Goal: Task Accomplishment & Management: Manage account settings

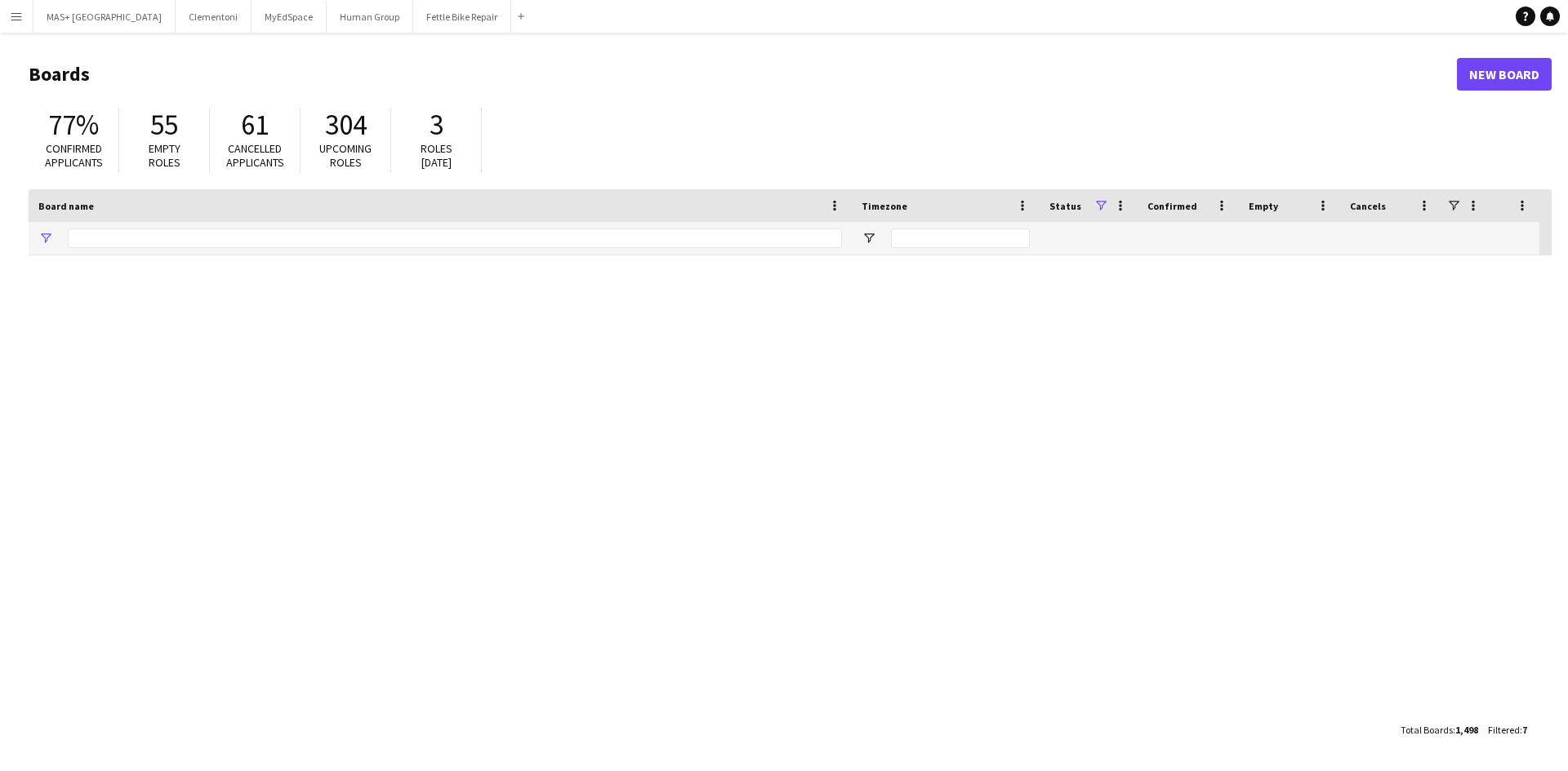
type input "**********"
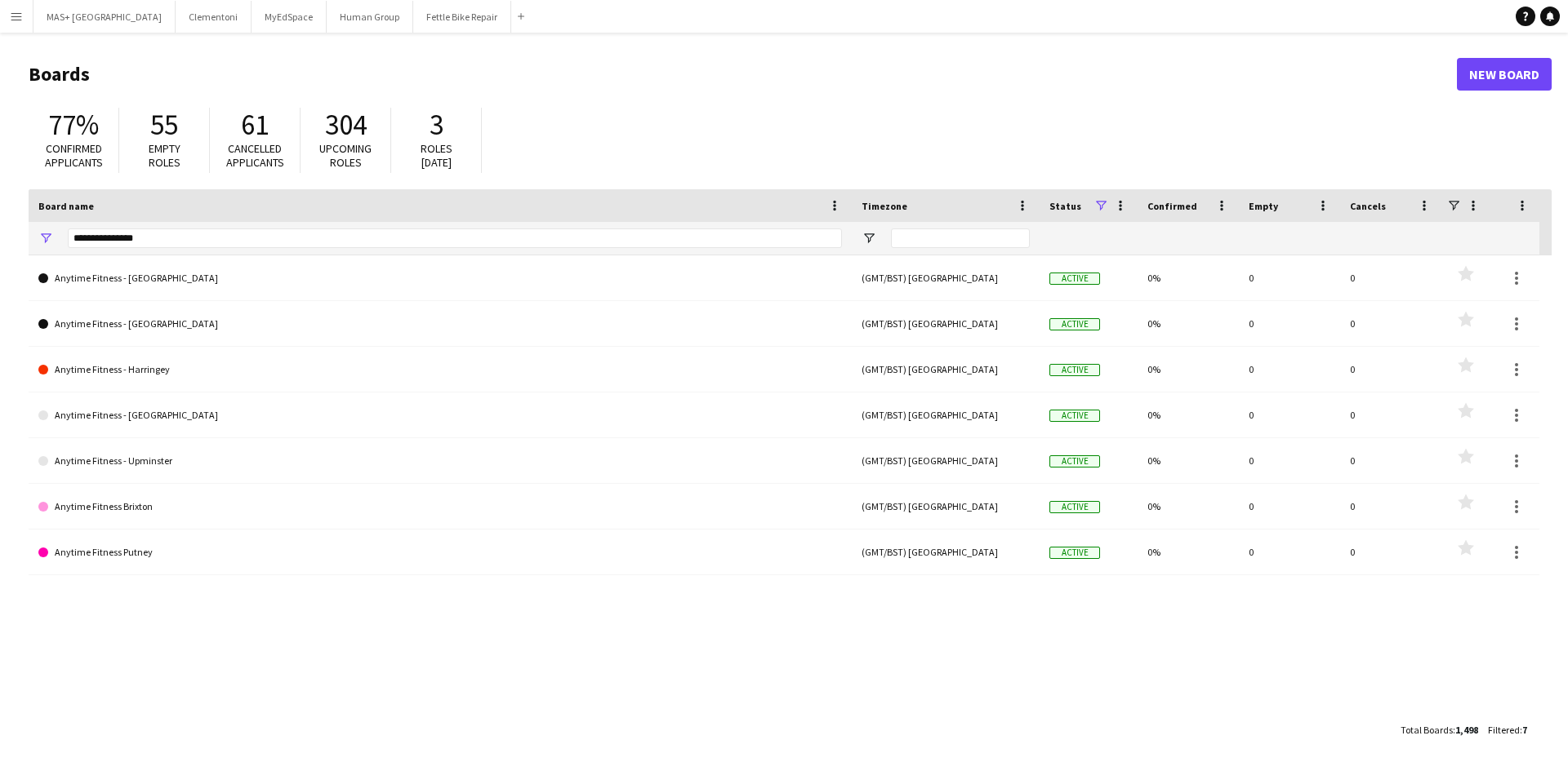
click at [17, 22] on app-icon "Menu" at bounding box center [16, 16] width 13 height 13
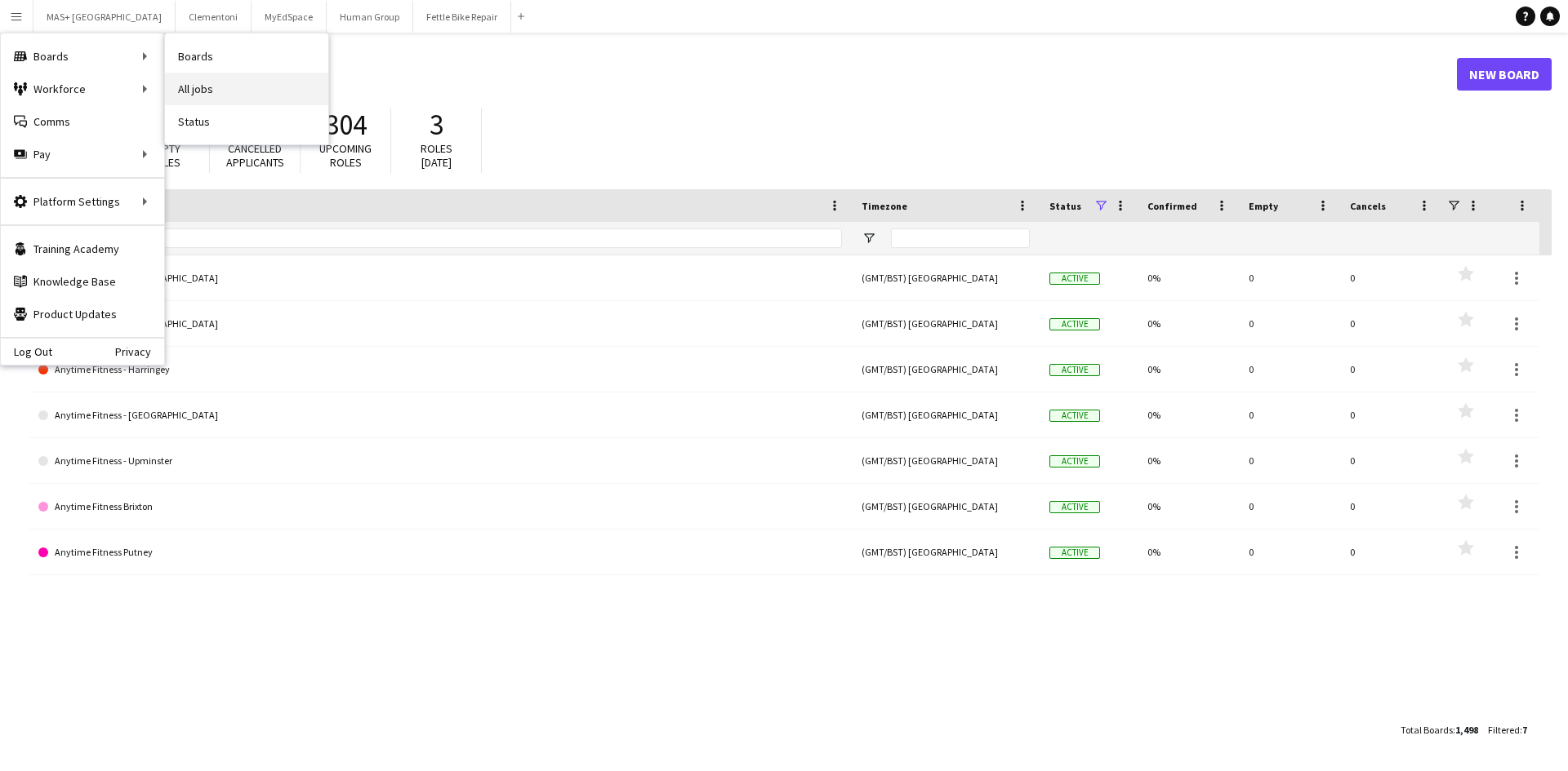
click at [207, 90] on link "All jobs" at bounding box center [247, 89] width 163 height 32
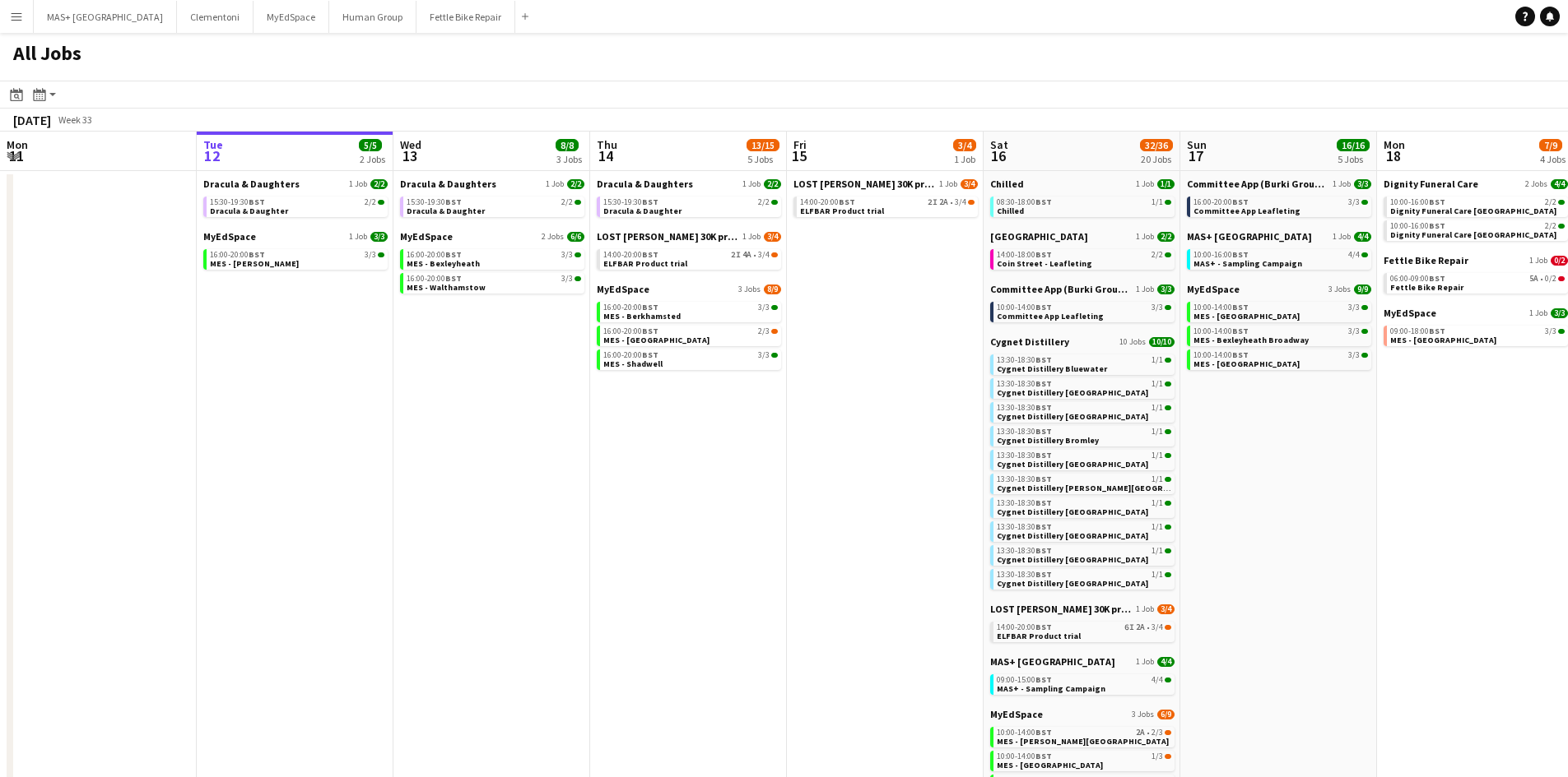
scroll to position [0, 399]
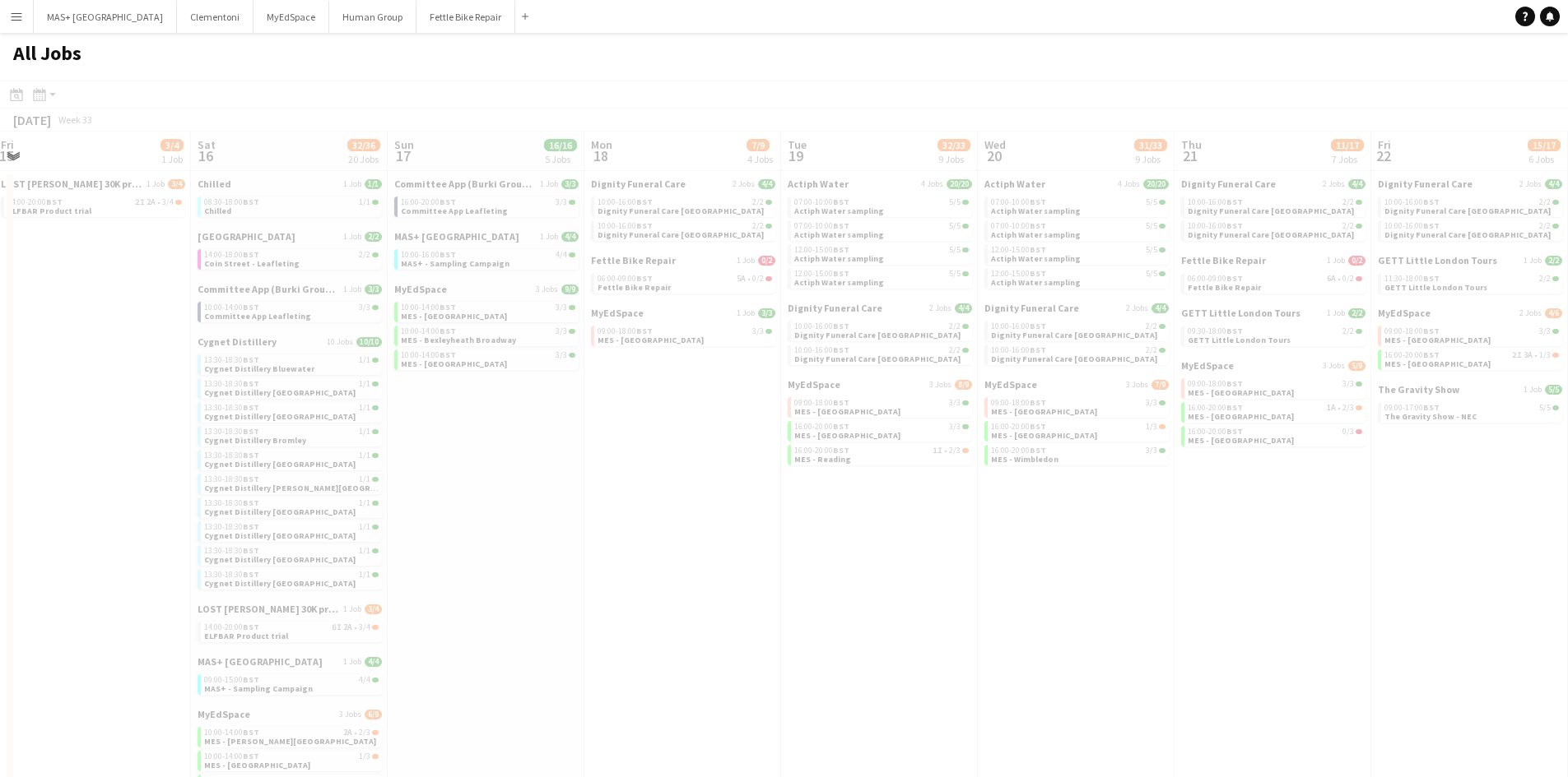
drag, startPoint x: 1266, startPoint y: 470, endPoint x: 209, endPoint y: 449, distance: 1057.2
click at [209, 449] on app-all-jobs "All Jobs Date picker [DATE] [DATE] [DATE] M [DATE] T [DATE] W [DATE] T [DATE] F…" at bounding box center [784, 535] width 1568 height 1006
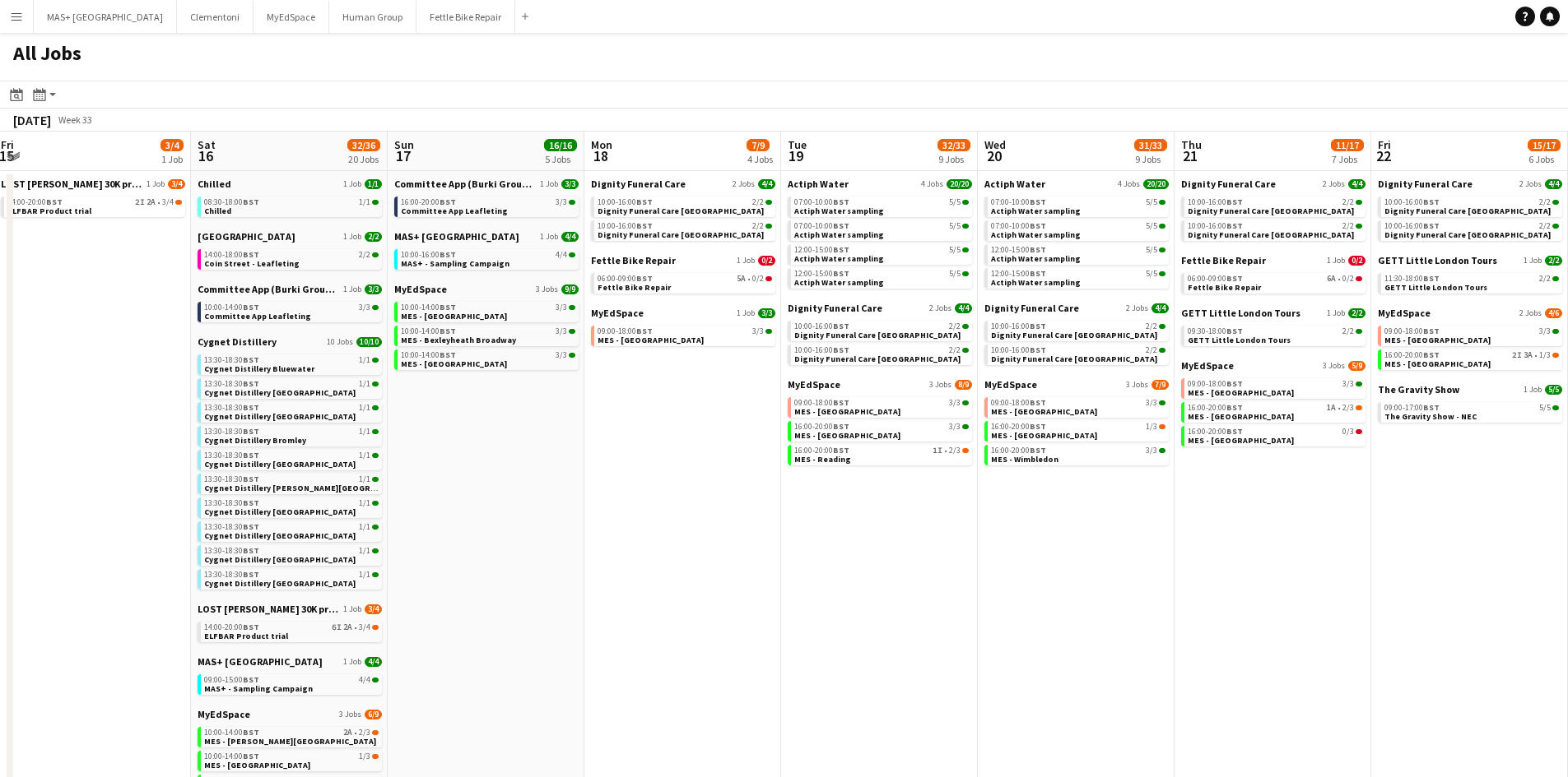
scroll to position [0, 428]
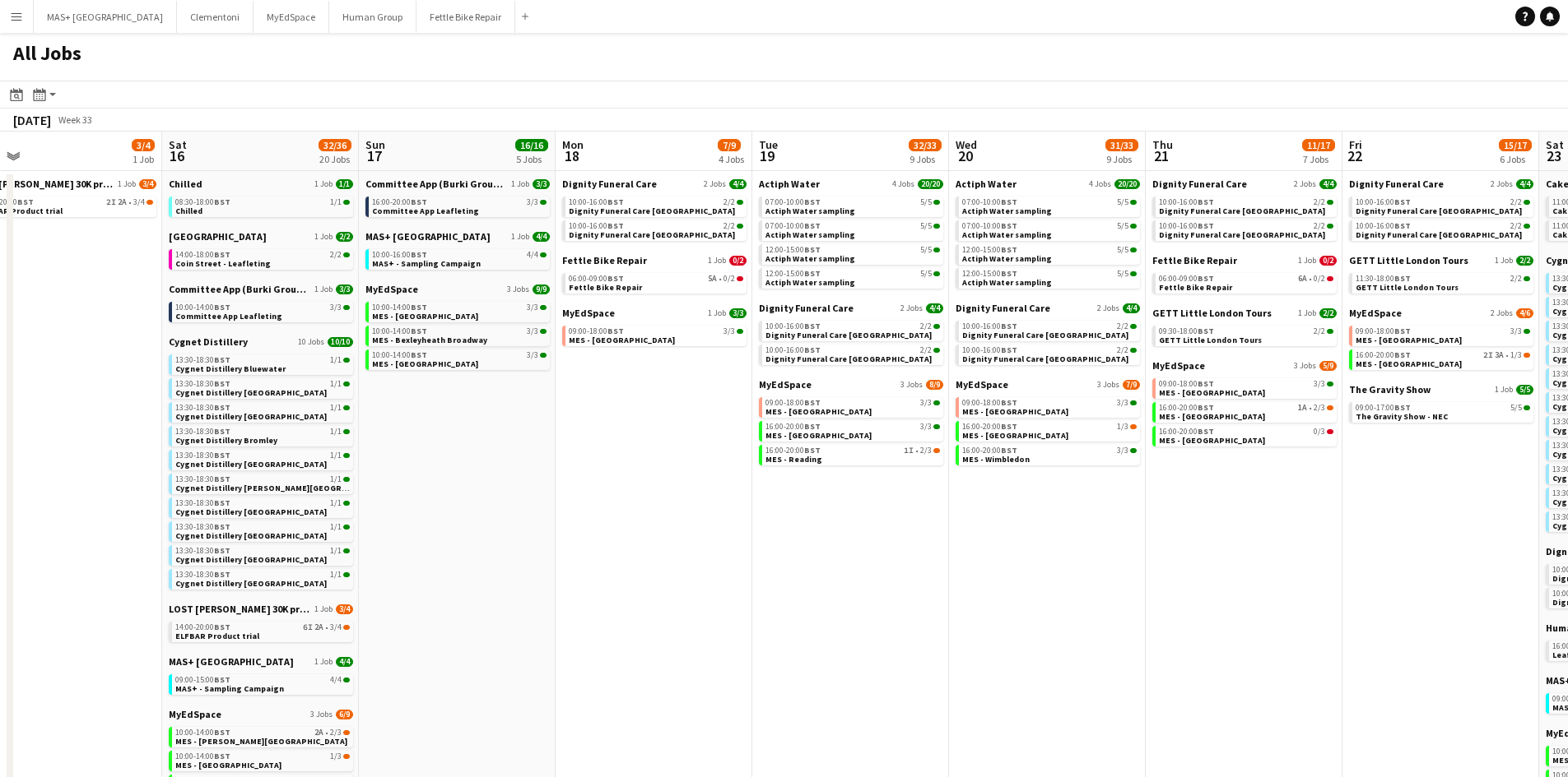
drag, startPoint x: 1097, startPoint y: 516, endPoint x: 1068, endPoint y: 516, distance: 29.0
click at [1068, 516] on app-calendar-viewport "Wed 13 8/8 3 Jobs Thu 14 13/15 5 Jobs Fri 15 3/4 1 Job Sat 16 32/36 20 Jobs Sun…" at bounding box center [784, 586] width 1568 height 907
click at [688, 292] on app-brief-job-card "06:00-09:00 BST 5A • 0/2 Fettle Bike Repair" at bounding box center [654, 282] width 185 height 20
click at [684, 284] on link "06:00-09:00 BST 5A • 0/2 Fettle Bike Repair" at bounding box center [656, 282] width 174 height 19
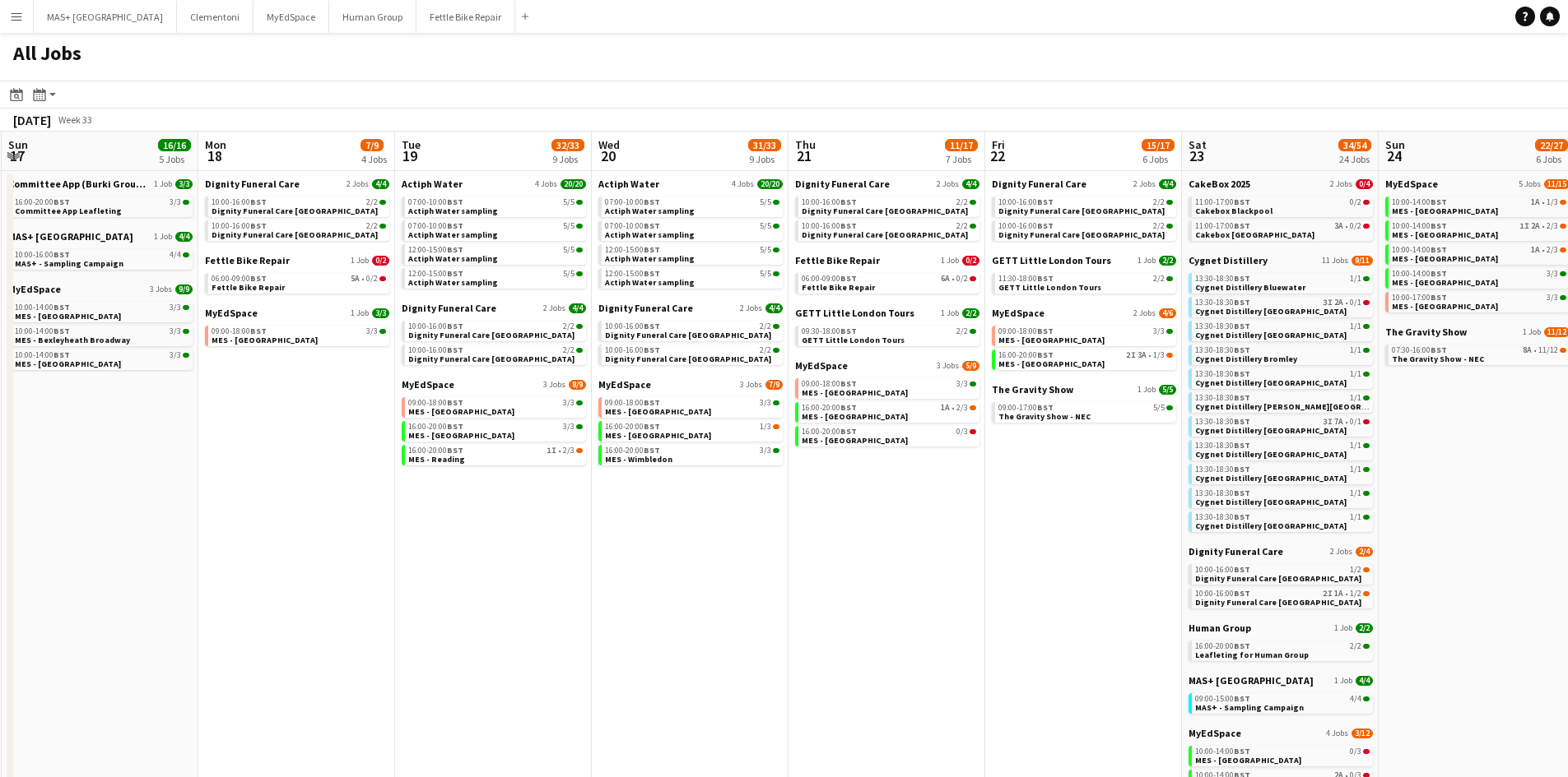
drag, startPoint x: 1051, startPoint y: 605, endPoint x: 694, endPoint y: 617, distance: 357.2
click at [694, 617] on app-calendar-viewport "Wed 13 8/8 3 Jobs Thu 14 13/15 5 Jobs Fri 15 3/4 1 Job Sat 16 32/36 20 Jobs Sun…" at bounding box center [784, 586] width 1568 height 907
click at [1261, 421] on div "13:30-18:30 BST 3I 7A • 0/1" at bounding box center [1282, 422] width 174 height 9
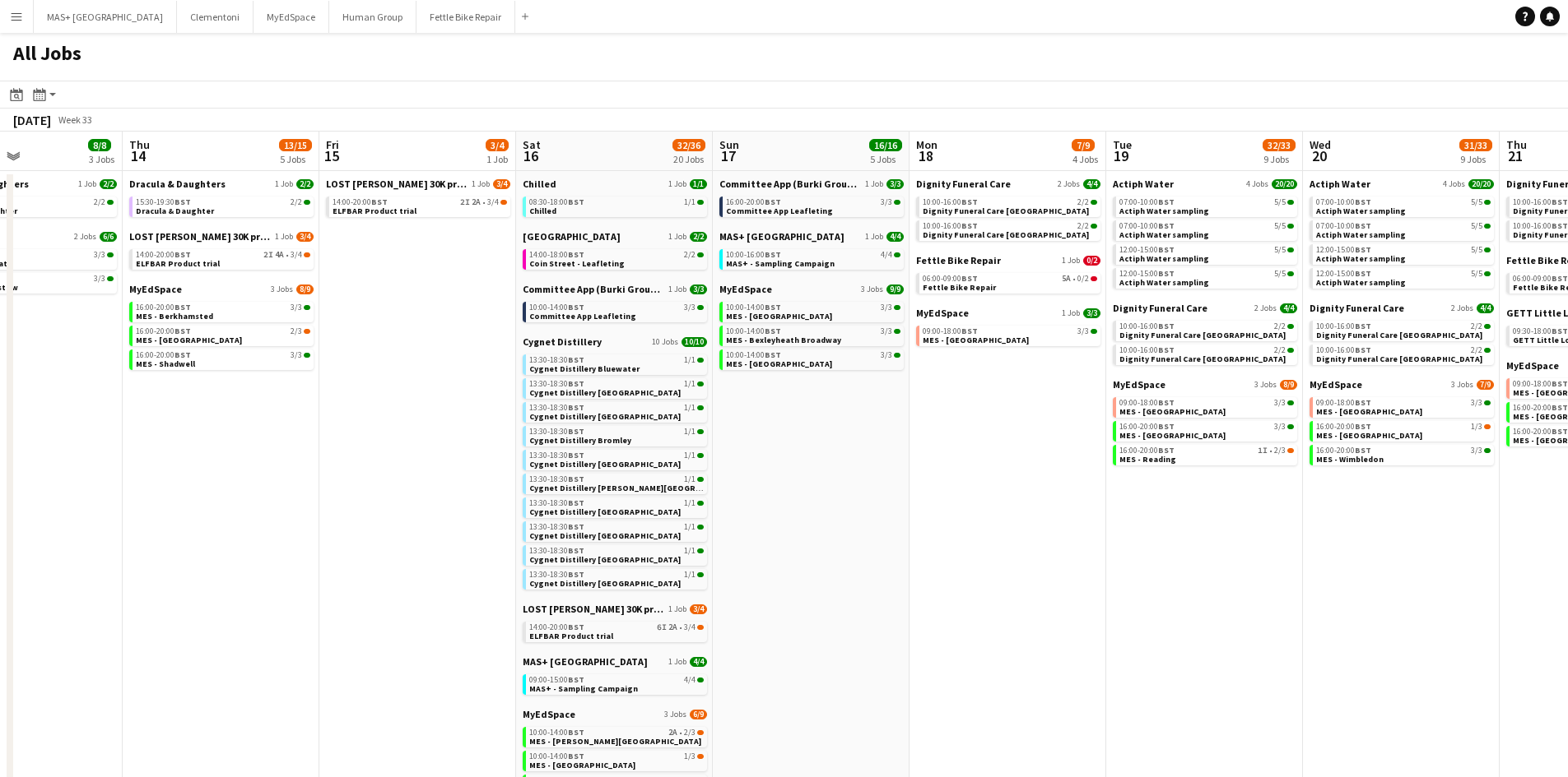
drag, startPoint x: 1187, startPoint y: 558, endPoint x: 959, endPoint y: 560, distance: 228.0
click at [1239, 560] on app-calendar-viewport "Mon 11 Tue 12 5/5 2 Jobs Wed 13 8/8 3 Jobs Thu 14 13/15 5 Jobs Fri 15 3/4 1 Job…" at bounding box center [784, 586] width 1568 height 907
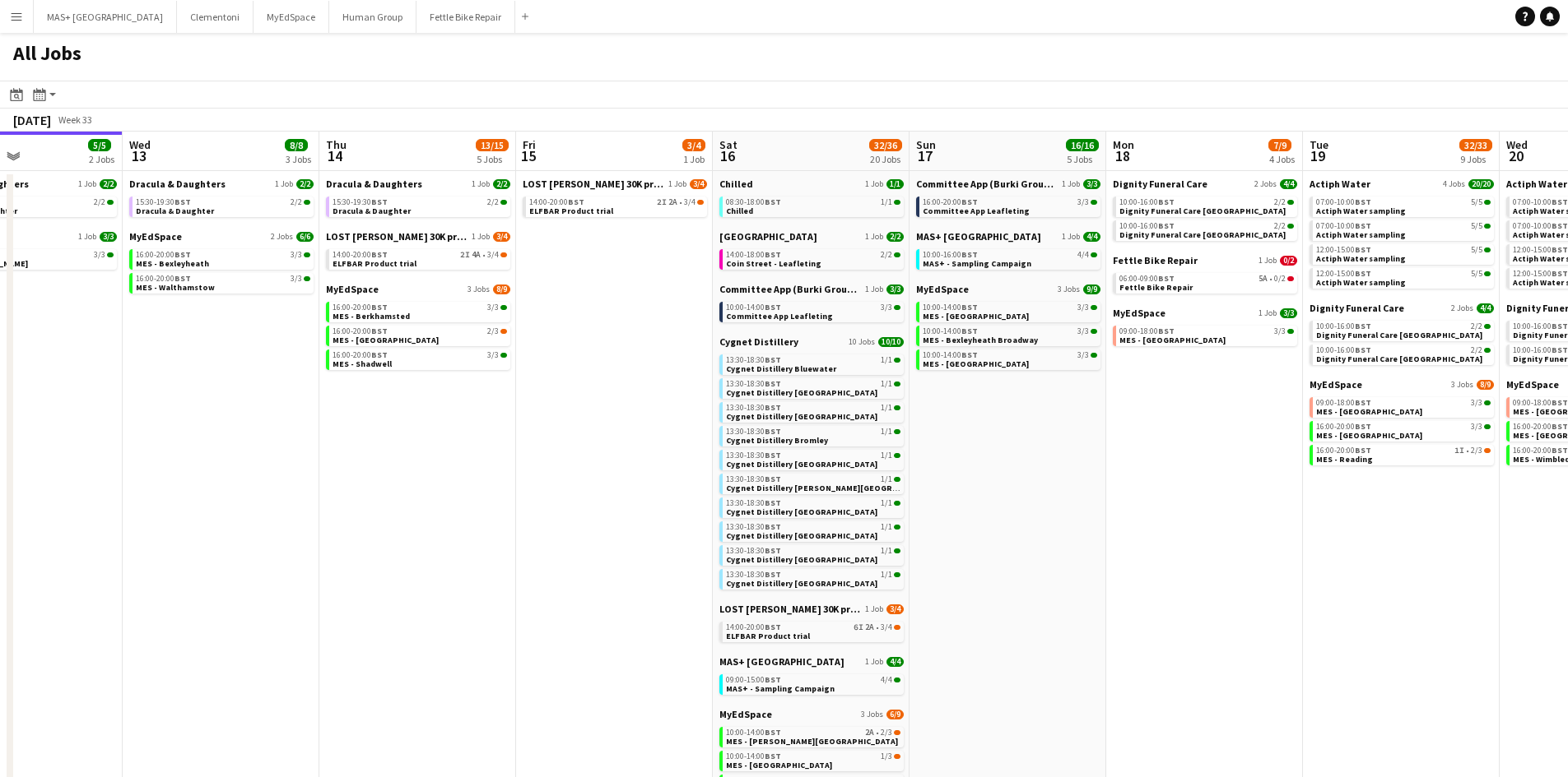
scroll to position [0, 507]
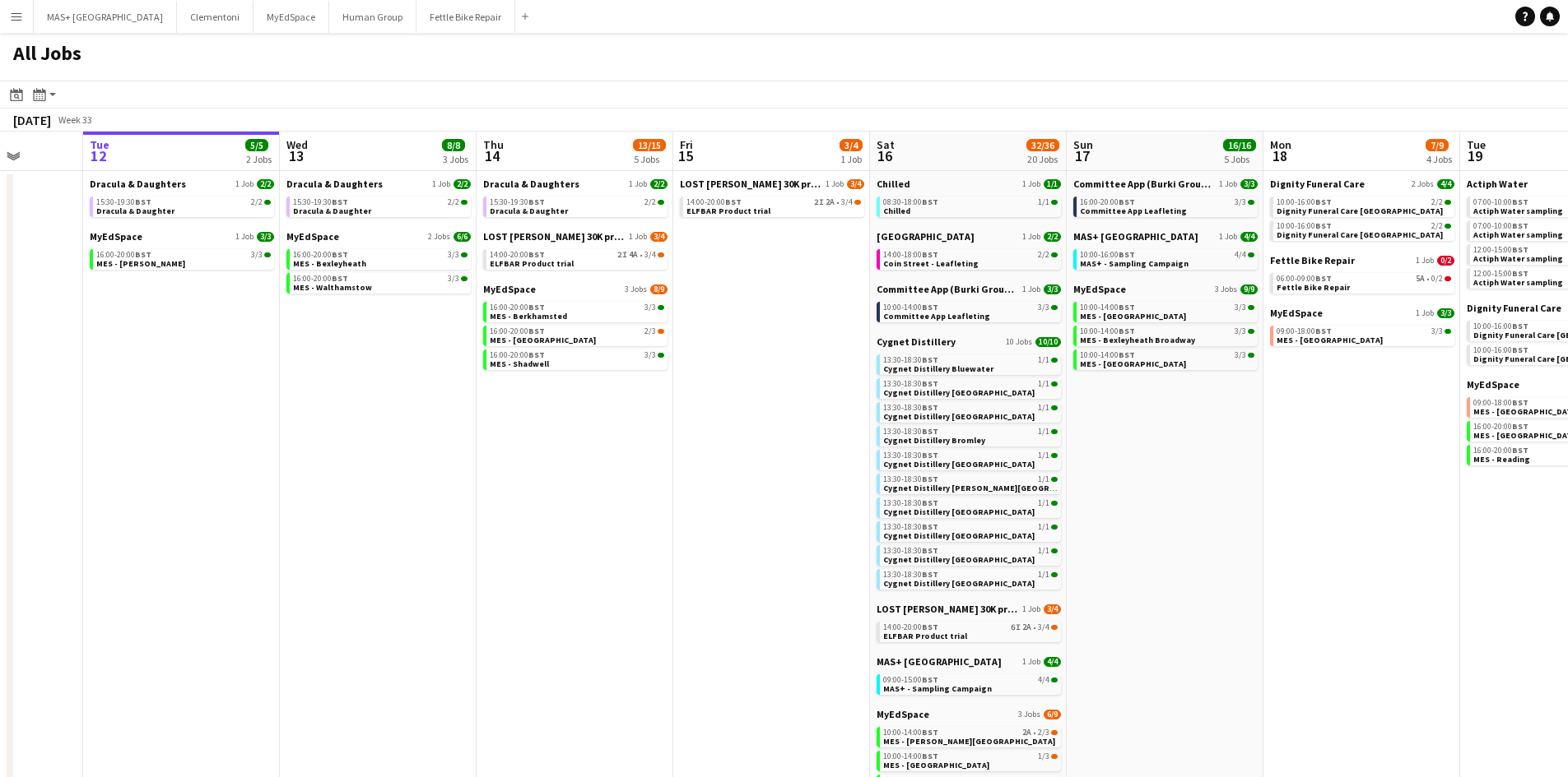
drag, startPoint x: 628, startPoint y: 557, endPoint x: 785, endPoint y: 544, distance: 157.5
click at [785, 544] on app-calendar-viewport "Sat 9 36/37 21 Jobs Sun 10 15/18 7 Jobs Mon 11 Tue 12 5/5 2 Jobs Wed 13 8/8 3 J…" at bounding box center [784, 586] width 1568 height 907
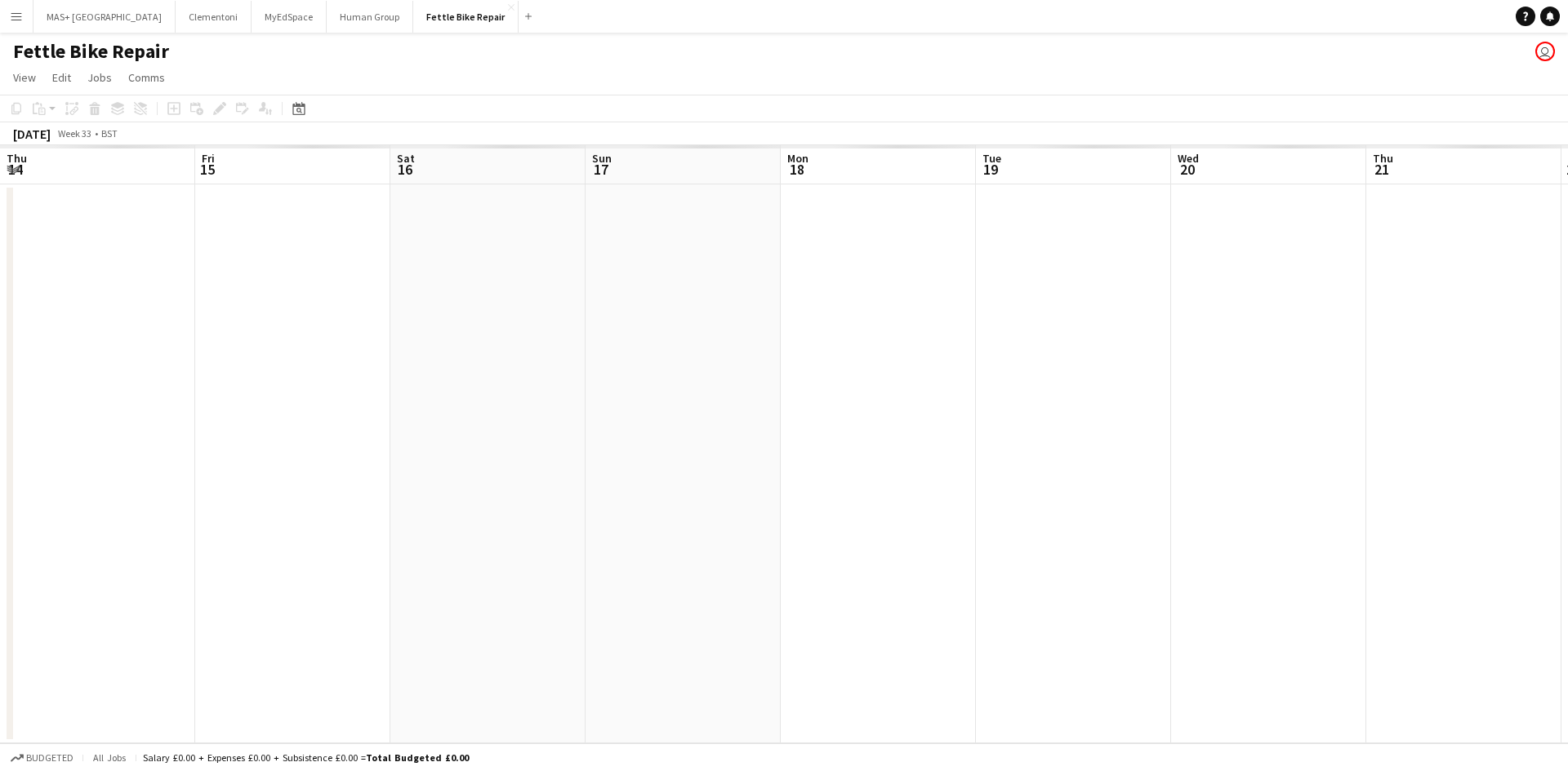
scroll to position [0, 562]
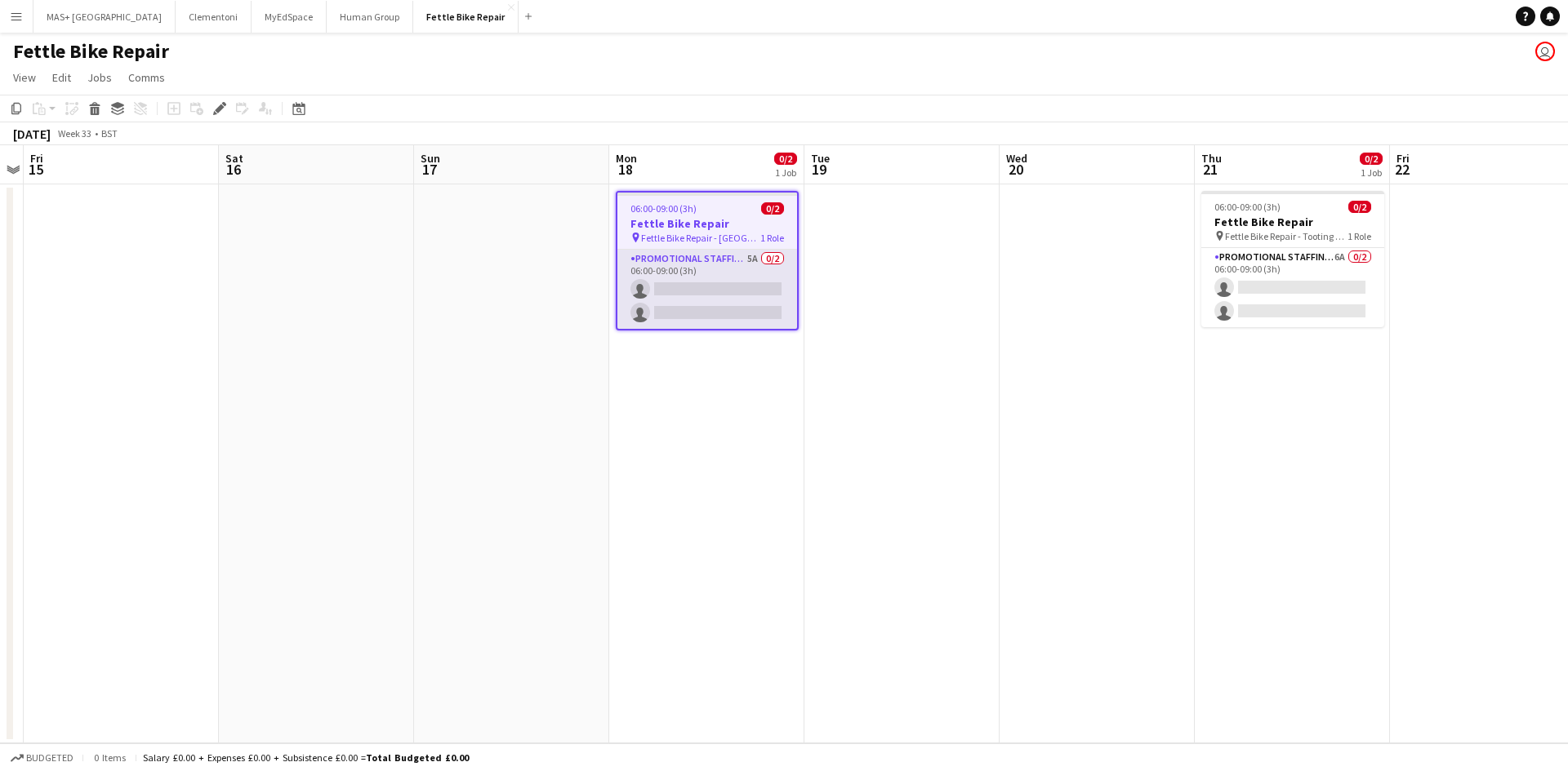
click at [665, 273] on app-card-role "Promotional Staffing (Brand Ambassadors) 5A 0/2 06:00-09:00 (3h) single-neutral…" at bounding box center [707, 289] width 179 height 79
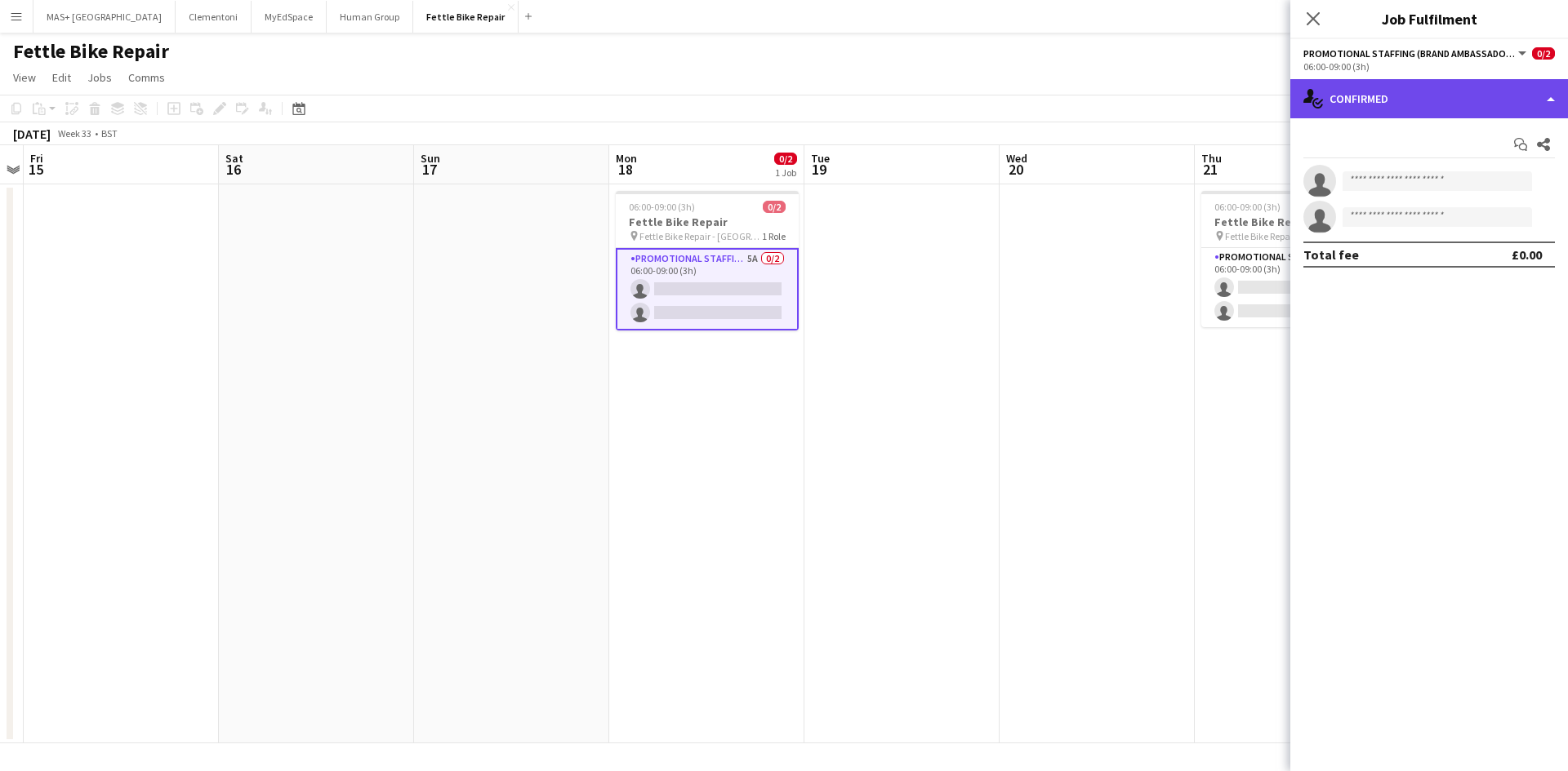
click at [1384, 96] on div "single-neutral-actions-check-2 Confirmed" at bounding box center [1428, 98] width 277 height 39
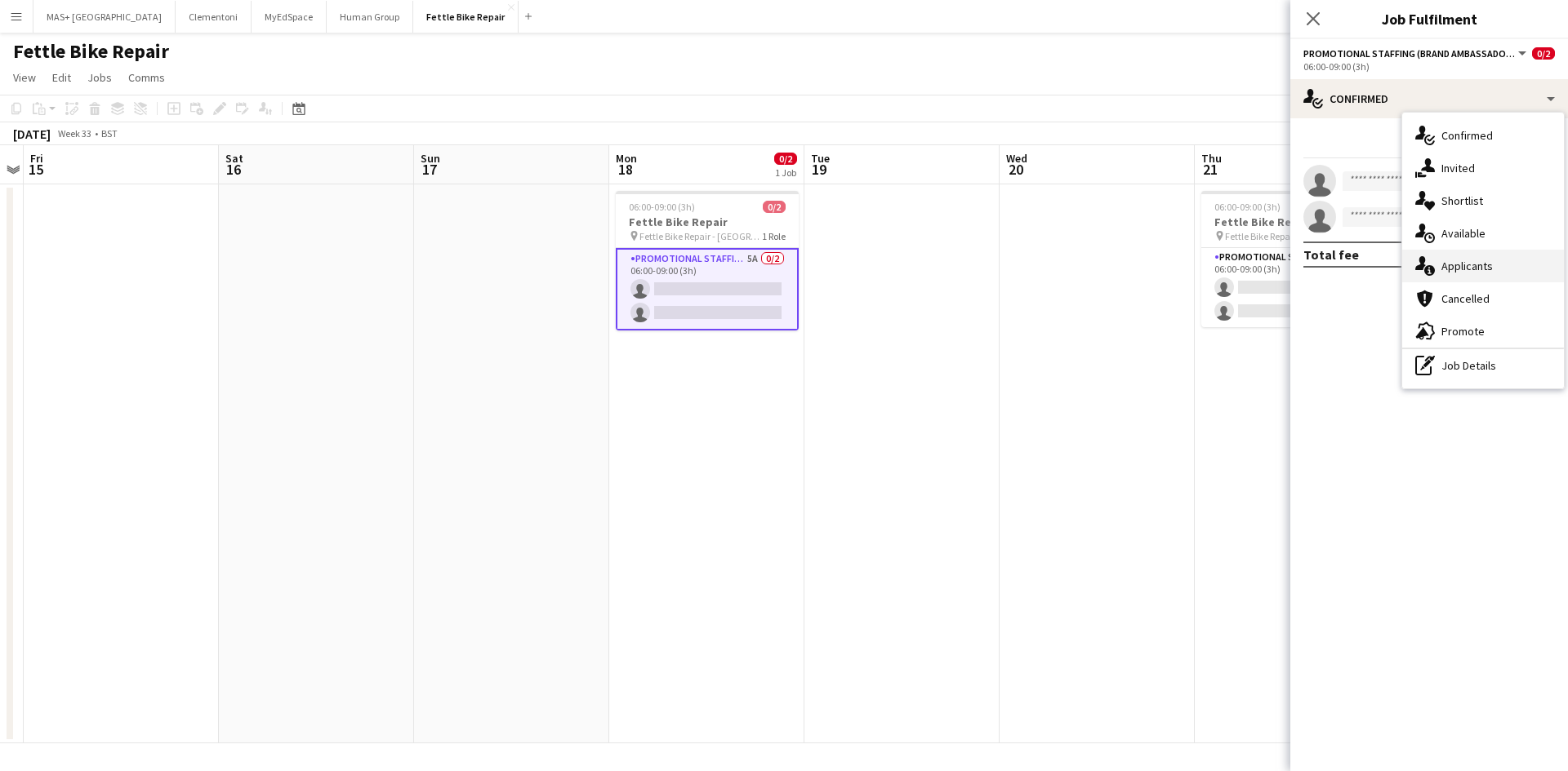
click at [1485, 261] on div "single-neutral-actions-information Applicants" at bounding box center [1483, 266] width 161 height 32
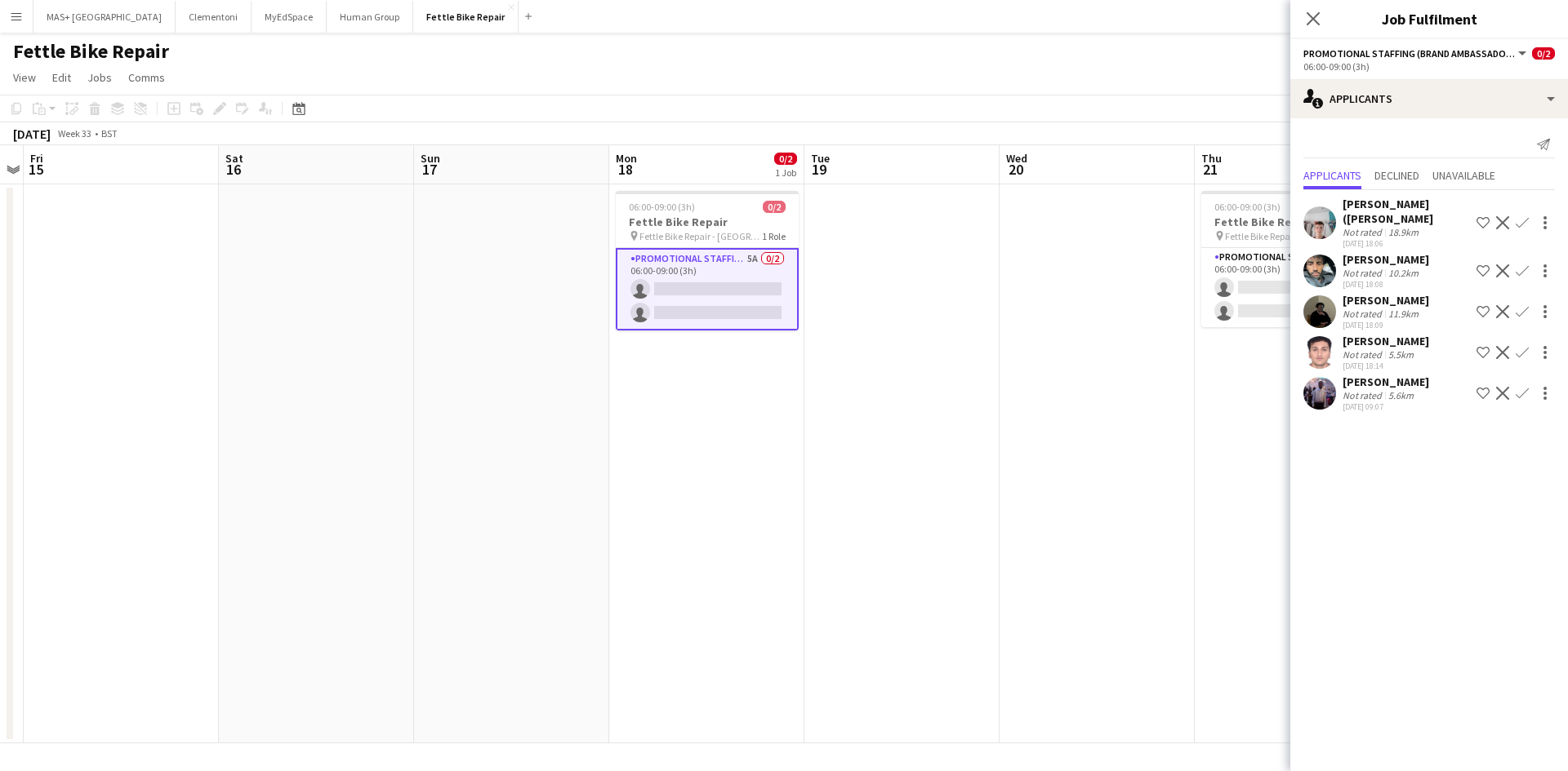
click at [1407, 267] on div "10.2km" at bounding box center [1403, 273] width 37 height 12
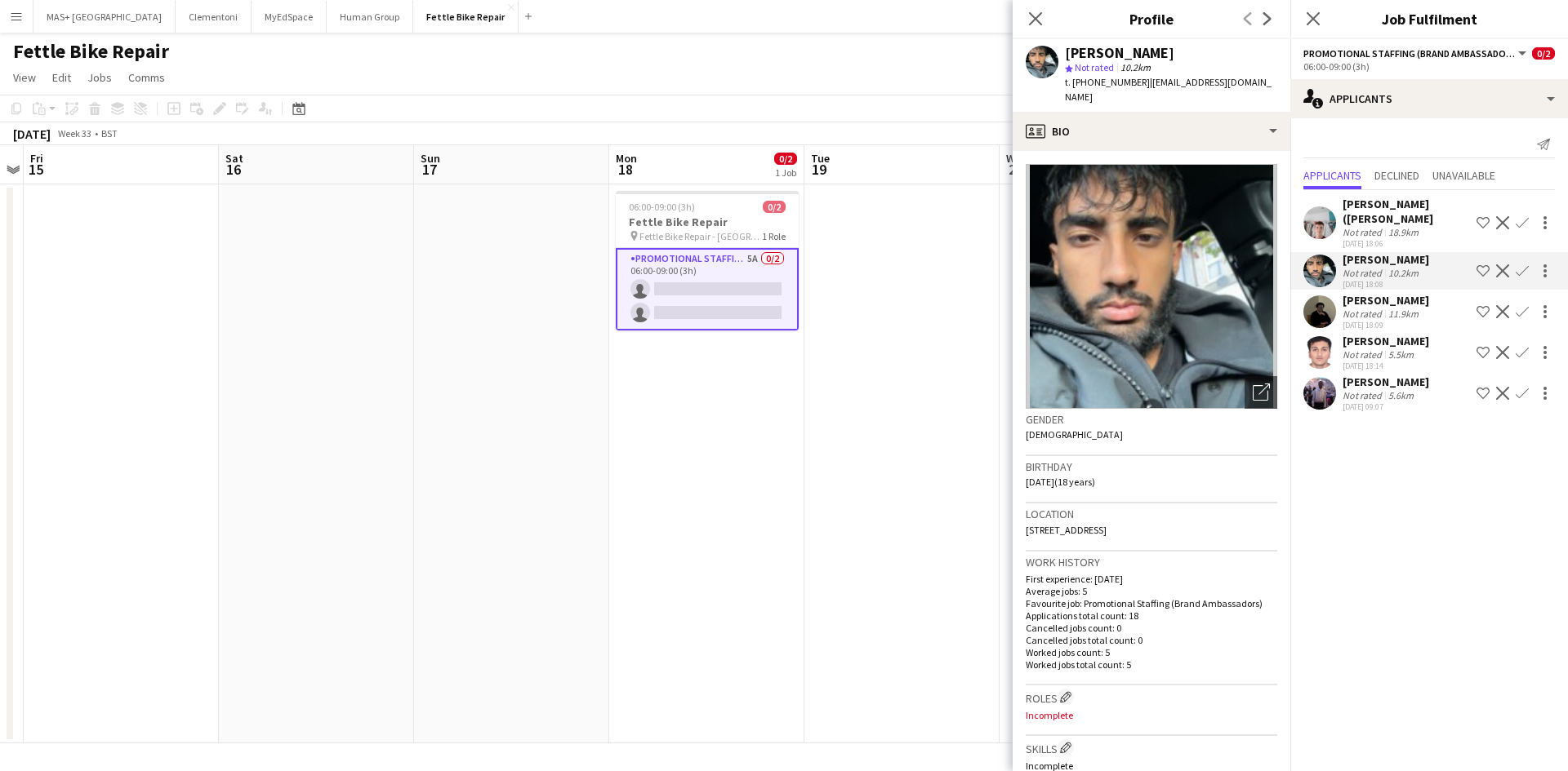
scroll to position [29, 0]
click at [655, 292] on app-card-role "Promotional Staffing (Brand Ambassadors) 5A 0/2 06:00-09:00 (3h) single-neutral…" at bounding box center [707, 289] width 183 height 83
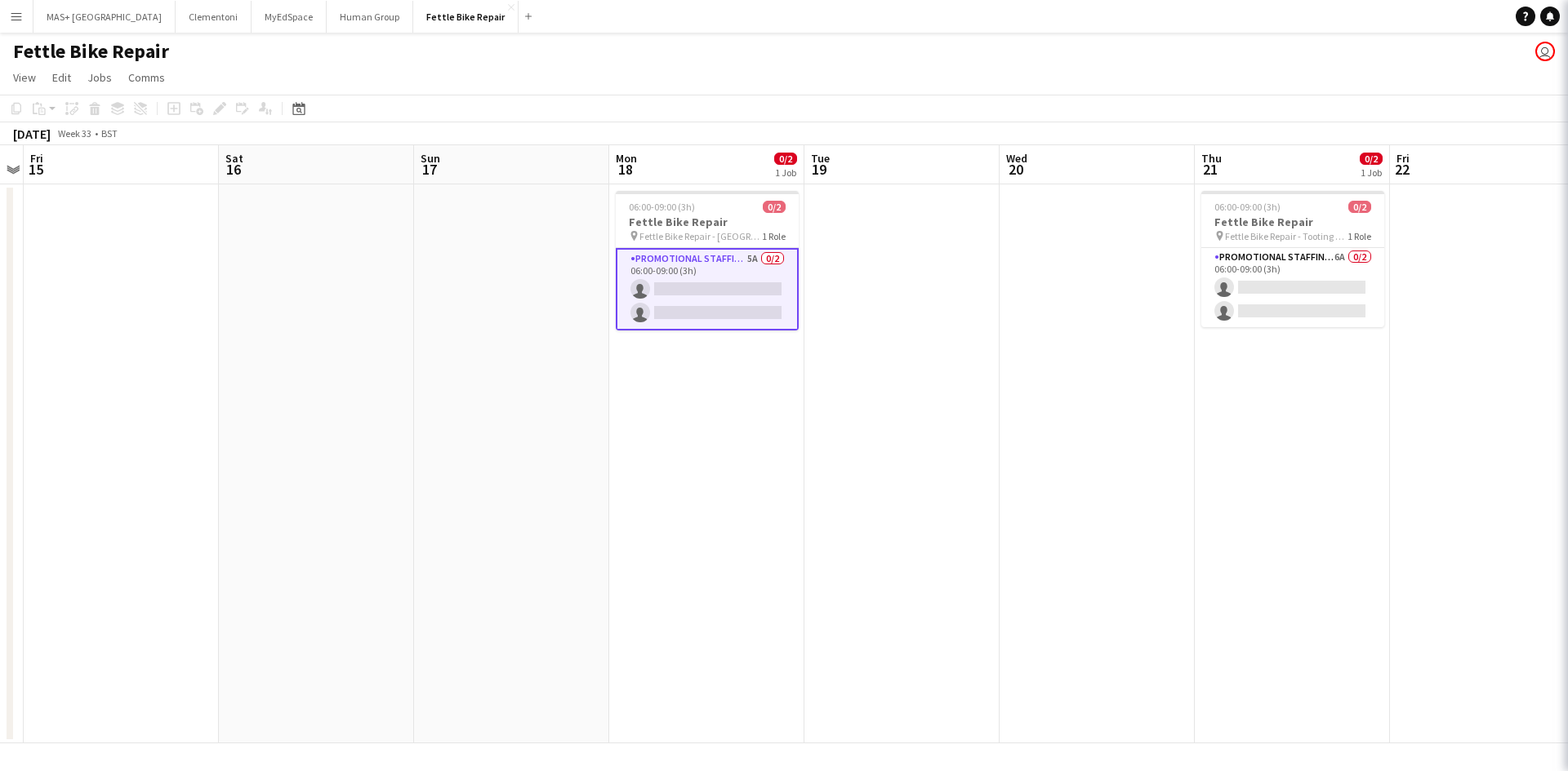
scroll to position [0, 0]
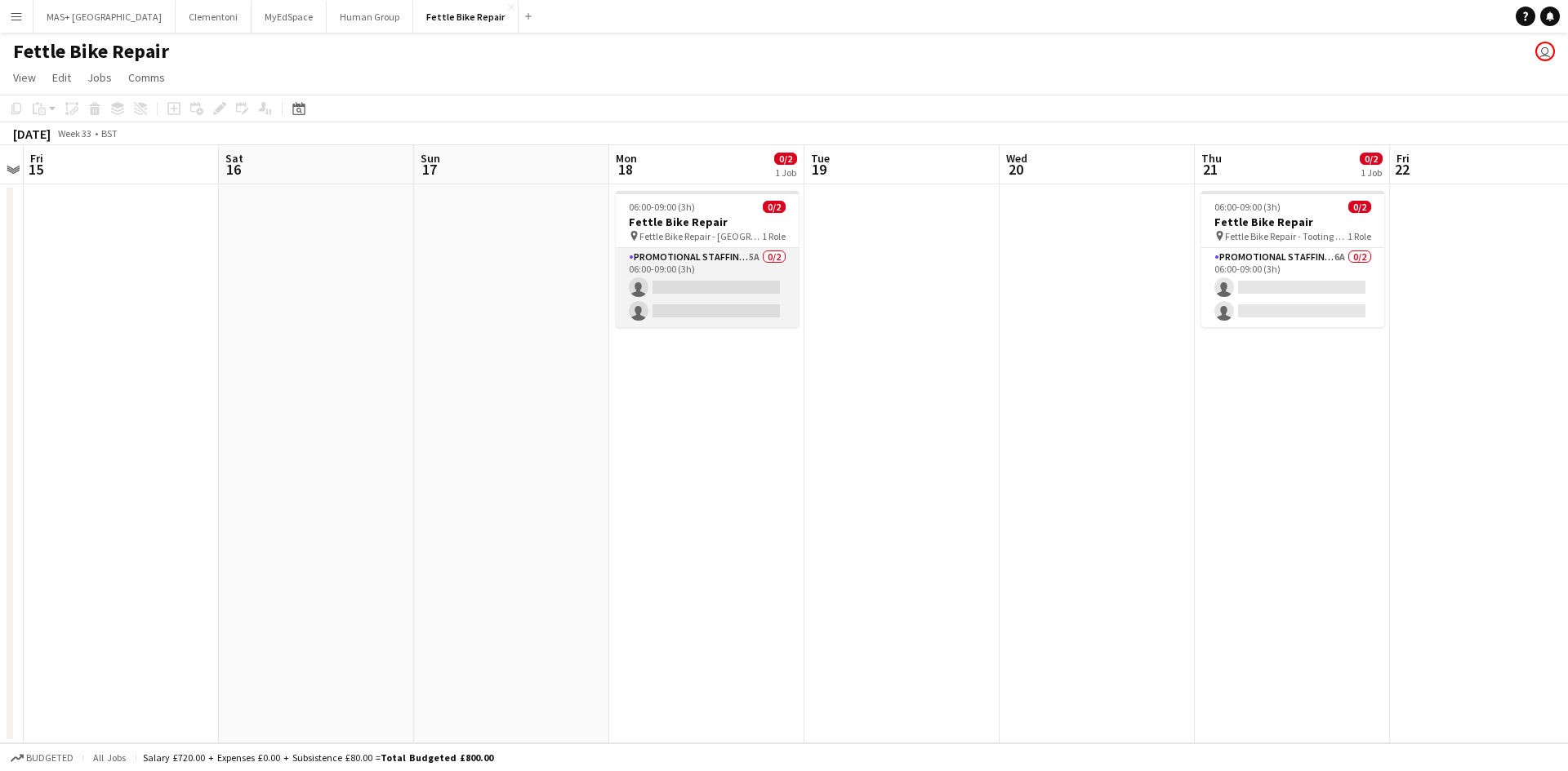
click at [667, 270] on app-card-role "Promotional Staffing (Brand Ambassadors) 5A 0/2 06:00-09:00 (3h) single-neutral…" at bounding box center [707, 287] width 183 height 79
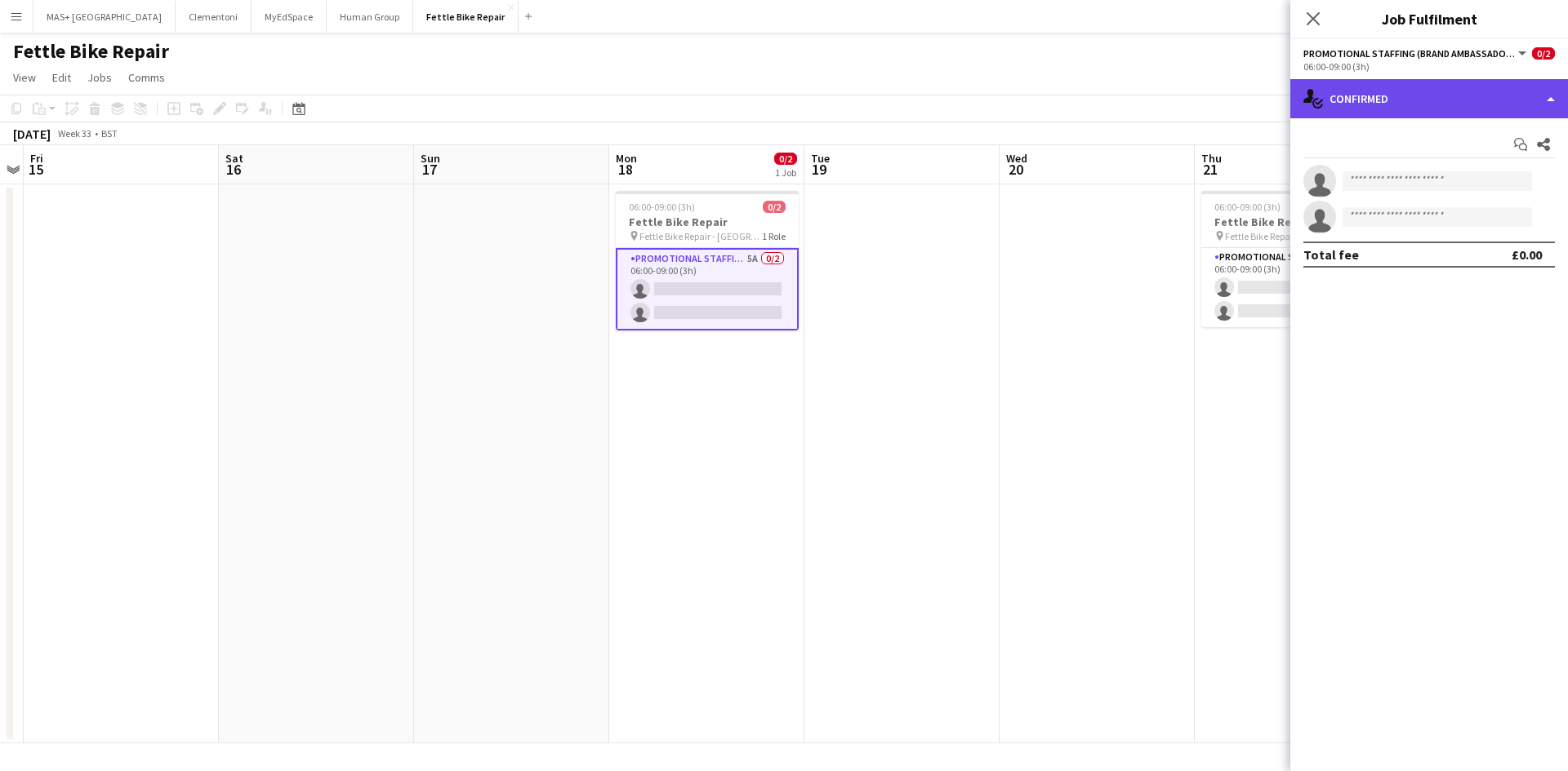
click at [1359, 96] on div "single-neutral-actions-check-2 Confirmed" at bounding box center [1428, 98] width 277 height 39
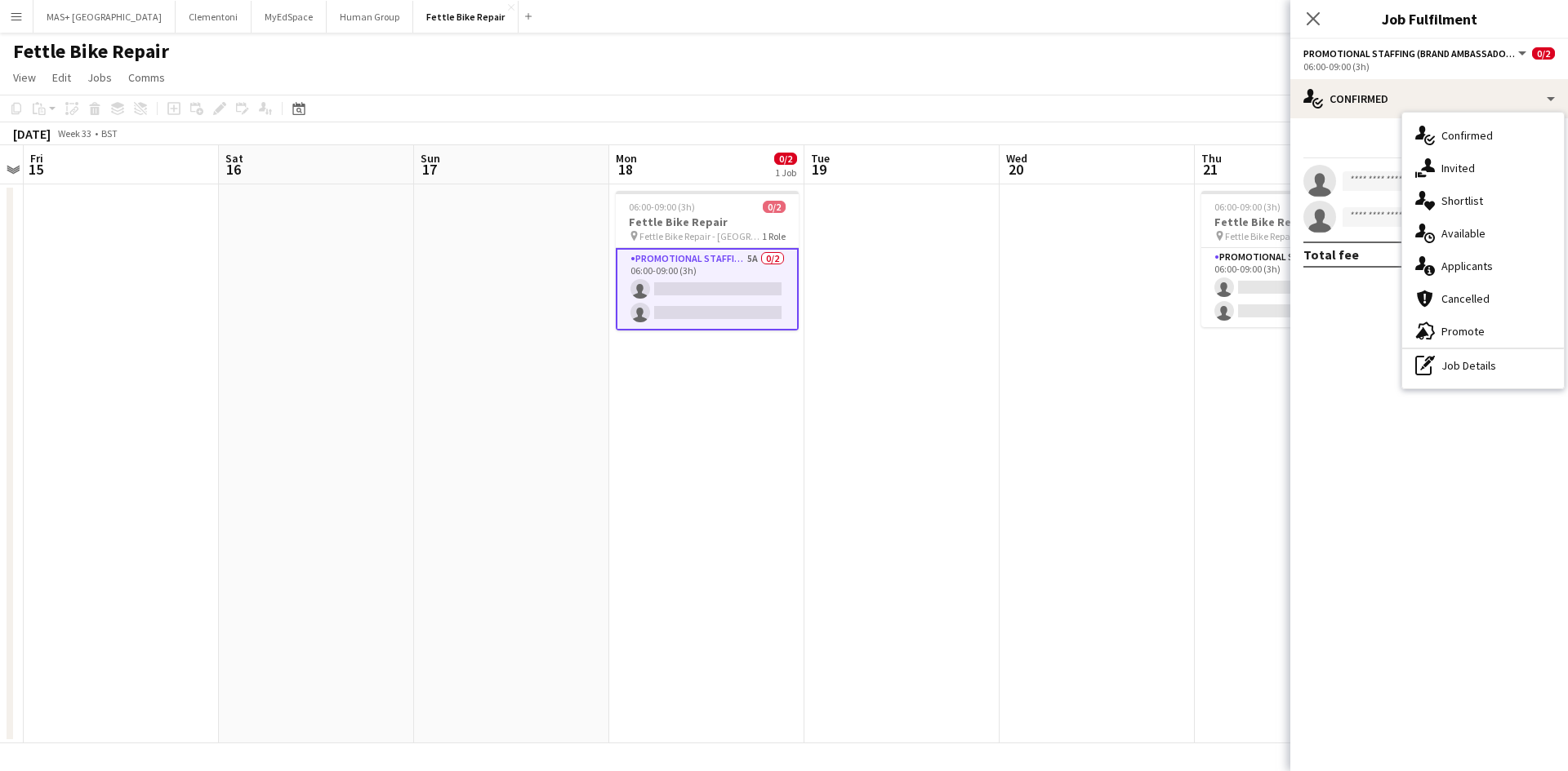
click at [1024, 293] on app-date-cell at bounding box center [1096, 463] width 195 height 559
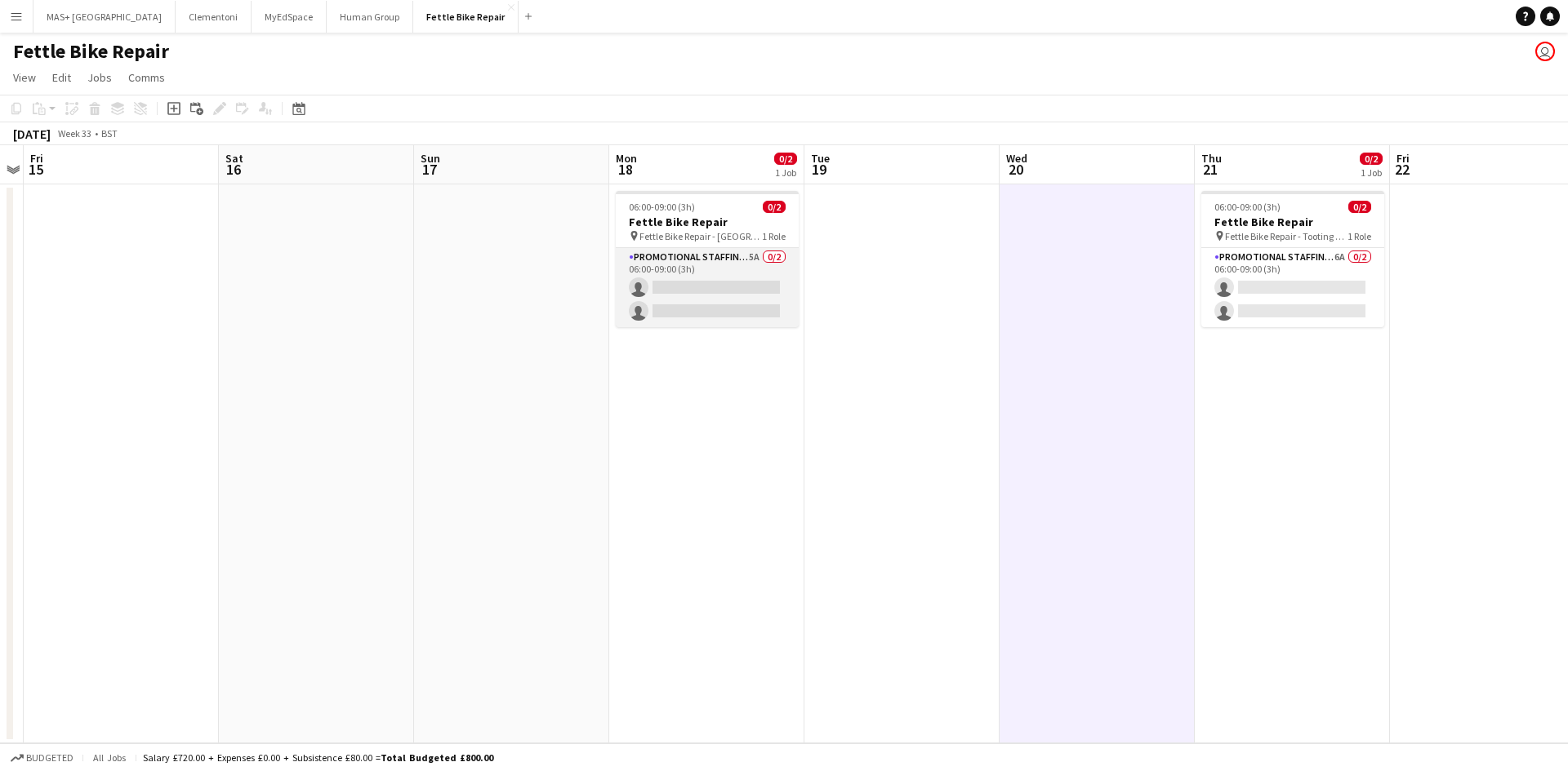
click at [652, 278] on app-card-role "Promotional Staffing (Brand Ambassadors) 5A 0/2 06:00-09:00 (3h) single-neutral…" at bounding box center [707, 287] width 183 height 79
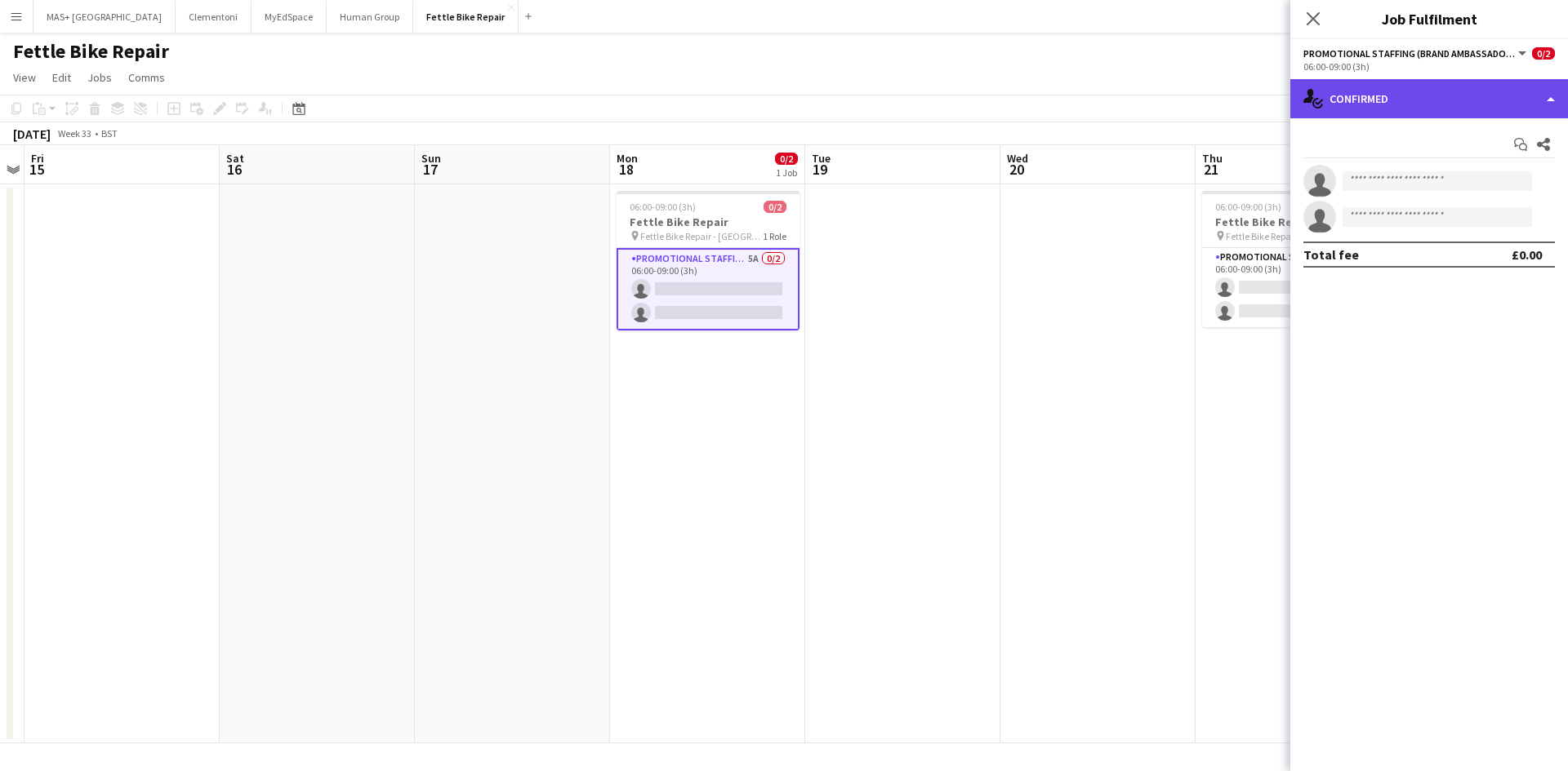
click at [1389, 85] on div "single-neutral-actions-check-2 Confirmed" at bounding box center [1428, 98] width 277 height 39
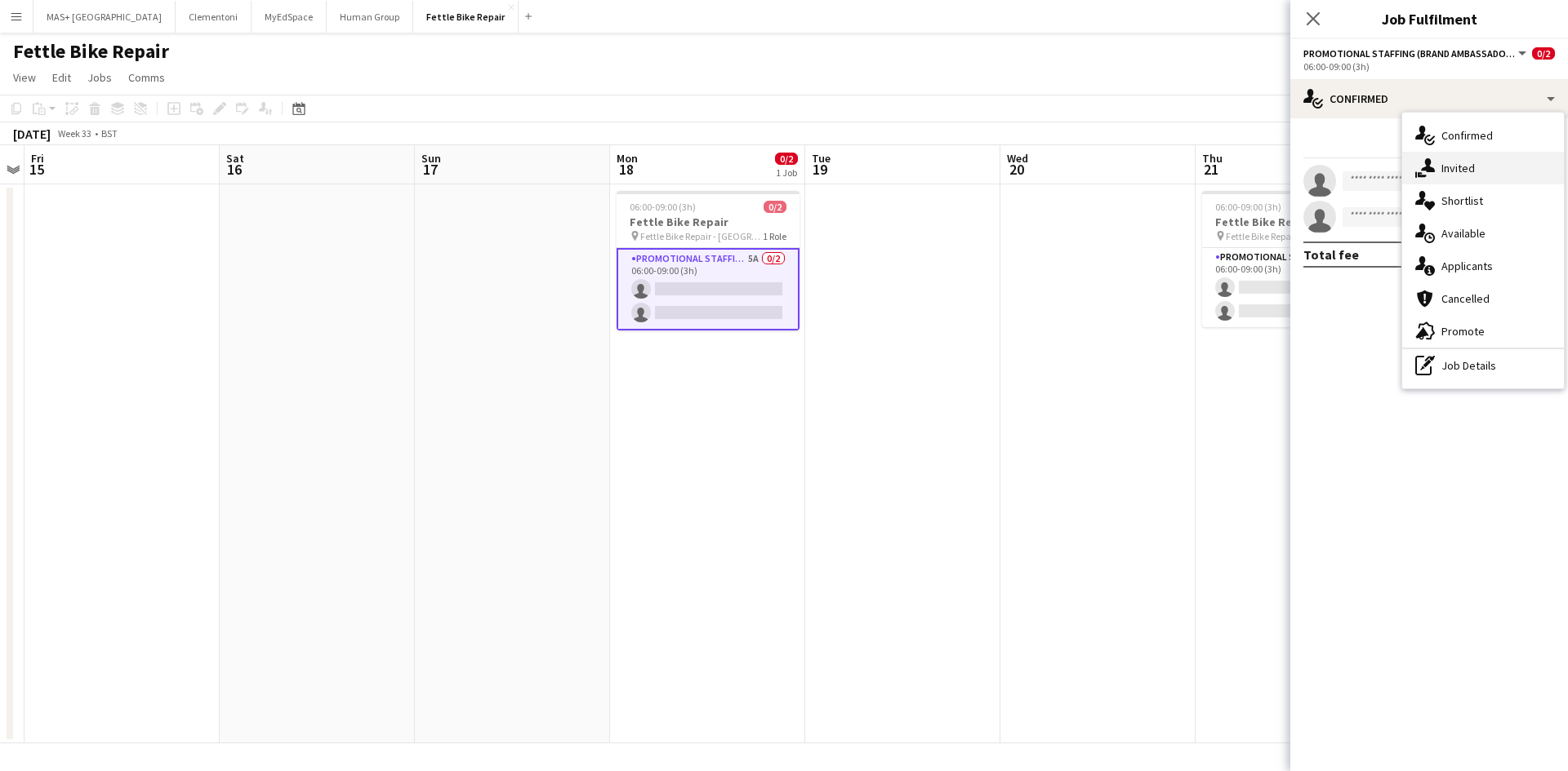
click at [1457, 169] on div "single-neutral-actions-share-1 Invited" at bounding box center [1483, 168] width 161 height 32
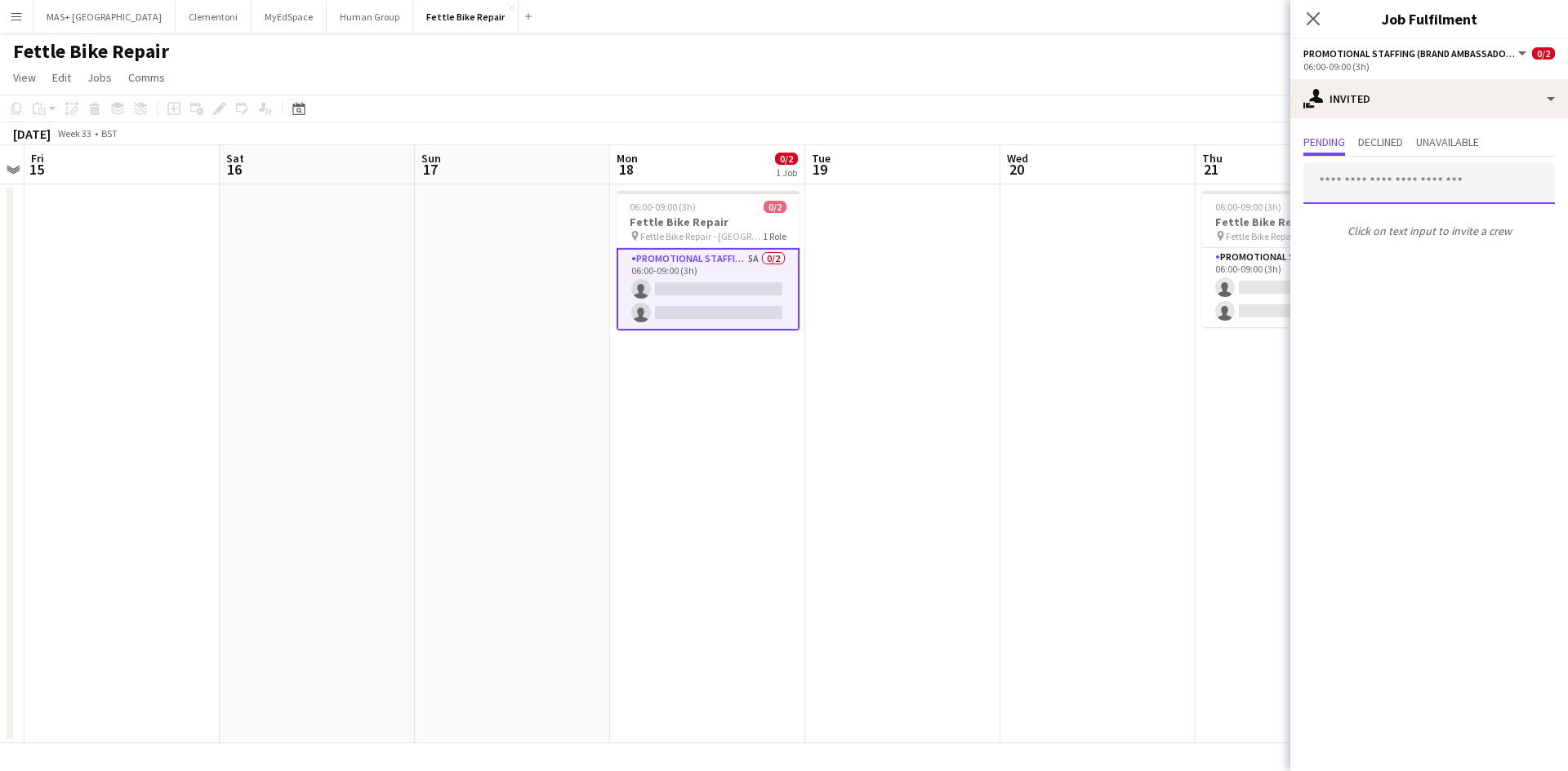
drag, startPoint x: 1370, startPoint y: 201, endPoint x: 1373, endPoint y: 173, distance: 28.2
click at [1370, 200] on input "text" at bounding box center [1428, 183] width 252 height 41
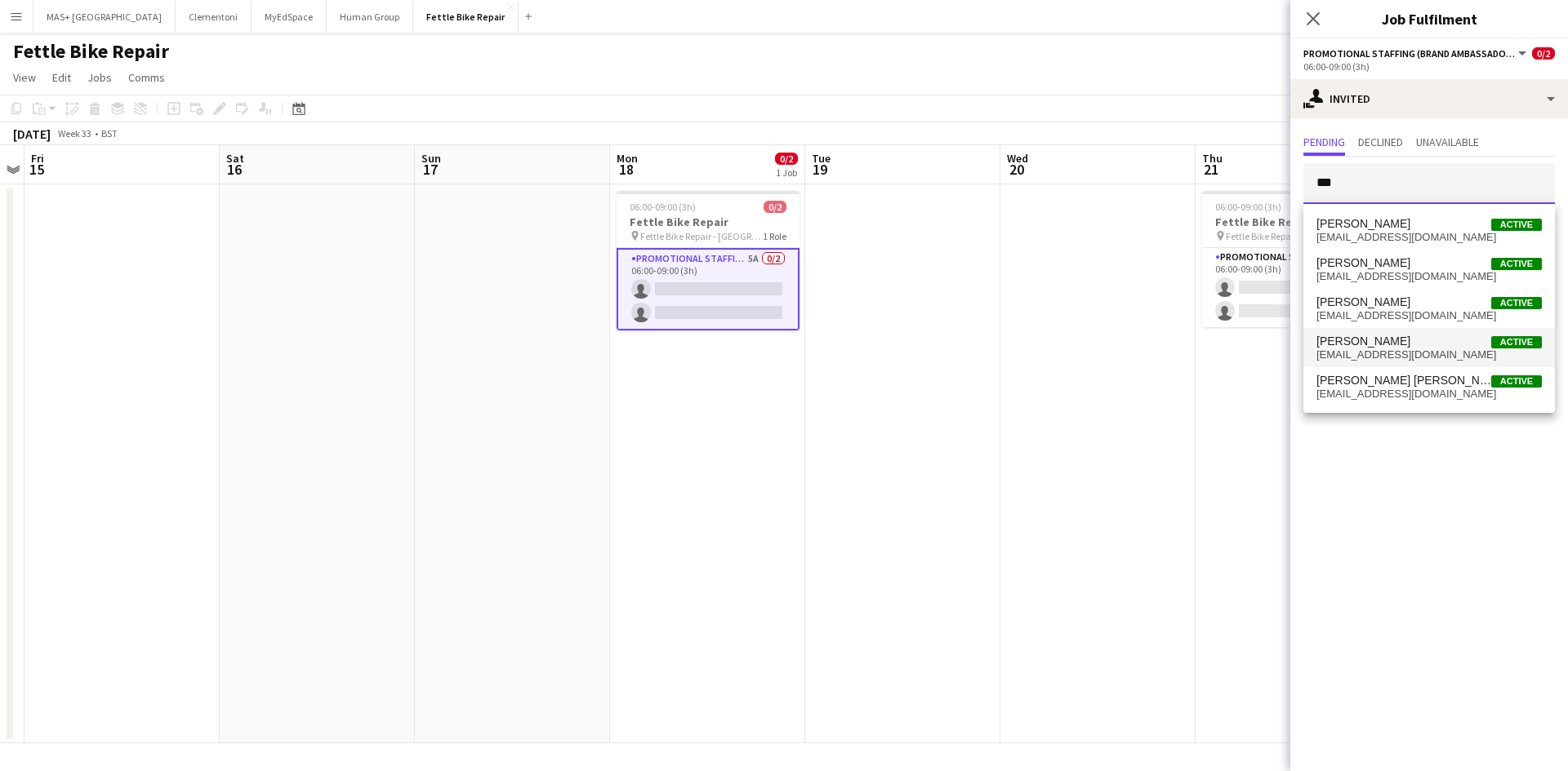
type input "***"
click at [1423, 342] on span "Dan Castagno Active" at bounding box center [1428, 342] width 225 height 14
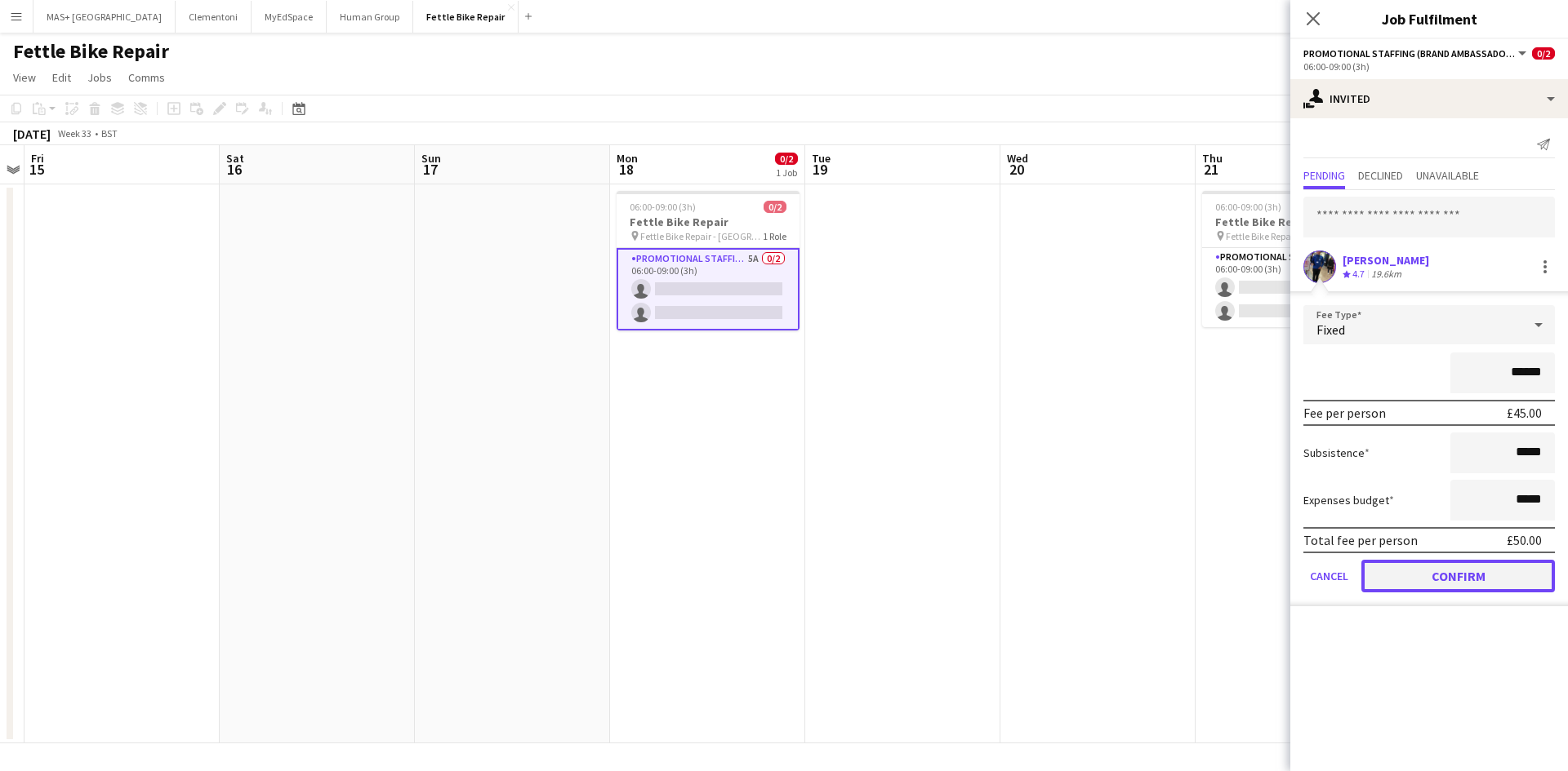
click at [1412, 585] on button "Confirm" at bounding box center [1458, 576] width 194 height 32
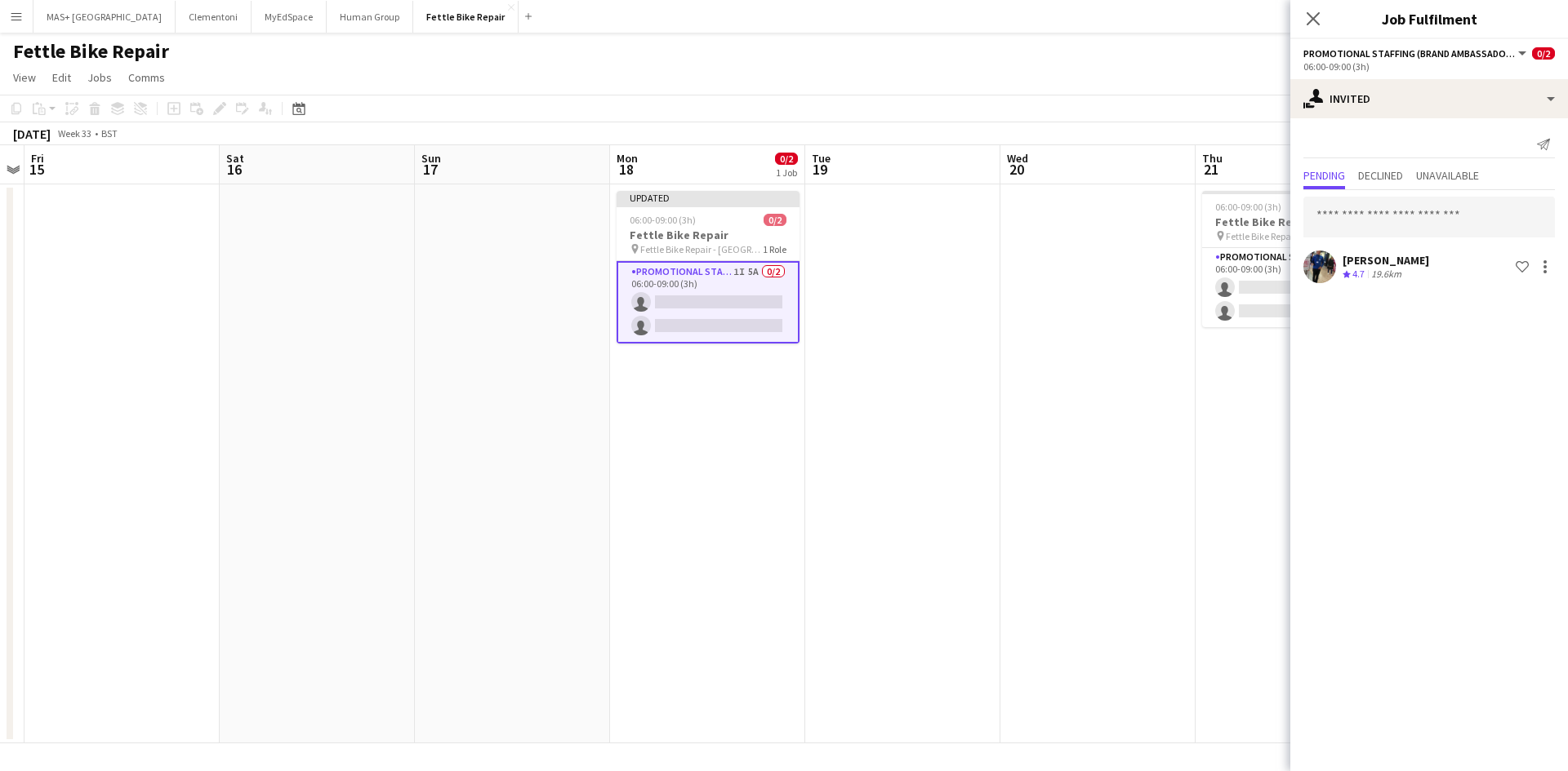
click at [973, 450] on app-date-cell at bounding box center [902, 463] width 195 height 559
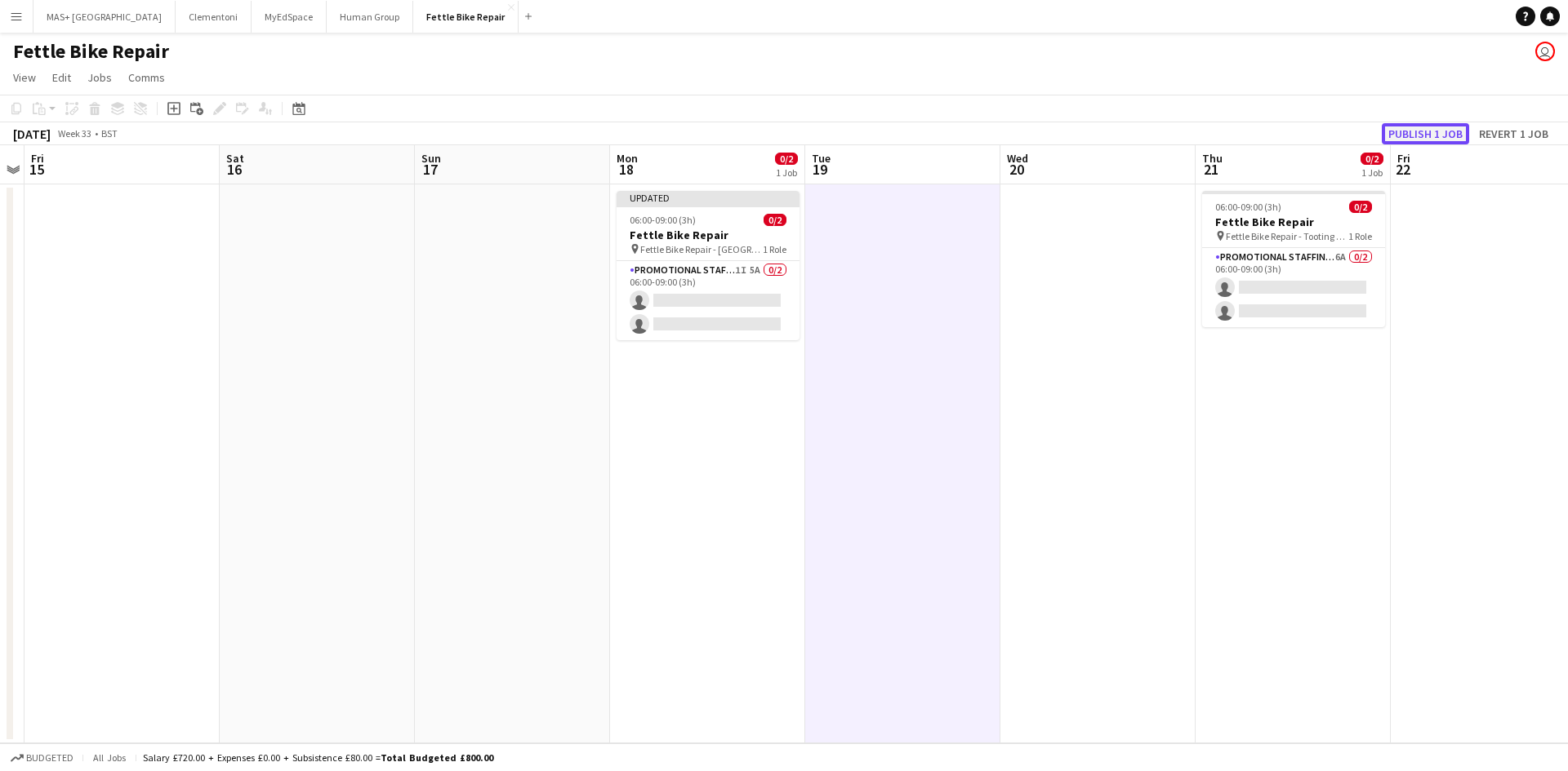
click at [1436, 129] on button "Publish 1 job" at bounding box center [1426, 134] width 87 height 21
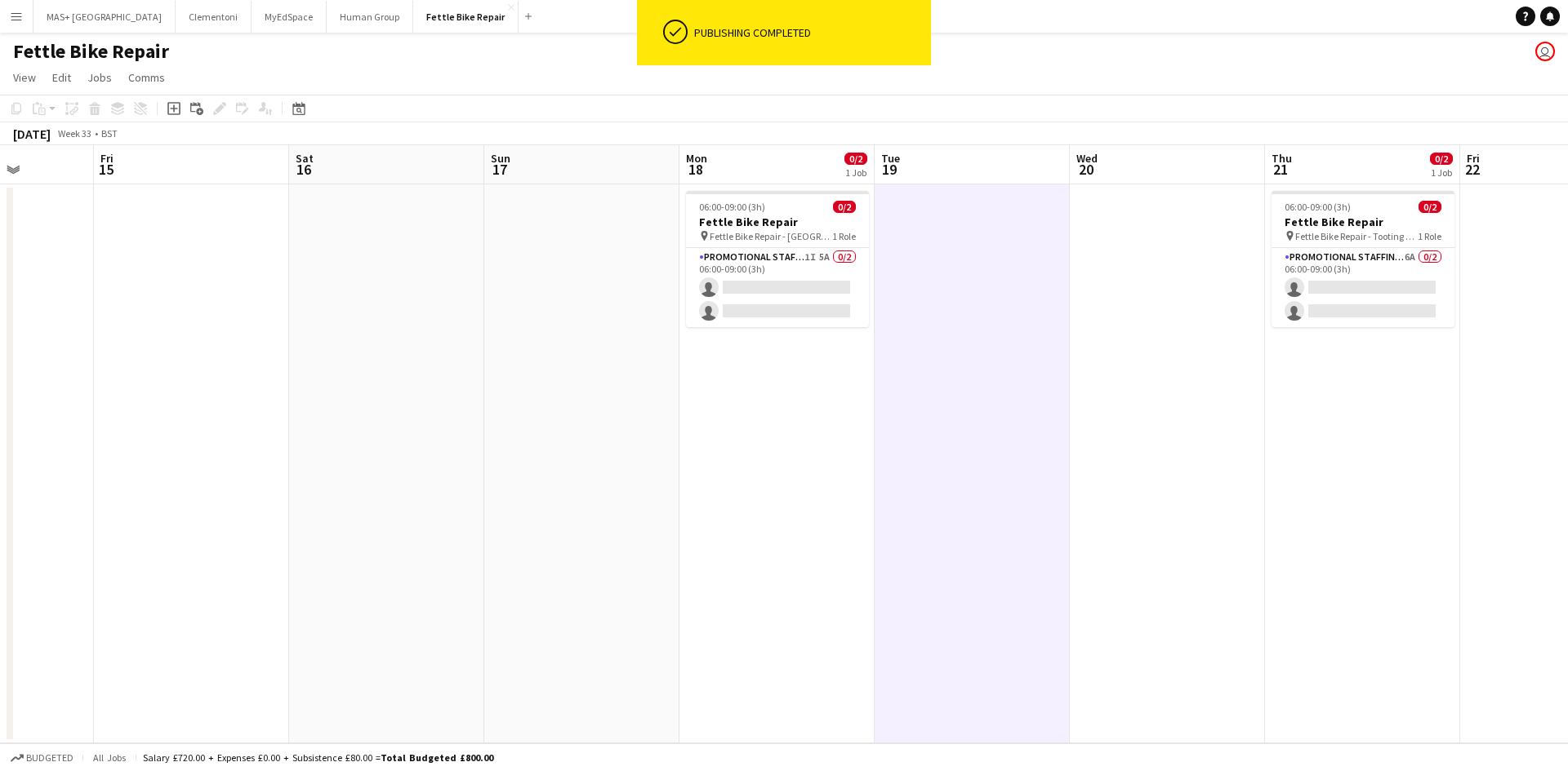
drag, startPoint x: 1435, startPoint y: 397, endPoint x: 1087, endPoint y: 387, distance: 348.1
click at [1113, 404] on app-calendar-viewport "Tue 12 Wed 13 Thu 14 Fri 15 Sat 16 Sun 17 Mon 18 0/2 1 Job Tue 19 Wed 20 Thu 21…" at bounding box center [784, 444] width 1568 height 598
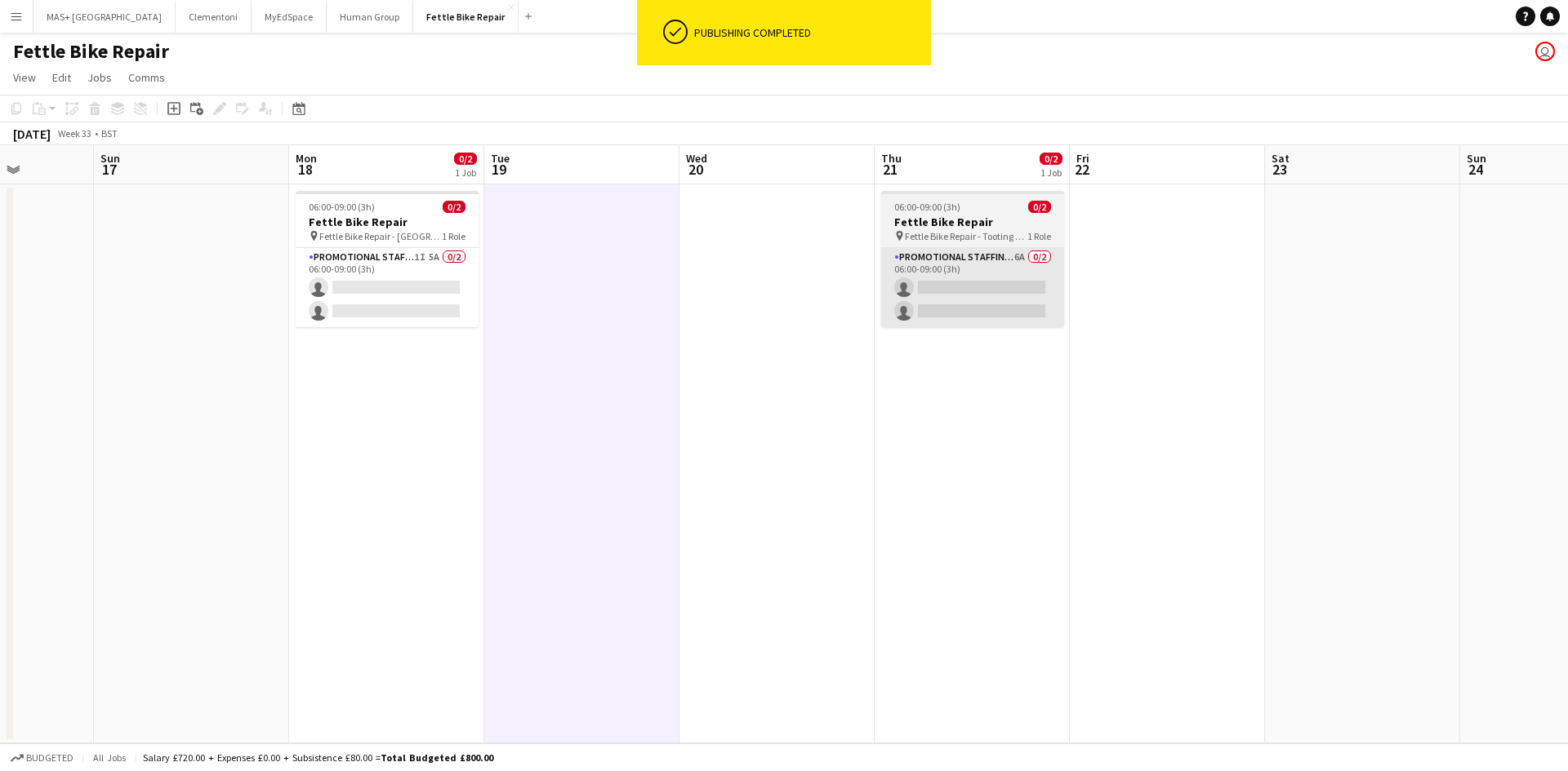
scroll to position [0, 493]
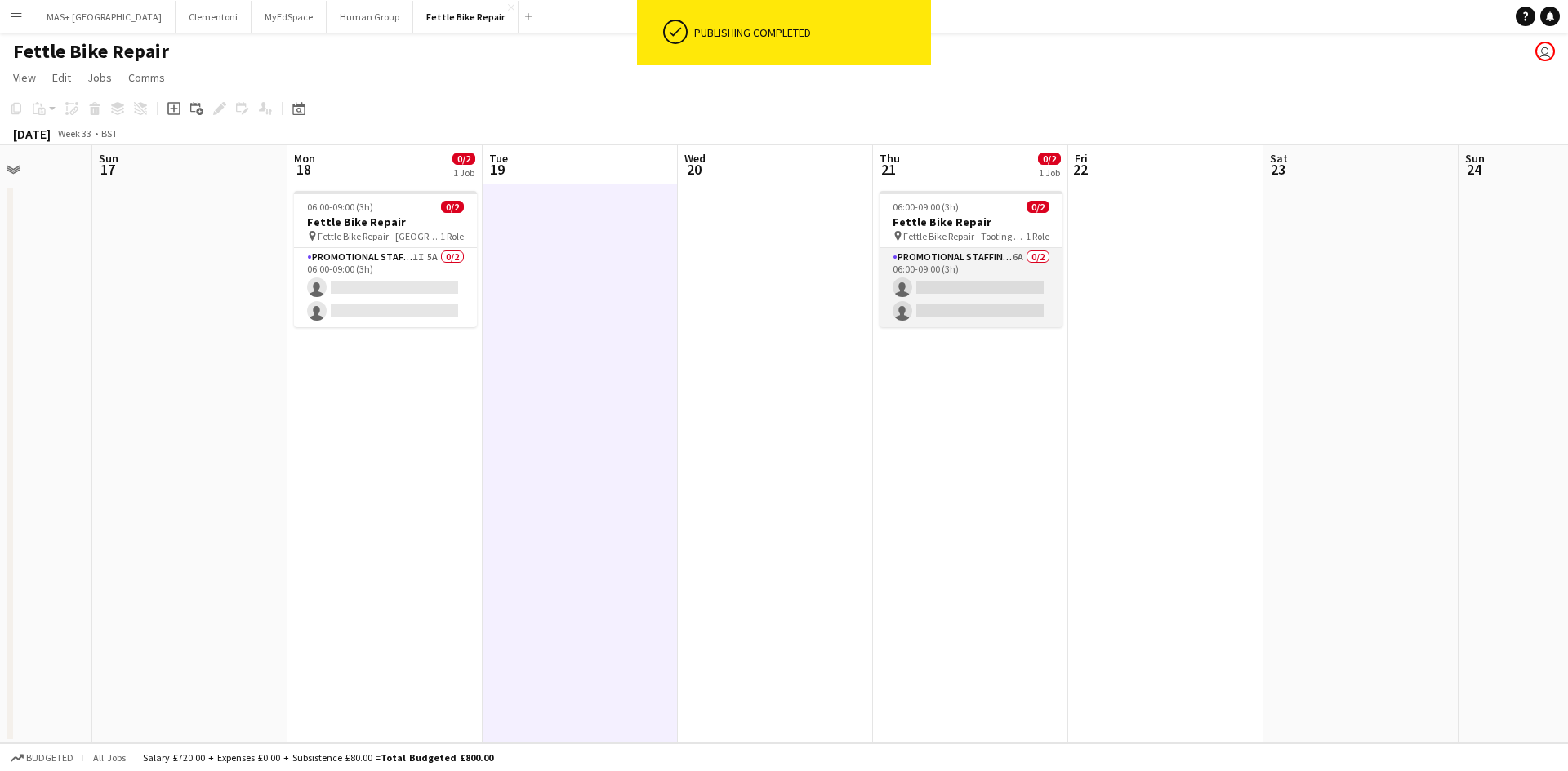
click at [955, 272] on app-card-role "Promotional Staffing (Brand Ambassadors) 6A 0/2 06:00-09:00 (3h) single-neutral…" at bounding box center [971, 287] width 183 height 79
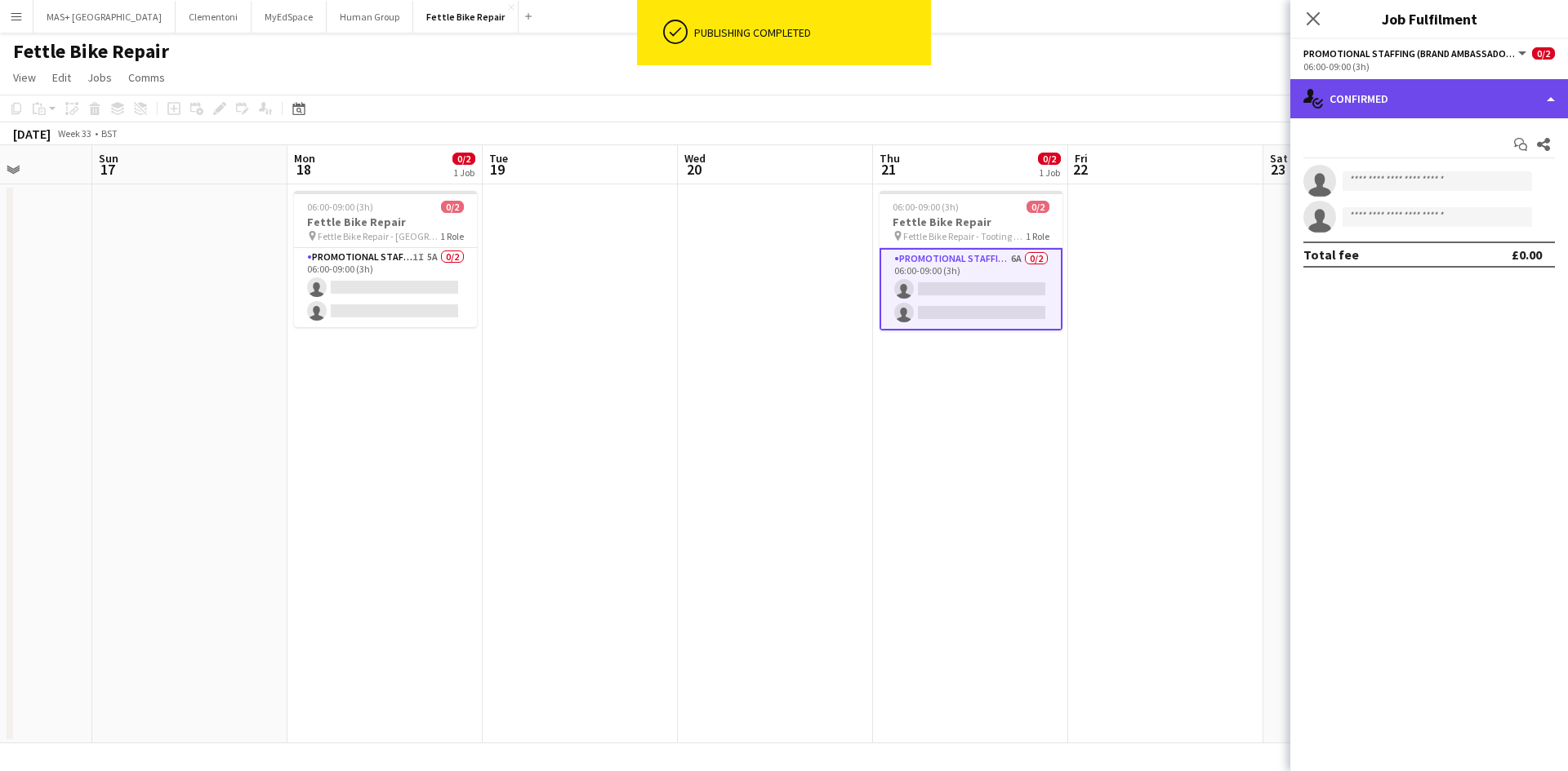
click at [1415, 86] on div "single-neutral-actions-check-2 Confirmed" at bounding box center [1428, 98] width 277 height 39
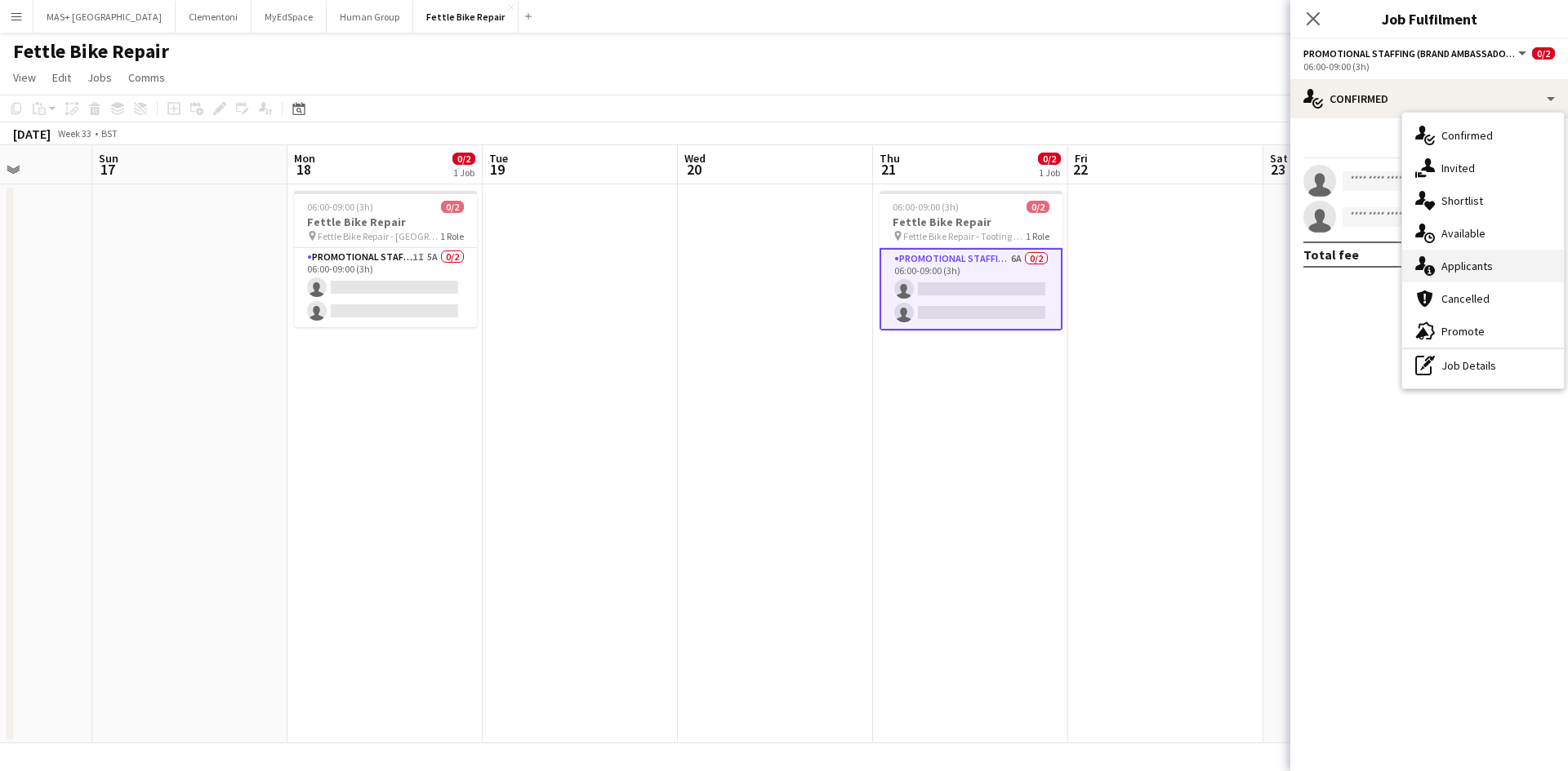
click at [1467, 270] on div "single-neutral-actions-information Applicants" at bounding box center [1483, 266] width 161 height 32
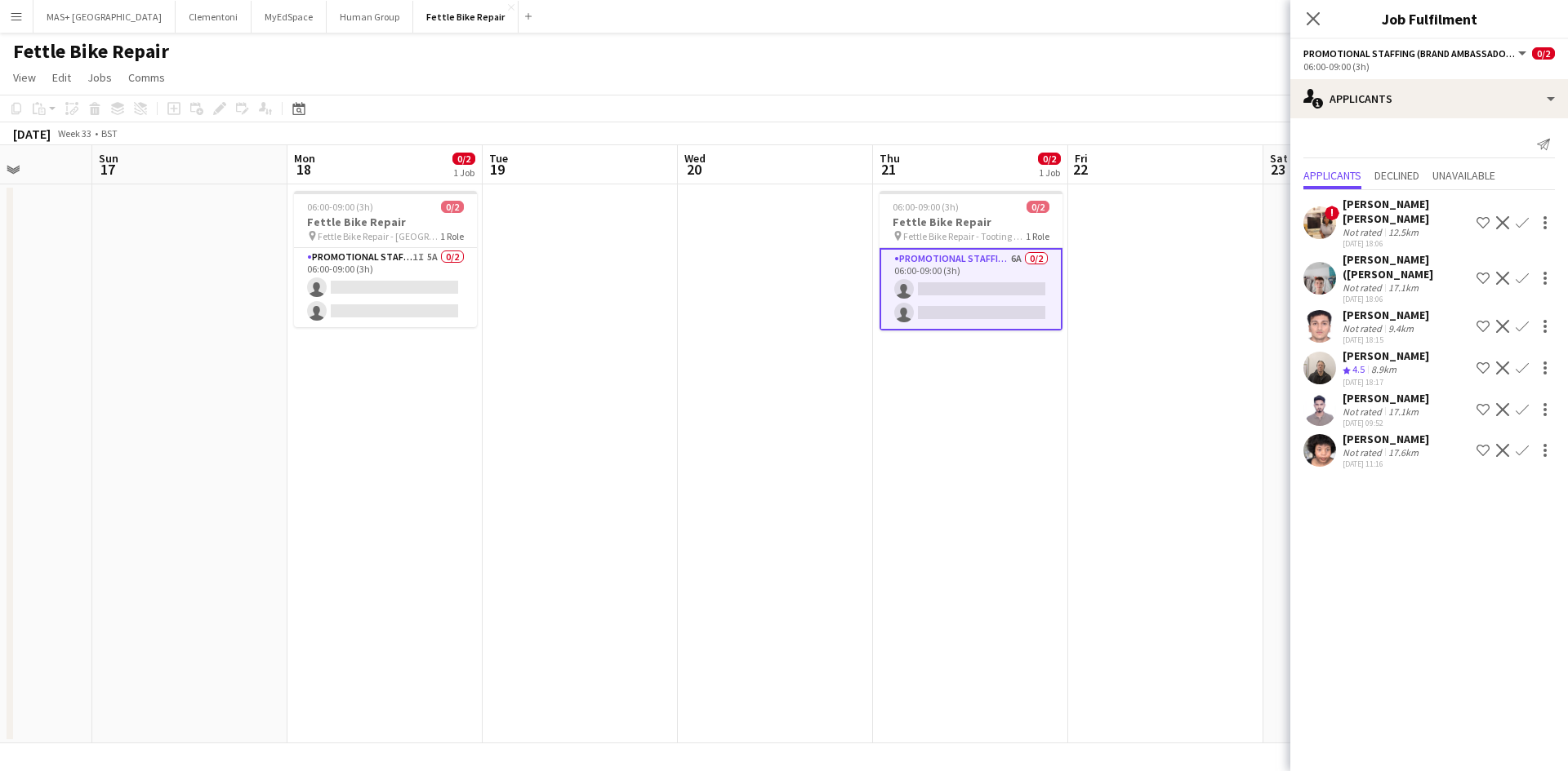
click at [1365, 226] on div "Not rated" at bounding box center [1363, 232] width 43 height 12
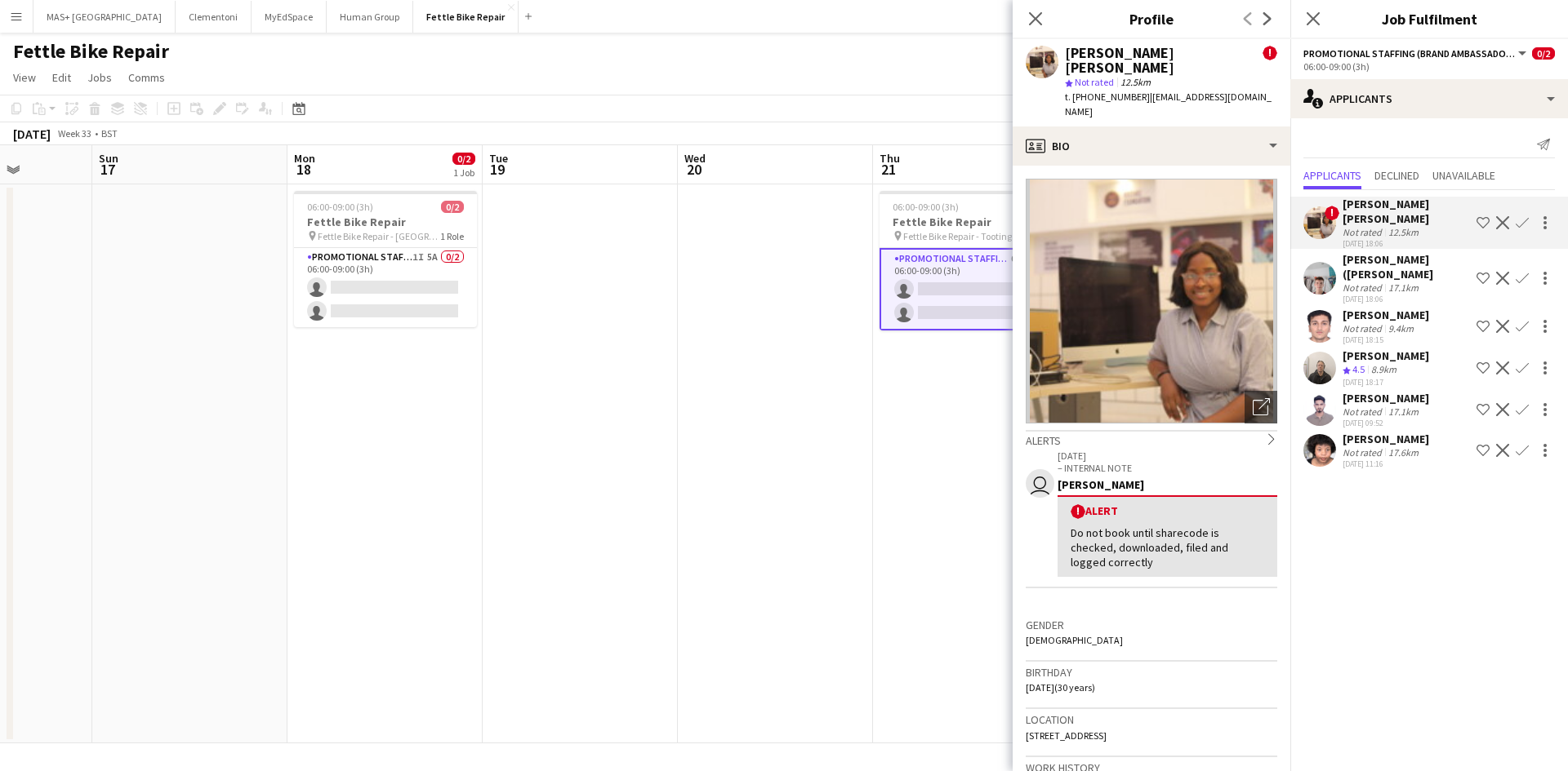
click at [959, 401] on app-date-cell "06:00-09:00 (3h) 0/2 Fettle Bike Repair pin Fettle Bike Repair - Tooting Bec 1 …" at bounding box center [970, 463] width 195 height 559
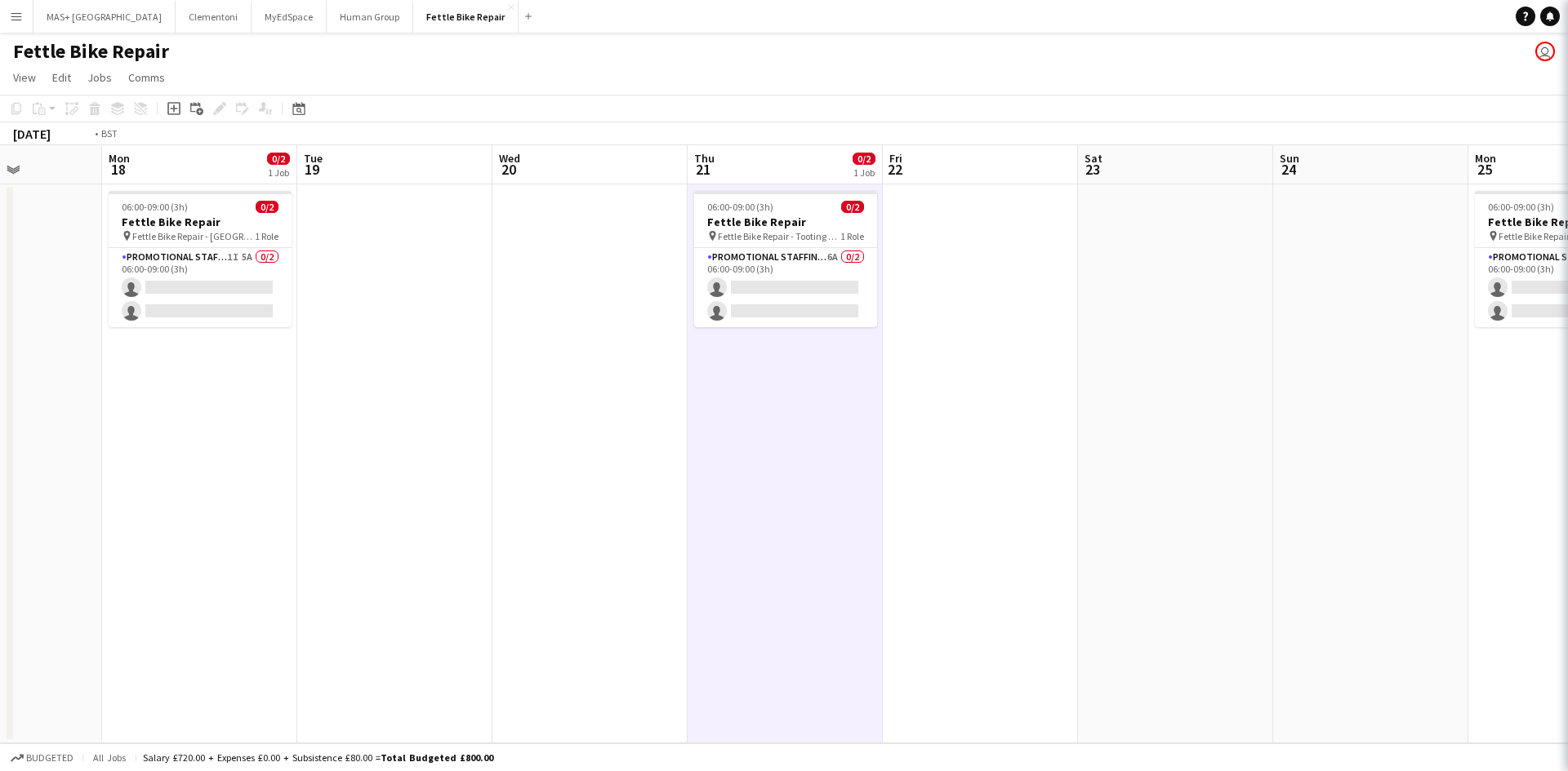
drag, startPoint x: 1243, startPoint y: 364, endPoint x: 668, endPoint y: 359, distance: 575.0
click at [668, 359] on app-calendar-viewport "Thu 14 Fri 15 Sat 16 Sun 17 Mon 18 0/2 1 Job Tue 19 Wed 20 Thu 21 0/2 1 Job Fri…" at bounding box center [784, 444] width 1568 height 598
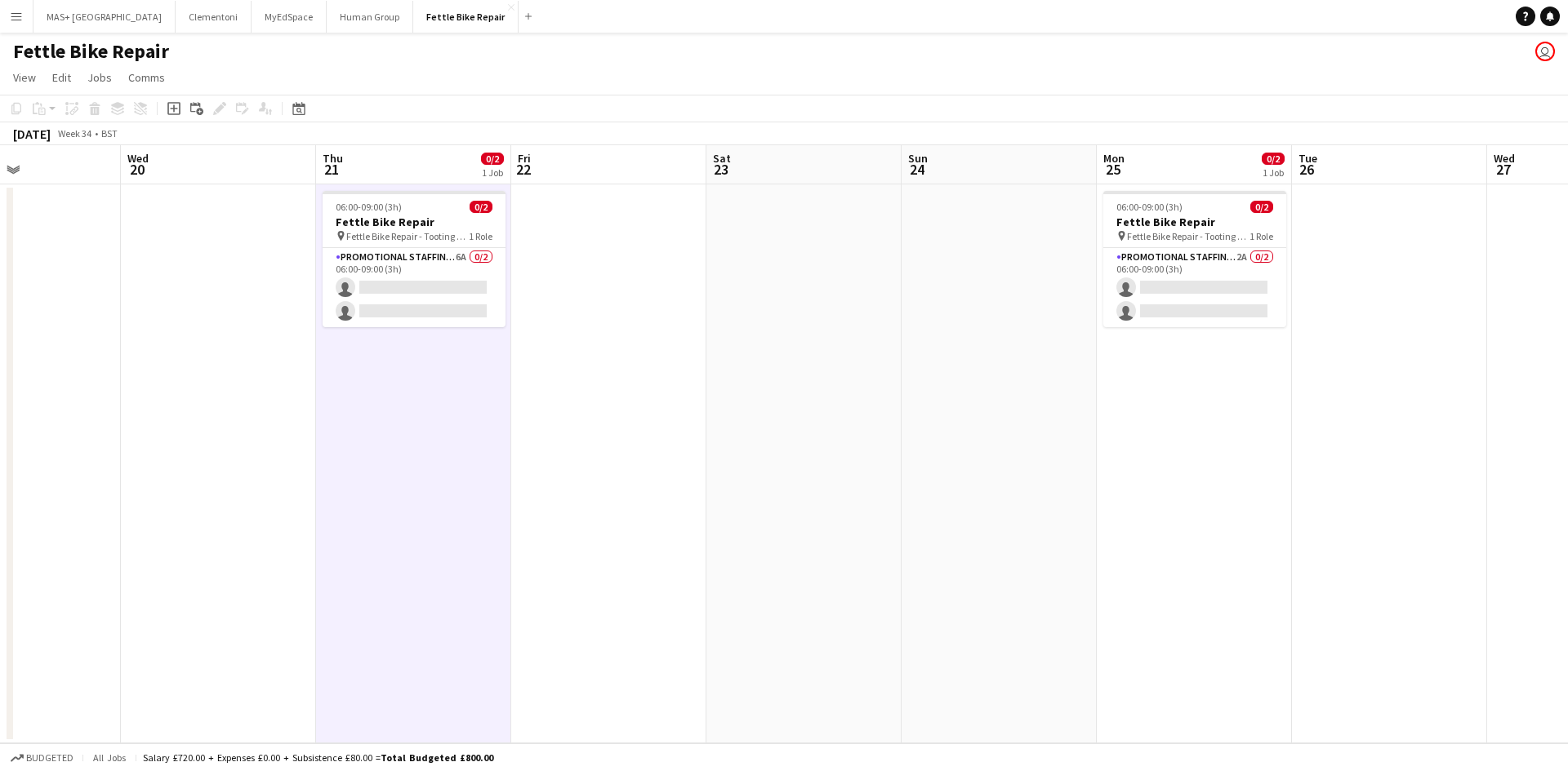
drag, startPoint x: 1215, startPoint y: 371, endPoint x: 823, endPoint y: 374, distance: 392.0
click at [823, 374] on app-calendar-viewport "Sat 16 Sun 17 Mon 18 0/2 1 Job Tue 19 Wed 20 Thu 21 0/2 1 Job Fri 22 Sat 23 Sun…" at bounding box center [784, 444] width 1568 height 598
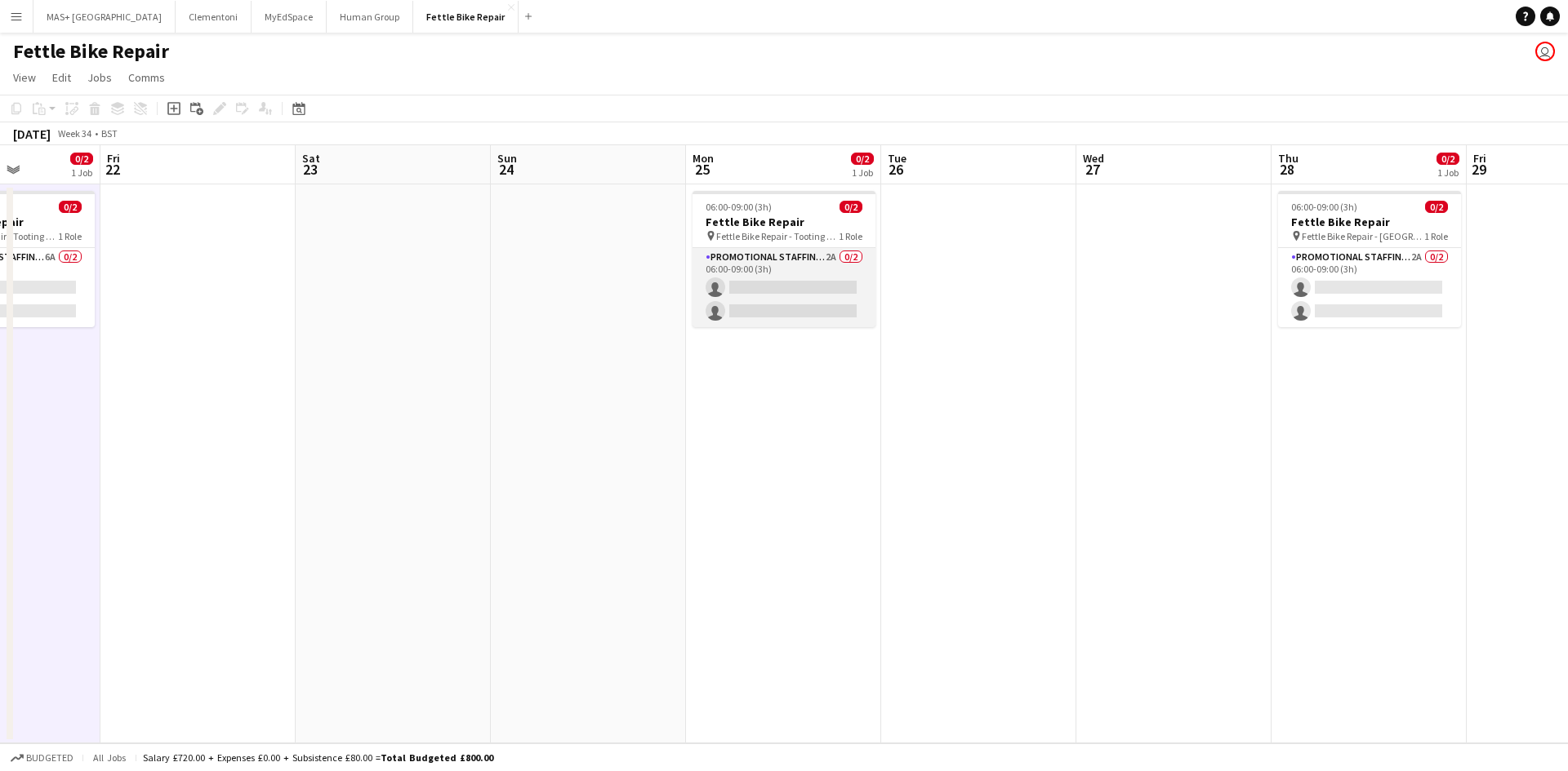
click at [813, 270] on app-card-role "Promotional Staffing (Brand Ambassadors) 2A 0/2 06:00-09:00 (3h) single-neutral…" at bounding box center [784, 287] width 183 height 79
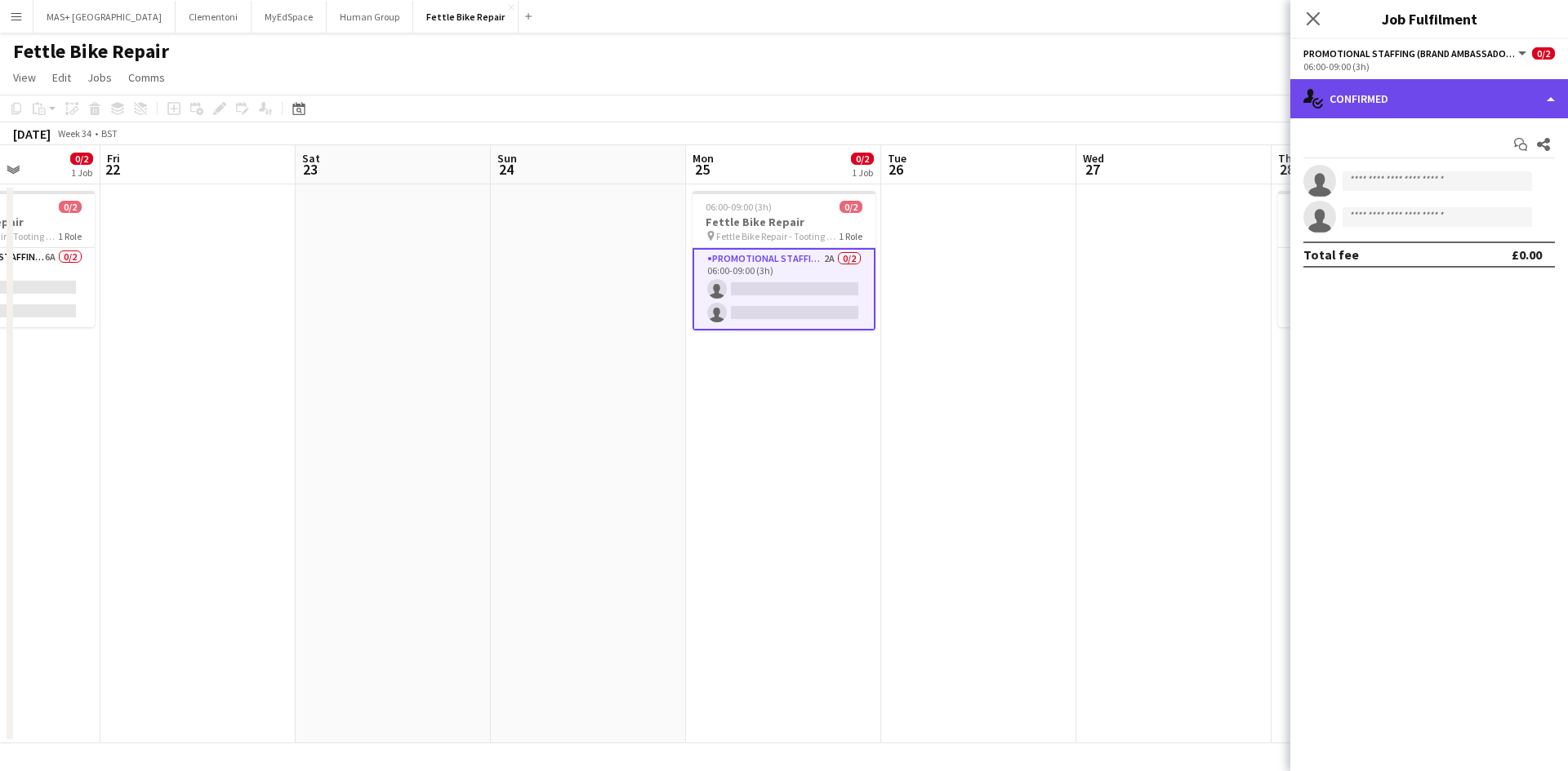
click at [1423, 94] on div "single-neutral-actions-check-2 Confirmed" at bounding box center [1428, 98] width 277 height 39
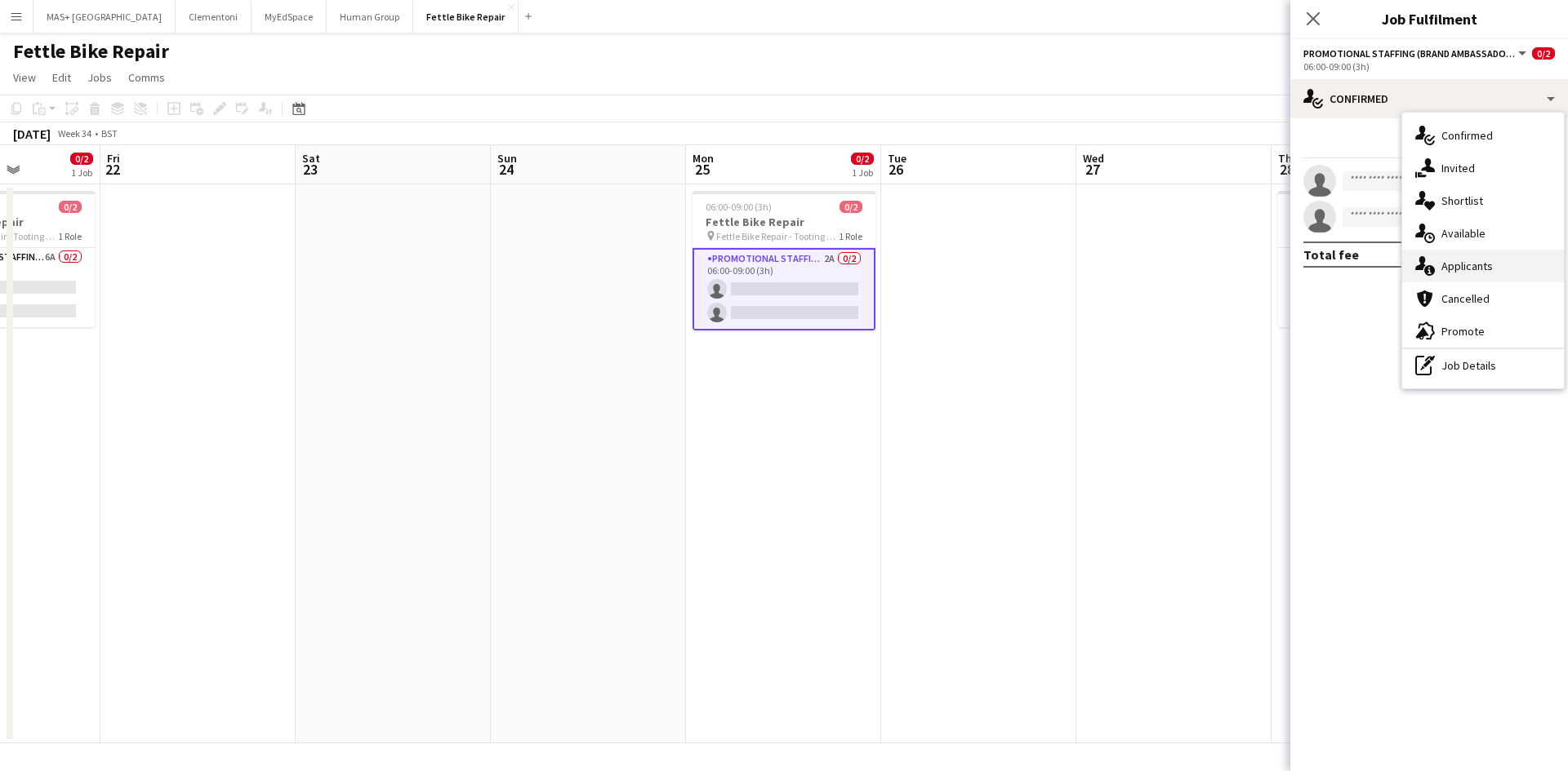
click at [1481, 268] on div "single-neutral-actions-information Applicants" at bounding box center [1483, 266] width 161 height 32
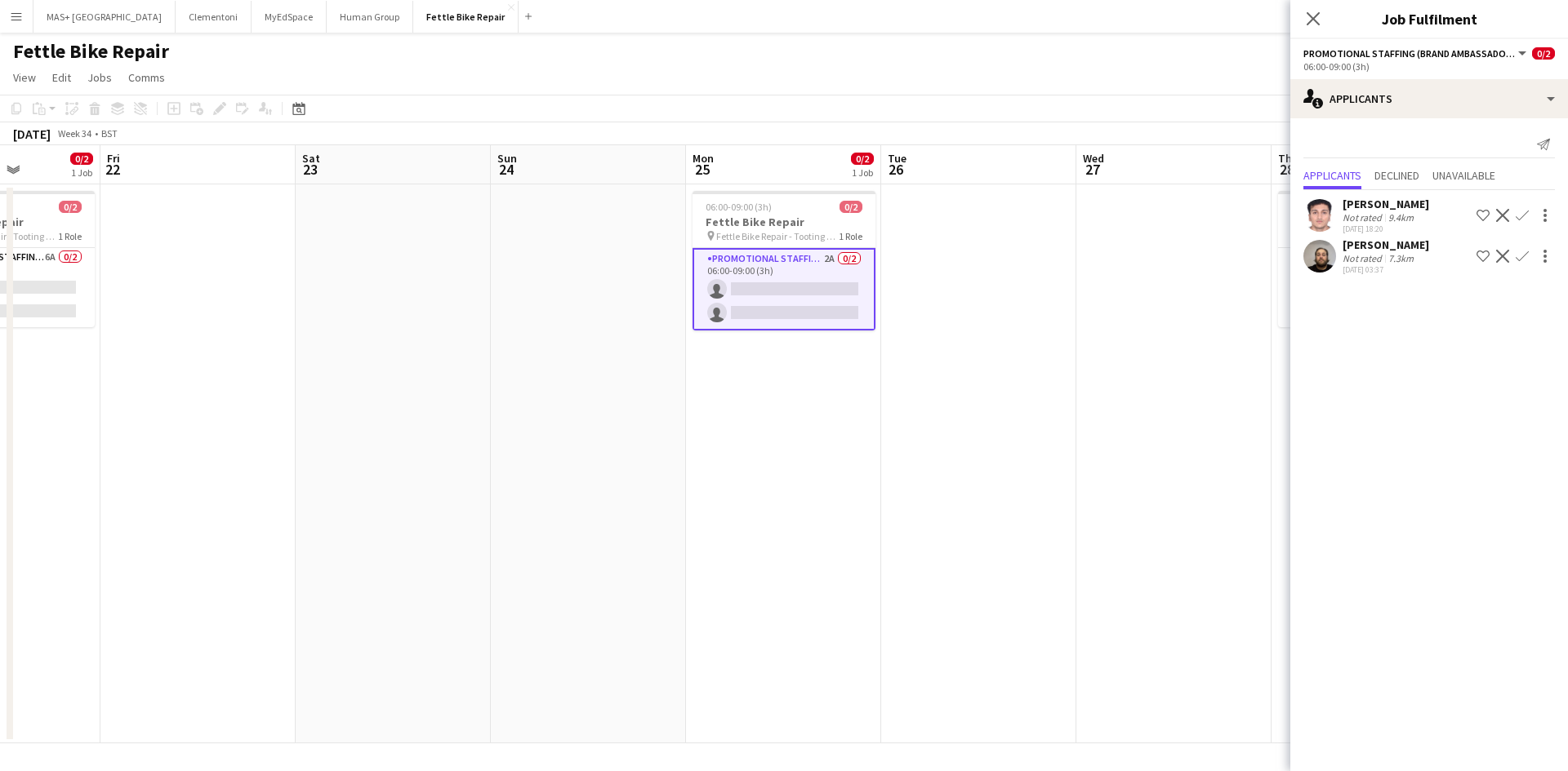
click at [1223, 314] on app-date-cell at bounding box center [1173, 463] width 195 height 559
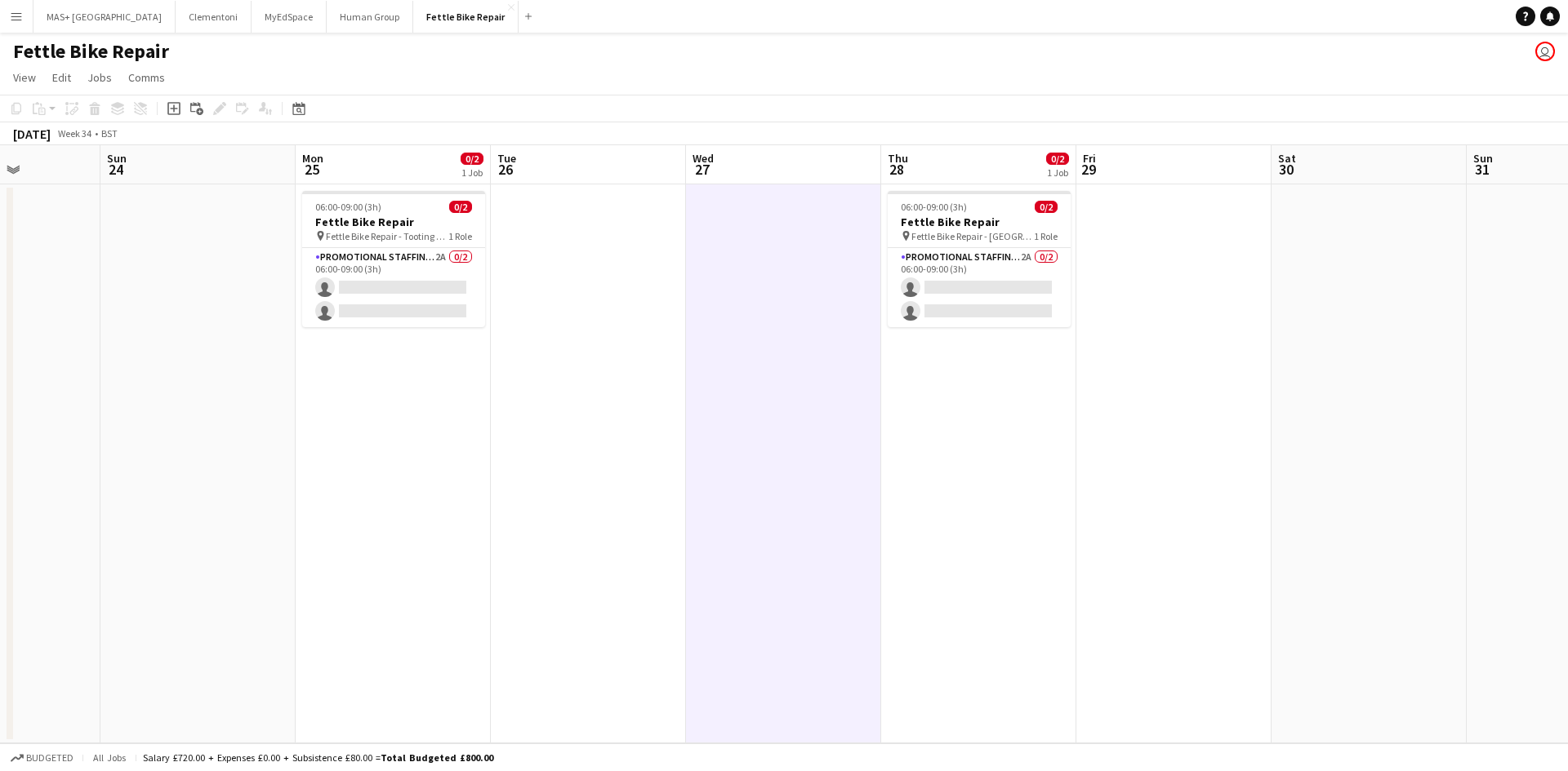
scroll to position [0, 637]
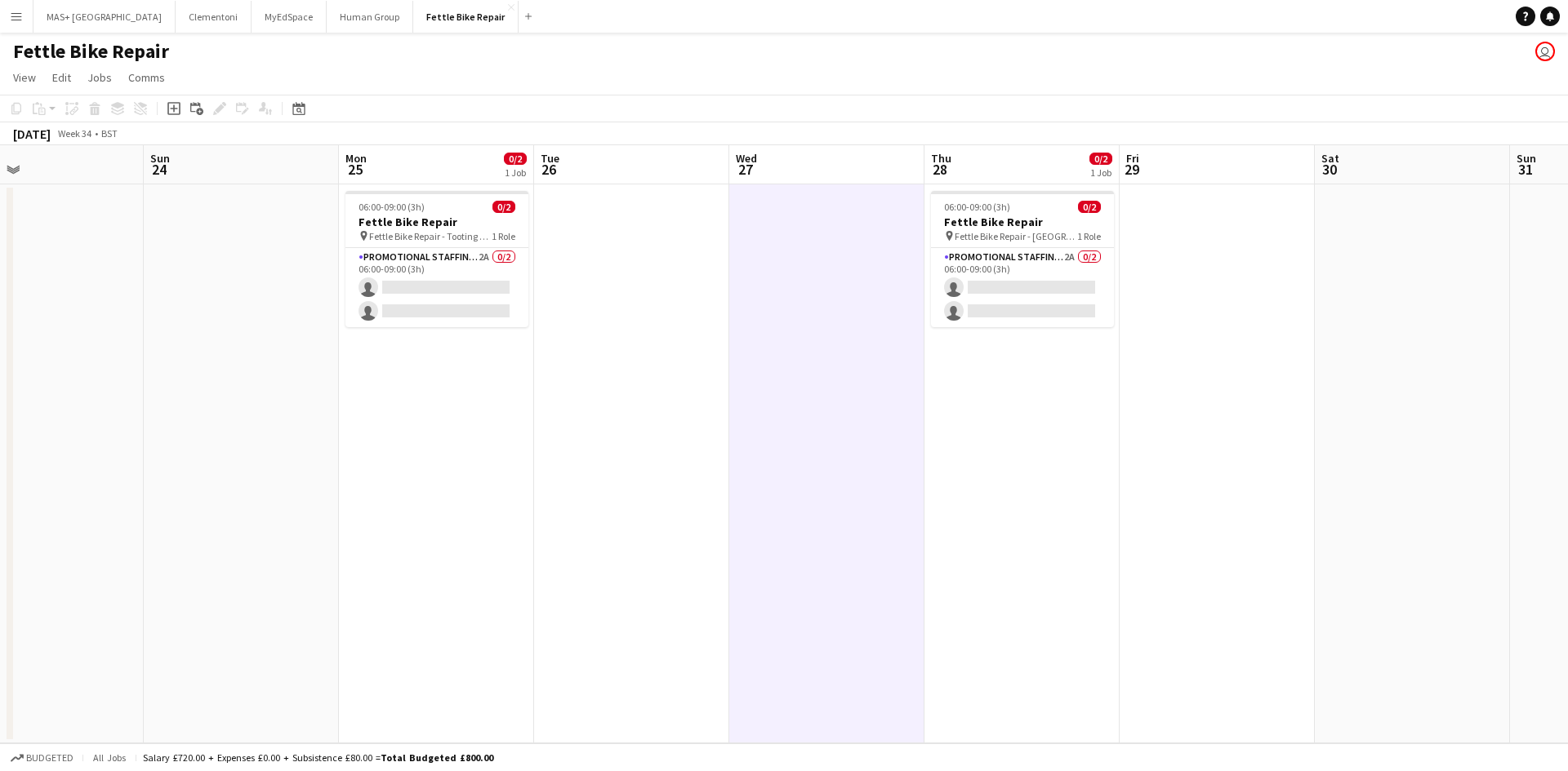
drag, startPoint x: 1312, startPoint y: 341, endPoint x: 964, endPoint y: 354, distance: 348.2
click at [964, 354] on app-calendar-viewport "Wed 20 Thu 21 0/2 1 Job Fri 22 Sat 23 Sun 24 Mon 25 0/2 1 Job Tue 26 Wed 27 Thu…" at bounding box center [784, 444] width 1568 height 598
click at [963, 257] on app-card-role "Promotional Staffing (Brand Ambassadors) 2A 0/2 06:00-09:00 (3h) single-neutral…" at bounding box center [1022, 287] width 183 height 79
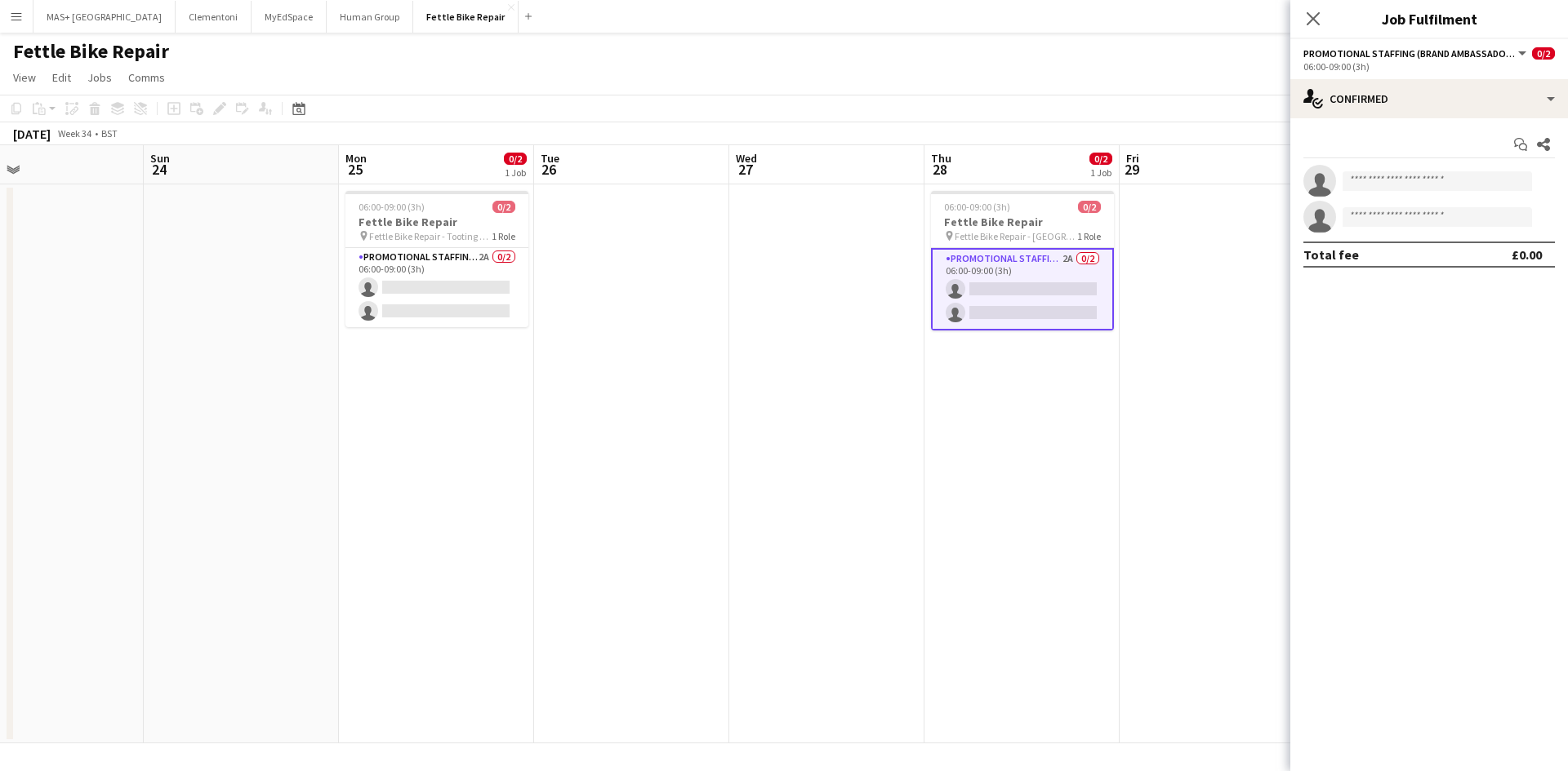
click at [748, 452] on app-date-cell at bounding box center [826, 463] width 195 height 559
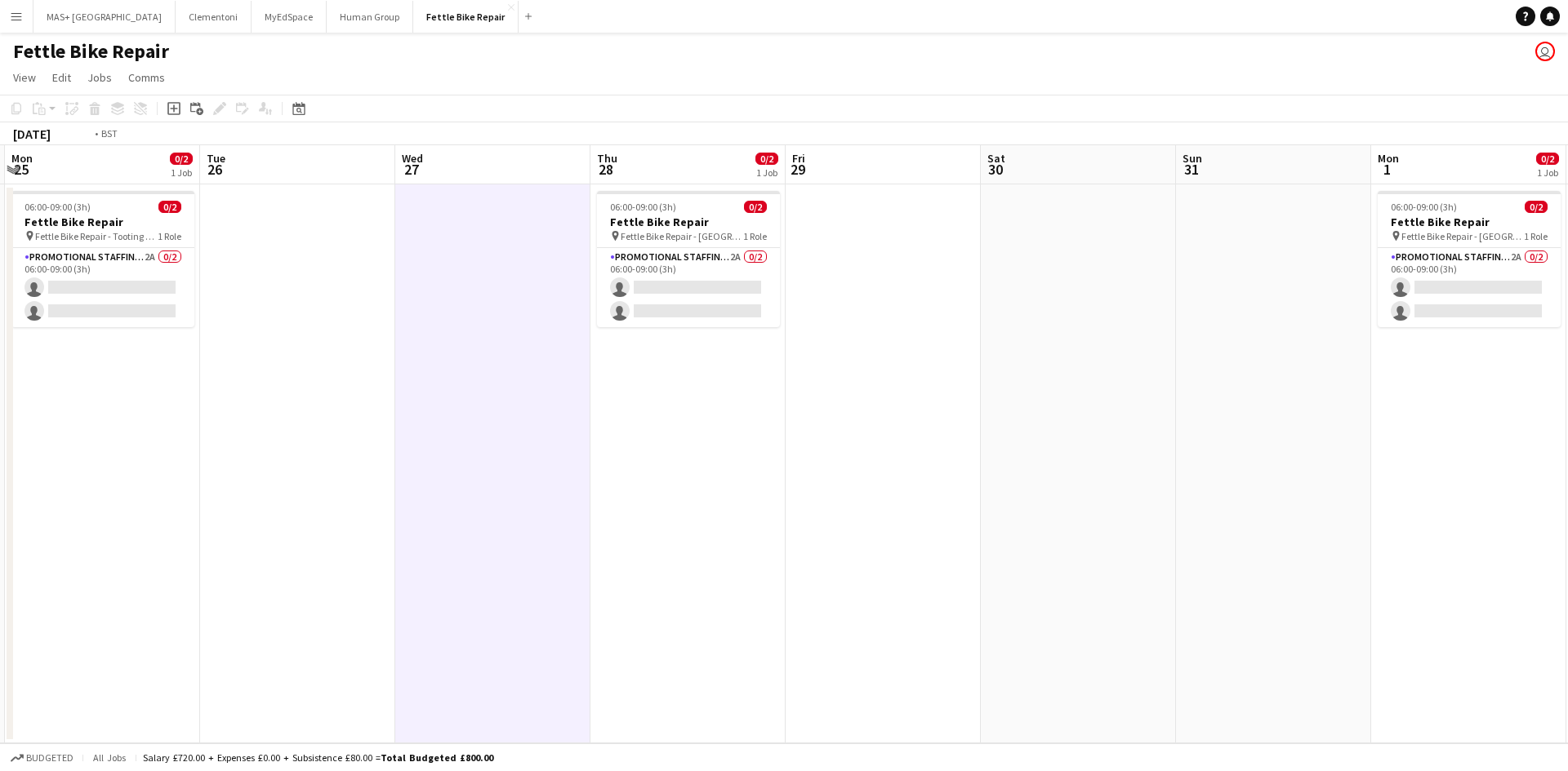
drag, startPoint x: 1243, startPoint y: 344, endPoint x: 323, endPoint y: 276, distance: 922.5
click at [323, 276] on app-calendar-viewport "Wed 20 Thu 21 0/2 1 Job Fri 22 Sat 23 Sun 24 Mon 25 0/2 1 Job Tue 26 Wed 27 Thu…" at bounding box center [784, 444] width 1568 height 598
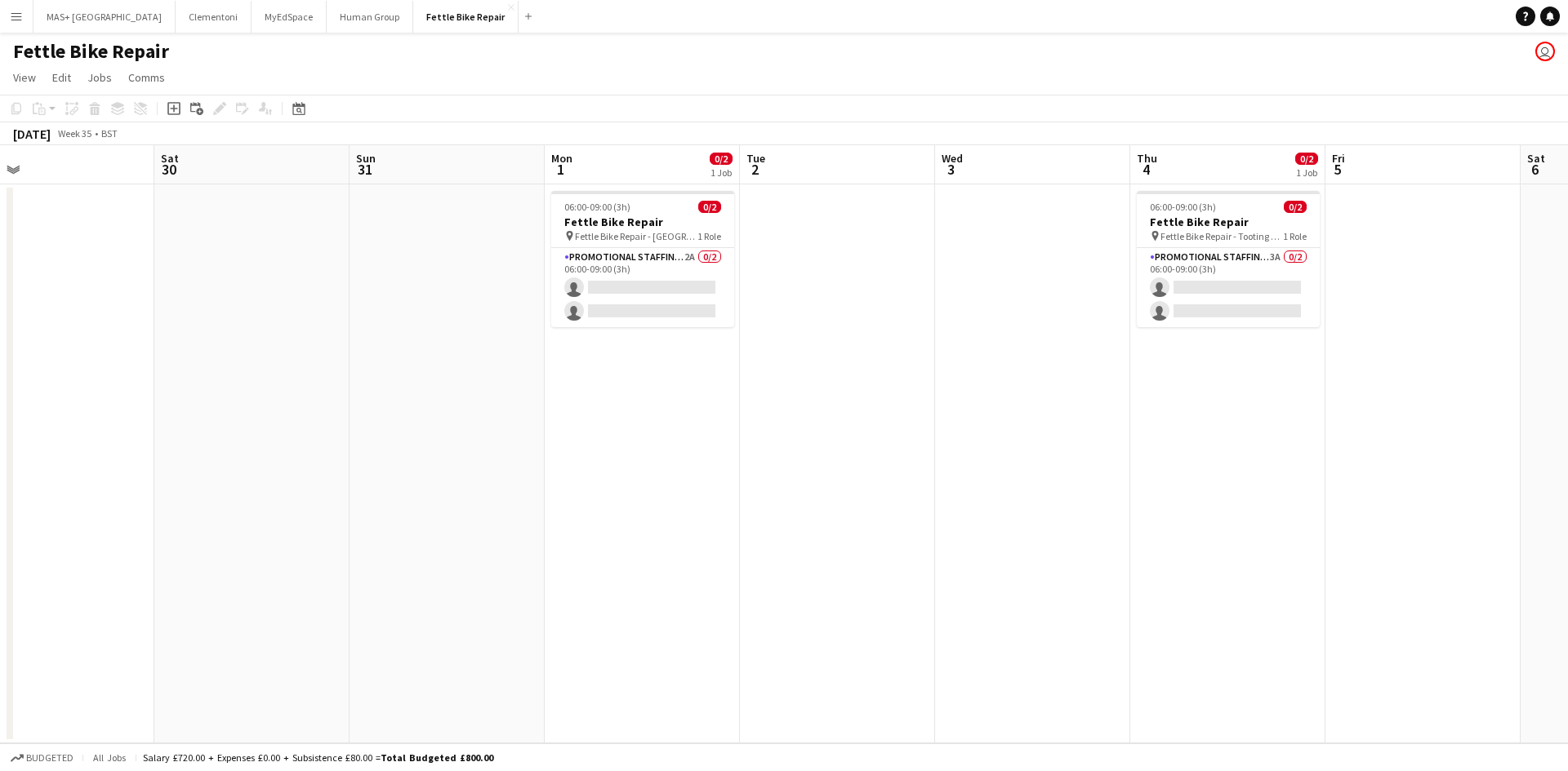
scroll to position [0, 630]
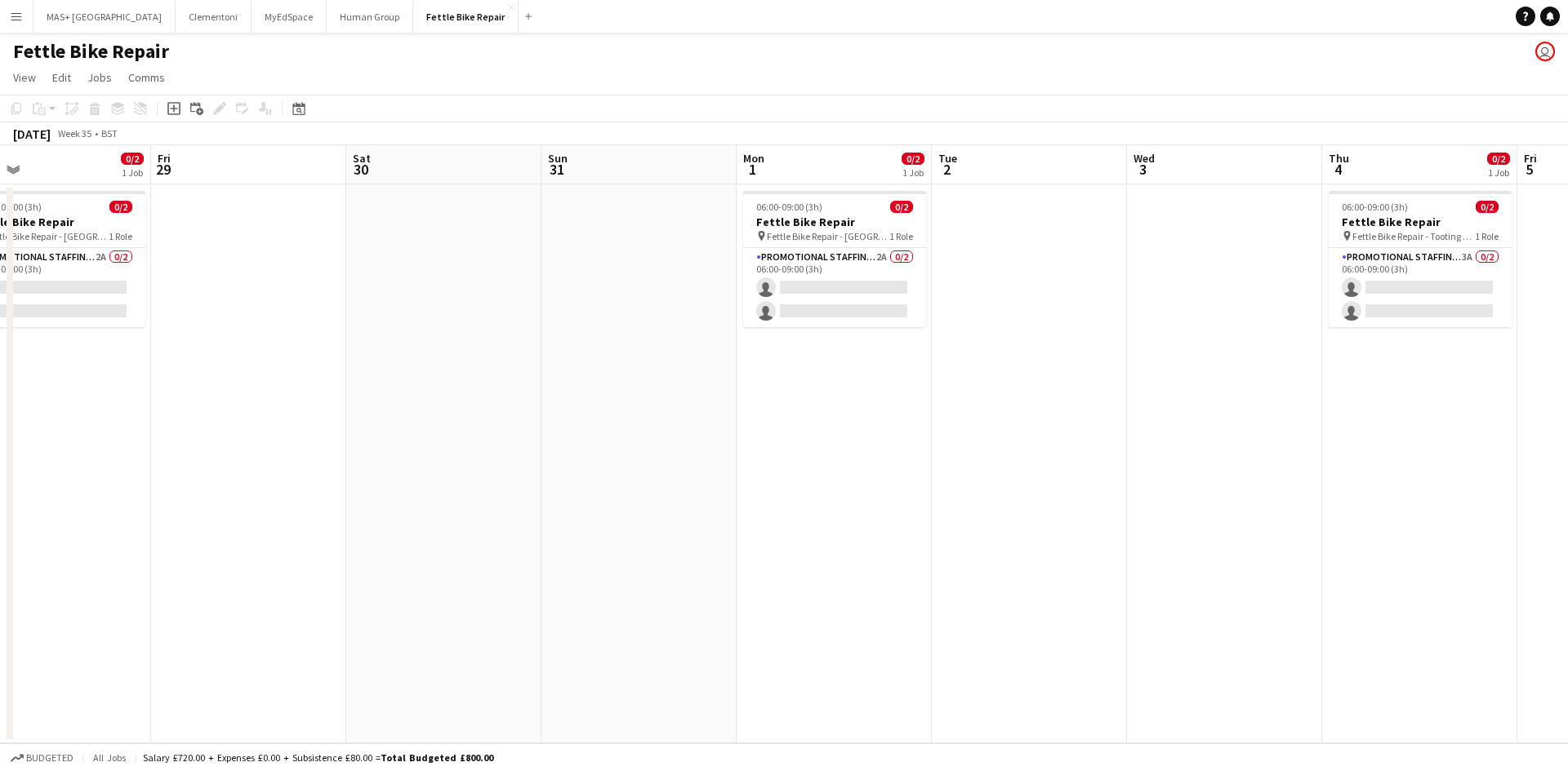
drag, startPoint x: 1038, startPoint y: 345, endPoint x: 598, endPoint y: 380, distance: 441.4
click at [598, 380] on app-calendar-viewport "Mon 25 0/2 1 Job Tue 26 Wed 27 Thu 28 0/2 1 Job Fri 29 Sat 30 Sun 31 Mon 1 0/2 …" at bounding box center [784, 444] width 1568 height 598
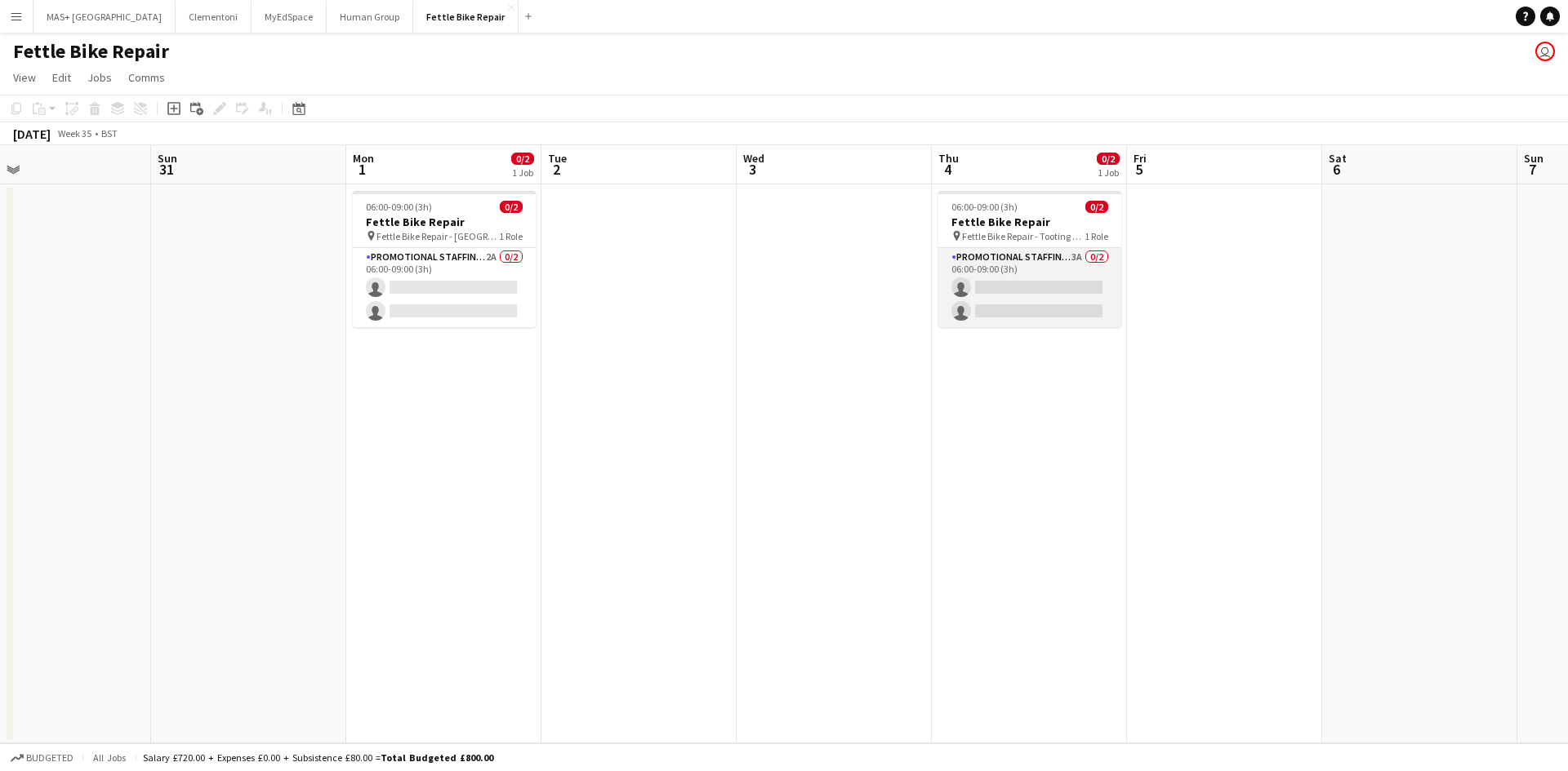
click at [1044, 259] on app-card-role "Promotional Staffing (Brand Ambassadors) 3A 0/2 06:00-09:00 (3h) single-neutral…" at bounding box center [1030, 287] width 183 height 79
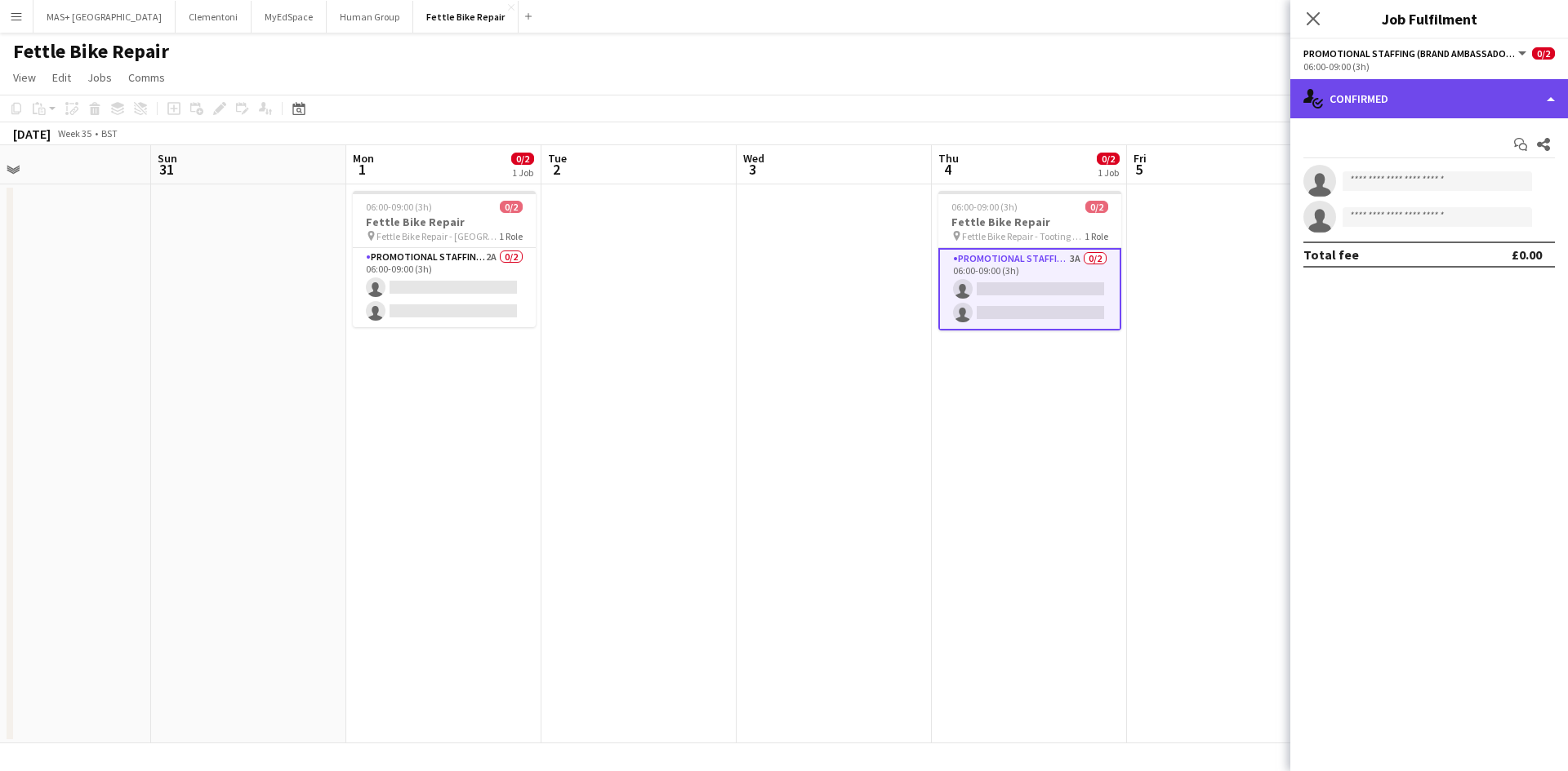
click at [1319, 103] on icon at bounding box center [1318, 103] width 9 height 6
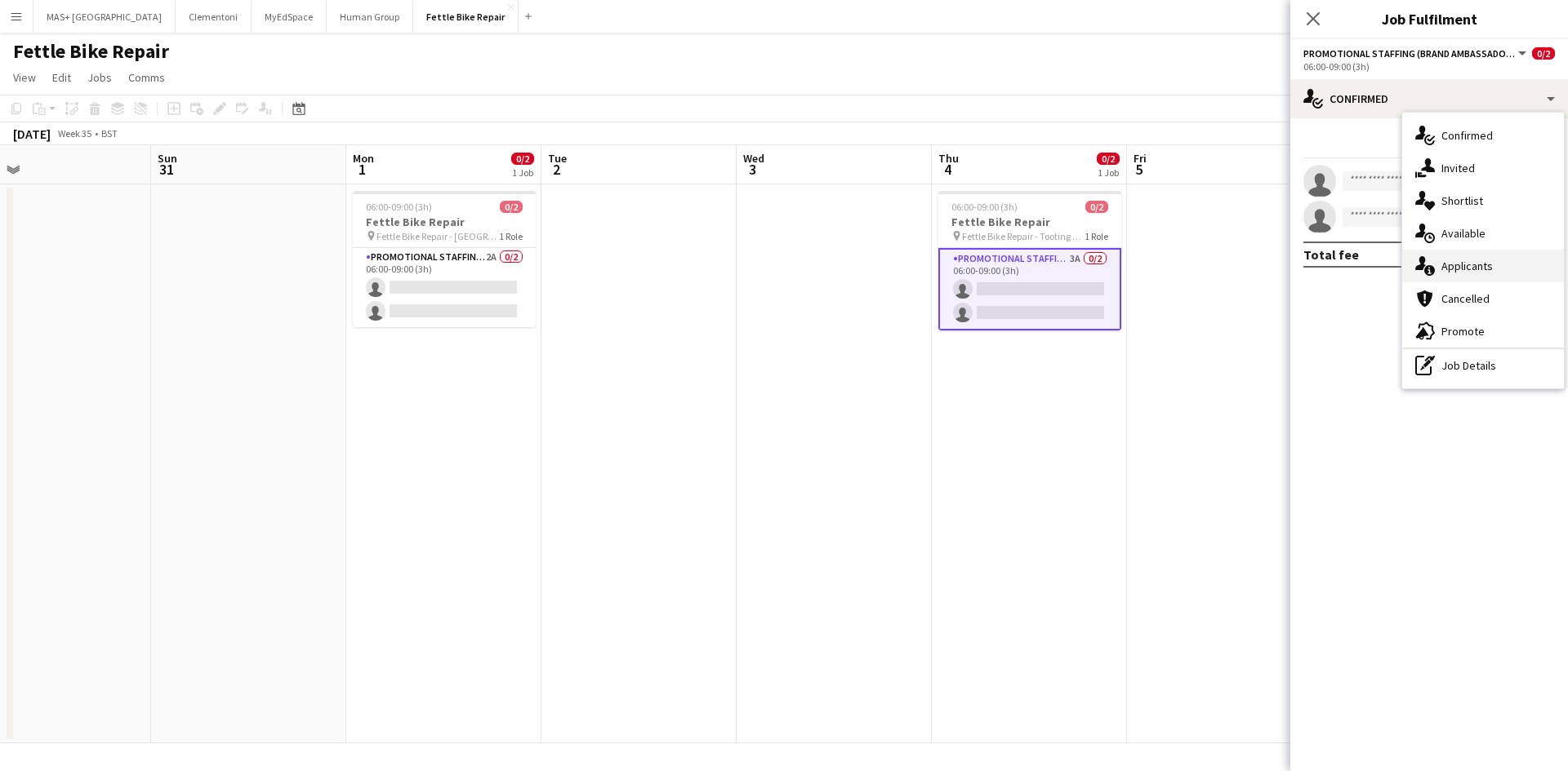
click at [1463, 266] on div "single-neutral-actions-information Applicants" at bounding box center [1483, 266] width 161 height 32
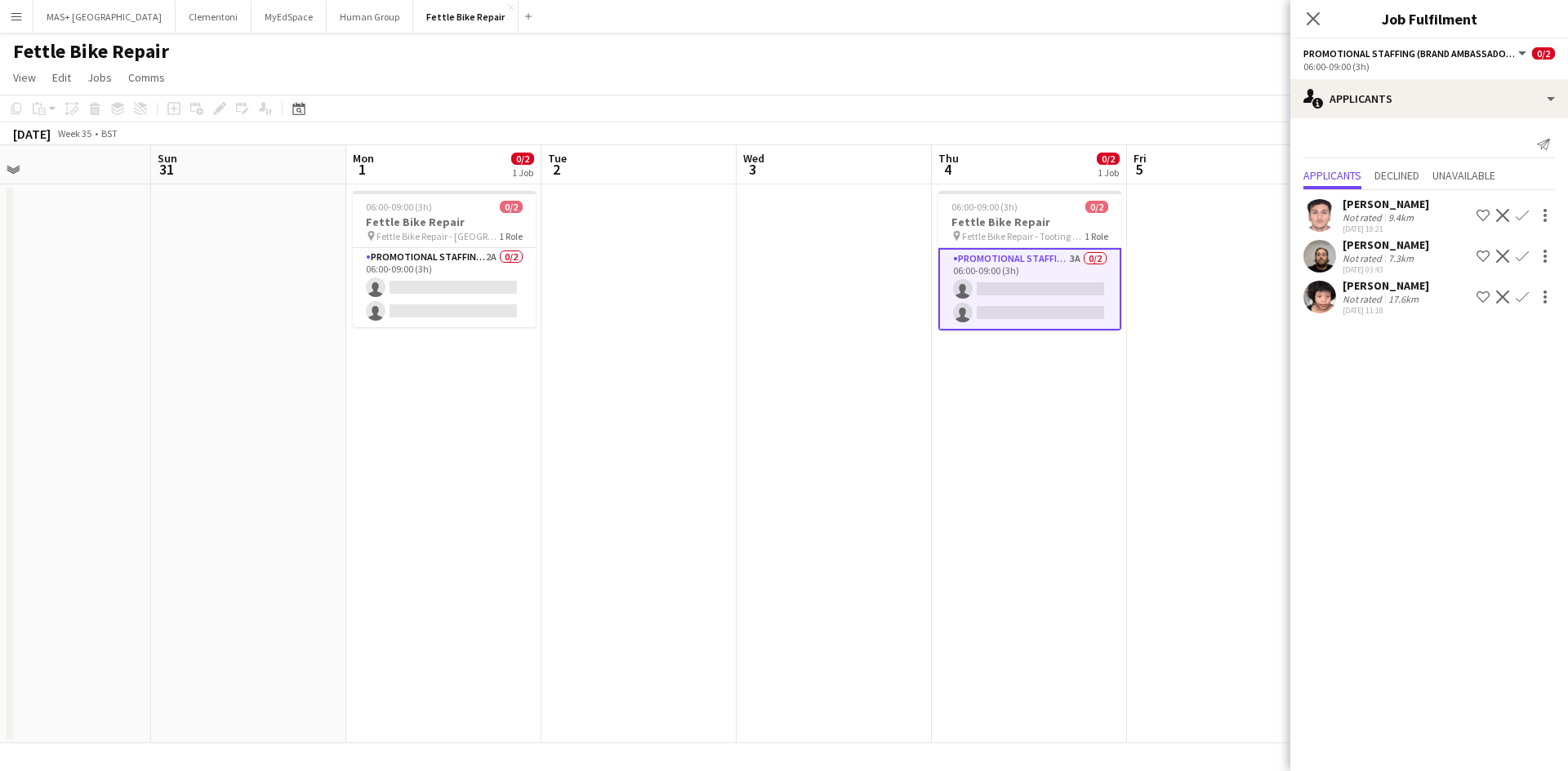
drag, startPoint x: 1003, startPoint y: 408, endPoint x: 992, endPoint y: 403, distance: 12.1
click at [1002, 408] on app-date-cell "06:00-09:00 (3h) 0/2 Fettle Bike Repair pin Fettle Bike Repair - Tooting Bec 1 …" at bounding box center [1029, 463] width 195 height 559
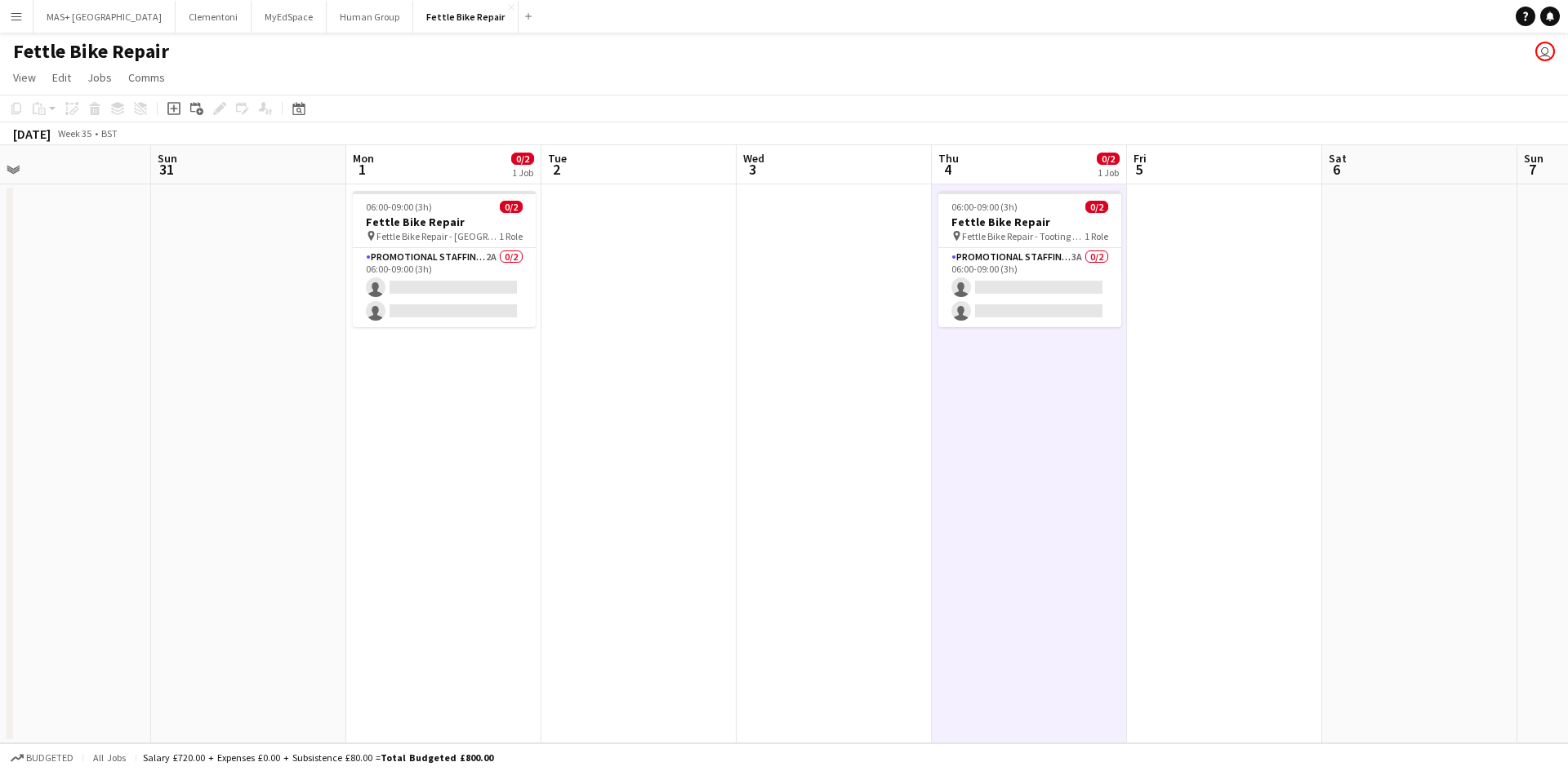
scroll to position [0, 631]
click at [448, 265] on app-card-role "Promotional Staffing (Brand Ambassadors) 2A 0/2 06:00-09:00 (3h) single-neutral…" at bounding box center [444, 287] width 183 height 79
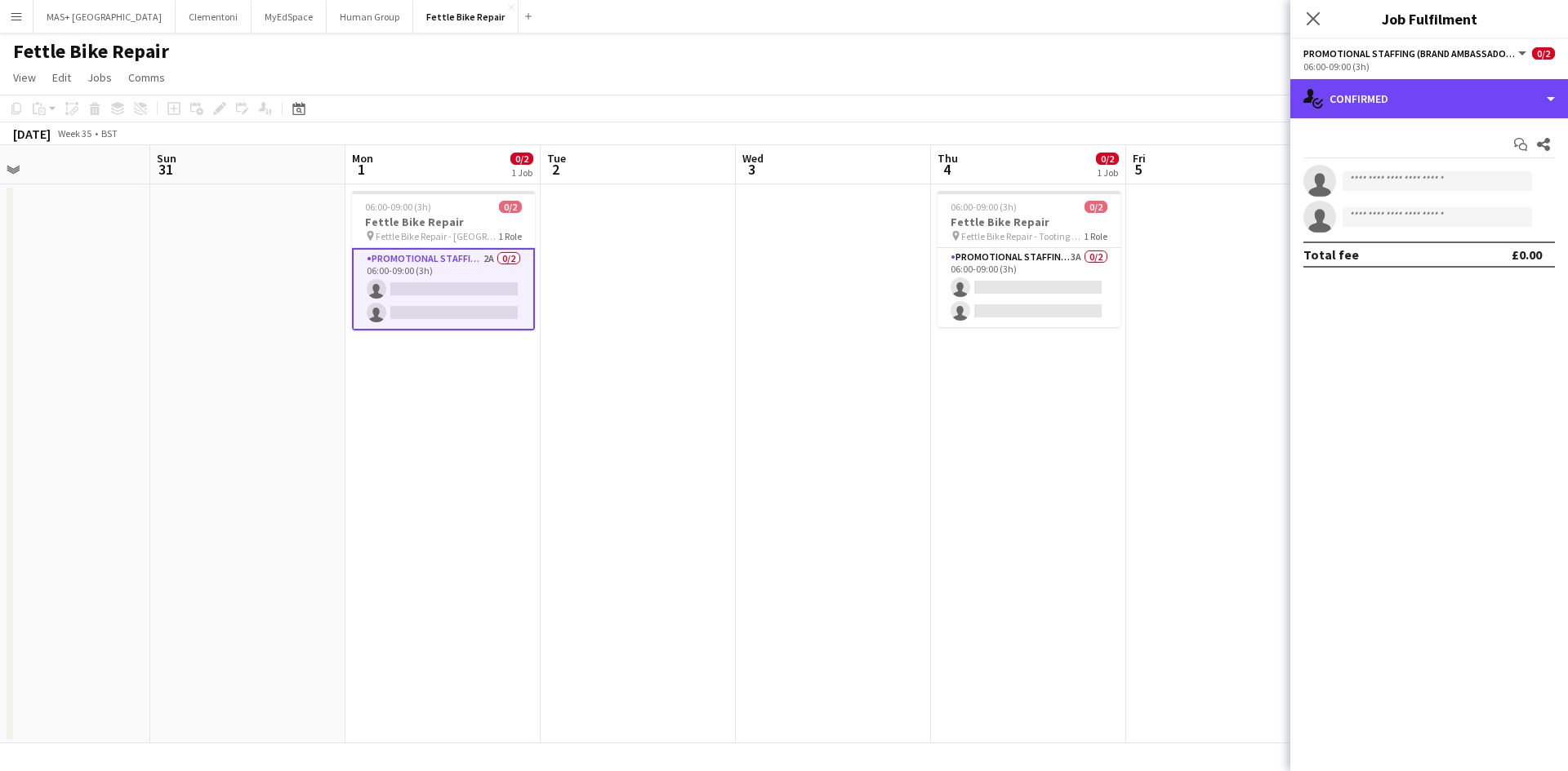
drag, startPoint x: 1424, startPoint y: 80, endPoint x: 1452, endPoint y: 189, distance: 112.5
click at [1424, 85] on div "single-neutral-actions-check-2 Confirmed" at bounding box center [1428, 98] width 277 height 39
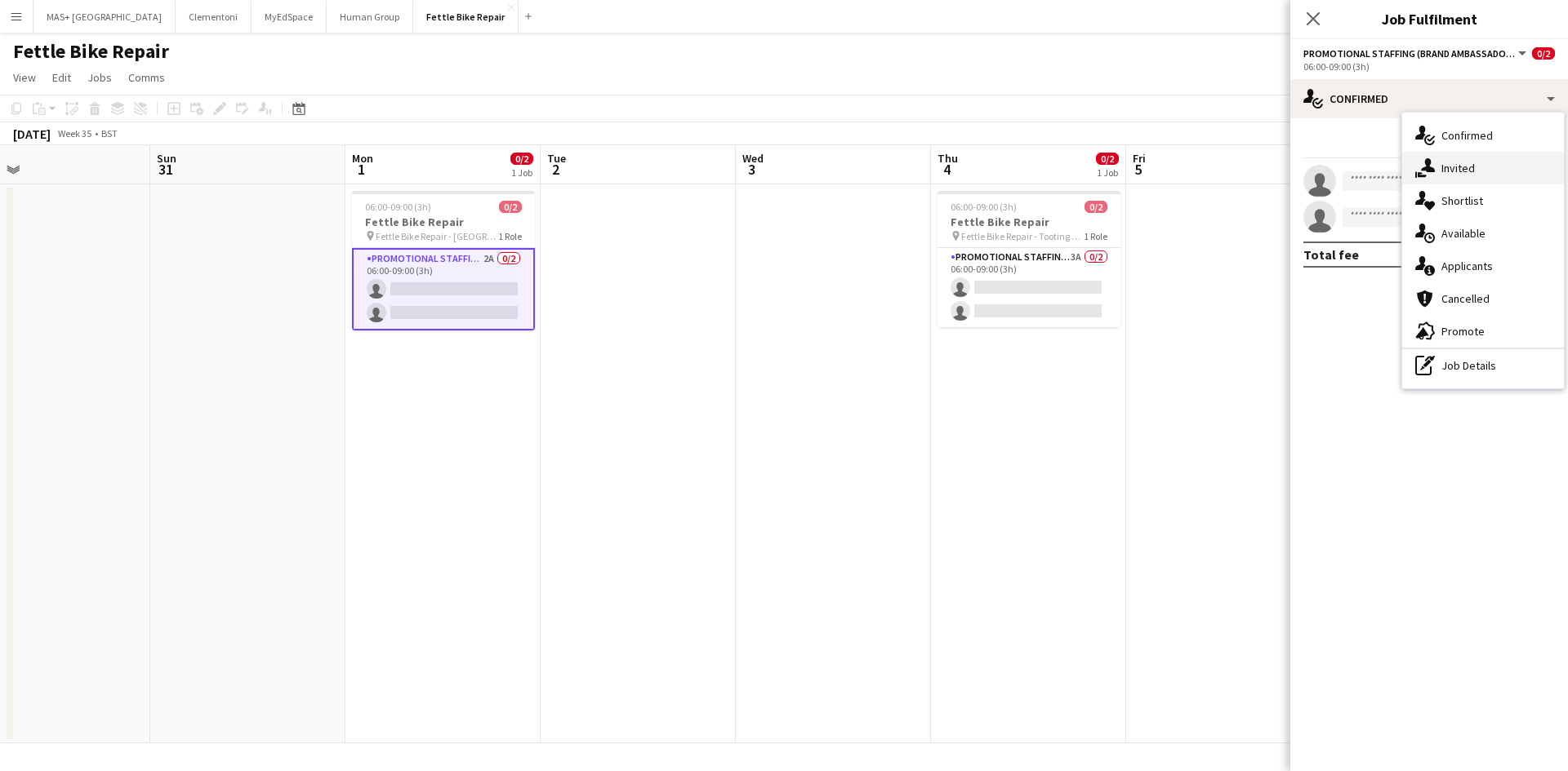
click at [1456, 160] on div "single-neutral-actions-share-1 Invited" at bounding box center [1483, 168] width 161 height 32
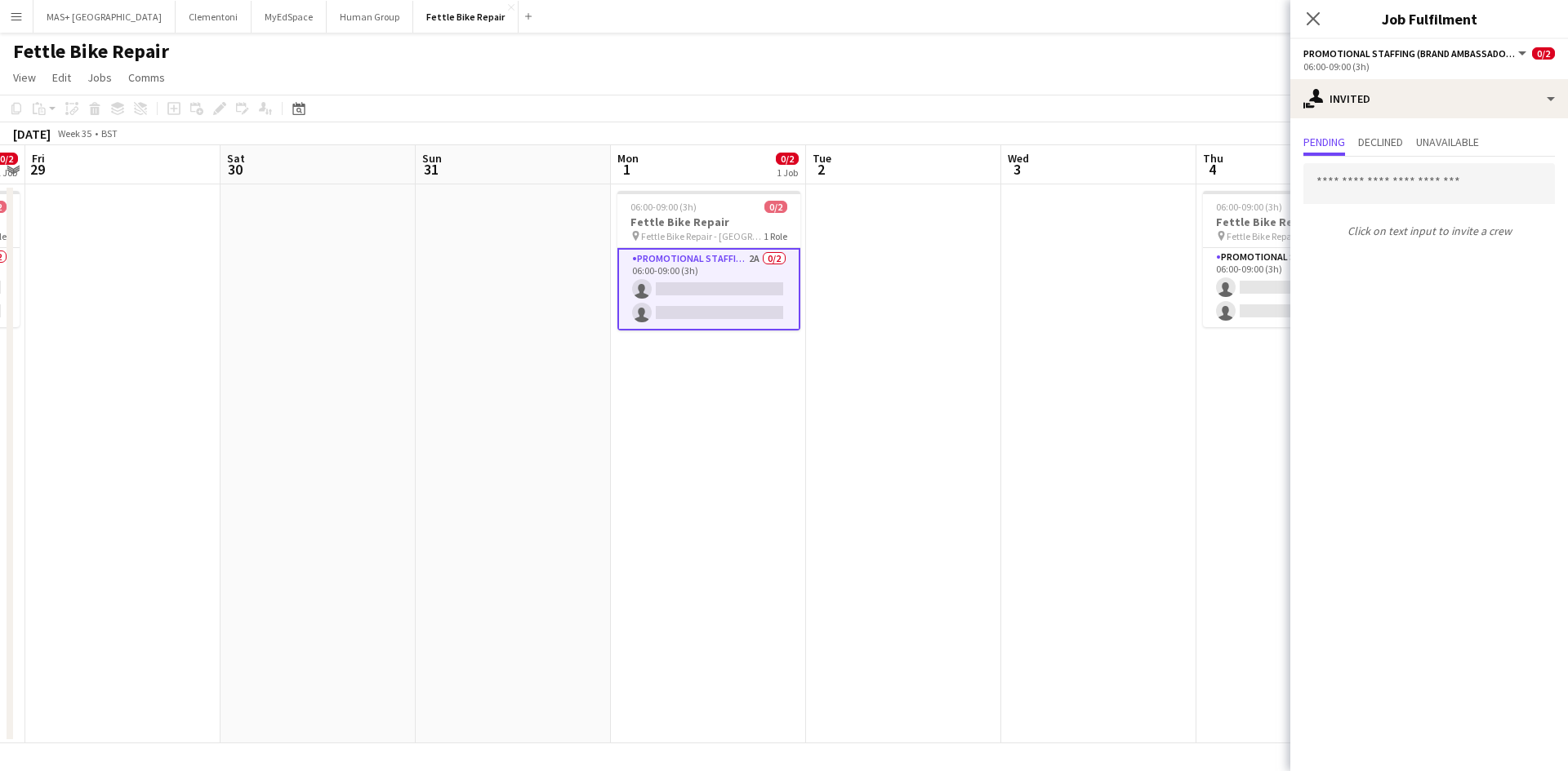
drag, startPoint x: 828, startPoint y: 412, endPoint x: 1464, endPoint y: 457, distance: 637.6
click at [1507, 453] on body "Menu Boards Boards Boards All jobs Status Workforce Workforce My Workforce Recr…" at bounding box center [784, 386] width 1568 height 771
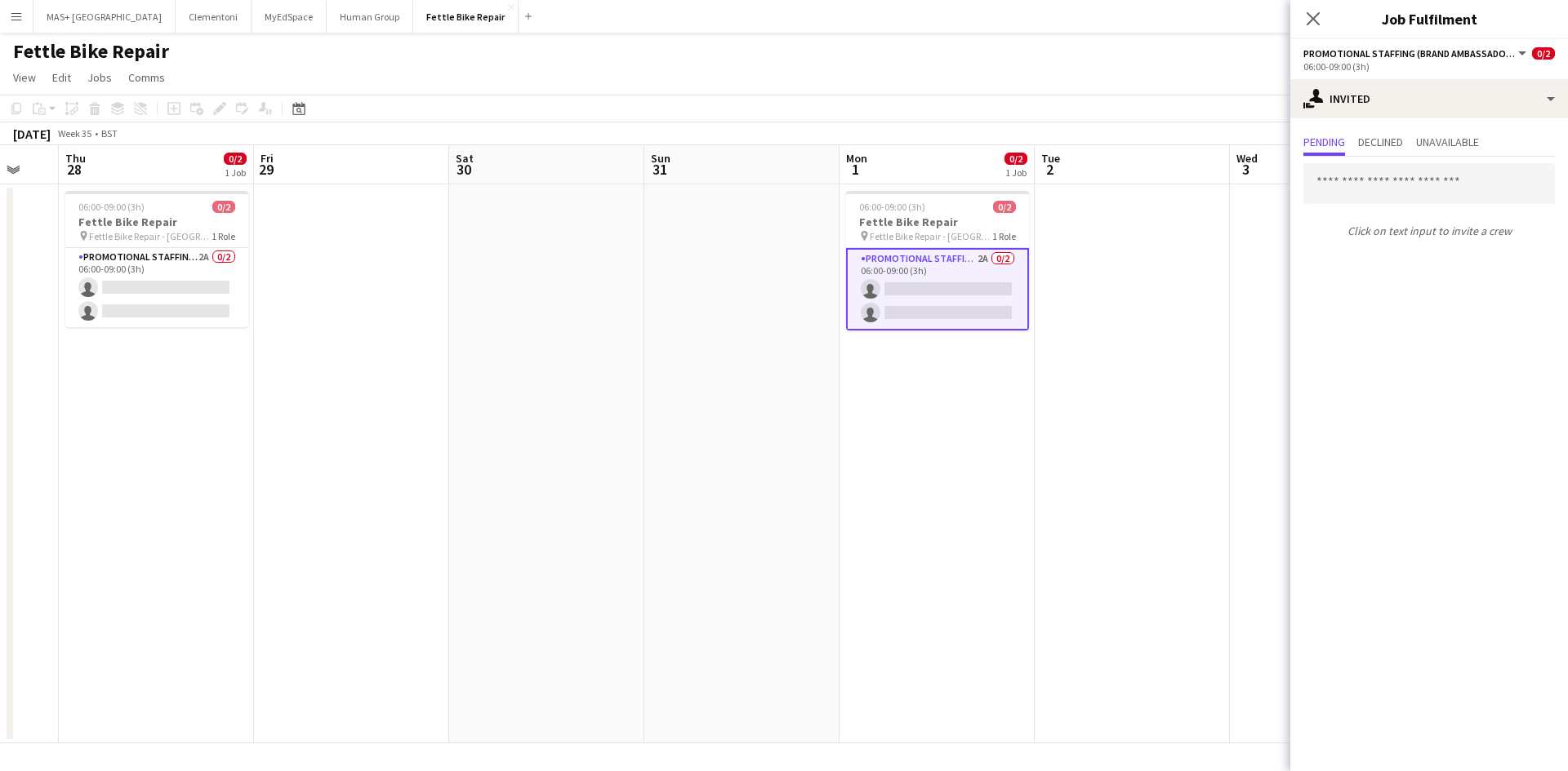
drag, startPoint x: 1056, startPoint y: 436, endPoint x: 861, endPoint y: 429, distance: 195.1
click at [1377, 434] on body "Menu Boards Boards Boards All jobs Status Workforce Workforce My Workforce Recr…" at bounding box center [784, 386] width 1568 height 771
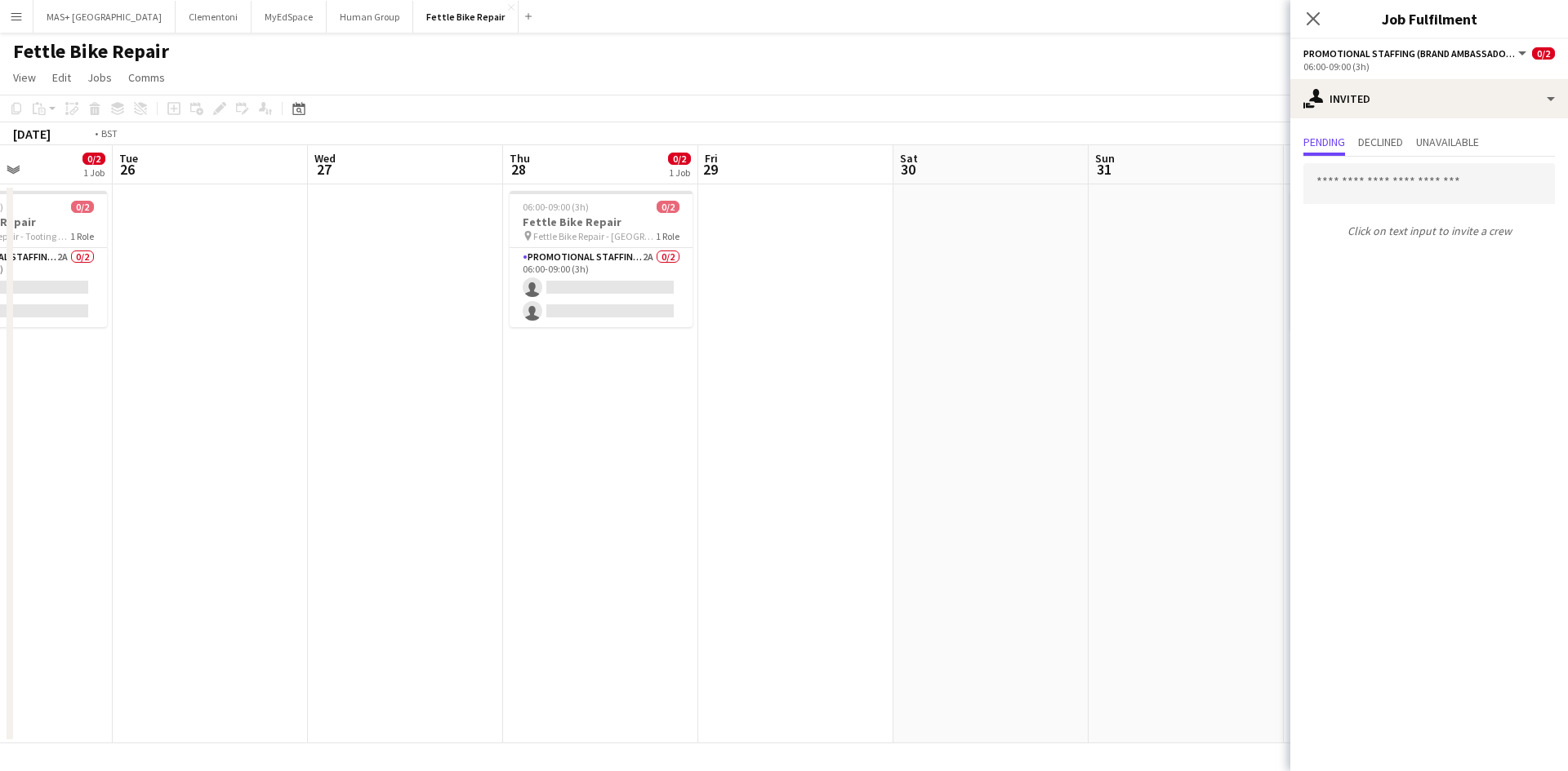
drag, startPoint x: 805, startPoint y: 414, endPoint x: 1052, endPoint y: 423, distance: 247.2
click at [1098, 414] on app-calendar-viewport "Sat 23 Sun 24 Mon 25 0/2 1 Job Tue 26 Wed 27 Thu 28 0/2 1 Job Fri 29 Sat 30 Sun…" at bounding box center [784, 444] width 1568 height 598
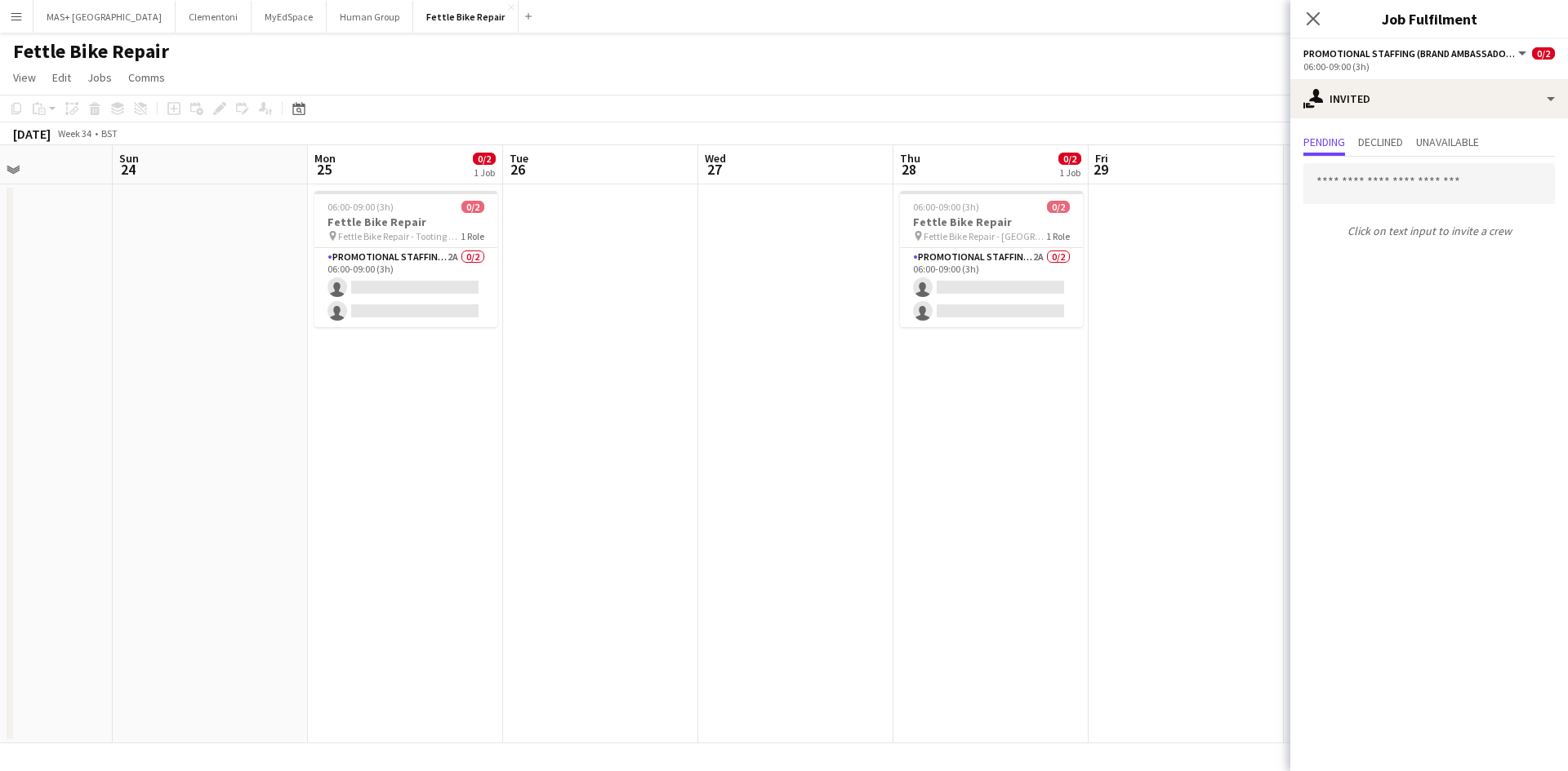
drag, startPoint x: 870, startPoint y: 462, endPoint x: 1104, endPoint y: 425, distance: 236.9
click at [869, 463] on app-date-cell at bounding box center [795, 463] width 195 height 559
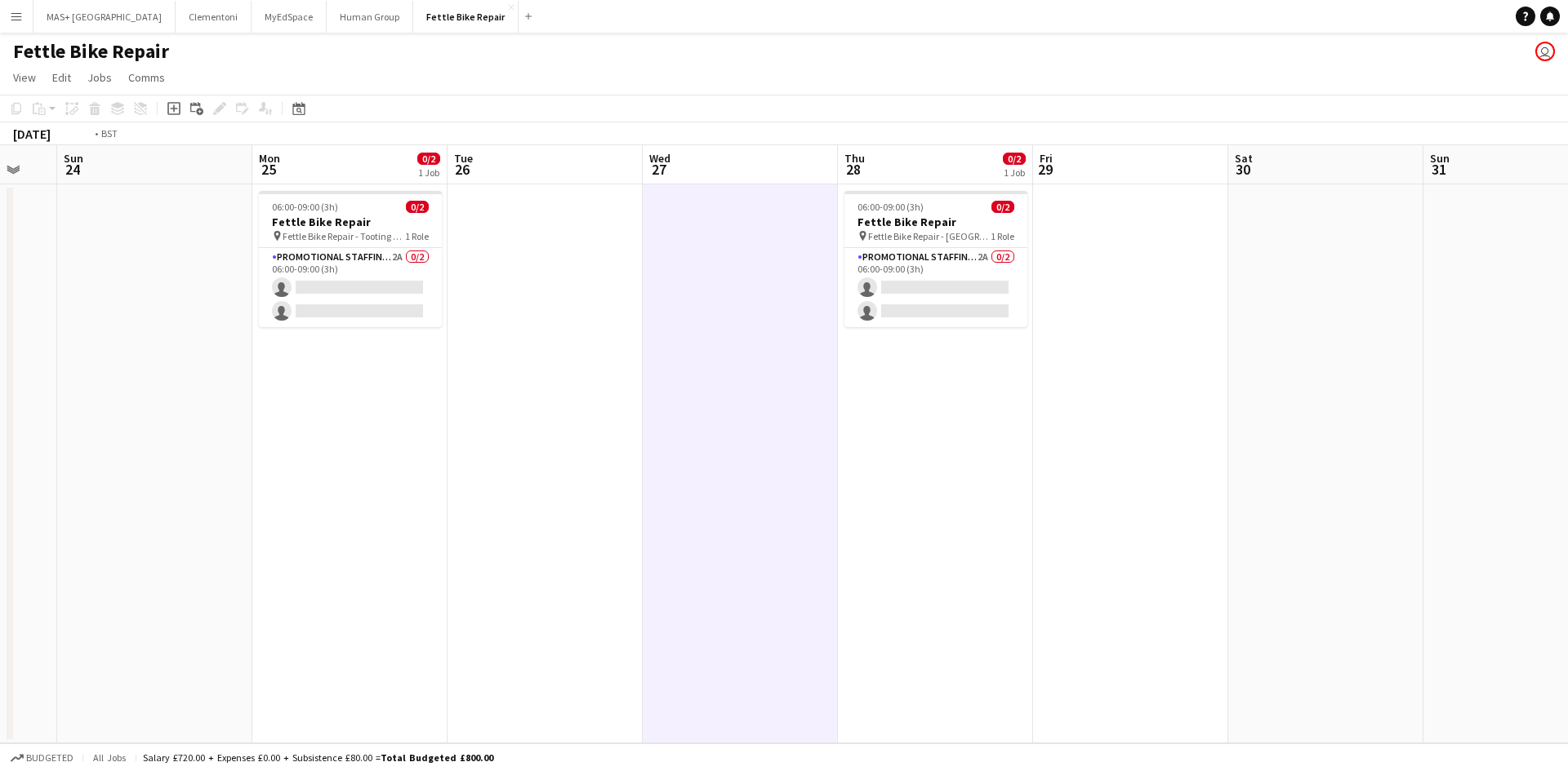
drag, startPoint x: 1162, startPoint y: 416, endPoint x: 169, endPoint y: 369, distance: 994.1
click at [160, 370] on app-calendar-viewport "Thu 21 0/2 1 Job Fri 22 Sat 23 Sun 24 Mon 25 0/2 1 Job Tue 26 Wed 27 Thu 28 0/2…" at bounding box center [784, 444] width 1568 height 598
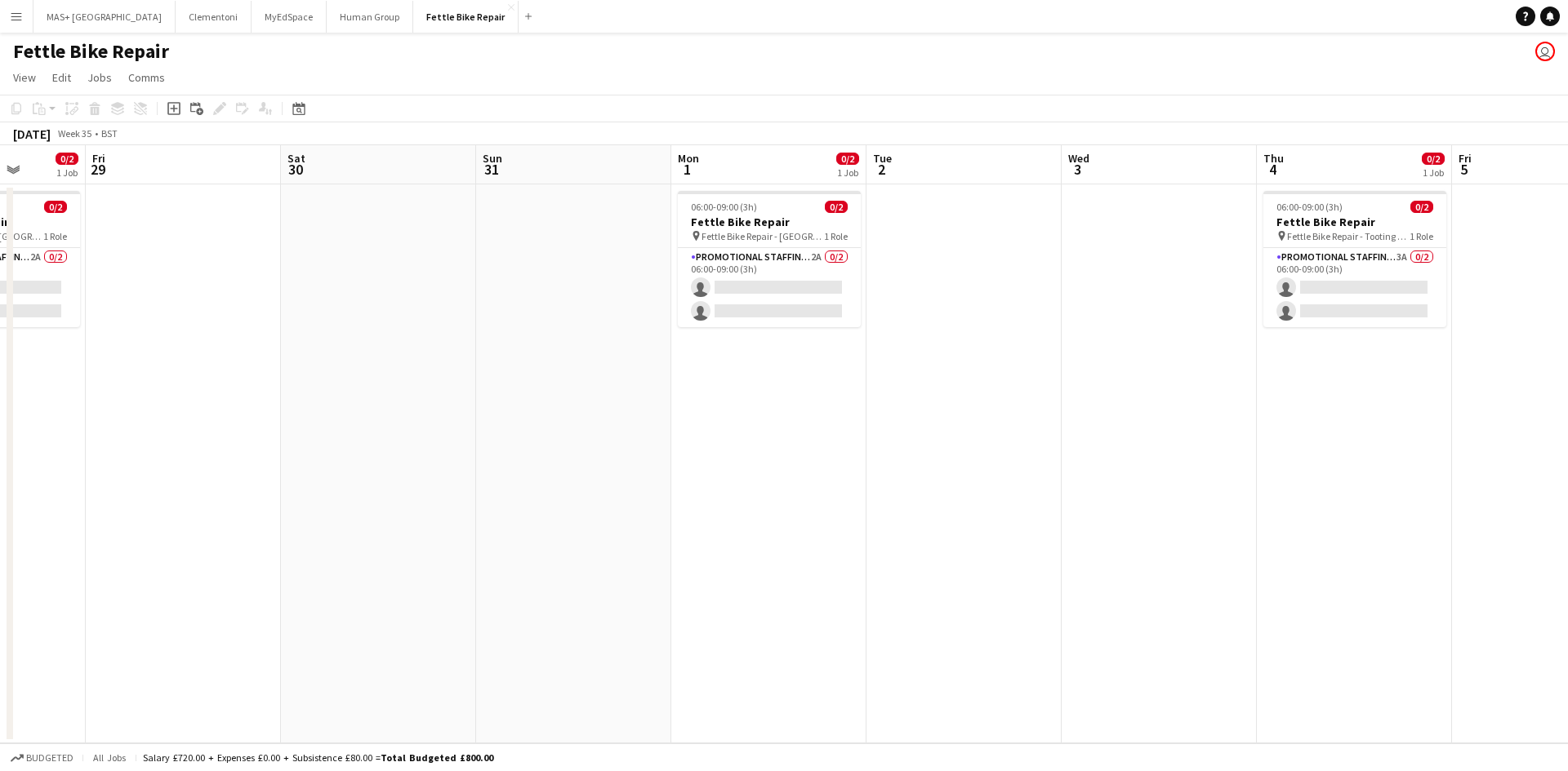
scroll to position [0, 664]
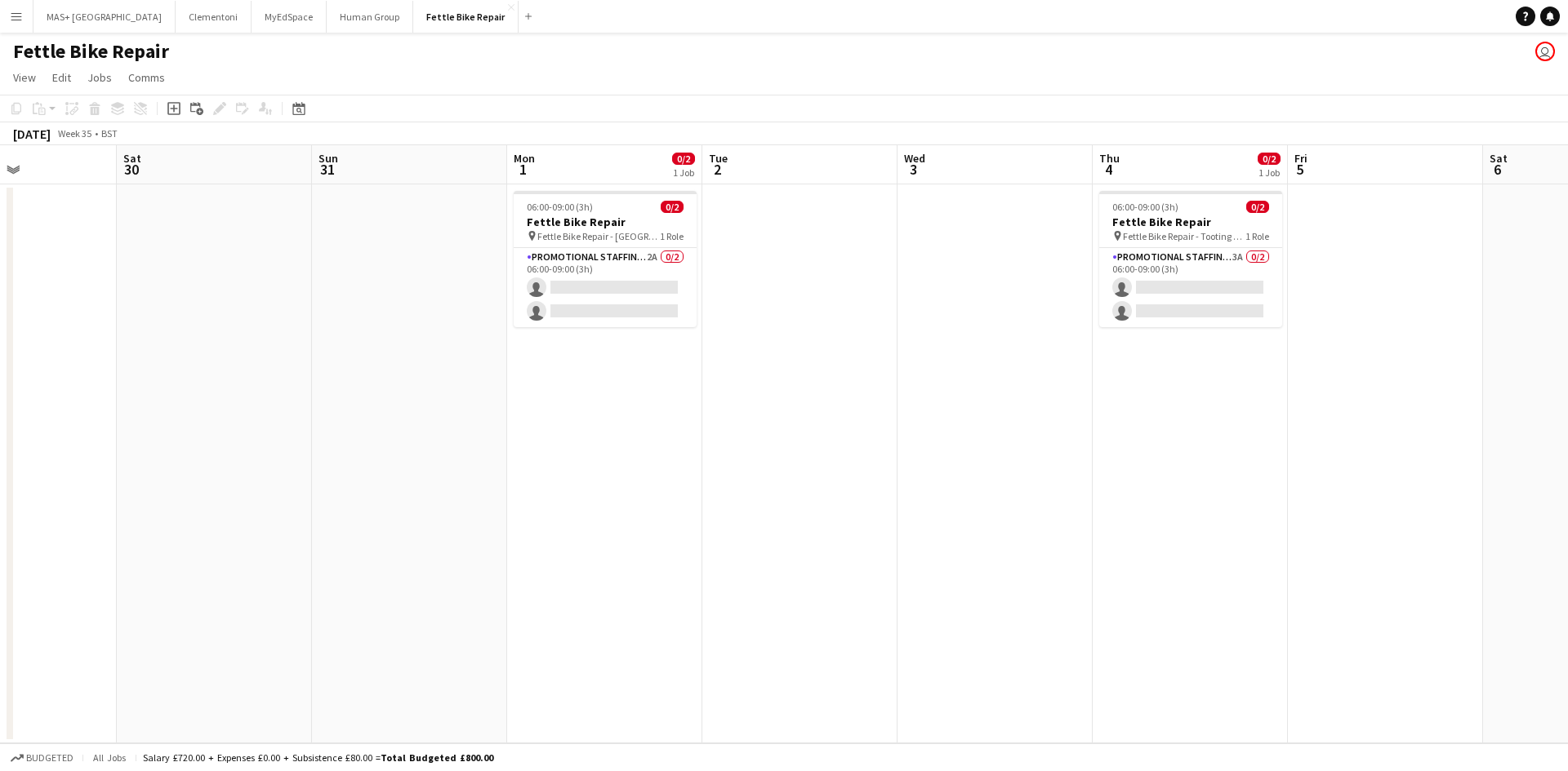
drag, startPoint x: 832, startPoint y: 451, endPoint x: 668, endPoint y: 469, distance: 165.0
click at [668, 469] on app-calendar-viewport "Tue 26 Wed 27 Thu 28 0/2 1 Job Fri 29 Sat 30 Sun 31 Mon 1 0/2 1 Job Tue 2 Wed 3…" at bounding box center [784, 444] width 1568 height 598
click at [591, 265] on app-card-role "Promotional Staffing (Brand Ambassadors) 2A 0/2 06:00-09:00 (3h) single-neutral…" at bounding box center [605, 287] width 183 height 79
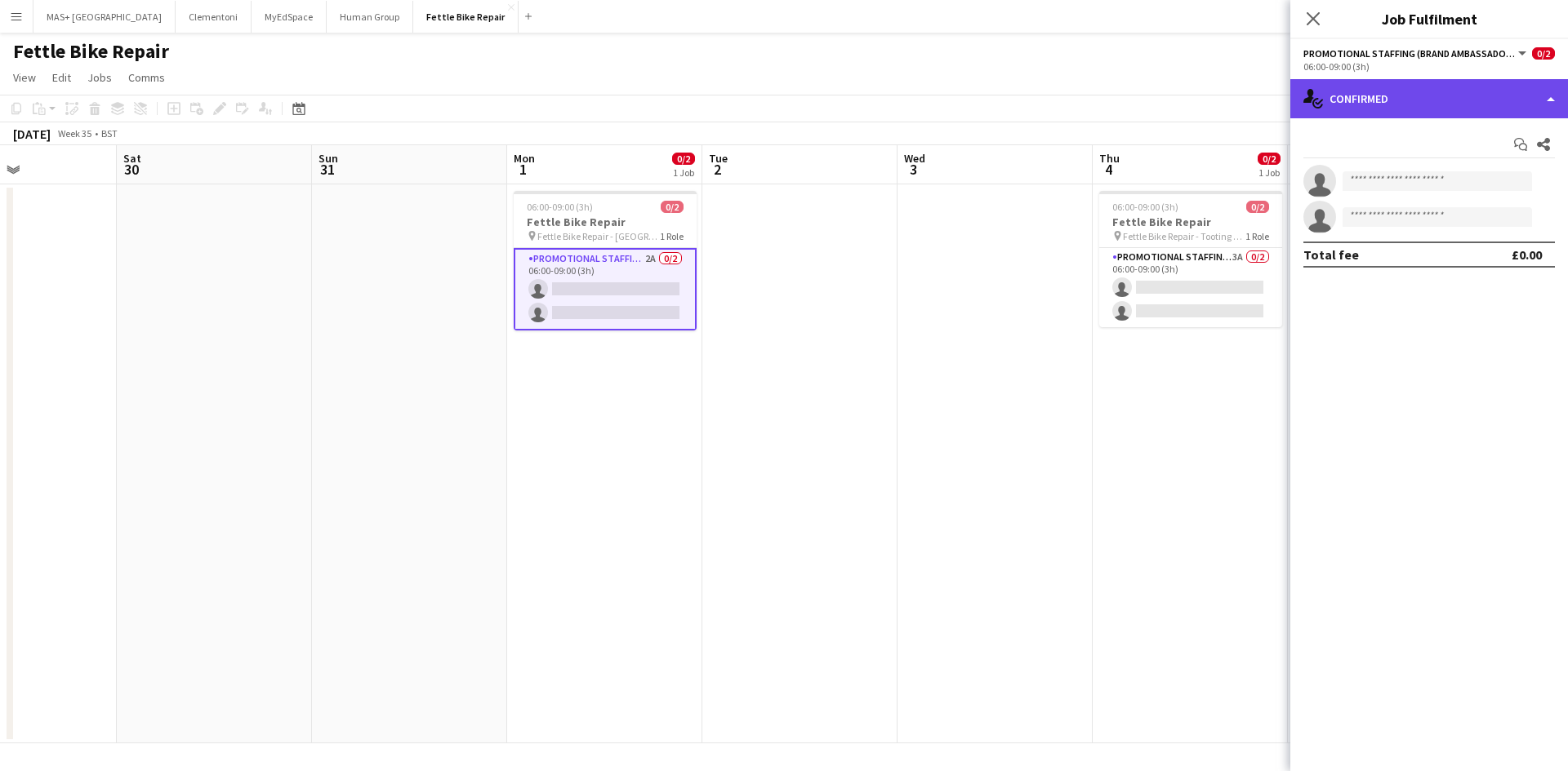
click at [1424, 85] on div "single-neutral-actions-check-2 Confirmed" at bounding box center [1428, 98] width 277 height 39
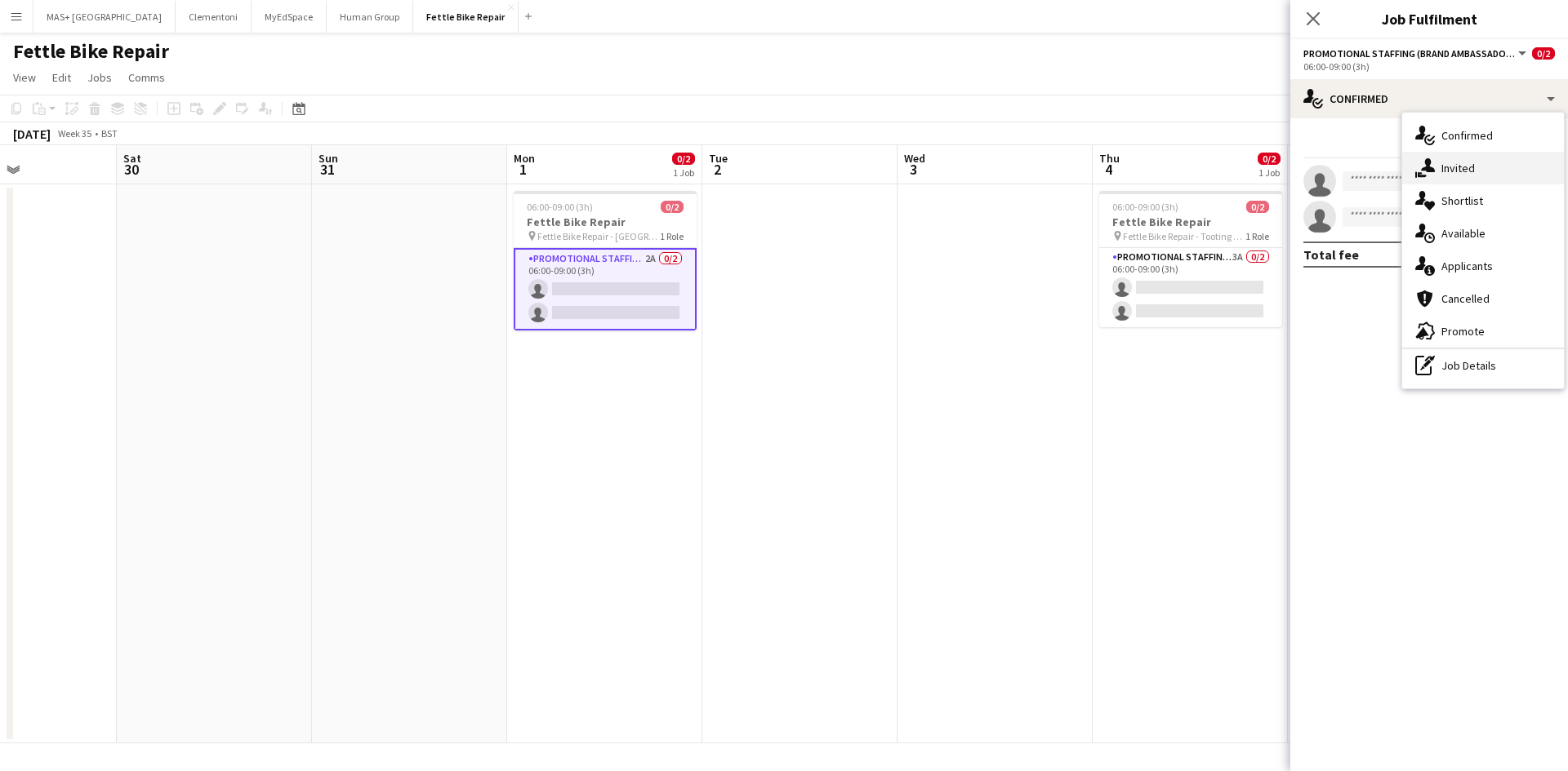
click at [1464, 175] on div "single-neutral-actions-share-1 Invited" at bounding box center [1483, 168] width 161 height 32
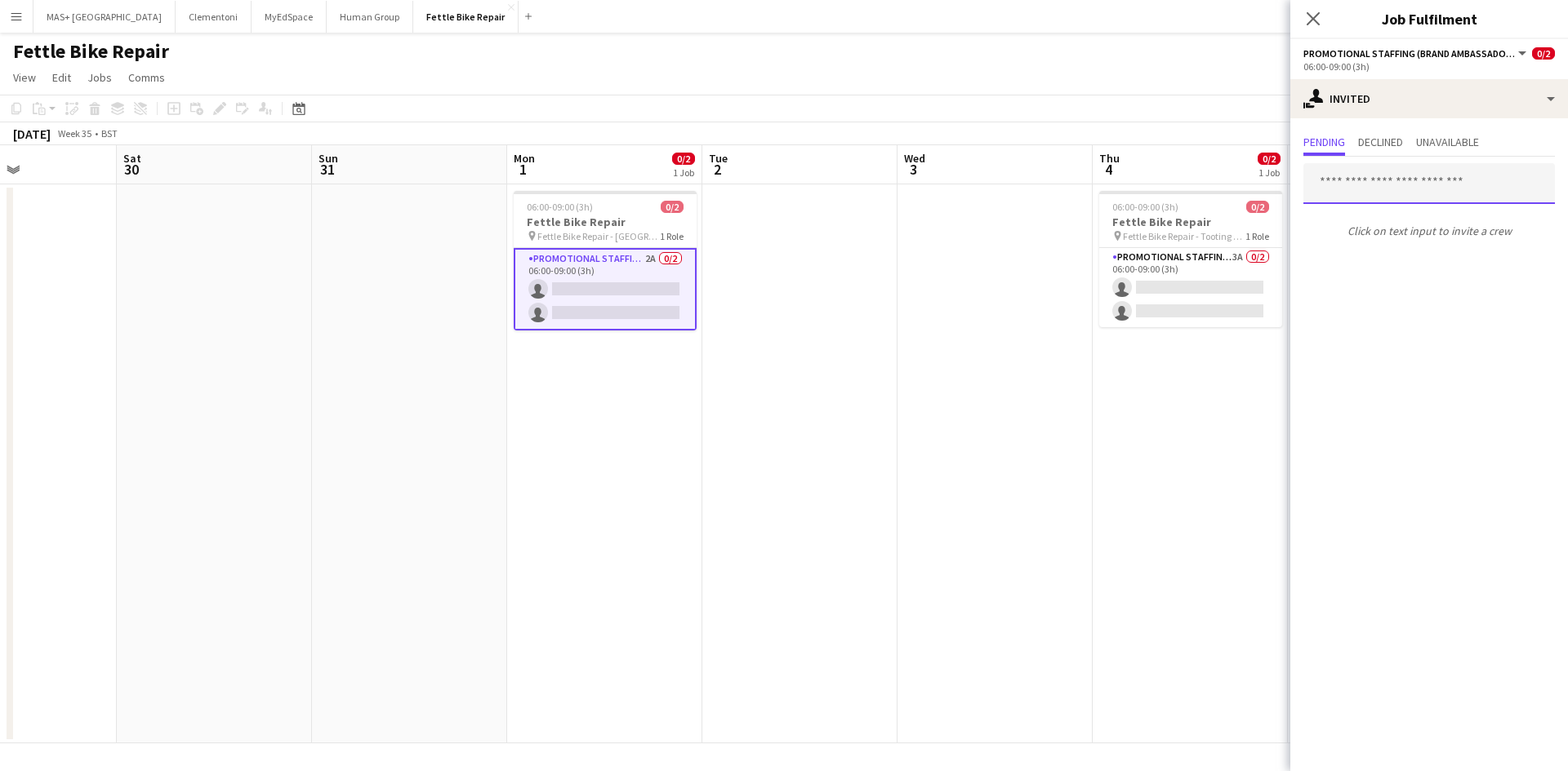
click at [1370, 180] on input "text" at bounding box center [1428, 183] width 252 height 41
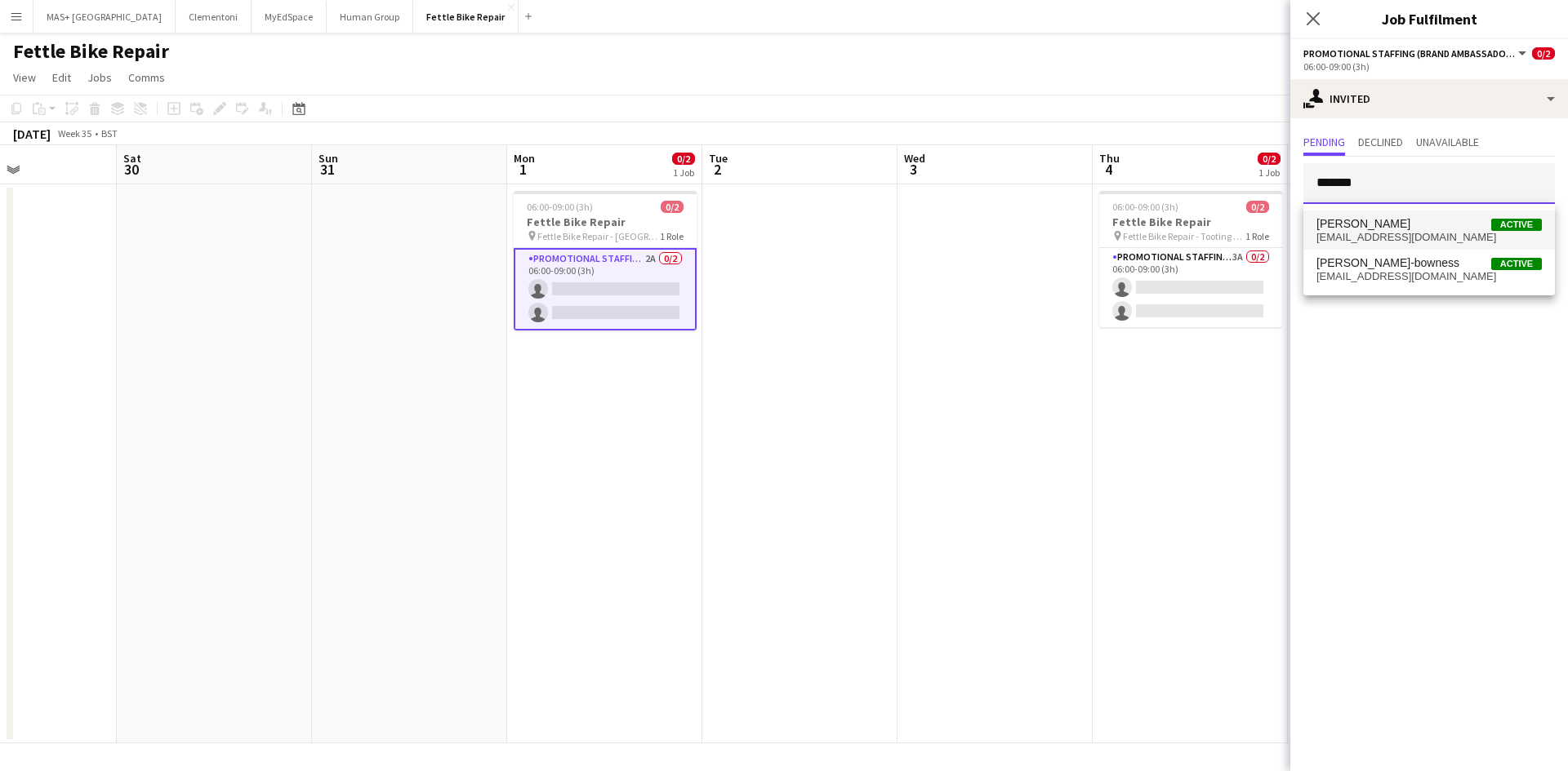
type input "*******"
click at [1382, 235] on span "charlie.rich2020@gmail.com" at bounding box center [1428, 237] width 225 height 13
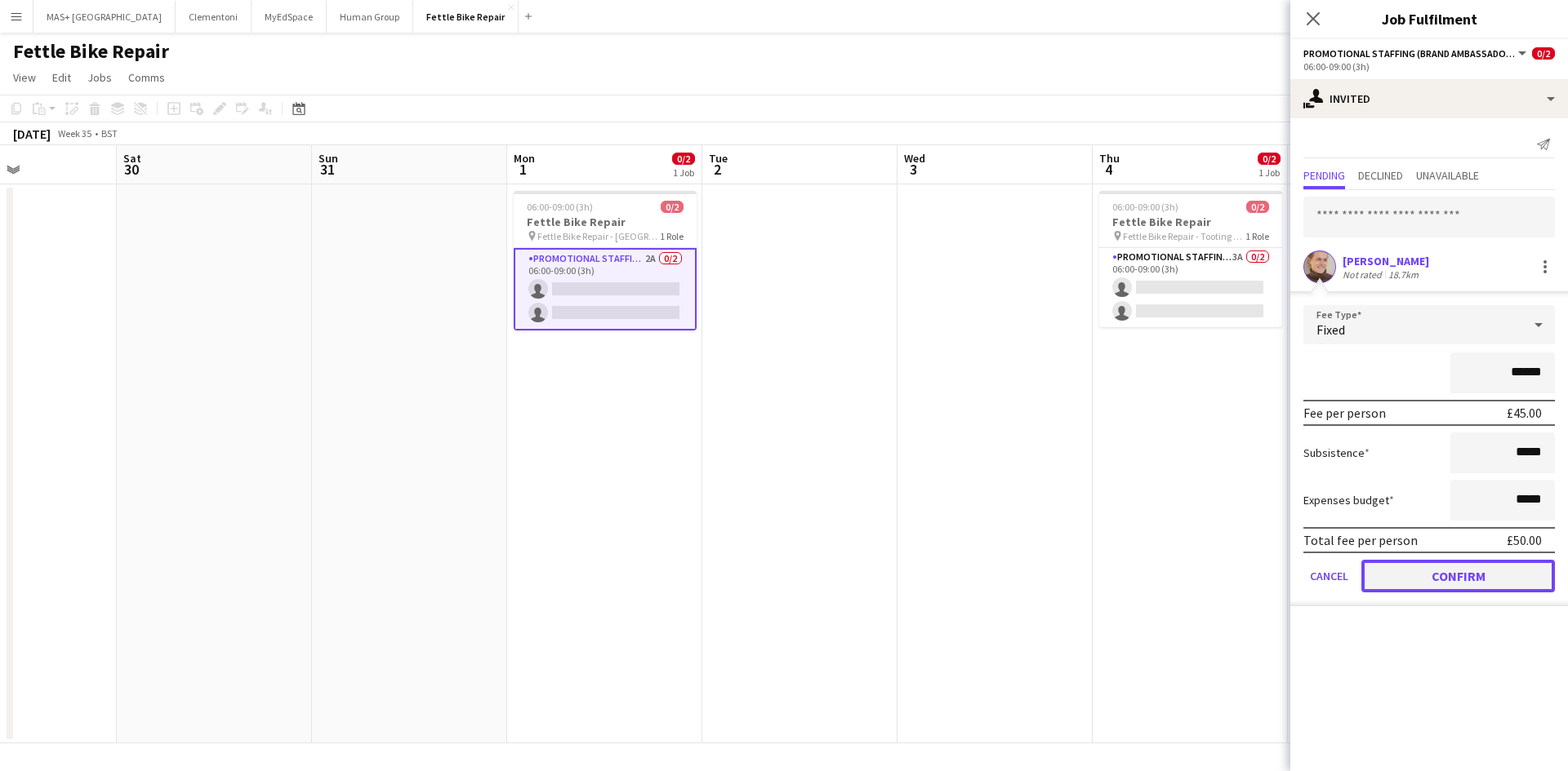
click at [1471, 583] on button "Confirm" at bounding box center [1458, 576] width 194 height 32
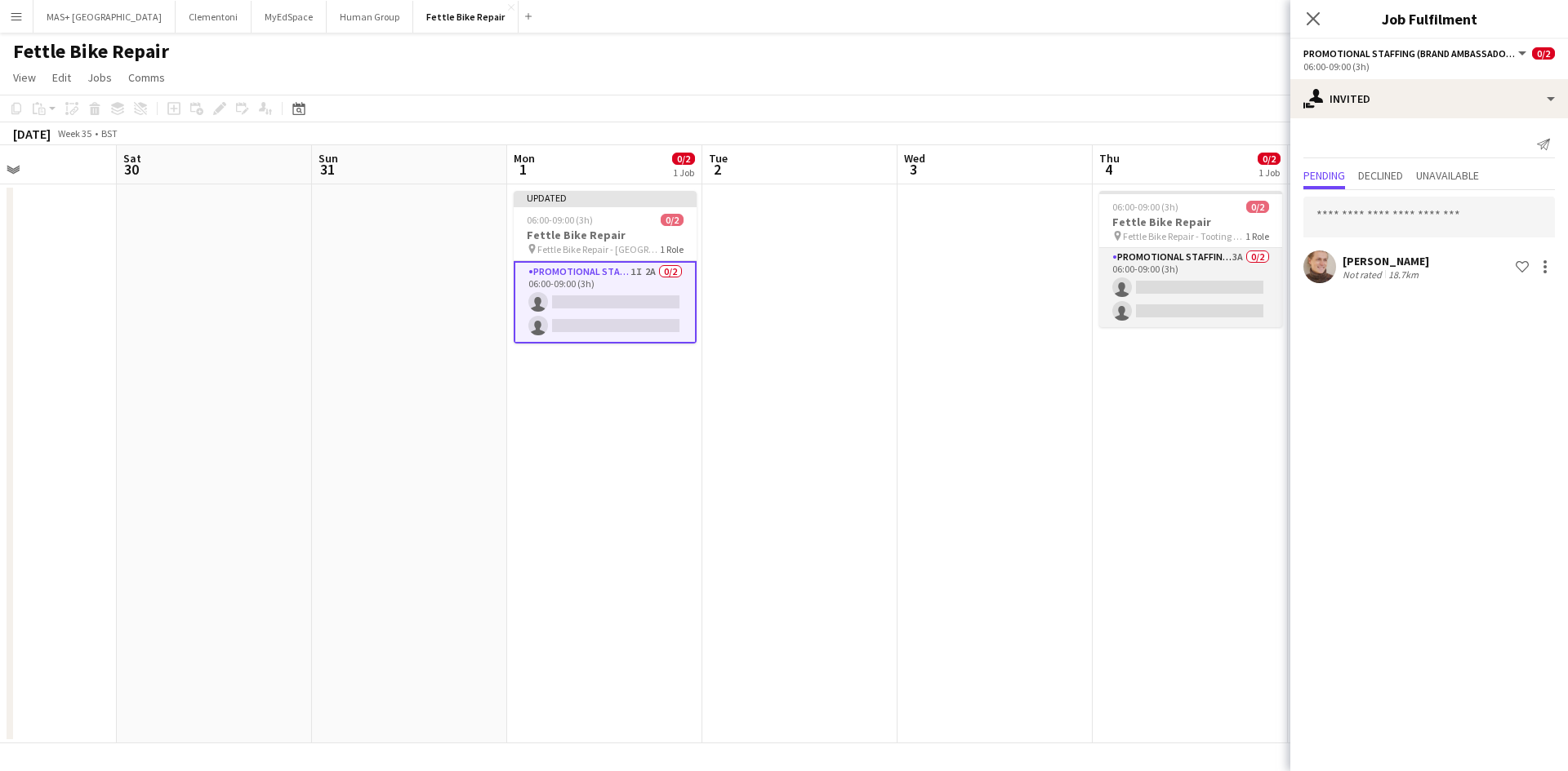
click at [1172, 270] on app-card-role "Promotional Staffing (Brand Ambassadors) 3A 0/2 06:00-09:00 (3h) single-neutral…" at bounding box center [1190, 287] width 183 height 79
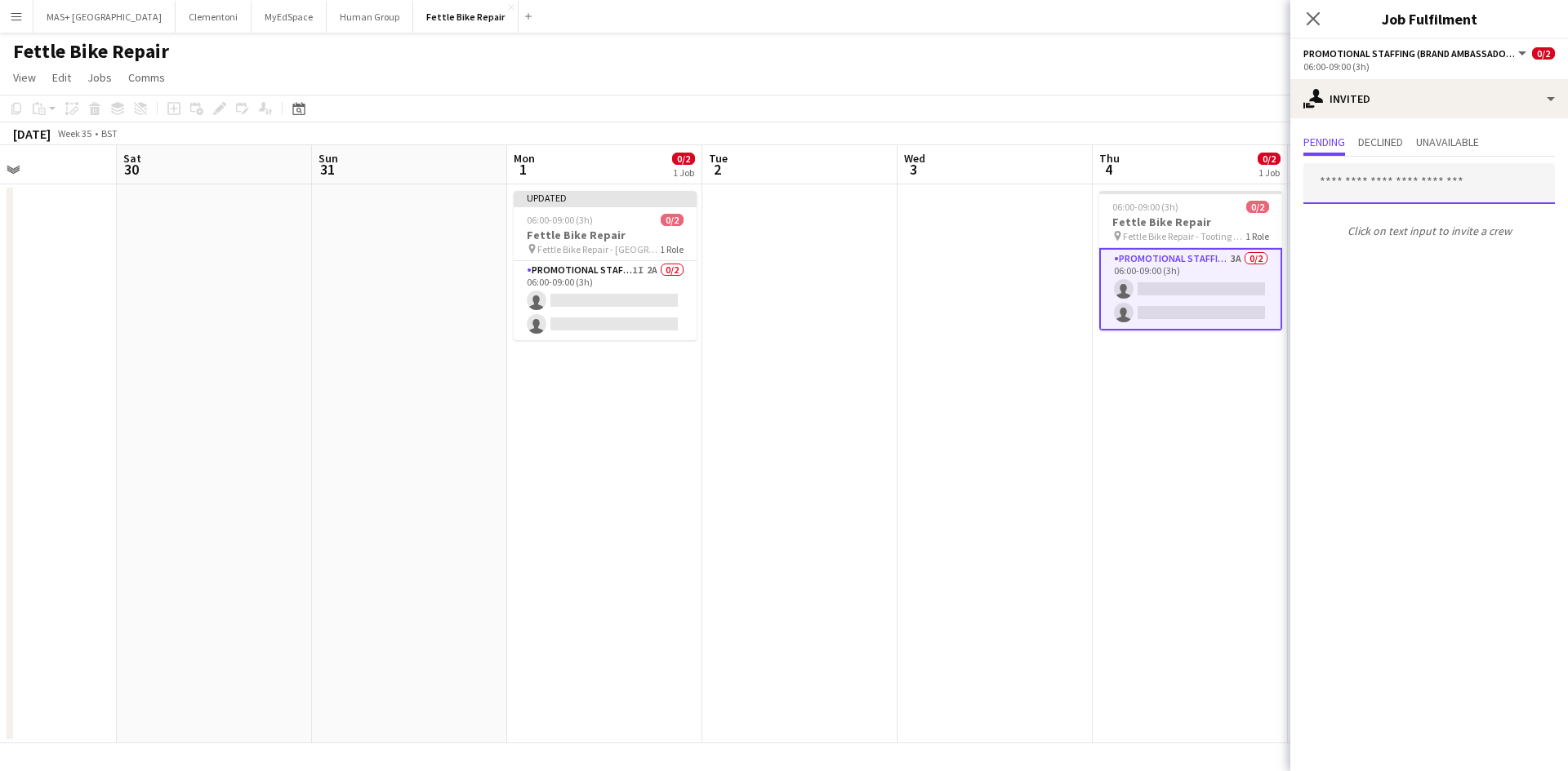
click at [1362, 187] on input "text" at bounding box center [1428, 183] width 252 height 41
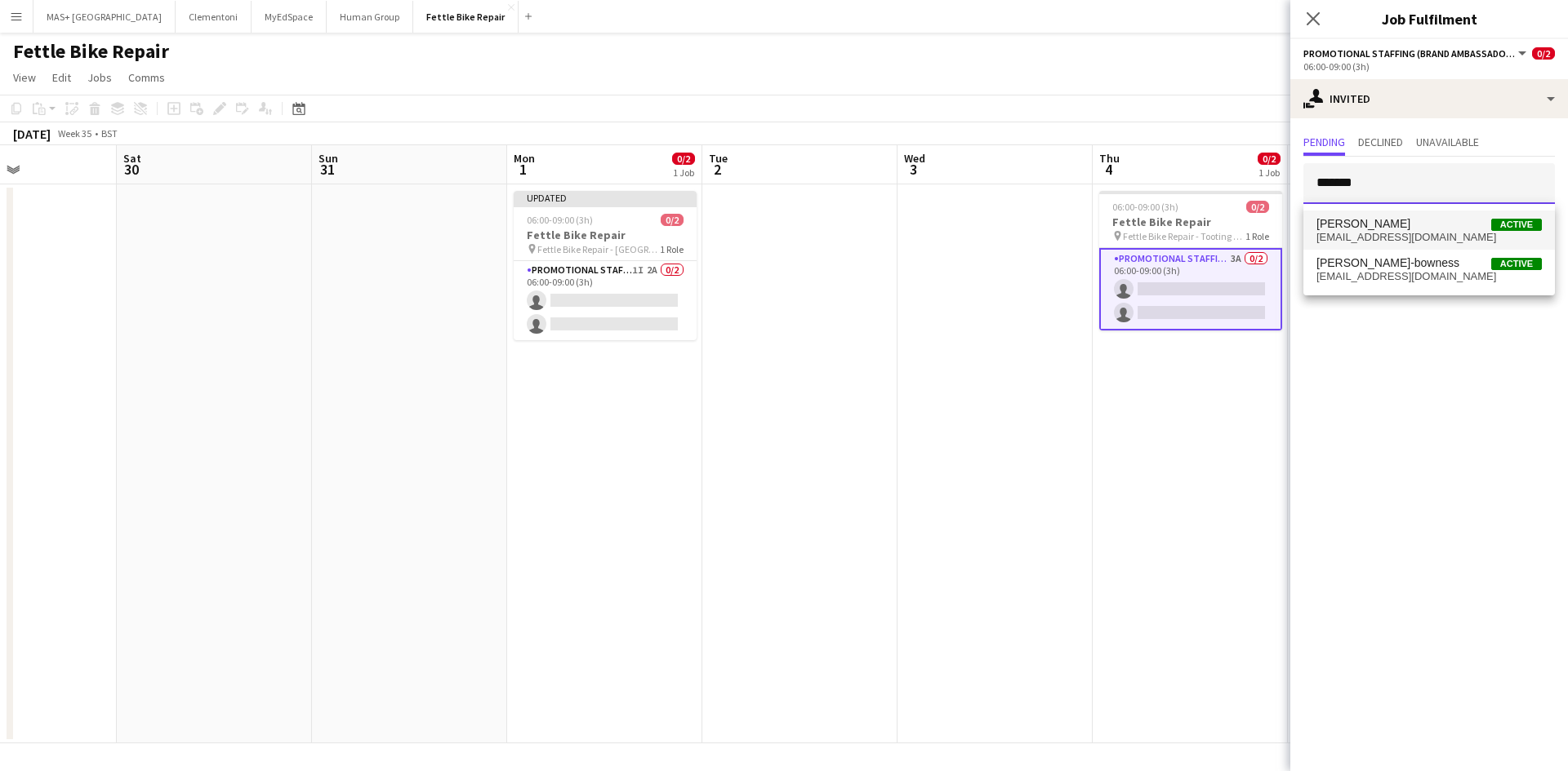
type input "*******"
click at [1400, 240] on span "charlie.rich2020@gmail.com" at bounding box center [1428, 237] width 225 height 13
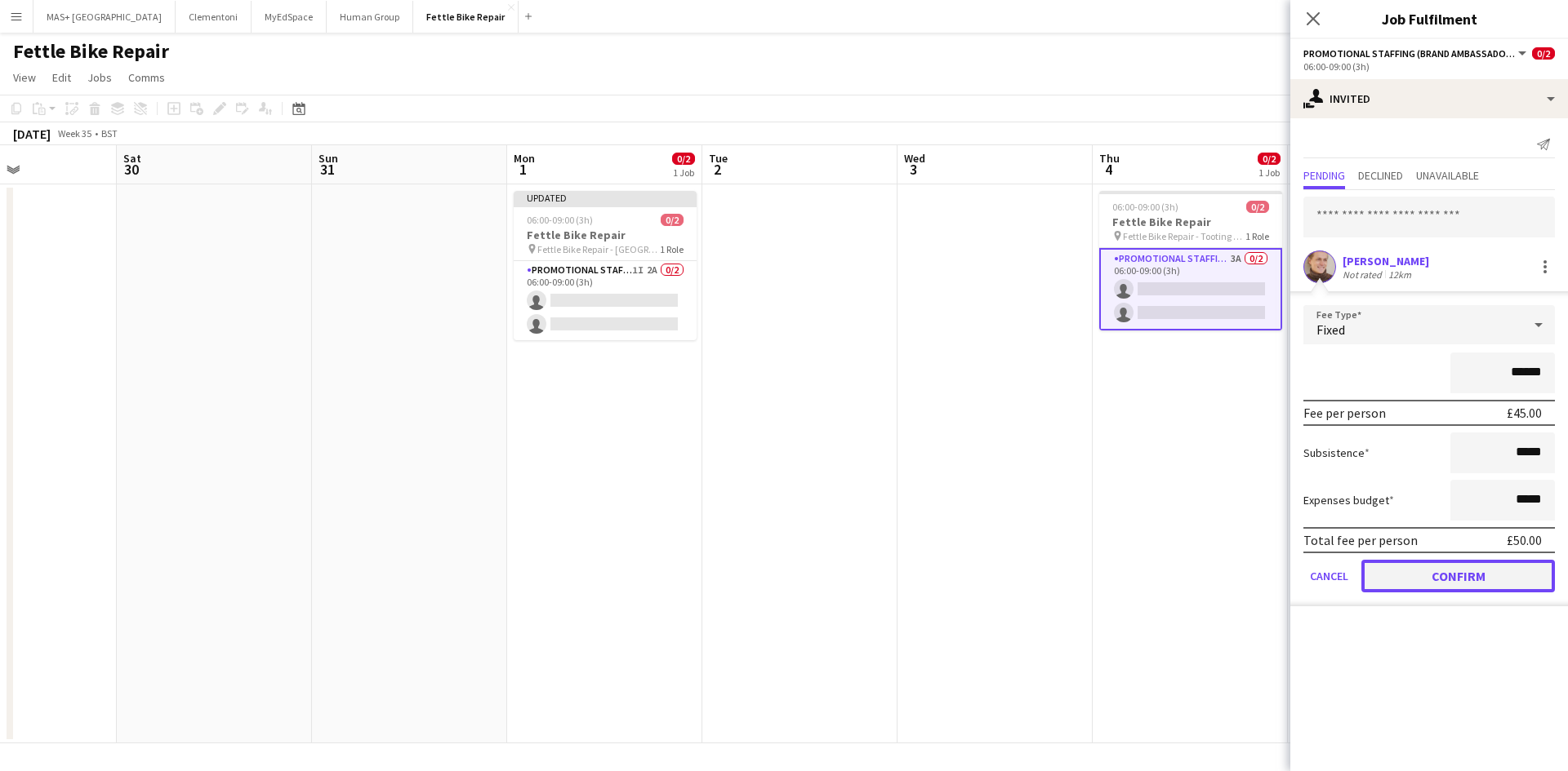
click at [1461, 578] on button "Confirm" at bounding box center [1458, 576] width 194 height 32
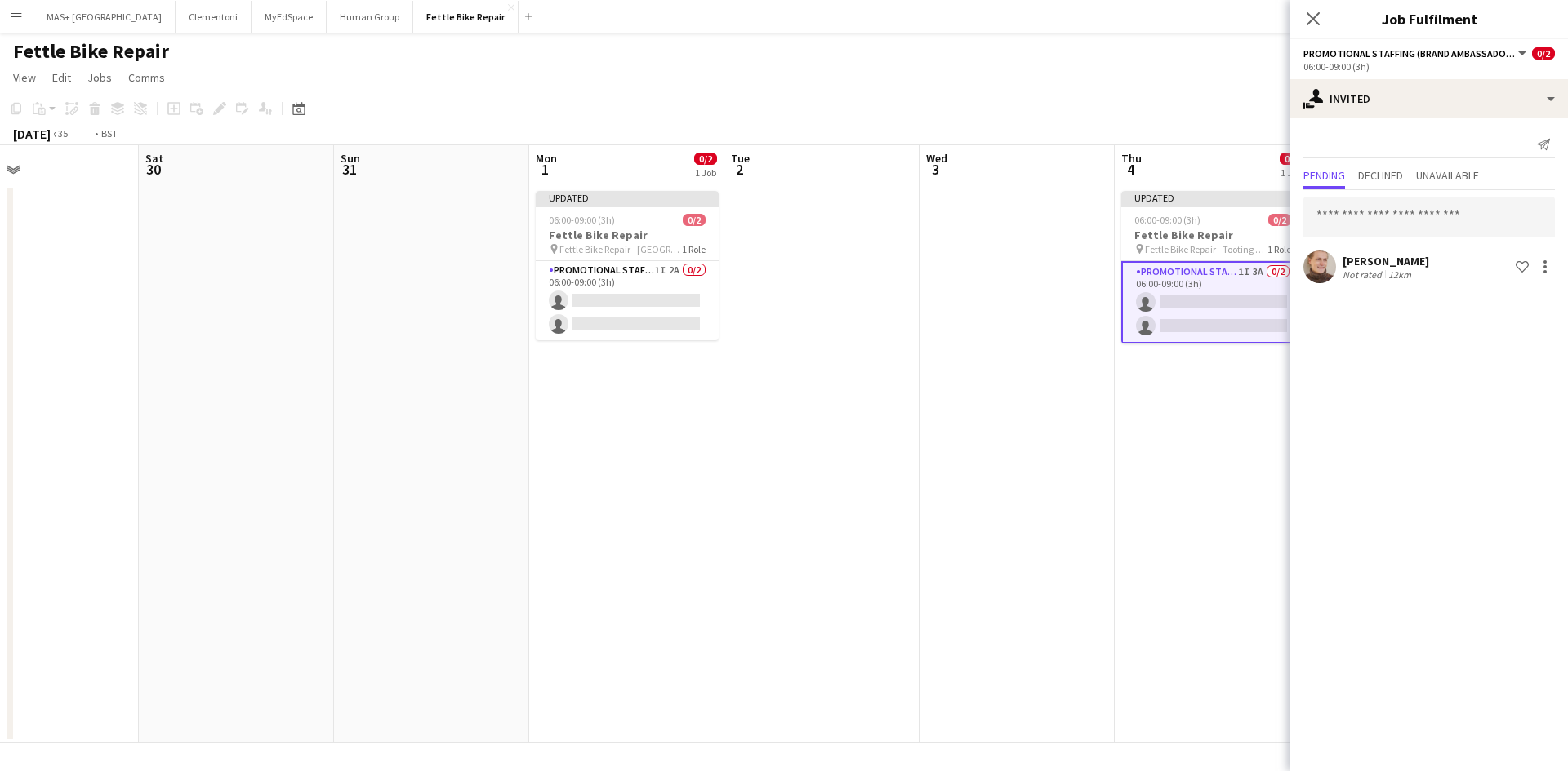
drag, startPoint x: 1191, startPoint y: 452, endPoint x: 951, endPoint y: 437, distance: 240.5
click at [626, 421] on app-calendar-viewport "Tue 26 Wed 27 Thu 28 0/2 1 Job Fri 29 Sat 30 Sun 31 Mon 1 0/2 1 Job Tue 2 Wed 3…" at bounding box center [784, 444] width 1568 height 598
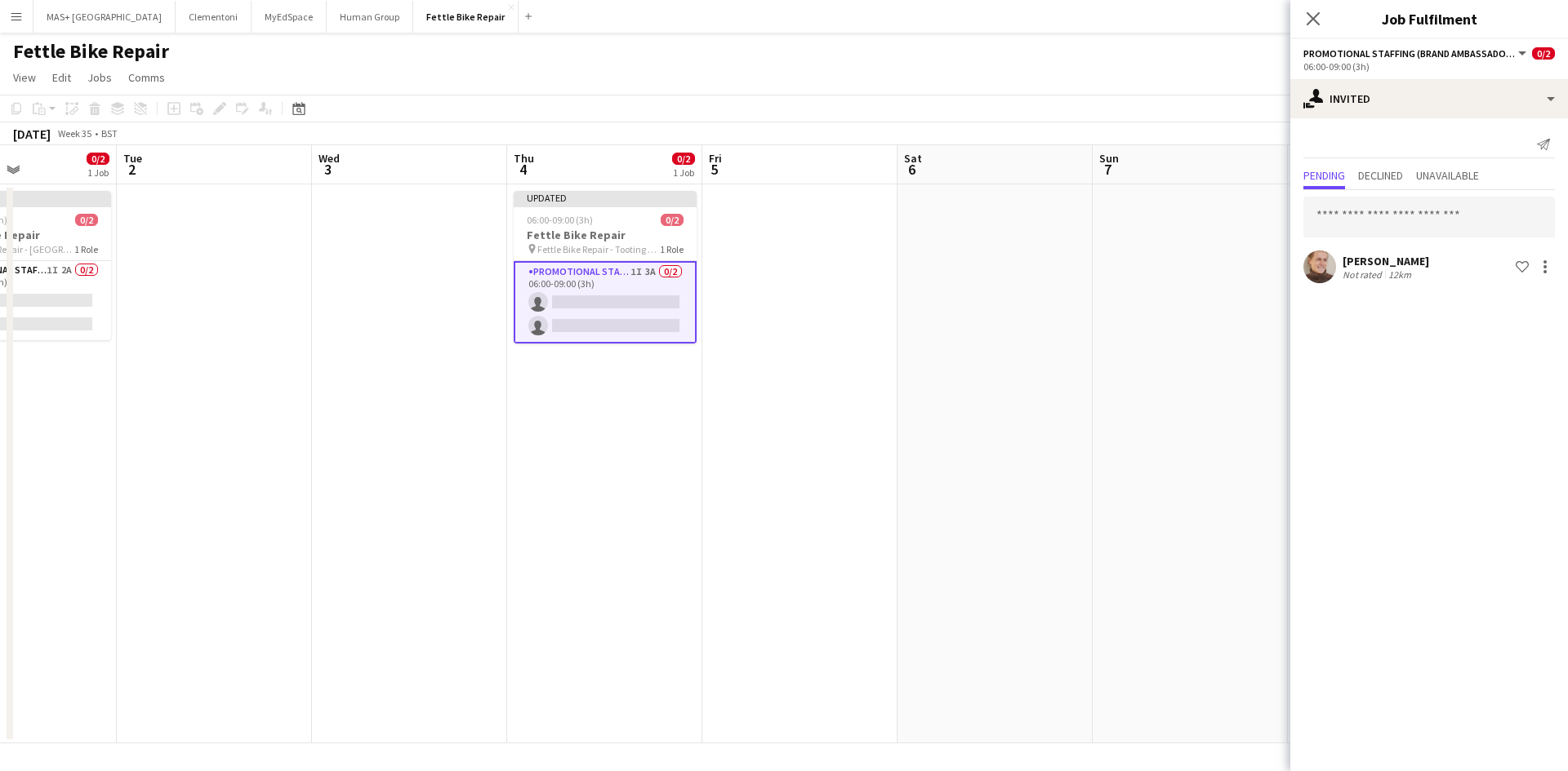
drag, startPoint x: 637, startPoint y: 426, endPoint x: 553, endPoint y: 410, distance: 85.5
click at [523, 410] on app-calendar-viewport "Fri 29 Sat 30 Sun 31 Mon 1 0/2 1 Job Tue 2 Wed 3 Thu 4 0/2 1 Job Fri 5 Sat 6 Su…" at bounding box center [784, 444] width 1568 height 598
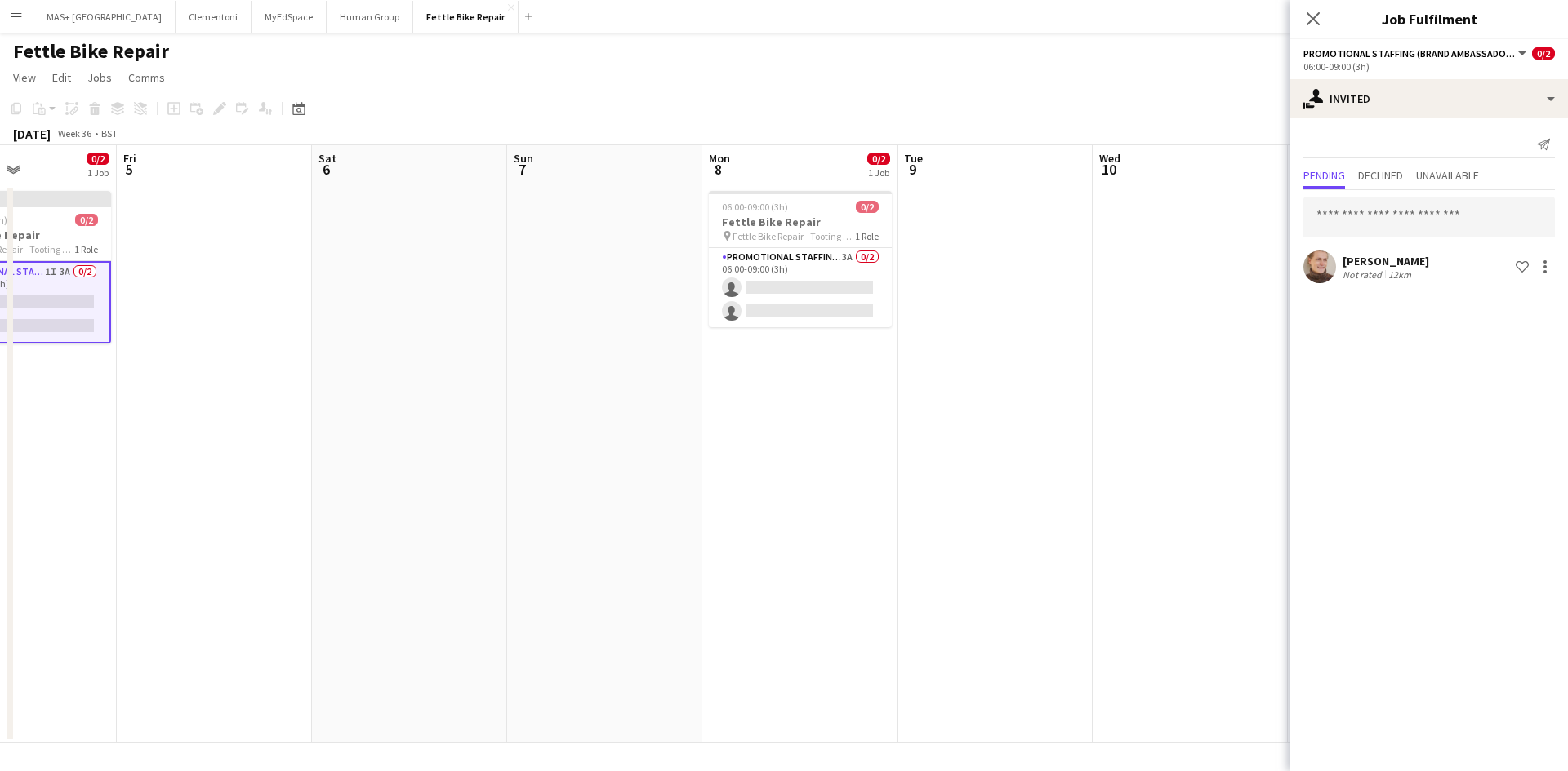
scroll to position [0, 665]
click at [814, 252] on app-card-role "Promotional Staffing (Brand Ambassadors) 3A 0/2 06:00-09:00 (3h) single-neutral…" at bounding box center [799, 287] width 183 height 79
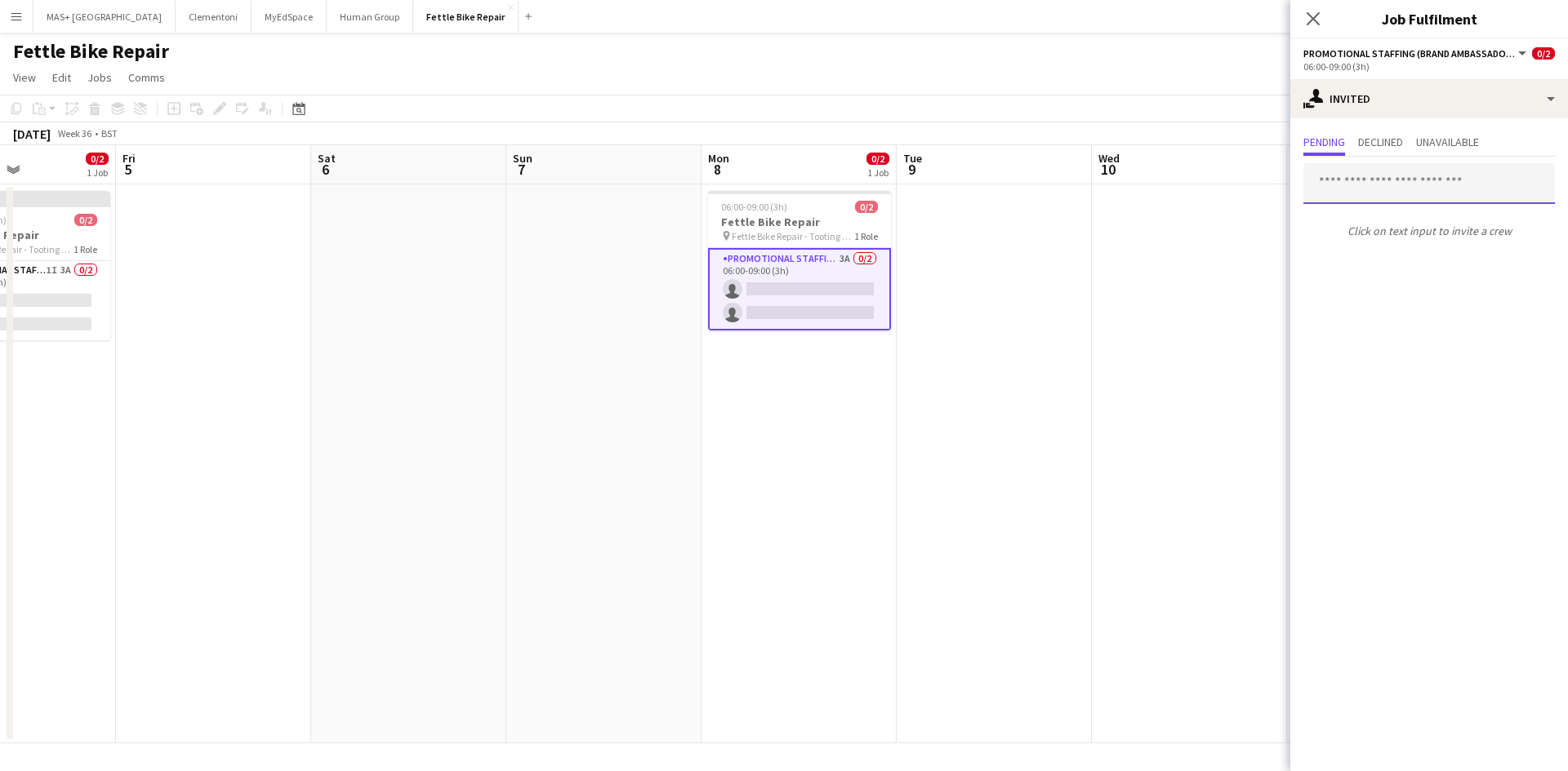
click at [1393, 178] on input "text" at bounding box center [1428, 183] width 252 height 41
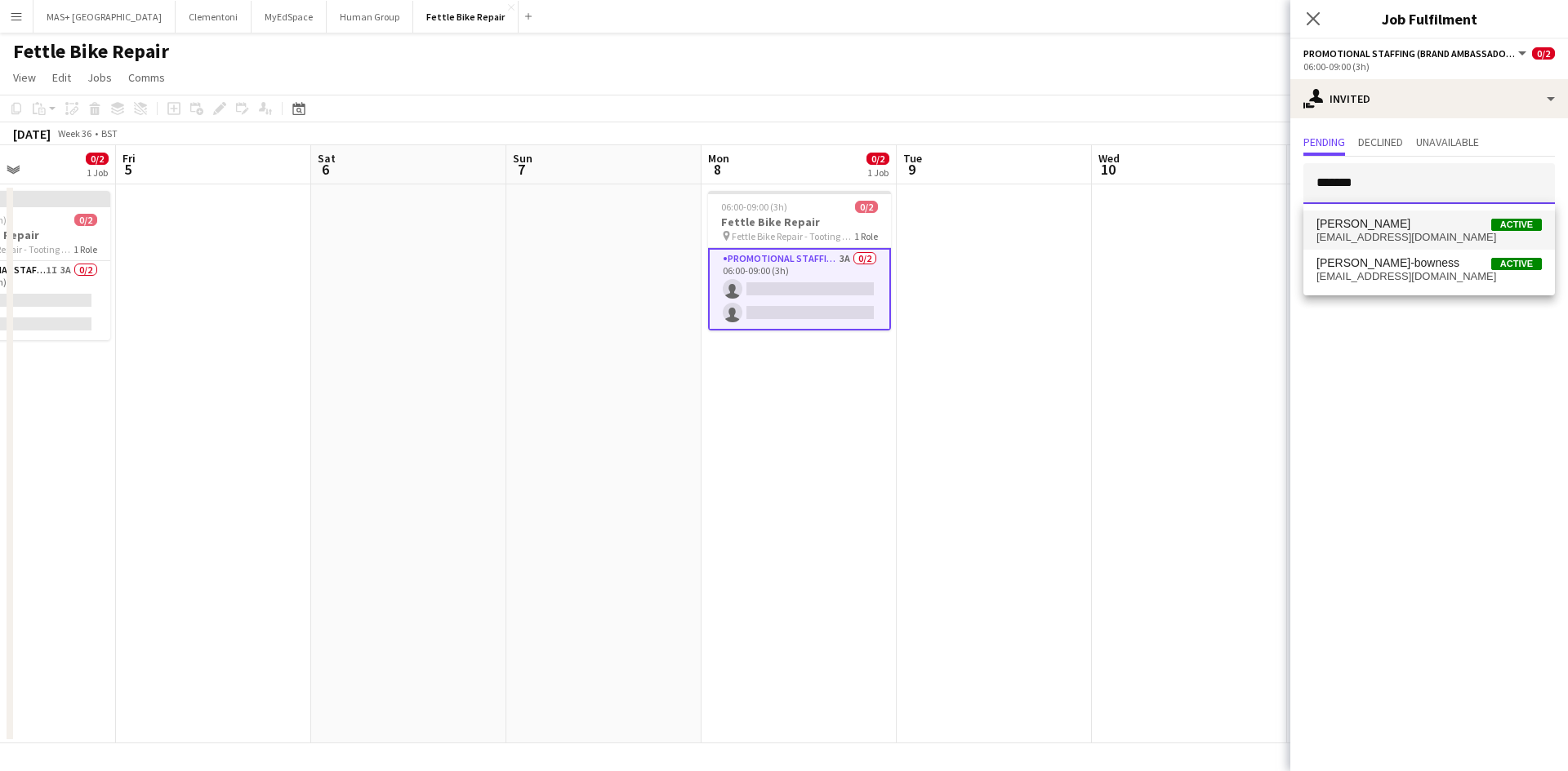
type input "*******"
click at [1390, 232] on span "charlie.rich2020@gmail.com" at bounding box center [1428, 237] width 225 height 13
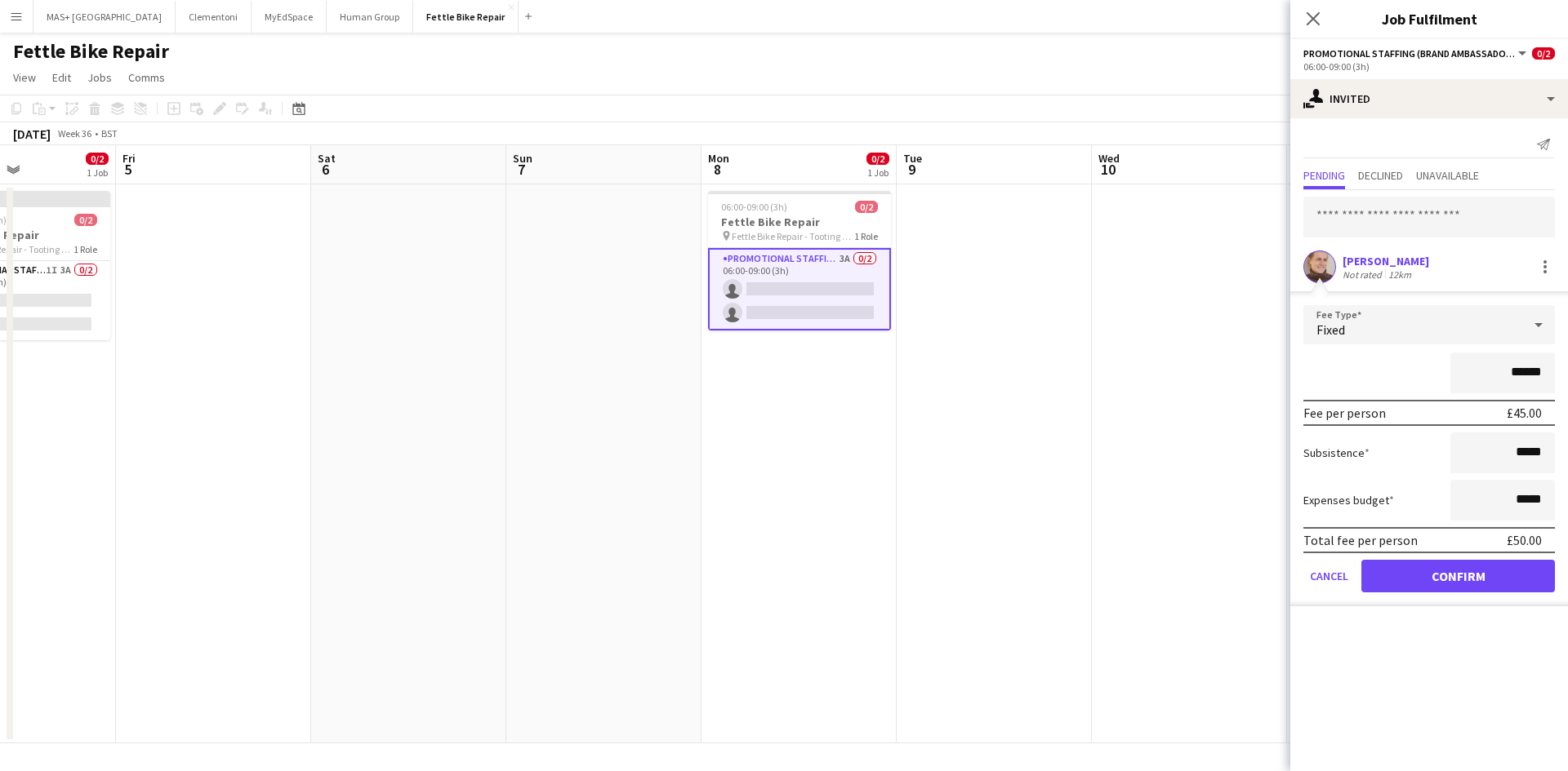
click at [1417, 596] on form "Fee Type Fixed ****** Fee per person £45.00 Subsistence ***** Expenses budget *…" at bounding box center [1428, 456] width 277 height 301
click at [1411, 578] on button "Confirm" at bounding box center [1458, 576] width 194 height 32
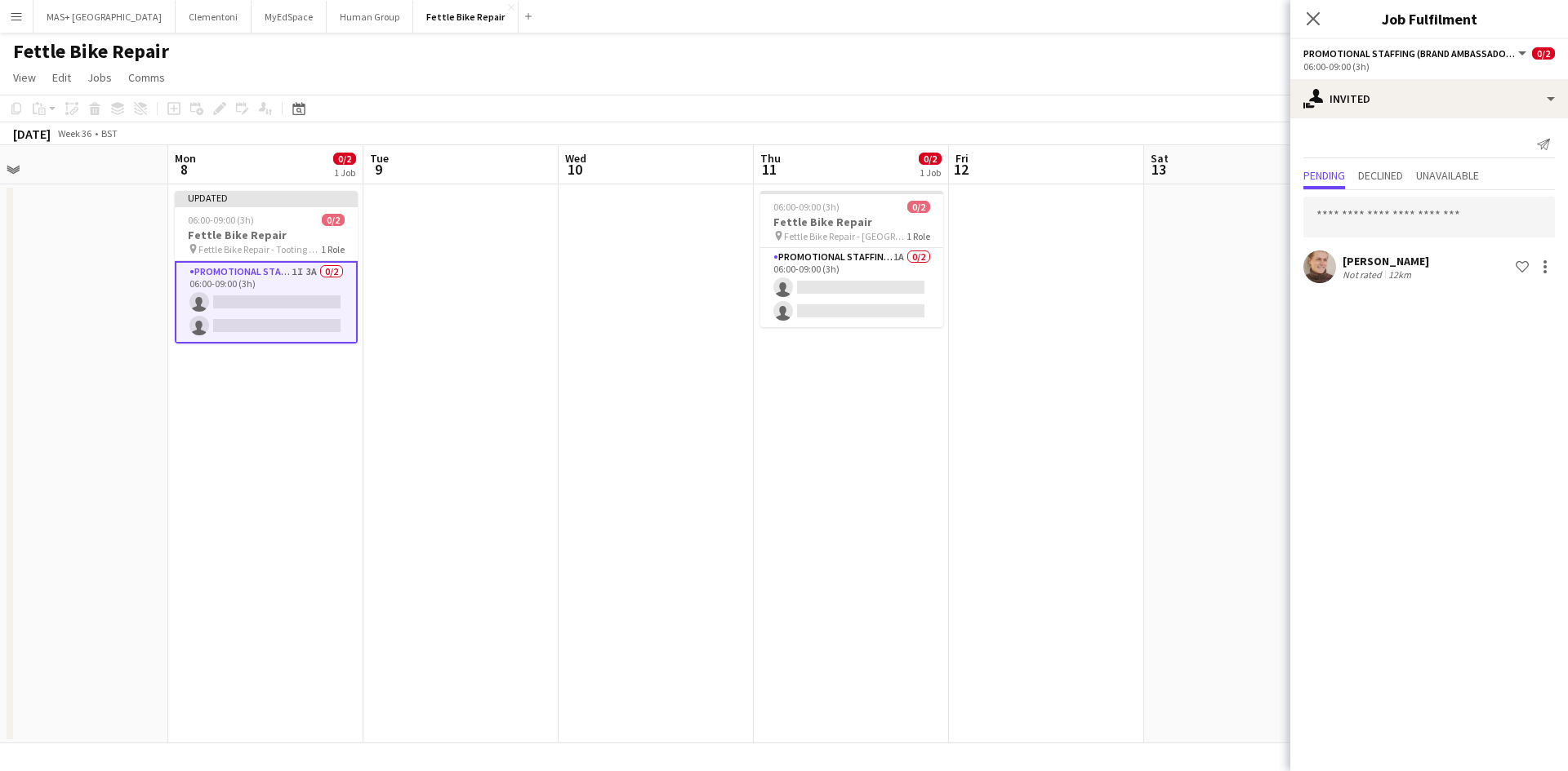
drag, startPoint x: 734, startPoint y: 428, endPoint x: 596, endPoint y: 392, distance: 142.6
click at [540, 401] on app-calendar-viewport "Wed 3 Thu 4 0/2 1 Job Fri 5 Sat 6 Sun 7 Mon 8 0/2 1 Job Tue 9 Wed 10 Thu 11 0/2…" at bounding box center [784, 444] width 1568 height 598
drag, startPoint x: 841, startPoint y: 406, endPoint x: 763, endPoint y: 338, distance: 103.5
click at [800, 396] on app-calendar-viewport "Wed 3 Thu 4 0/2 1 Job Fri 5 Sat 6 Sun 7 Mon 8 0/2 1 Job Tue 9 Wed 10 Thu 11 0/2…" at bounding box center [784, 444] width 1568 height 598
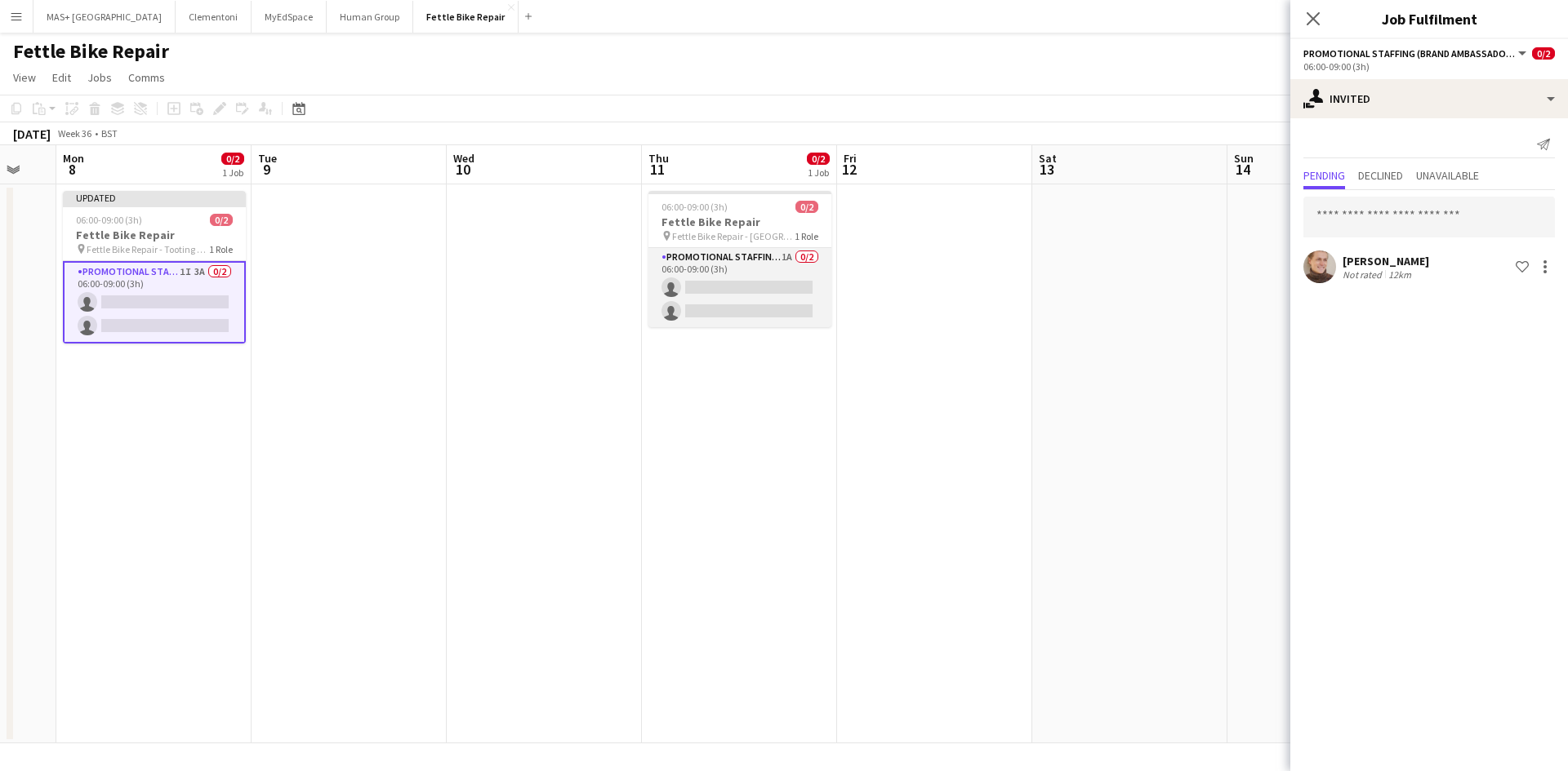
click at [735, 256] on app-card-role "Promotional Staffing (Brand Ambassadors) 1A 0/2 06:00-09:00 (3h) single-neutral…" at bounding box center [740, 287] width 183 height 79
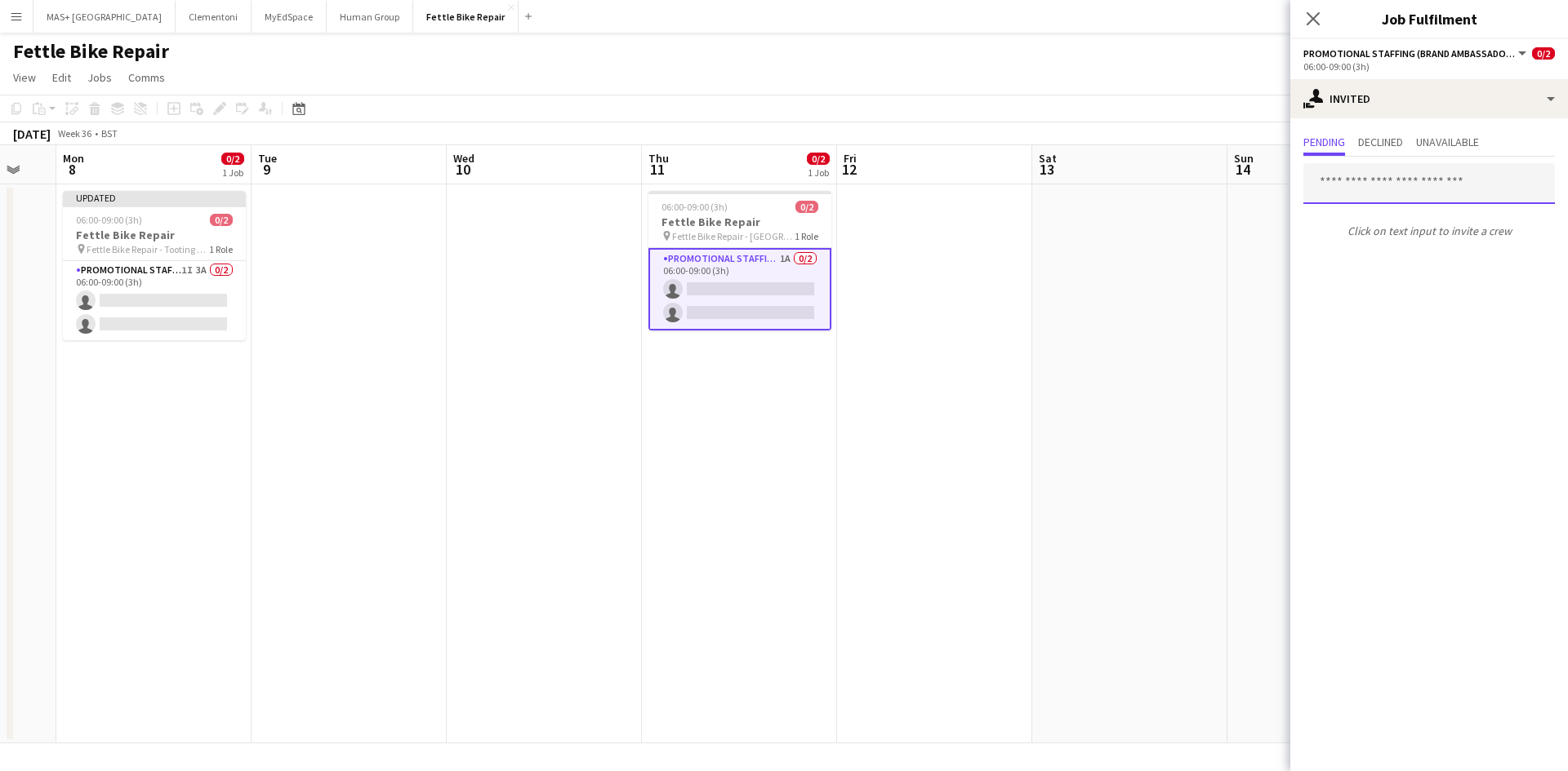
click at [1380, 166] on input "text" at bounding box center [1428, 183] width 252 height 41
click at [1378, 185] on input "text" at bounding box center [1428, 183] width 252 height 41
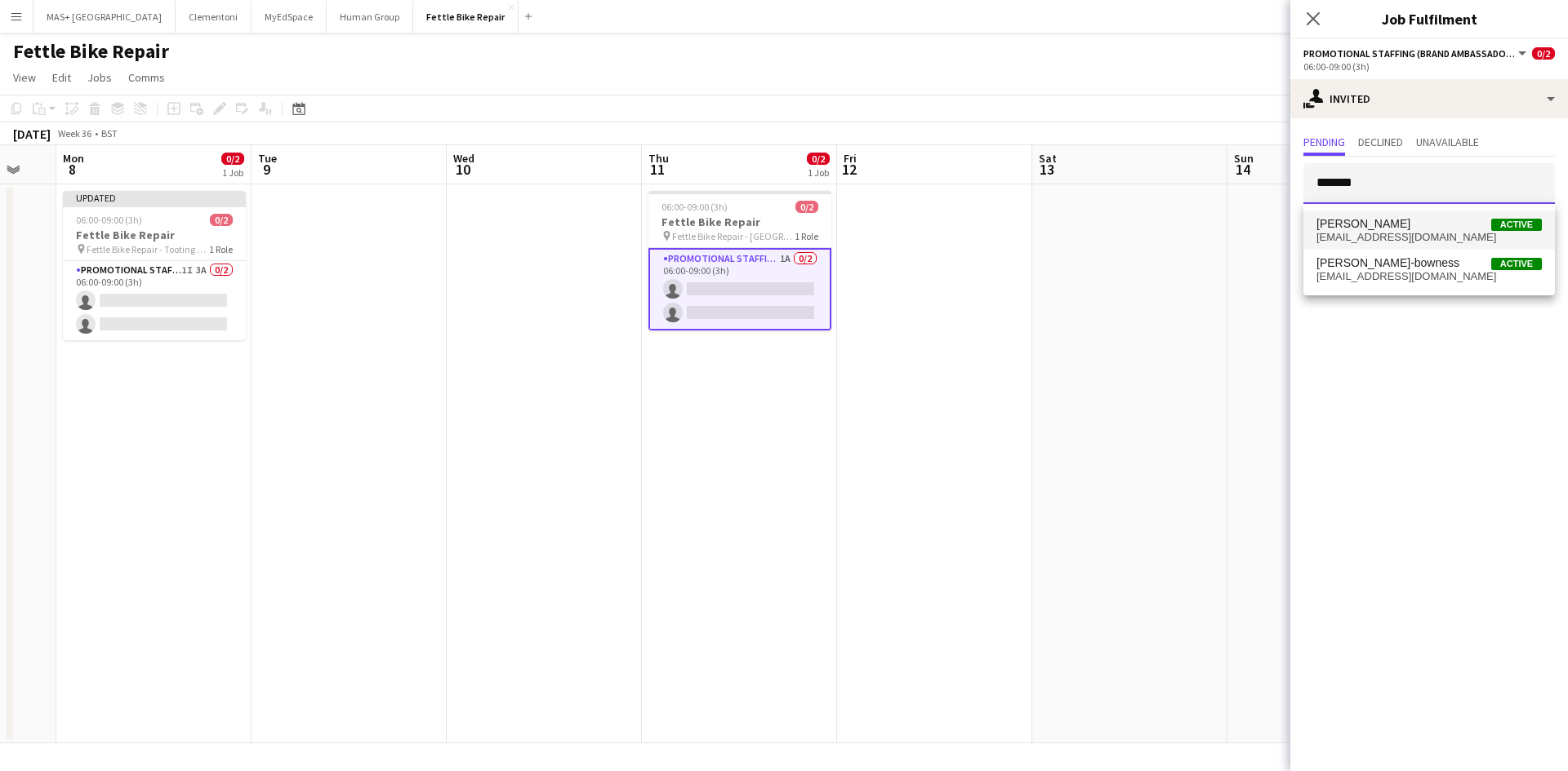
type input "*******"
click at [1370, 224] on span "Charlie Rich" at bounding box center [1363, 224] width 94 height 14
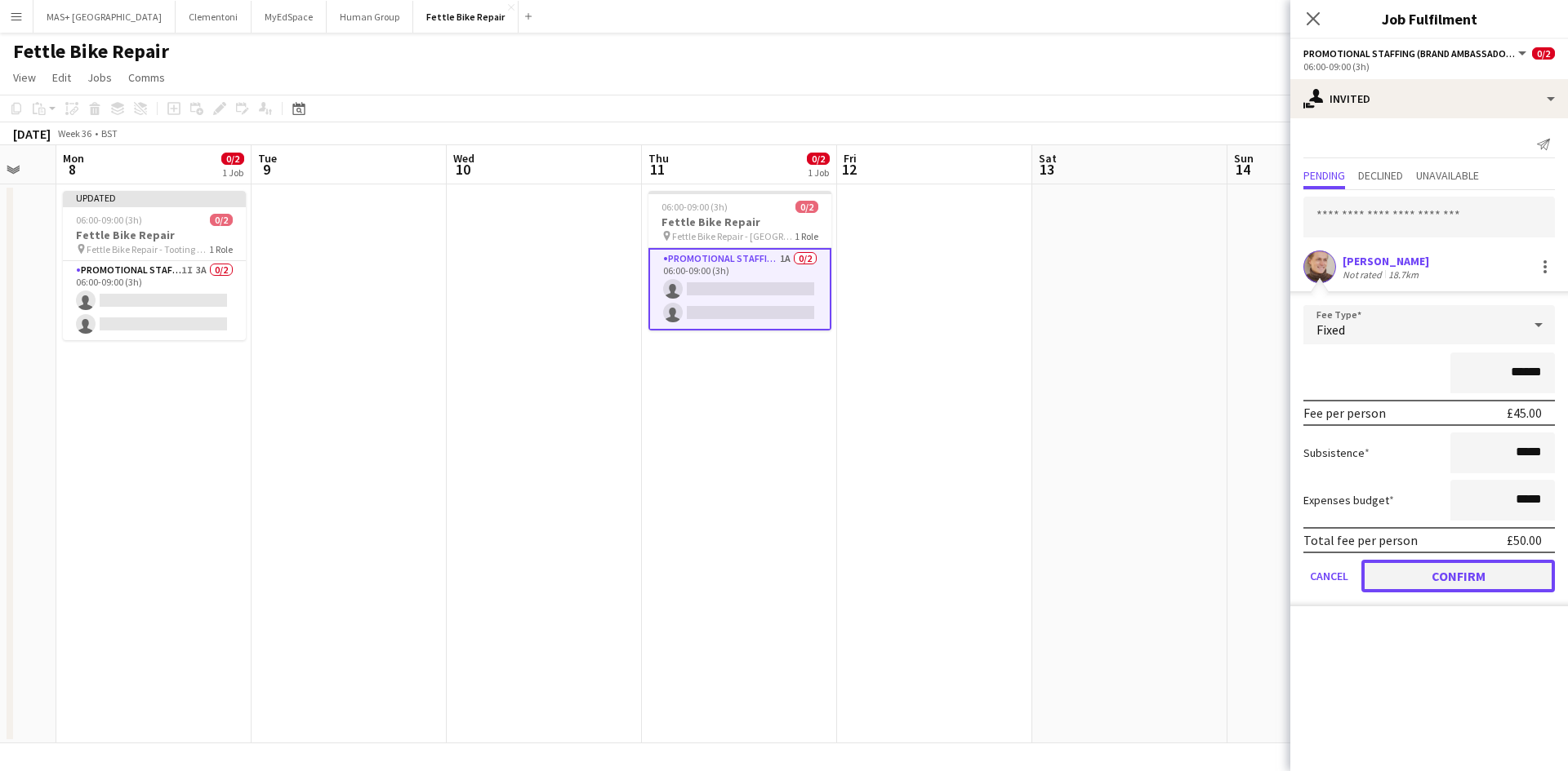
click at [1405, 572] on button "Confirm" at bounding box center [1458, 576] width 194 height 32
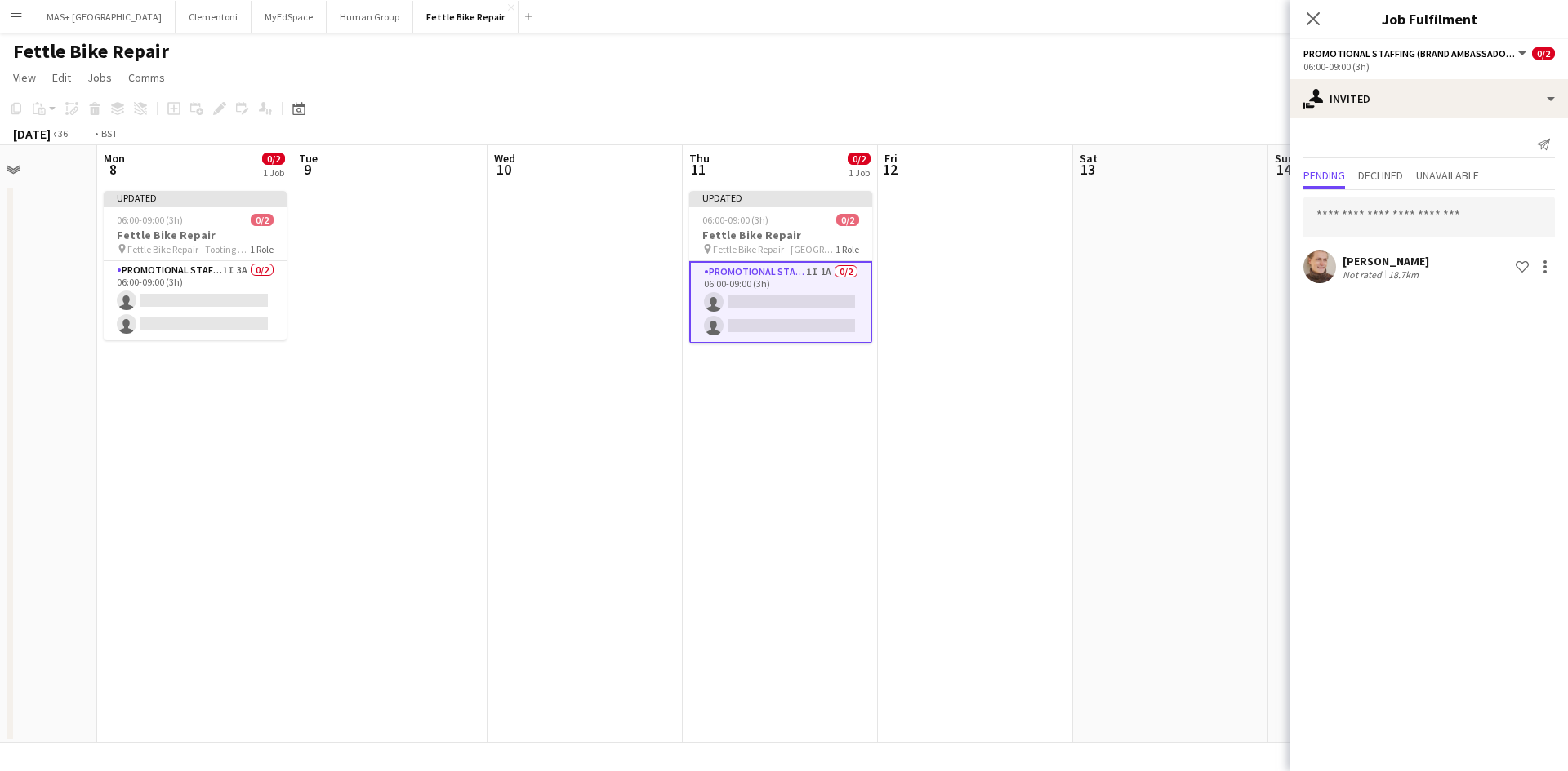
drag, startPoint x: 1133, startPoint y: 387, endPoint x: 678, endPoint y: 369, distance: 455.4
click at [595, 382] on app-calendar-viewport "Fri 5 Sat 6 Sun 7 Mon 8 0/2 1 Job Tue 9 Wed 10 Thu 11 0/2 1 Job Fri 12 Sat 13 S…" at bounding box center [784, 444] width 1568 height 598
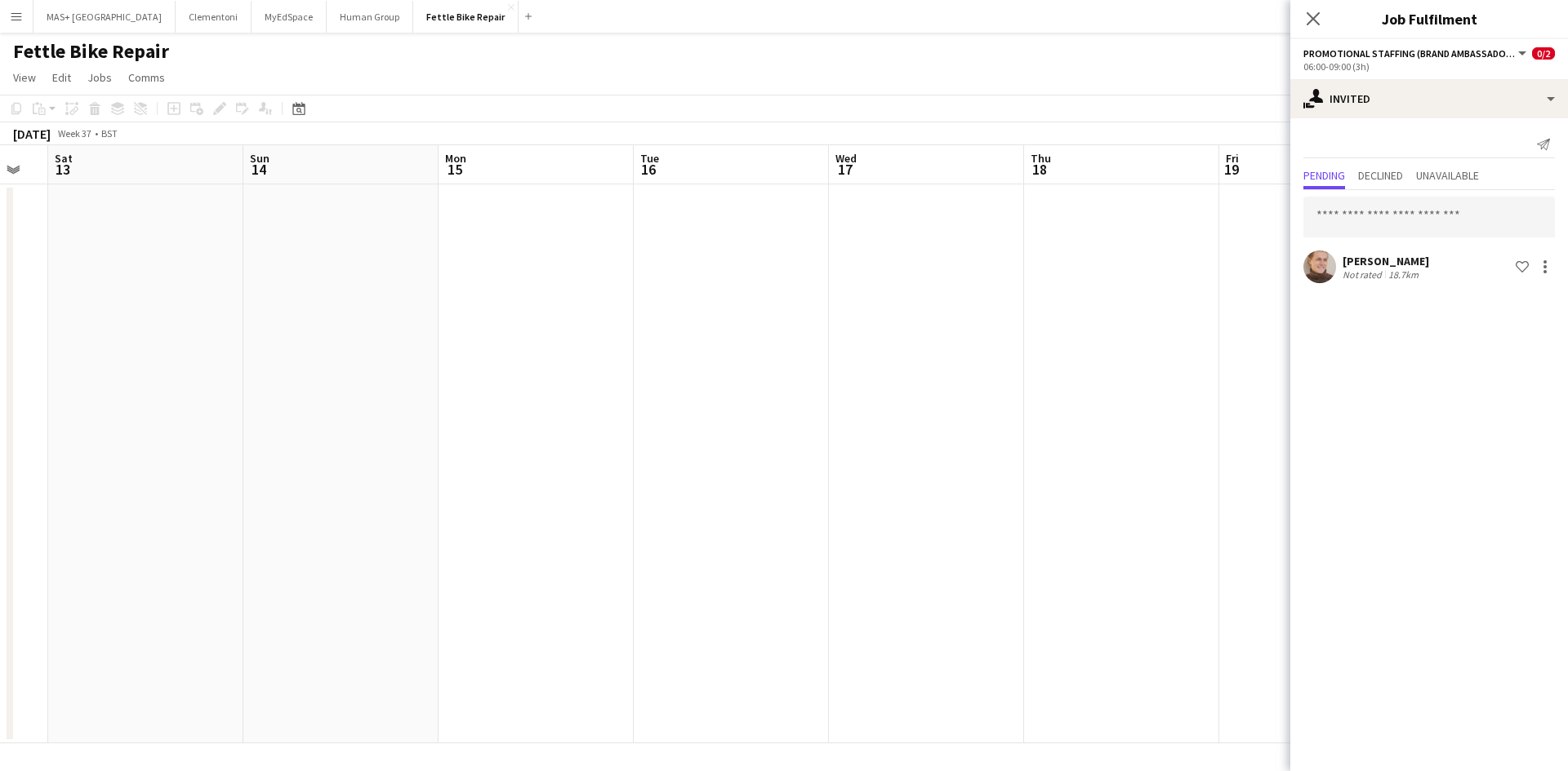
drag, startPoint x: 1027, startPoint y: 364, endPoint x: 614, endPoint y: 348, distance: 413.3
click at [589, 351] on app-calendar-viewport "Wed 10 Thu 11 0/2 1 Job Fri 12 Sat 13 Sun 14 Mon 15 Tue 16 Wed 17 Thu 18 Fri 19…" at bounding box center [784, 444] width 1568 height 598
drag, startPoint x: 912, startPoint y: 348, endPoint x: 1382, endPoint y: 318, distance: 471.0
click at [1382, 318] on body "Menu Boards Boards Boards All jobs Status Workforce Workforce My Workforce Recr…" at bounding box center [784, 386] width 1568 height 771
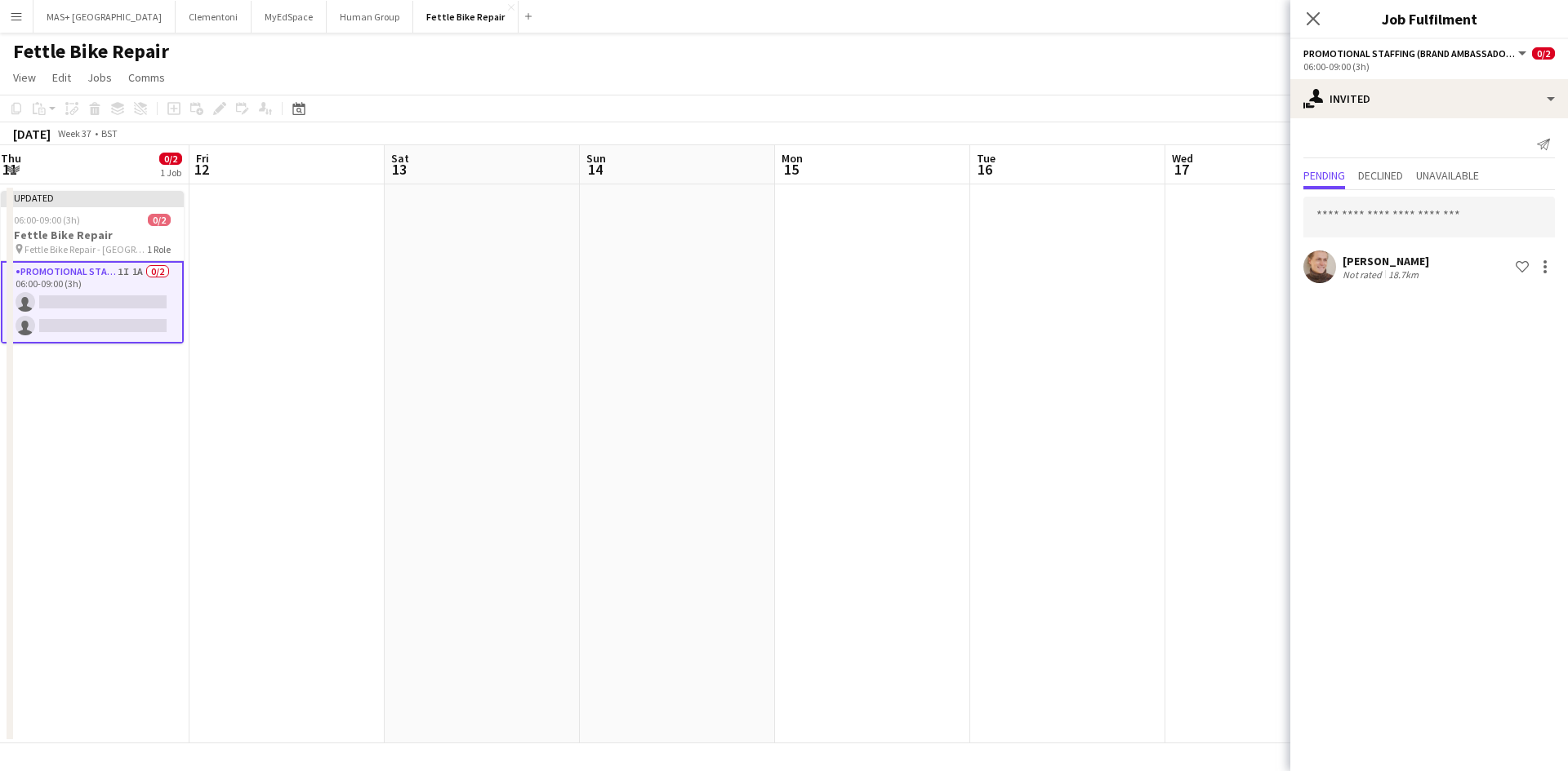
click at [895, 383] on app-calendar-viewport "Tue 9 Wed 10 Thu 11 0/2 1 Job Fri 12 Sat 13 Sun 14 Mon 15 Tue 16 Wed 17 Thu 18 …" at bounding box center [784, 444] width 1568 height 598
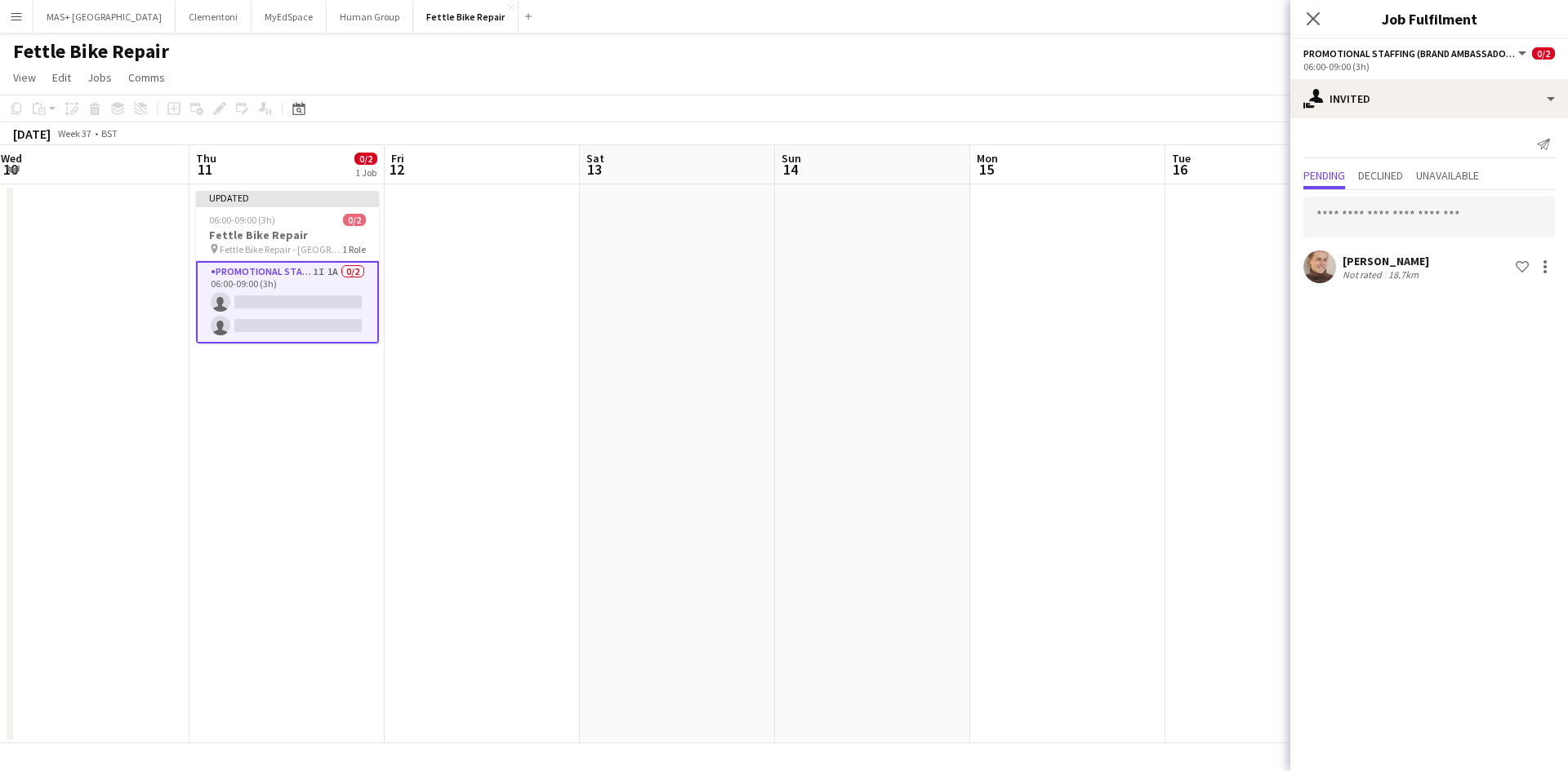
scroll to position [0, 395]
click at [897, 383] on app-date-cell at bounding box center [873, 463] width 195 height 559
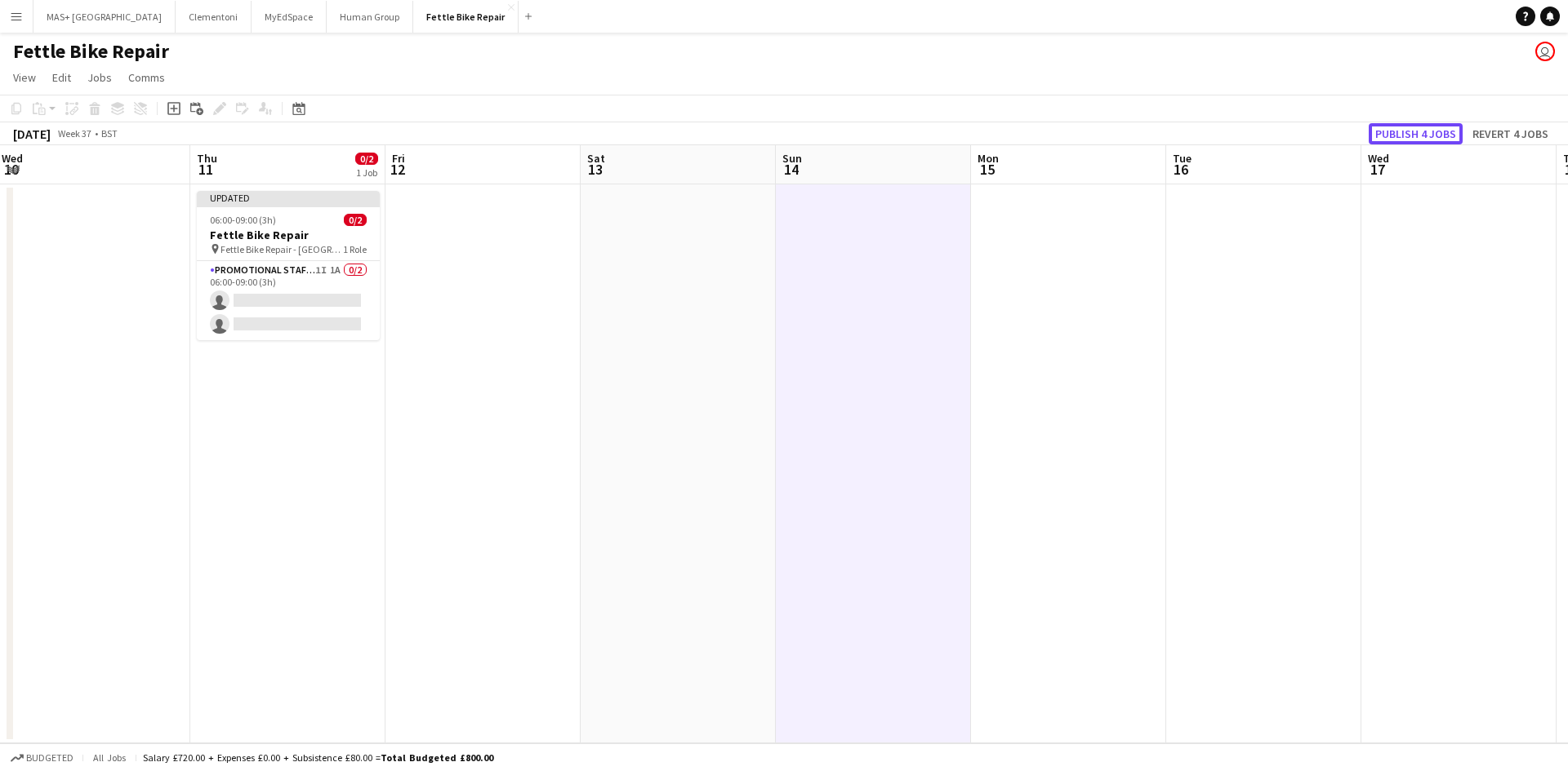
click at [1402, 126] on button "Publish 4 jobs" at bounding box center [1415, 134] width 94 height 21
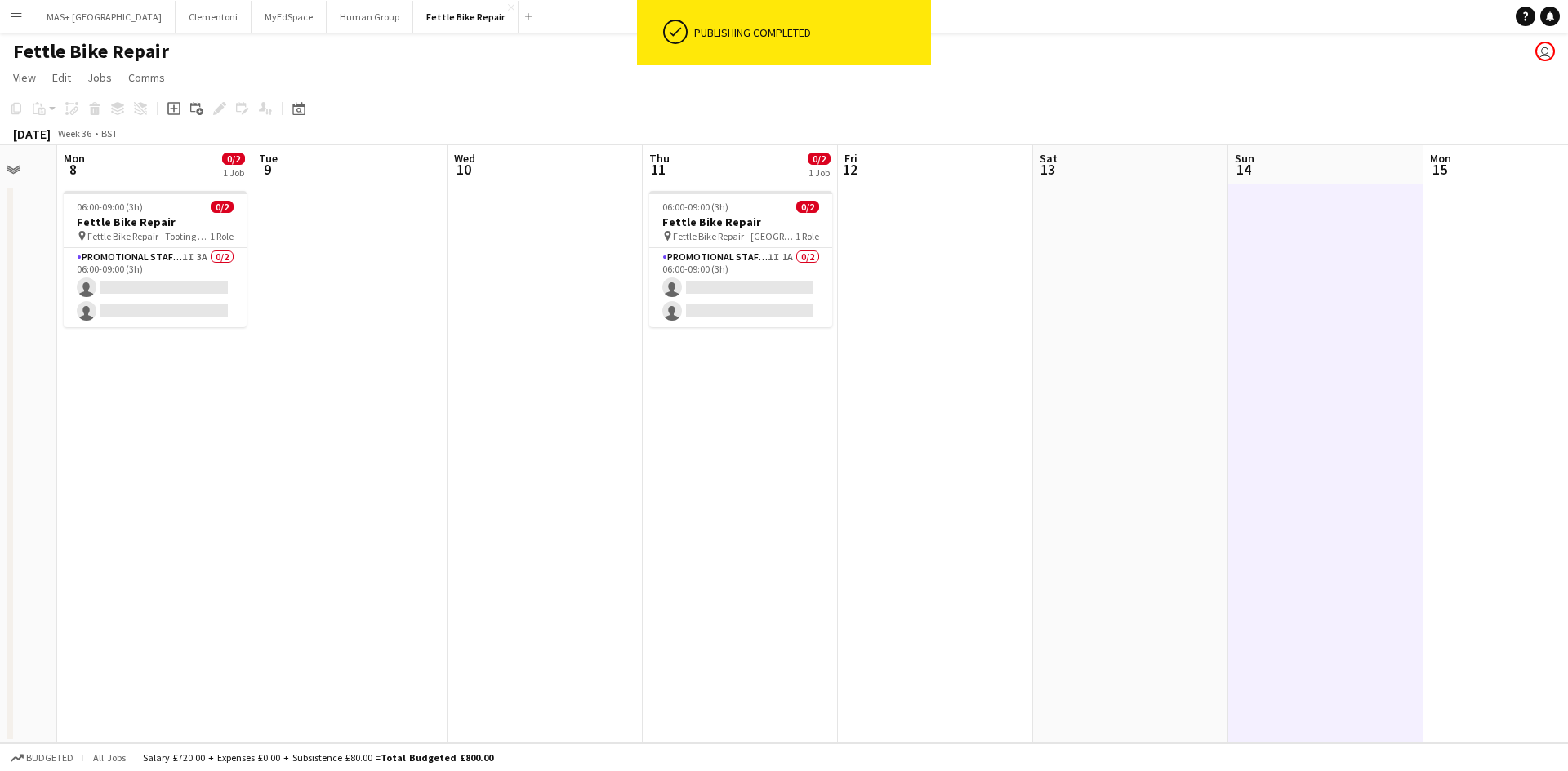
drag, startPoint x: 207, startPoint y: 434, endPoint x: 1077, endPoint y: 380, distance: 871.7
click at [1095, 380] on app-calendar-viewport "Fri 5 Sat 6 Sun 7 Mon 8 0/2 1 Job Tue 9 Wed 10 Thu 11 0/2 1 Job Fri 12 Sat 13 S…" at bounding box center [784, 444] width 1568 height 598
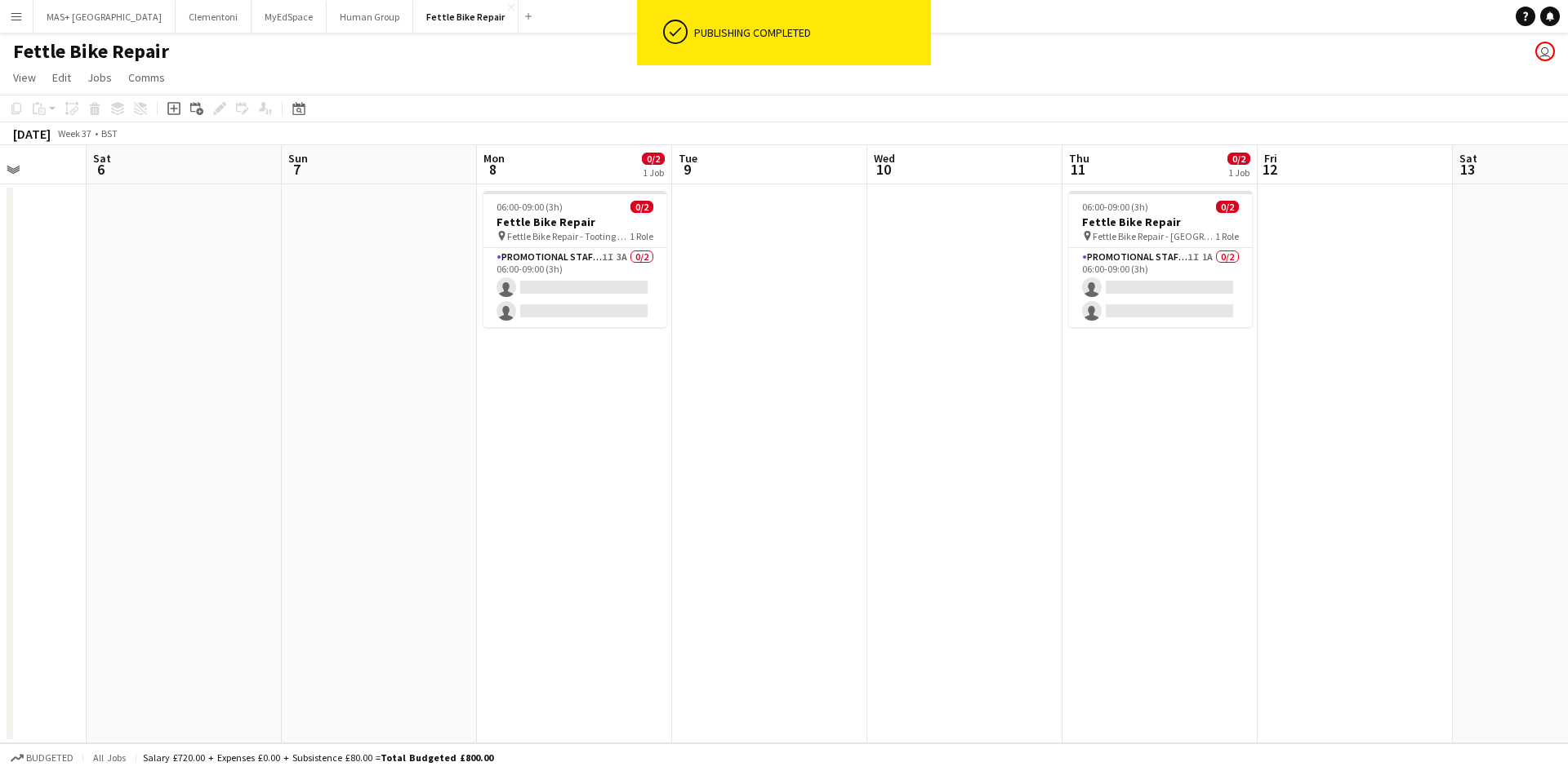
drag, startPoint x: 188, startPoint y: 474, endPoint x: 711, endPoint y: 458, distance: 523.2
click at [811, 458] on app-calendar-viewport "Wed 3 Thu 4 0/2 1 Job Fri 5 Sat 6 Sun 7 Mon 8 0/2 1 Job Tue 9 Wed 10 Thu 11 0/2…" at bounding box center [784, 444] width 1568 height 598
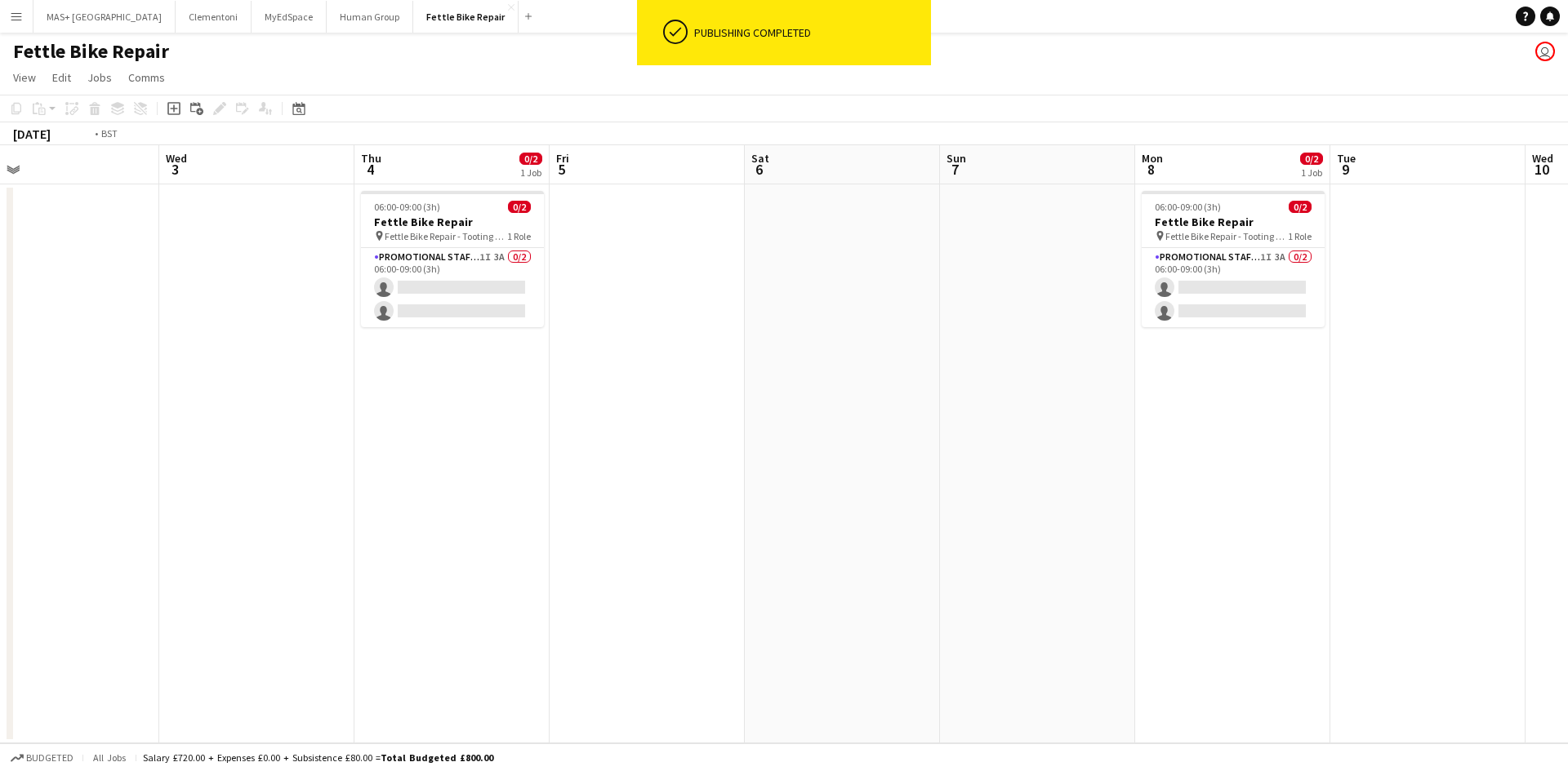
click at [718, 450] on app-calendar-viewport "Sun 31 Mon 1 0/2 1 Job Tue 2 Wed 3 Thu 4 0/2 1 Job Fri 5 Sat 6 Sun 7 Mon 8 0/2 …" at bounding box center [784, 444] width 1568 height 598
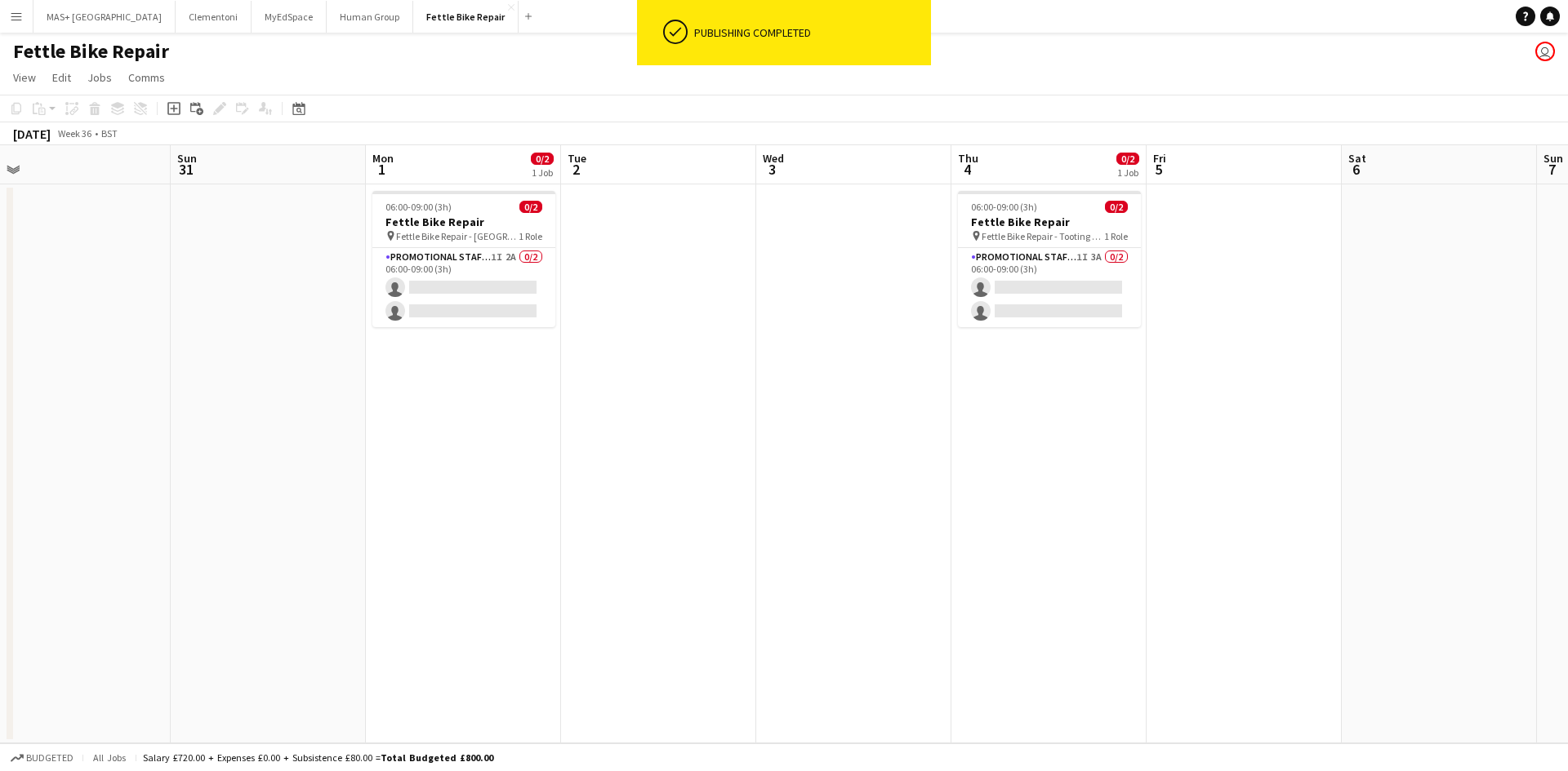
click at [613, 452] on app-calendar-viewport "Thu 28 0/2 1 Job Fri 29 Sat 30 Sun 31 Mon 1 0/2 1 Job Tue 2 Wed 3 Thu 4 0/2 1 J…" at bounding box center [784, 444] width 1568 height 598
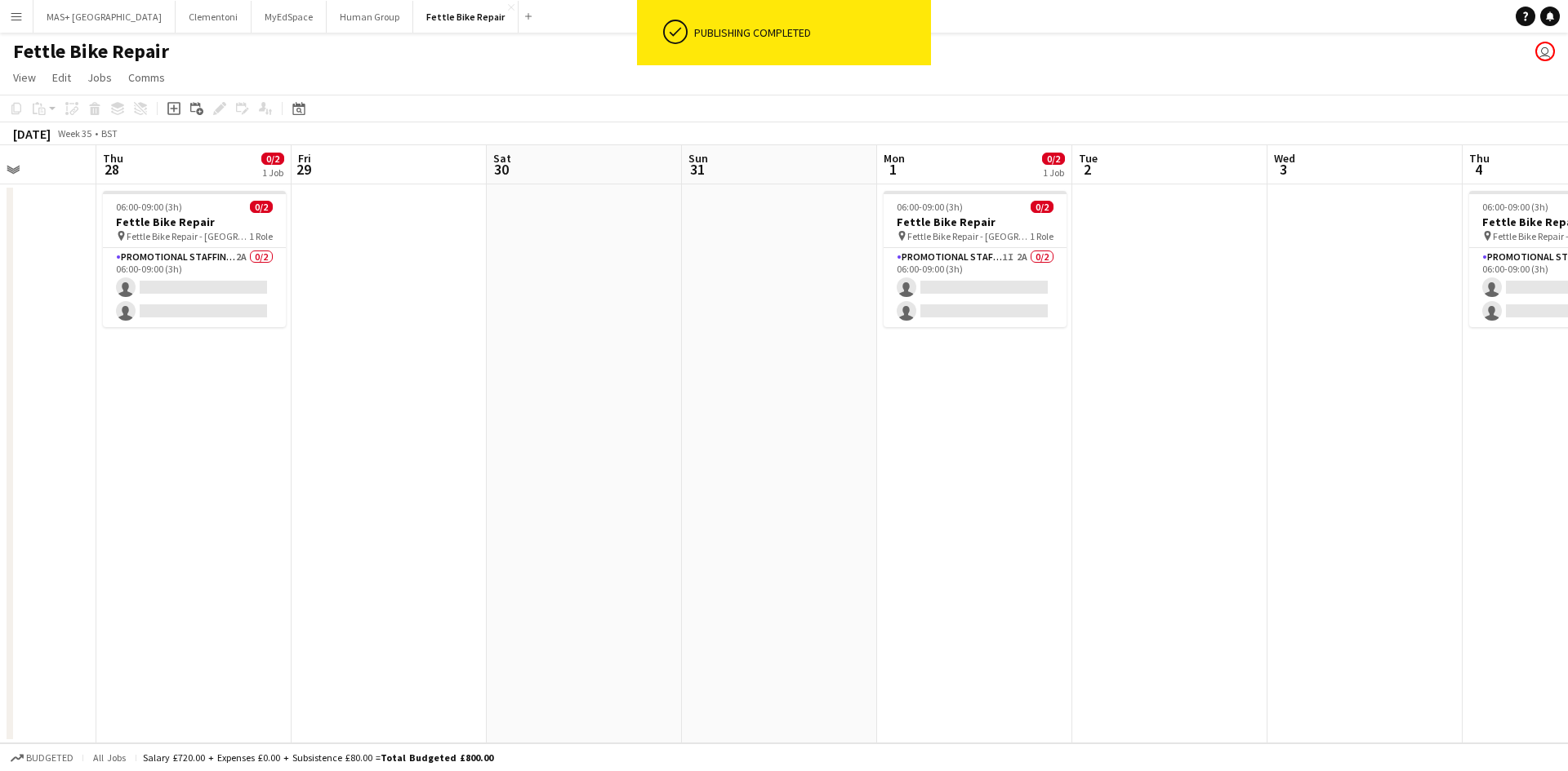
drag, startPoint x: 1028, startPoint y: 464, endPoint x: 1036, endPoint y: 463, distance: 8.1
click at [1047, 464] on app-calendar-viewport "Mon 25 0/2 1 Job Tue 26 Wed 27 Thu 28 0/2 1 Job Fri 29 Sat 30 Sun 31 Mon 1 0/2 …" at bounding box center [784, 444] width 1568 height 598
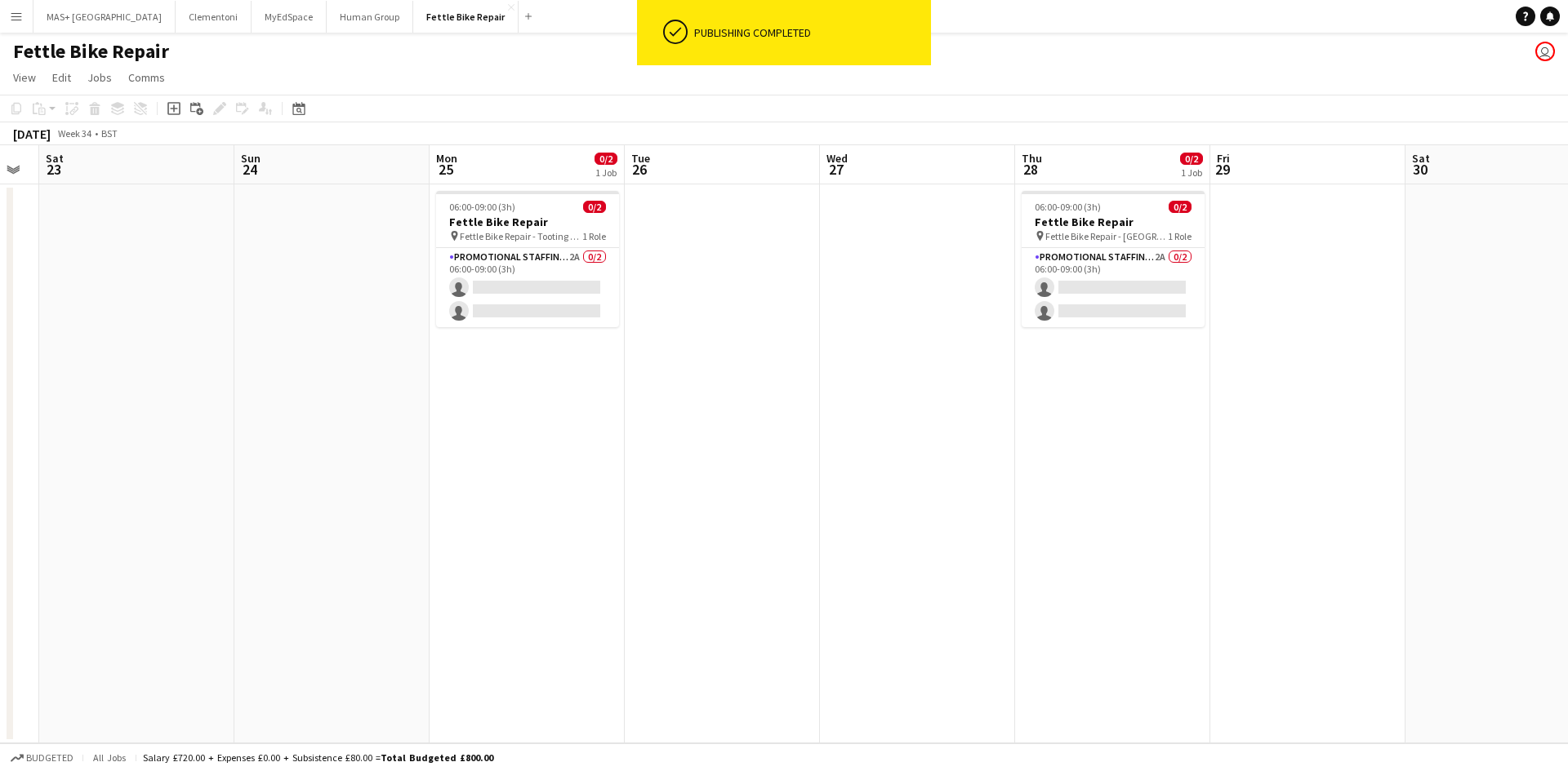
click at [1247, 475] on app-calendar-viewport "Thu 21 0/2 1 Job Fri 22 Sat 23 Sun 24 Mon 25 0/2 1 Job Tue 26 Wed 27 Thu 28 0/2…" at bounding box center [784, 444] width 1568 height 598
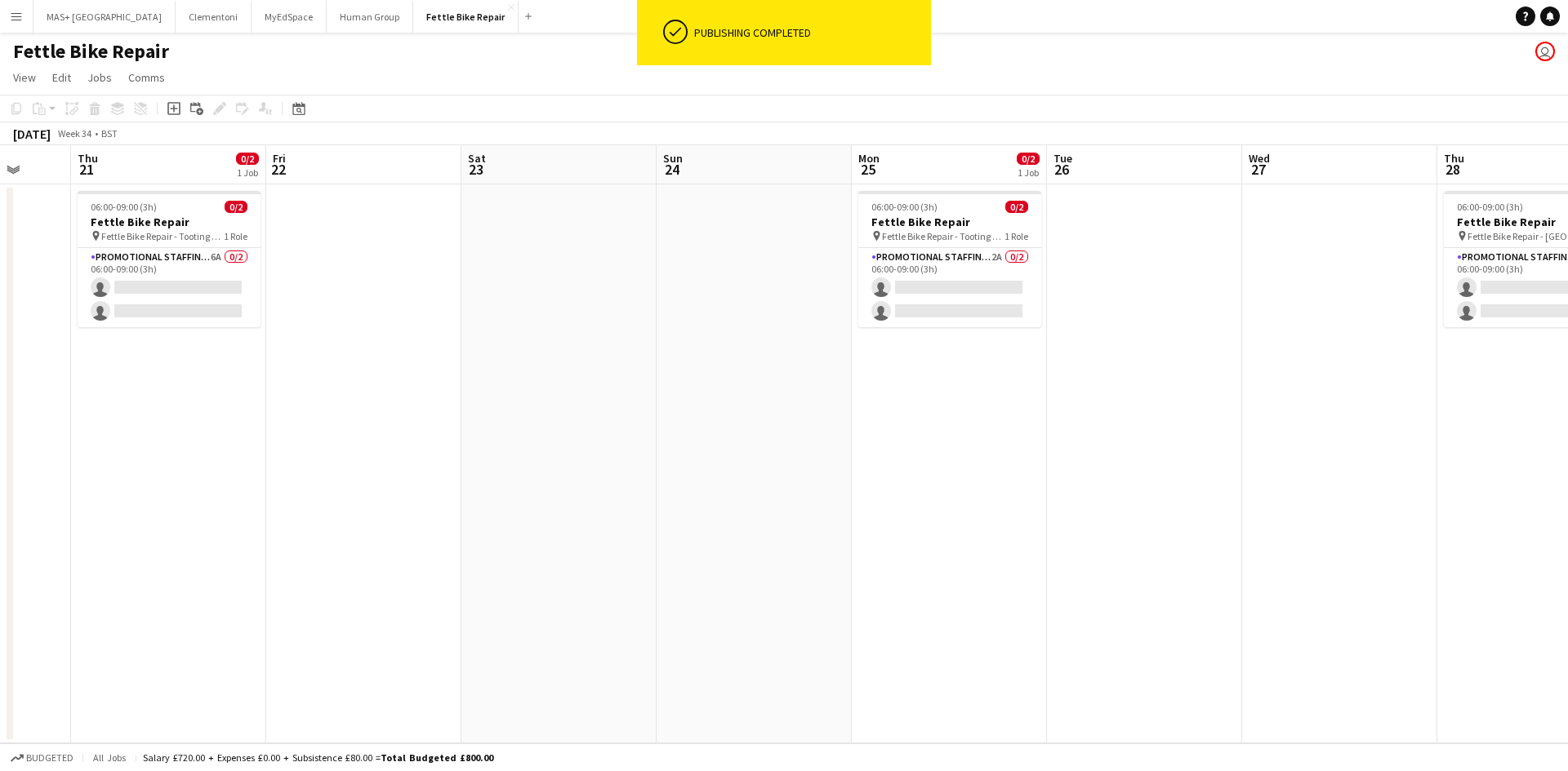
drag, startPoint x: 637, startPoint y: 527, endPoint x: 1059, endPoint y: 518, distance: 422.1
click at [1059, 518] on app-calendar-viewport "Mon 18 0/2 1 Job Tue 19 Wed 20 Thu 21 0/2 1 Job Fri 22 Sat 23 Sun 24 Mon 25 0/2…" at bounding box center [784, 444] width 1568 height 598
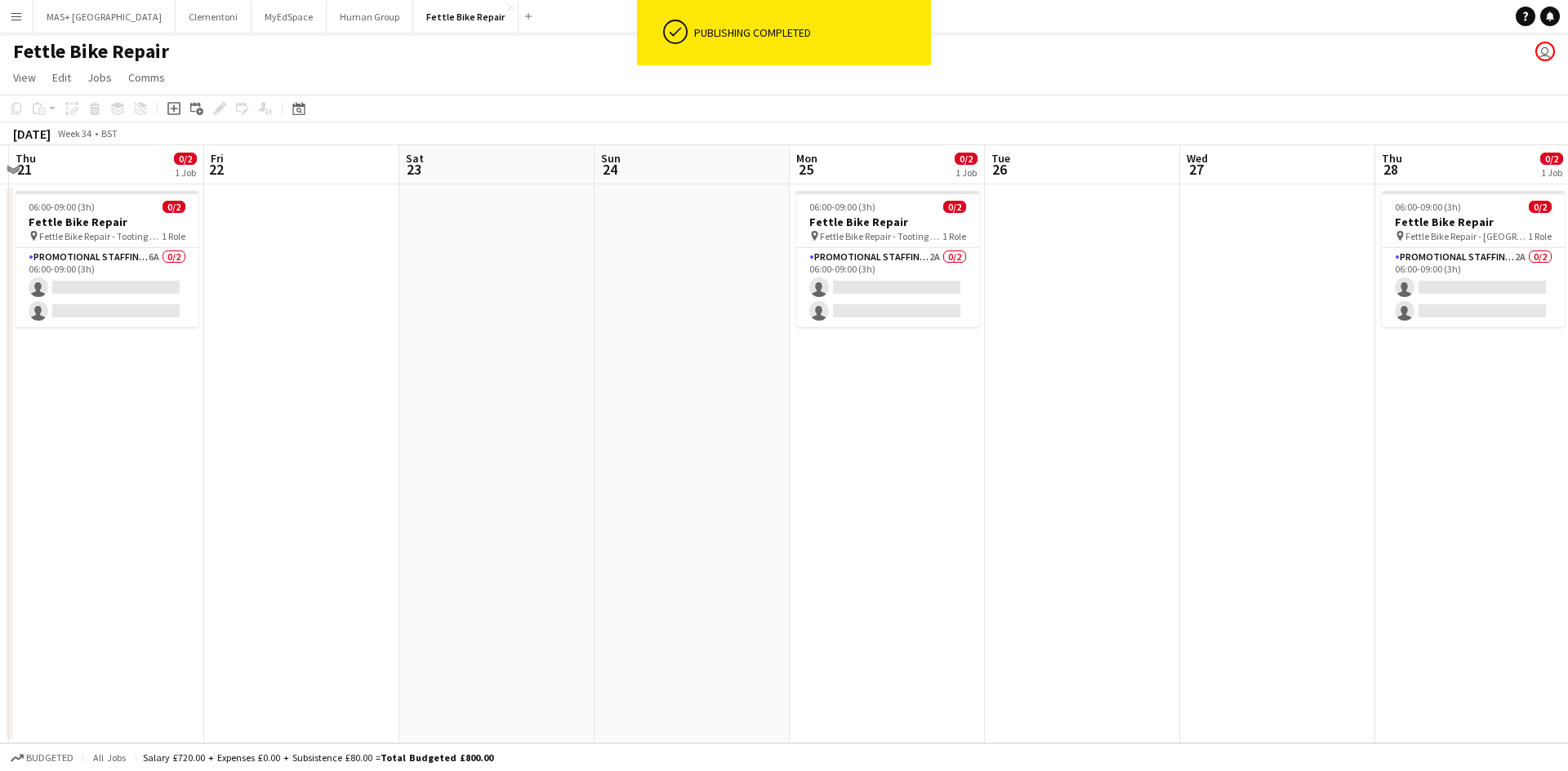
drag, startPoint x: 690, startPoint y: 529, endPoint x: 1086, endPoint y: 529, distance: 396.0
click at [1086, 529] on app-calendar-viewport "Mon 18 0/2 1 Job Tue 19 Wed 20 Thu 21 0/2 1 Job Fri 22 Sat 23 Sun 24 Mon 25 0/2…" at bounding box center [784, 444] width 1568 height 598
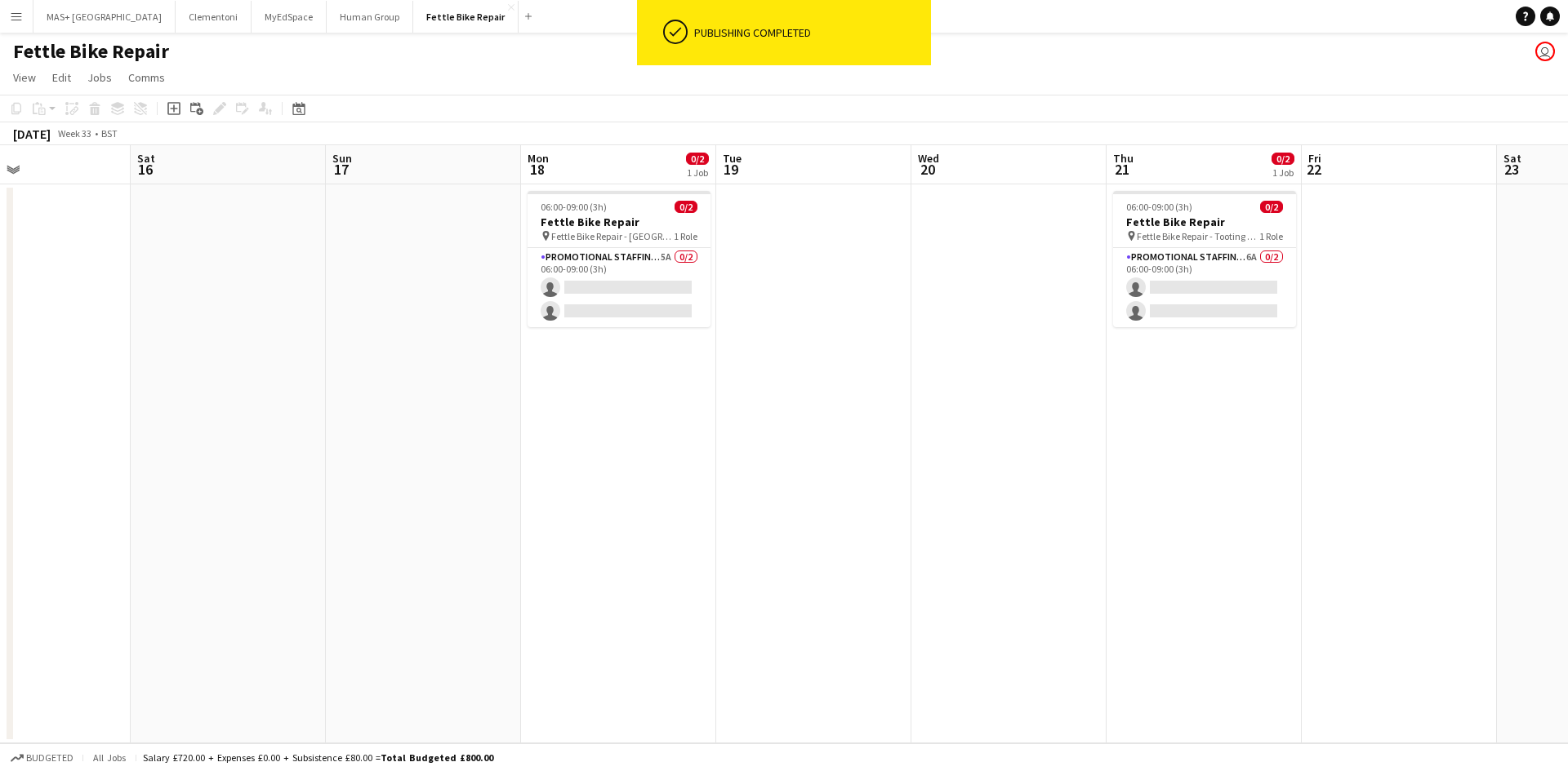
drag, startPoint x: 596, startPoint y: 475, endPoint x: 1215, endPoint y: 480, distance: 619.0
click at [1215, 480] on app-calendar-viewport "Wed 13 Thu 14 Fri 15 Sat 16 Sun 17 Mon 18 0/2 1 Job Tue 19 Wed 20 Thu 21 0/2 1 …" at bounding box center [784, 444] width 1568 height 598
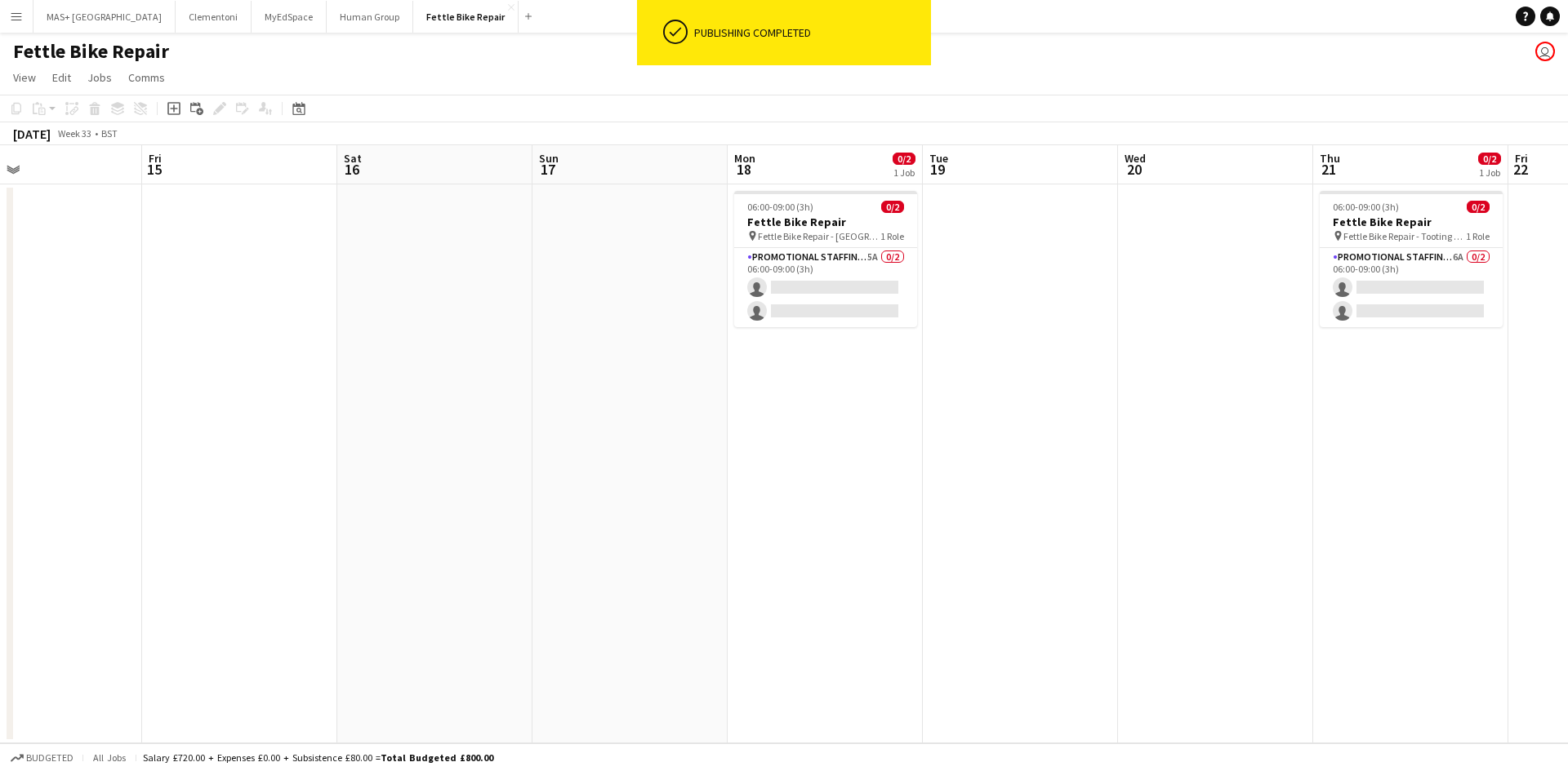
drag, startPoint x: 839, startPoint y: 468, endPoint x: 848, endPoint y: 461, distance: 11.4
click at [848, 461] on app-calendar-viewport "Tue 12 Wed 13 Thu 14 Fri 15 Sat 16 Sun 17 Mon 18 0/2 1 Job Tue 19 Wed 20 Thu 21…" at bounding box center [784, 444] width 1568 height 598
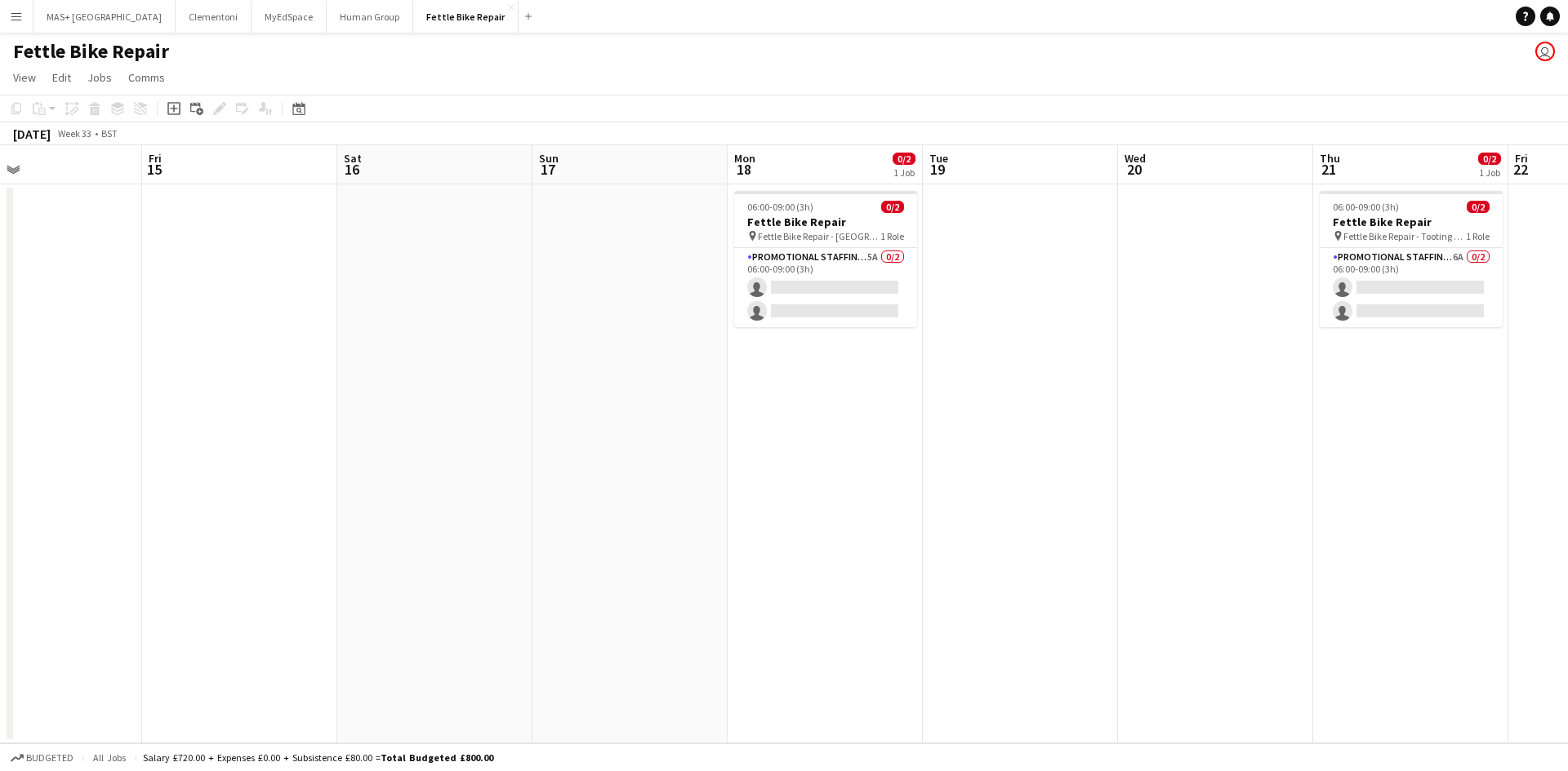
scroll to position [0, 473]
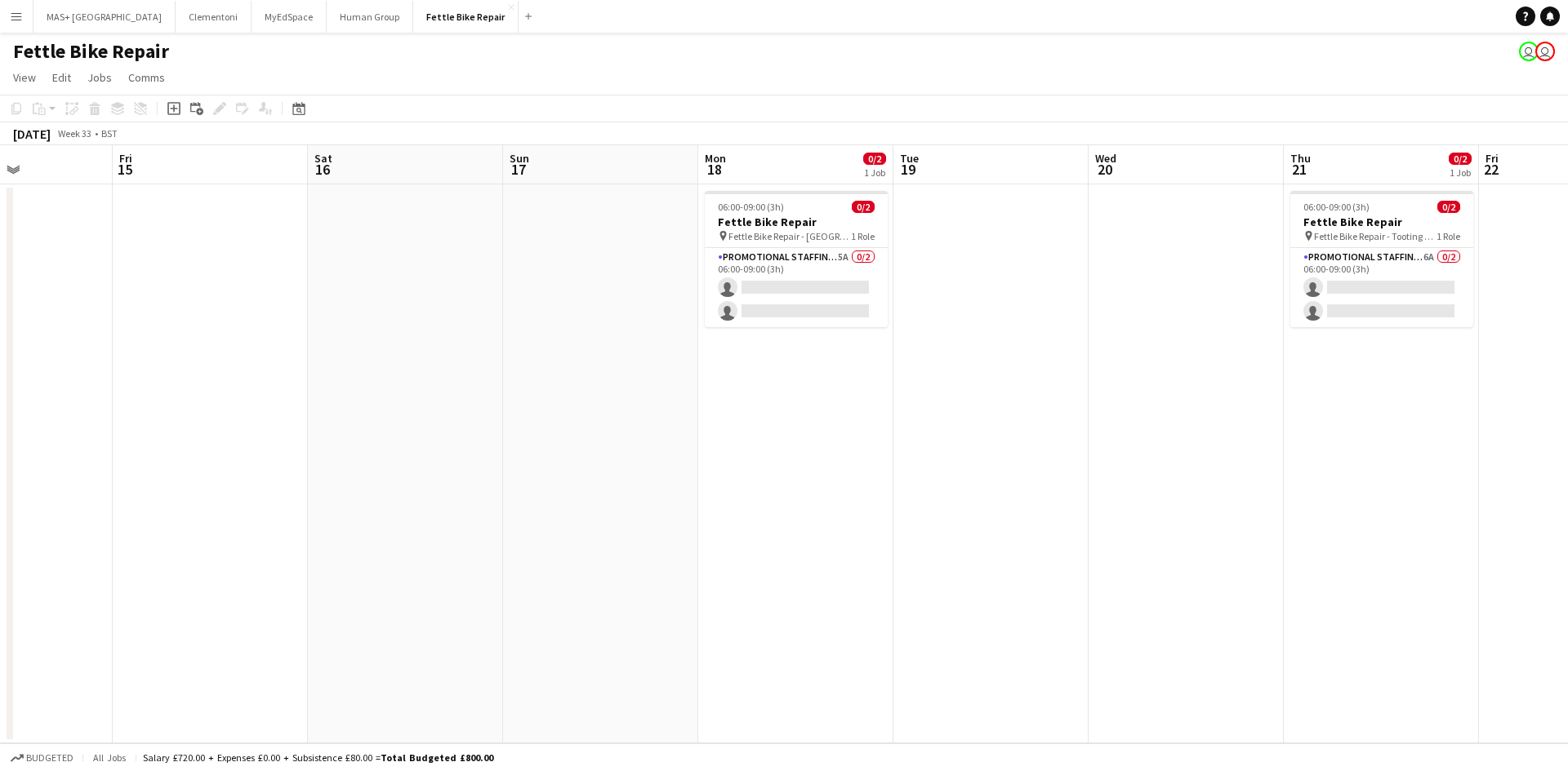
drag, startPoint x: 986, startPoint y: 317, endPoint x: 956, endPoint y: 323, distance: 30.6
click at [956, 323] on app-calendar-viewport "Tue 12 Wed 13 Thu 14 Fri 15 Sat 16 Sun 17 Mon 18 0/2 1 Job Tue 19 Wed 20 Thu 21…" at bounding box center [784, 444] width 1568 height 598
click at [815, 265] on app-card-role "Promotional Staffing (Brand Ambassadors) 5A 0/2 06:00-09:00 (3h) single-neutral…" at bounding box center [796, 287] width 183 height 79
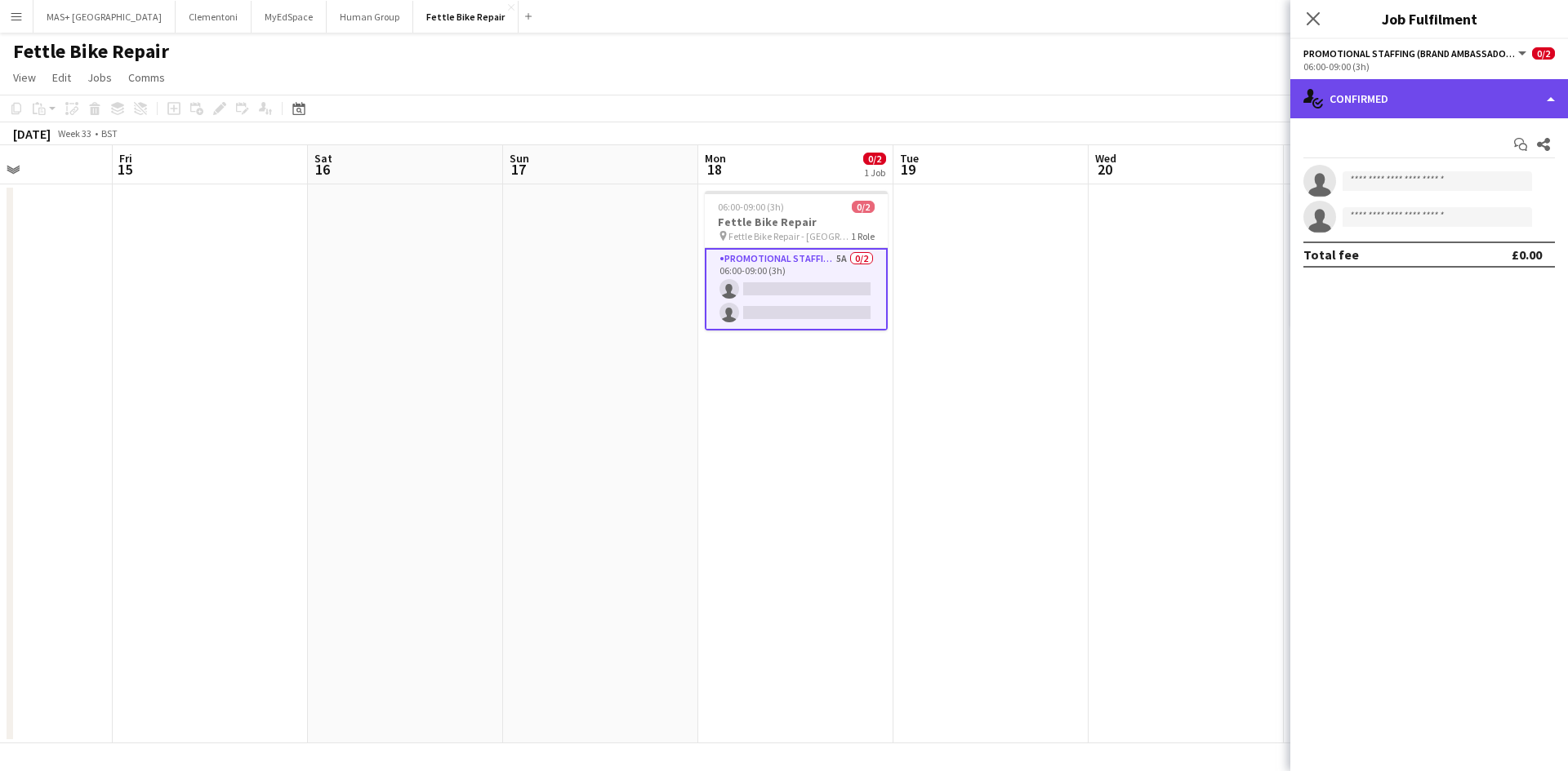
click at [1424, 86] on div "single-neutral-actions-check-2 Confirmed" at bounding box center [1428, 98] width 277 height 39
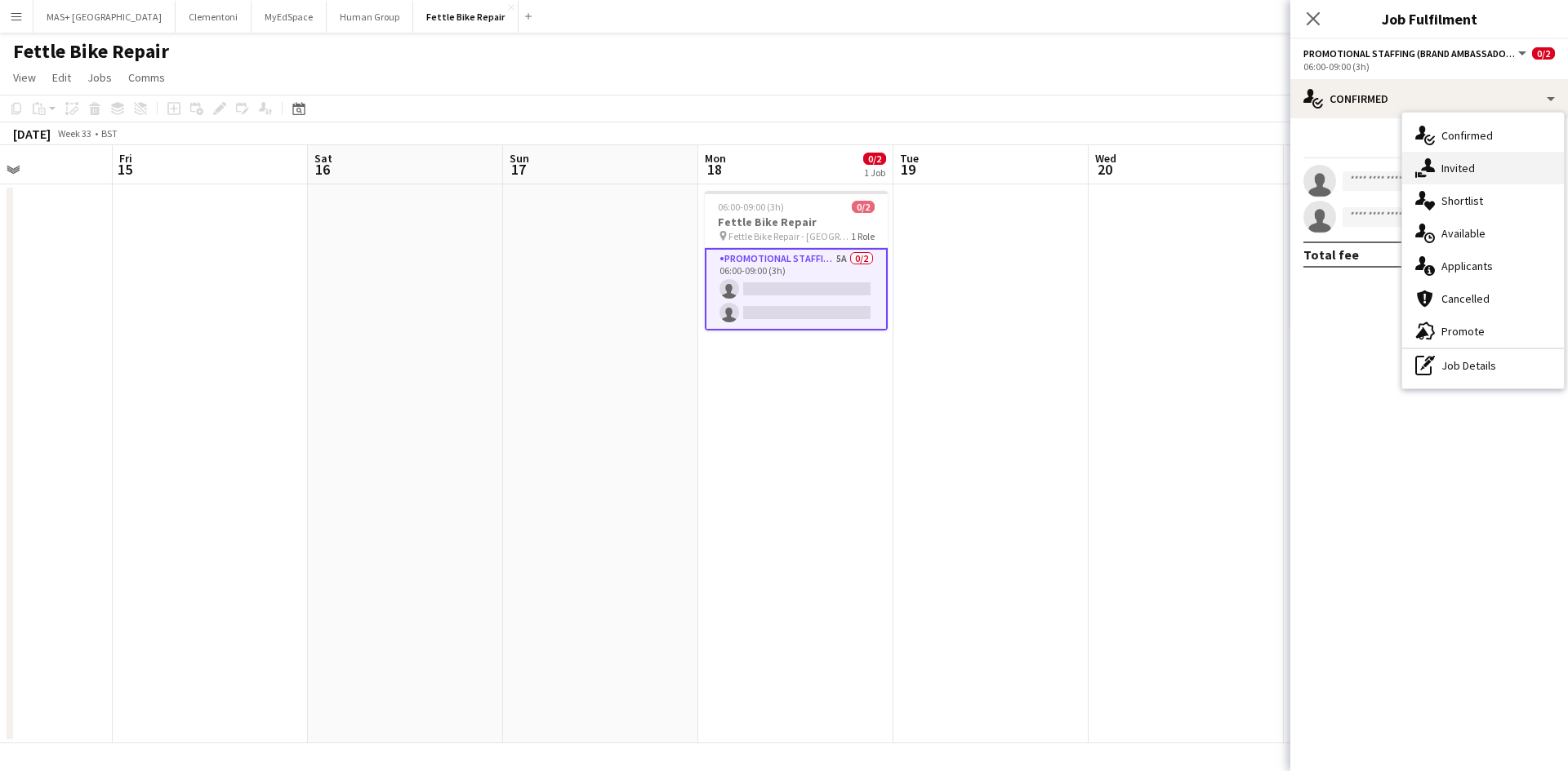
click at [1462, 169] on div "single-neutral-actions-share-1 Invited" at bounding box center [1483, 168] width 161 height 32
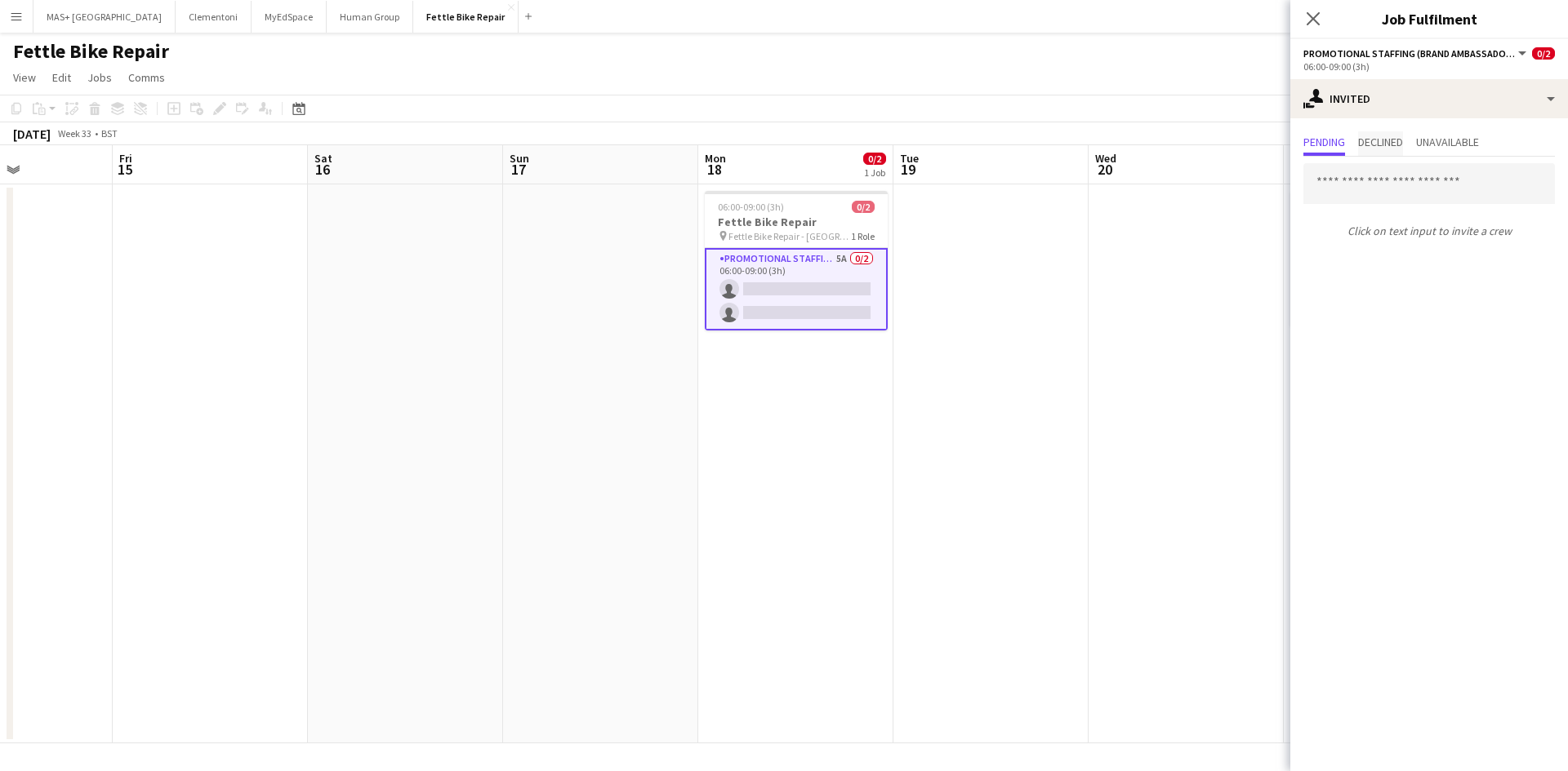
click at [1389, 141] on span "Declined" at bounding box center [1380, 142] width 45 height 11
click at [1330, 133] on span "Pending" at bounding box center [1324, 143] width 42 height 25
click at [1216, 260] on app-date-cell at bounding box center [1185, 463] width 195 height 559
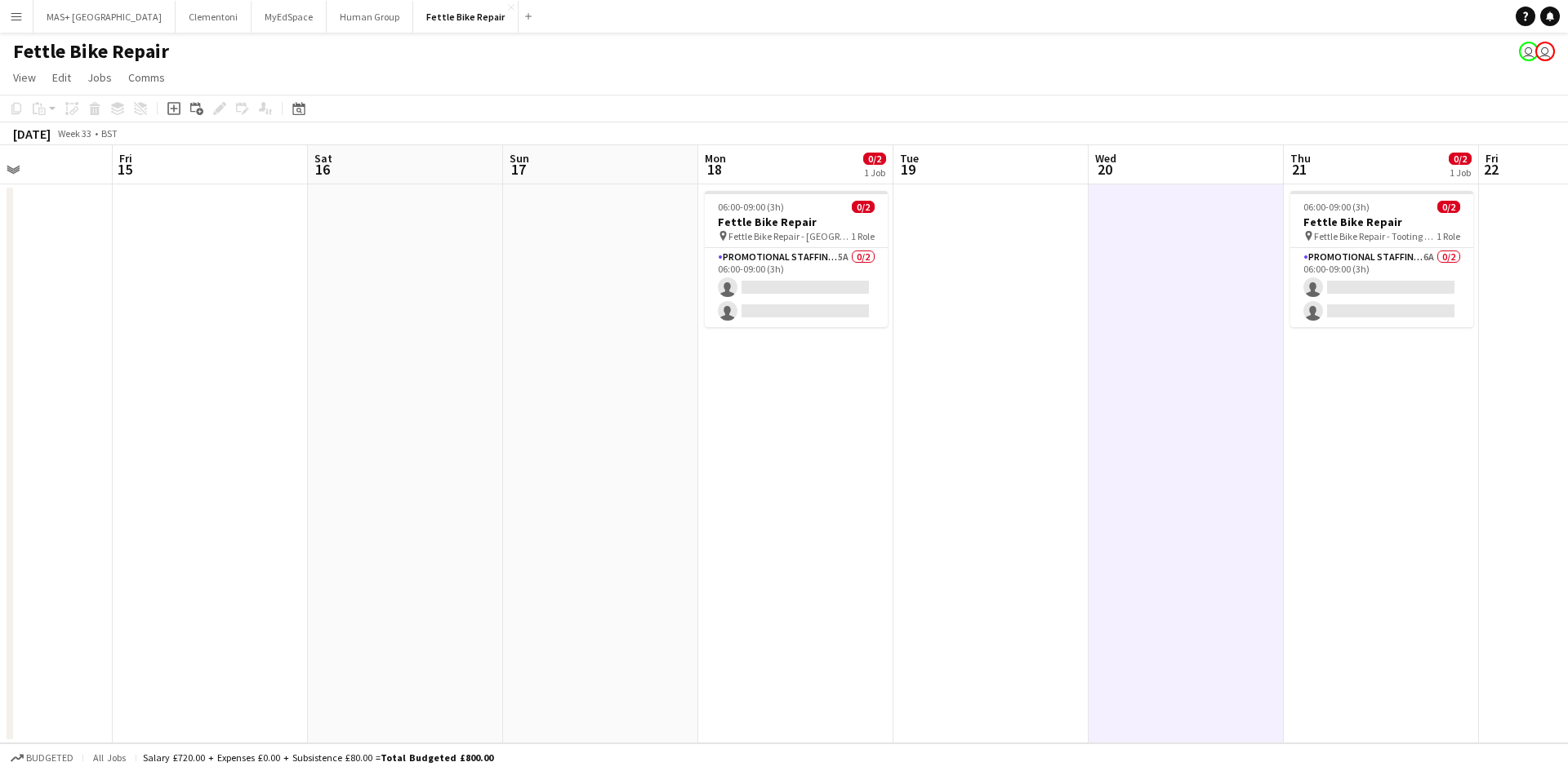
scroll to position [0, 696]
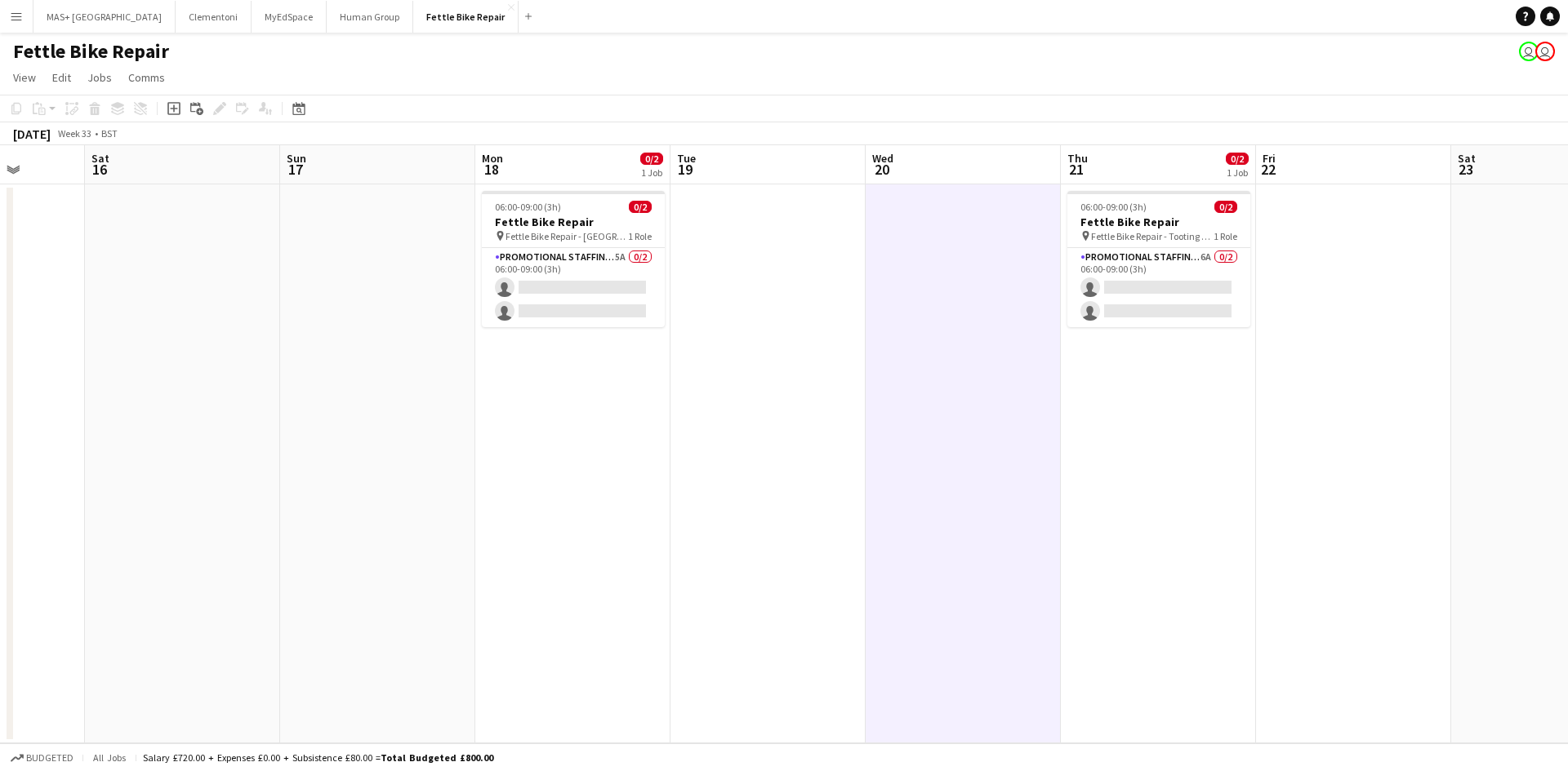
drag, startPoint x: 1142, startPoint y: 293, endPoint x: 918, endPoint y: 300, distance: 224.1
click at [918, 300] on app-calendar-viewport "Tue 12 Wed 13 Thu 14 Fri 15 Sat 16 Sun 17 Mon 18 0/2 1 Job Tue 19 Wed 20 Thu 21…" at bounding box center [784, 444] width 1568 height 598
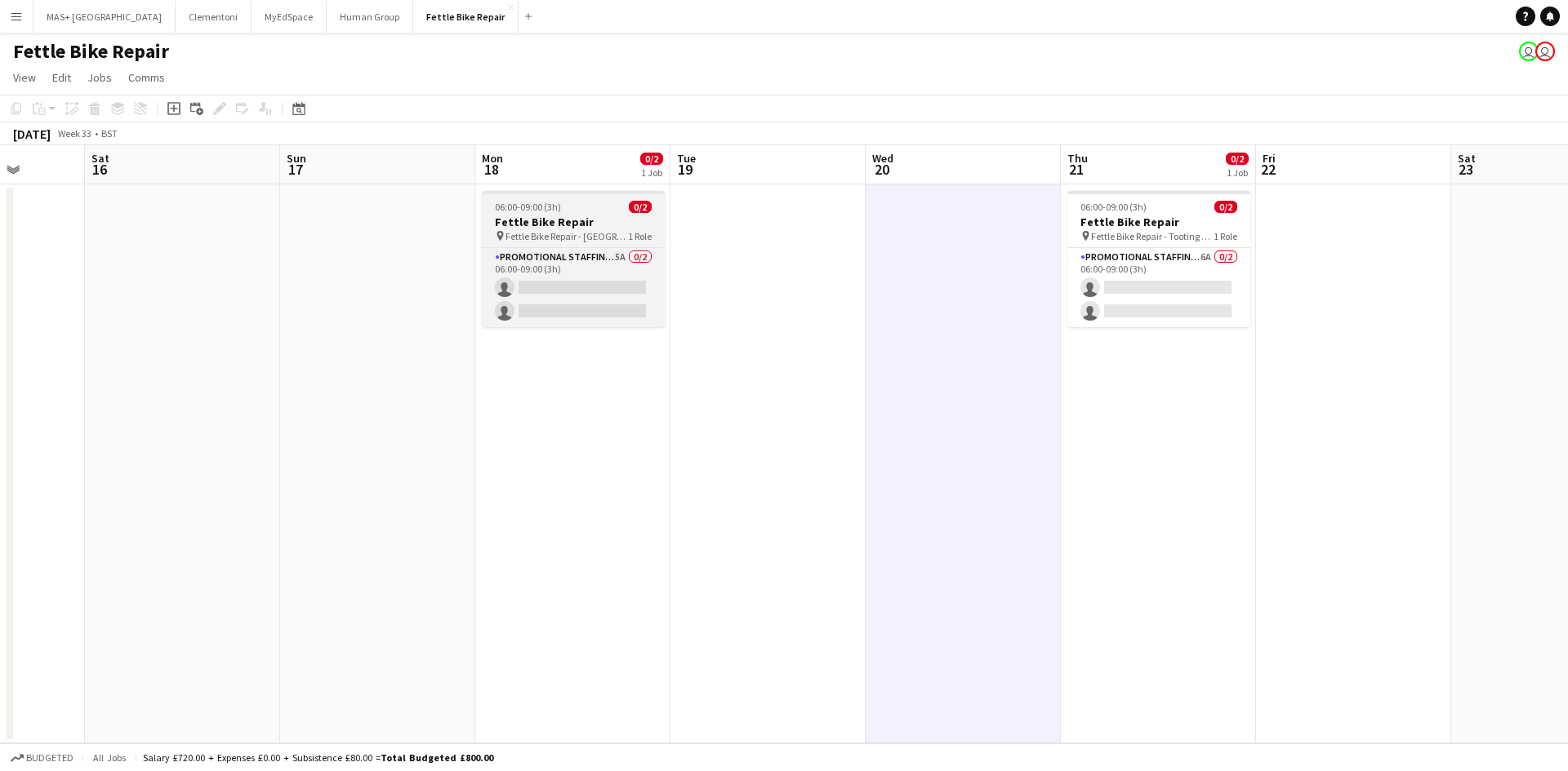
click at [598, 225] on h3 "Fettle Bike Repair" at bounding box center [573, 221] width 183 height 14
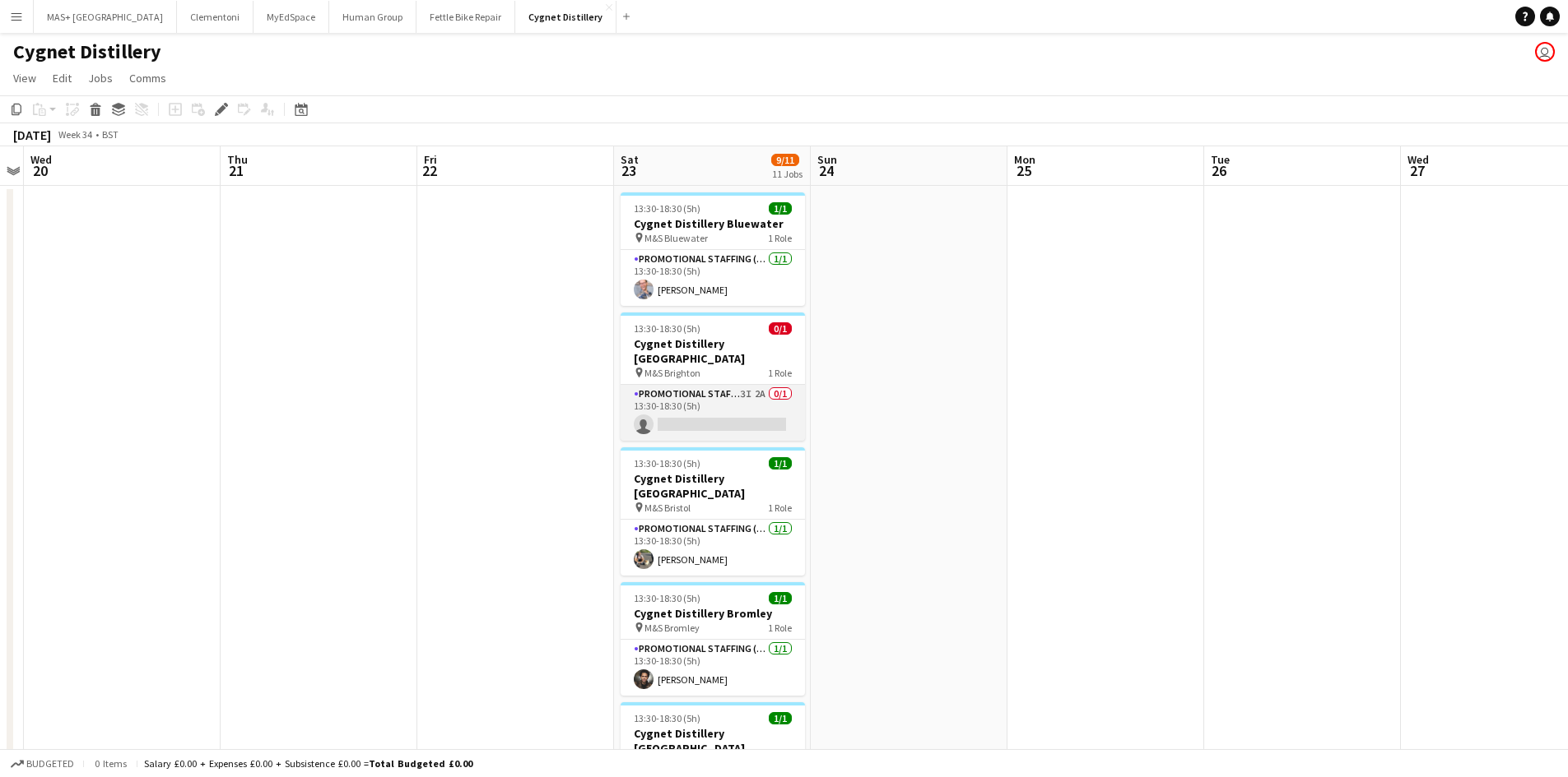
click at [727, 385] on app-card-role "Promotional Staffing (Brand Ambassadors) 3I 2A 0/1 13:30-18:30 (5h) single-neut…" at bounding box center [712, 412] width 185 height 56
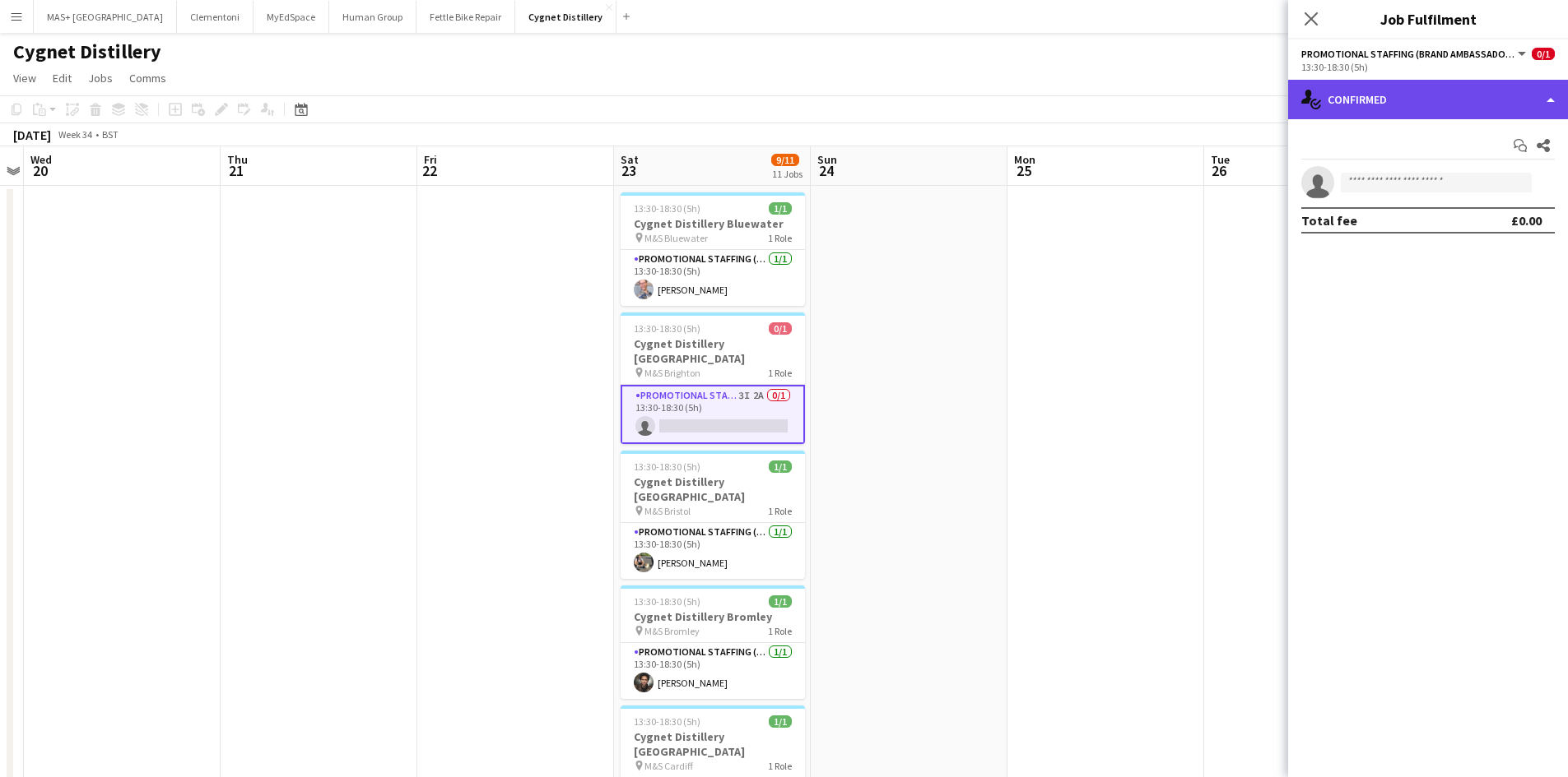
click at [1447, 109] on div "single-neutral-actions-check-2 Confirmed" at bounding box center [1428, 99] width 280 height 39
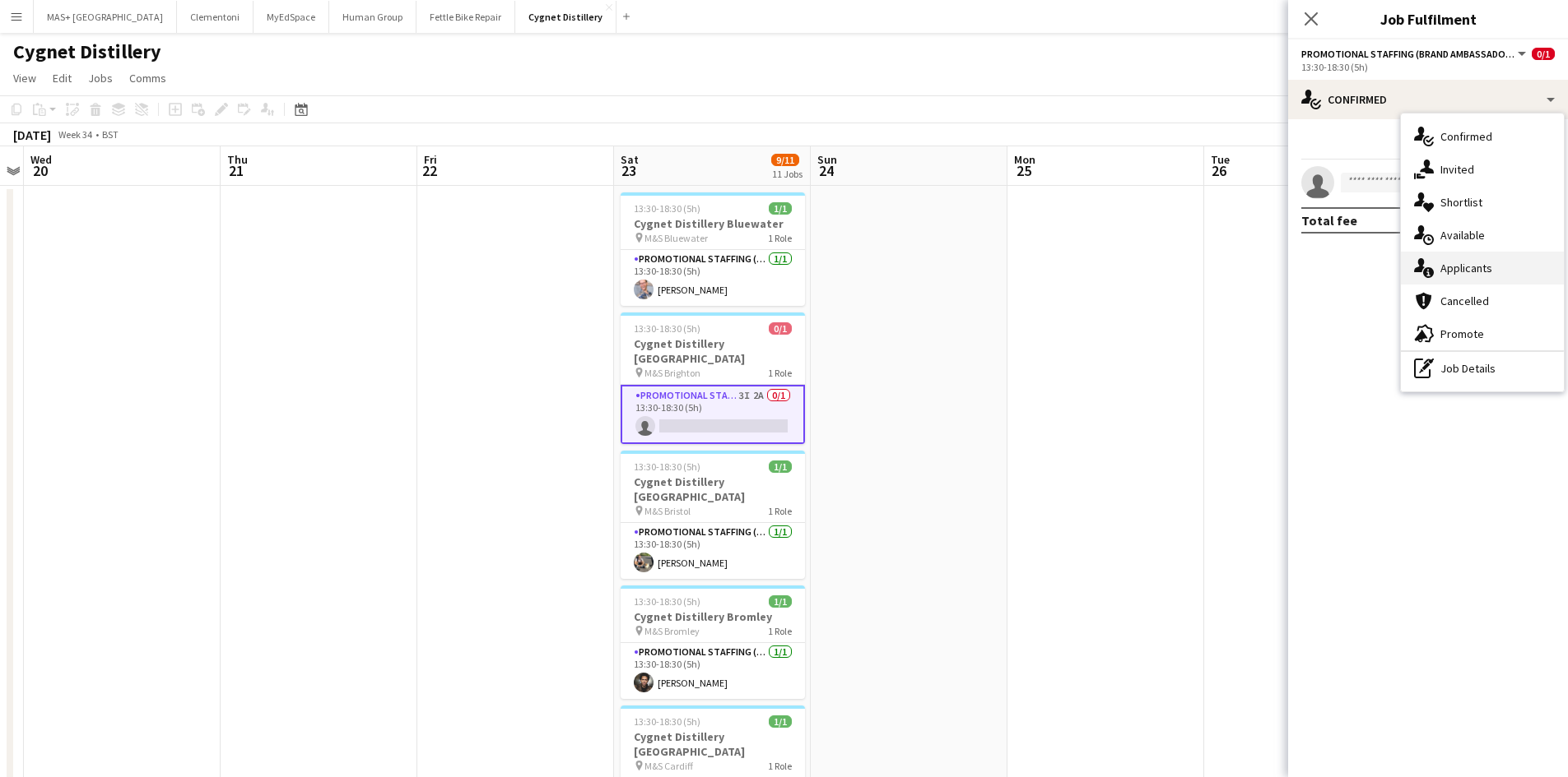
click at [1448, 266] on div "single-neutral-actions-information Applicants" at bounding box center [1482, 268] width 163 height 33
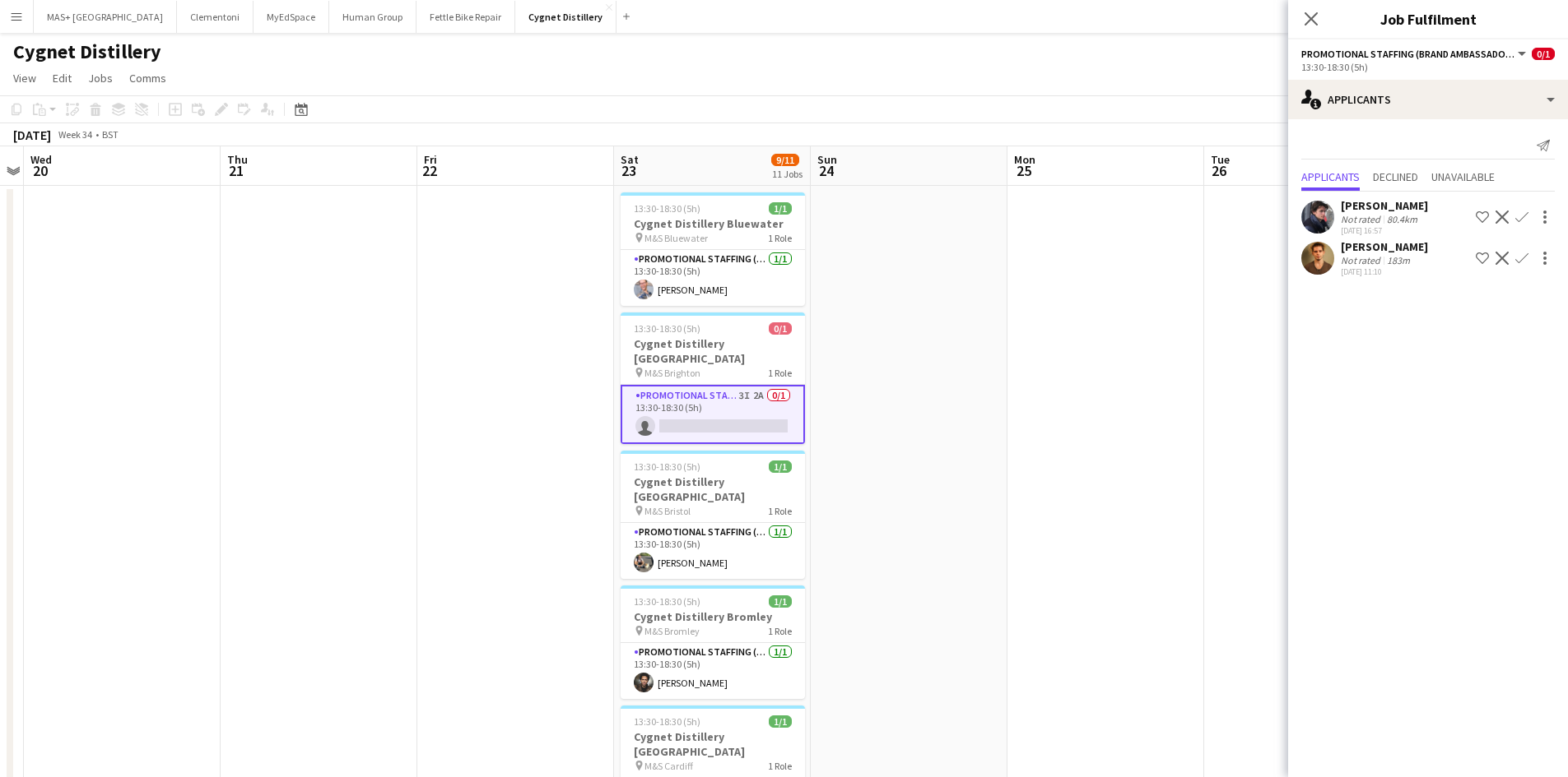
click at [1398, 204] on div "Denis Whelan" at bounding box center [1384, 205] width 87 height 14
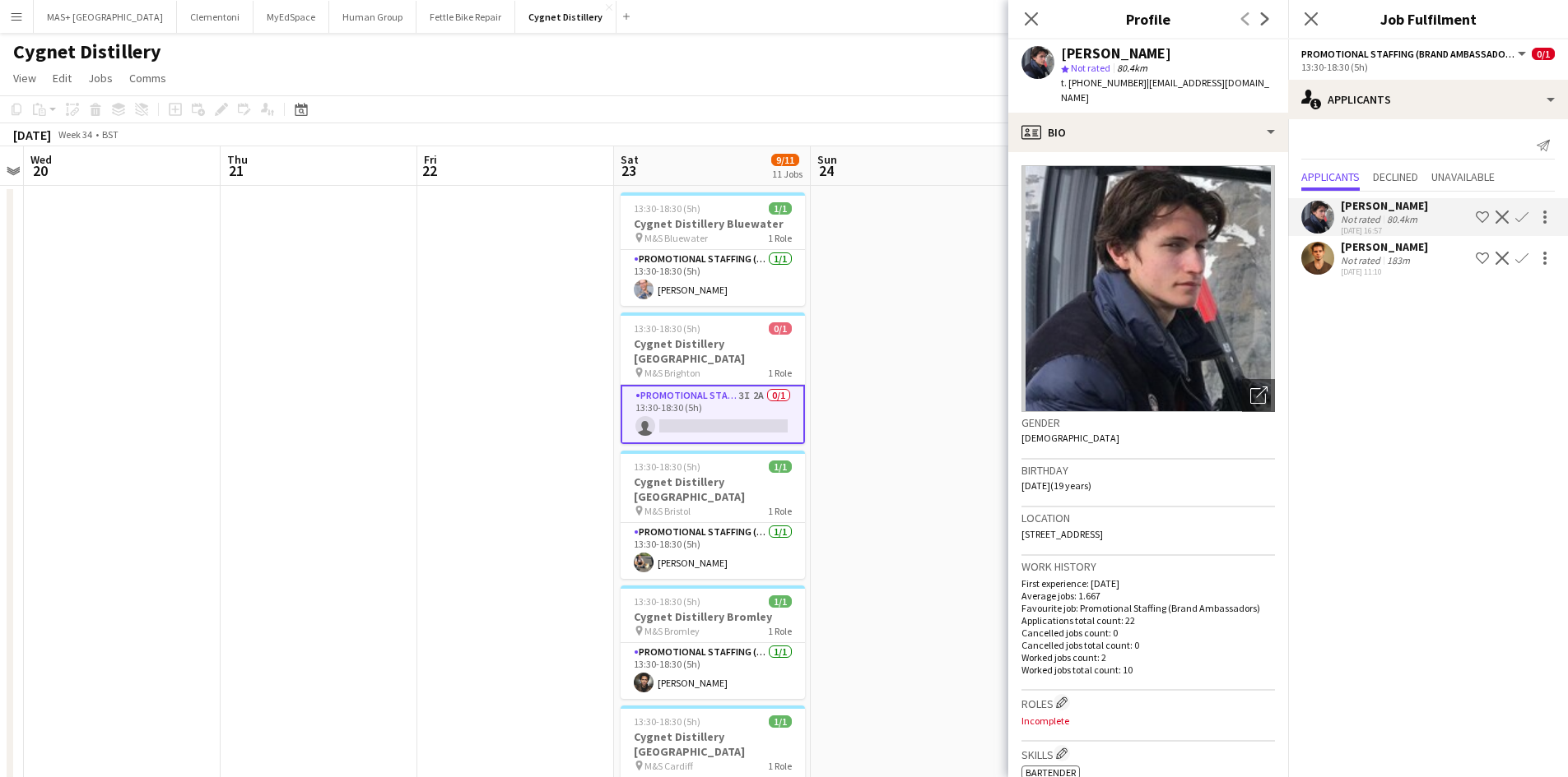
click at [1520, 214] on app-icon "Confirm" at bounding box center [1522, 217] width 13 height 13
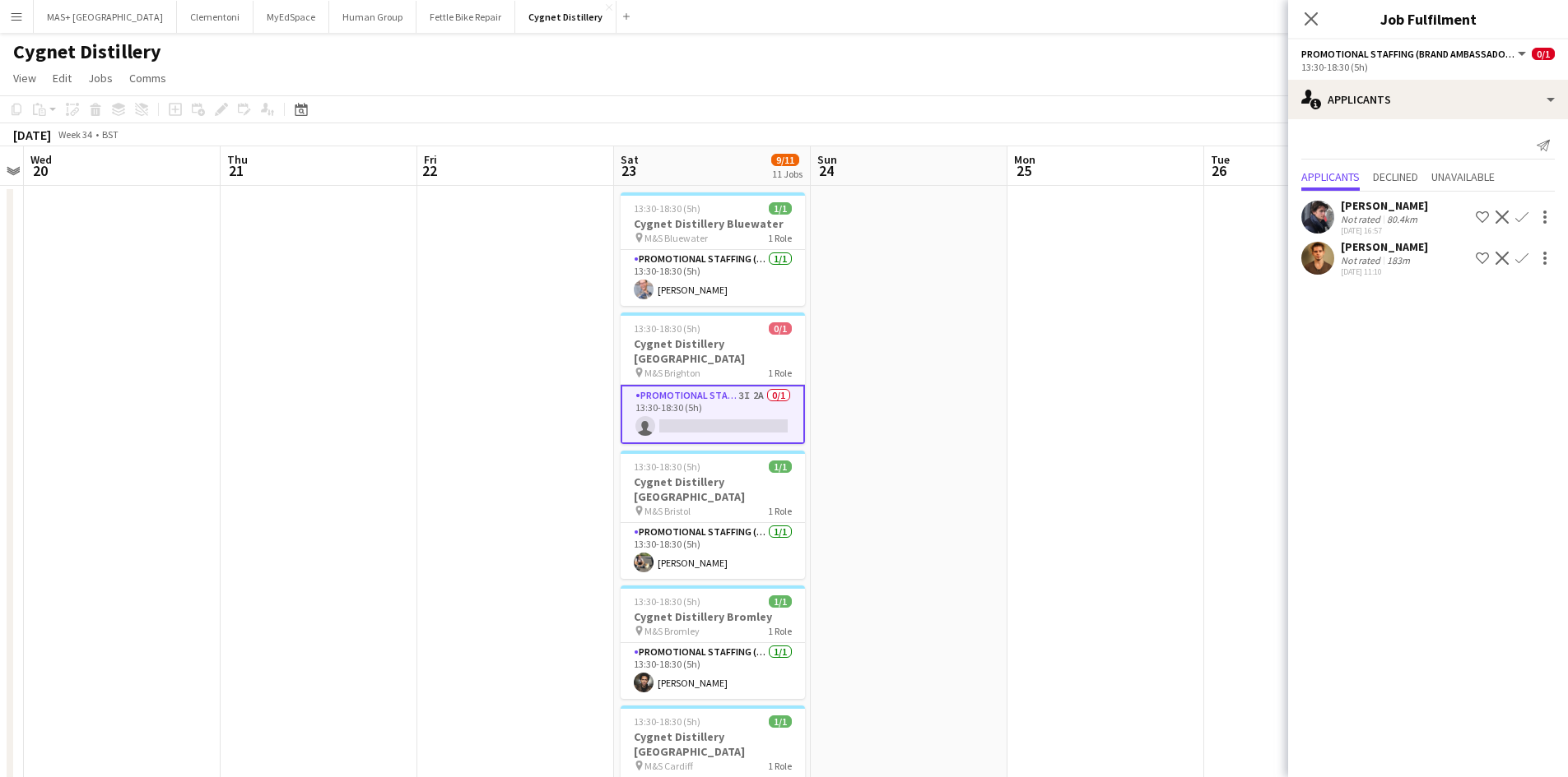
click at [1520, 214] on app-icon "Confirm" at bounding box center [1522, 217] width 13 height 13
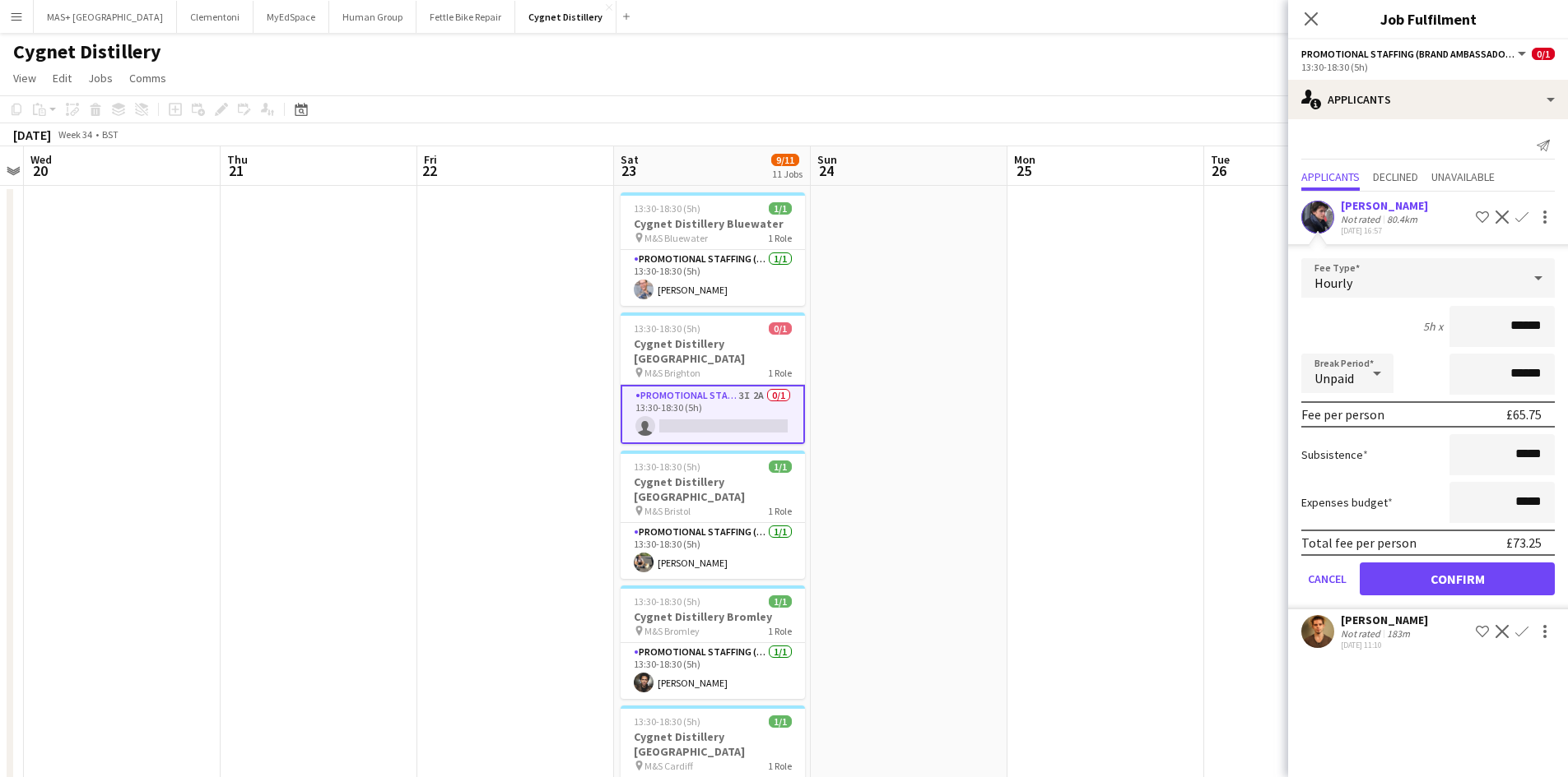
click at [1422, 596] on form "Fee Type Hourly 5h x ****** Break Period Unpaid ****** Fee per person £65.75 Su…" at bounding box center [1428, 433] width 280 height 351
drag, startPoint x: 1422, startPoint y: 589, endPoint x: 1384, endPoint y: 580, distance: 39.1
click at [1422, 588] on button "Confirm" at bounding box center [1457, 579] width 195 height 33
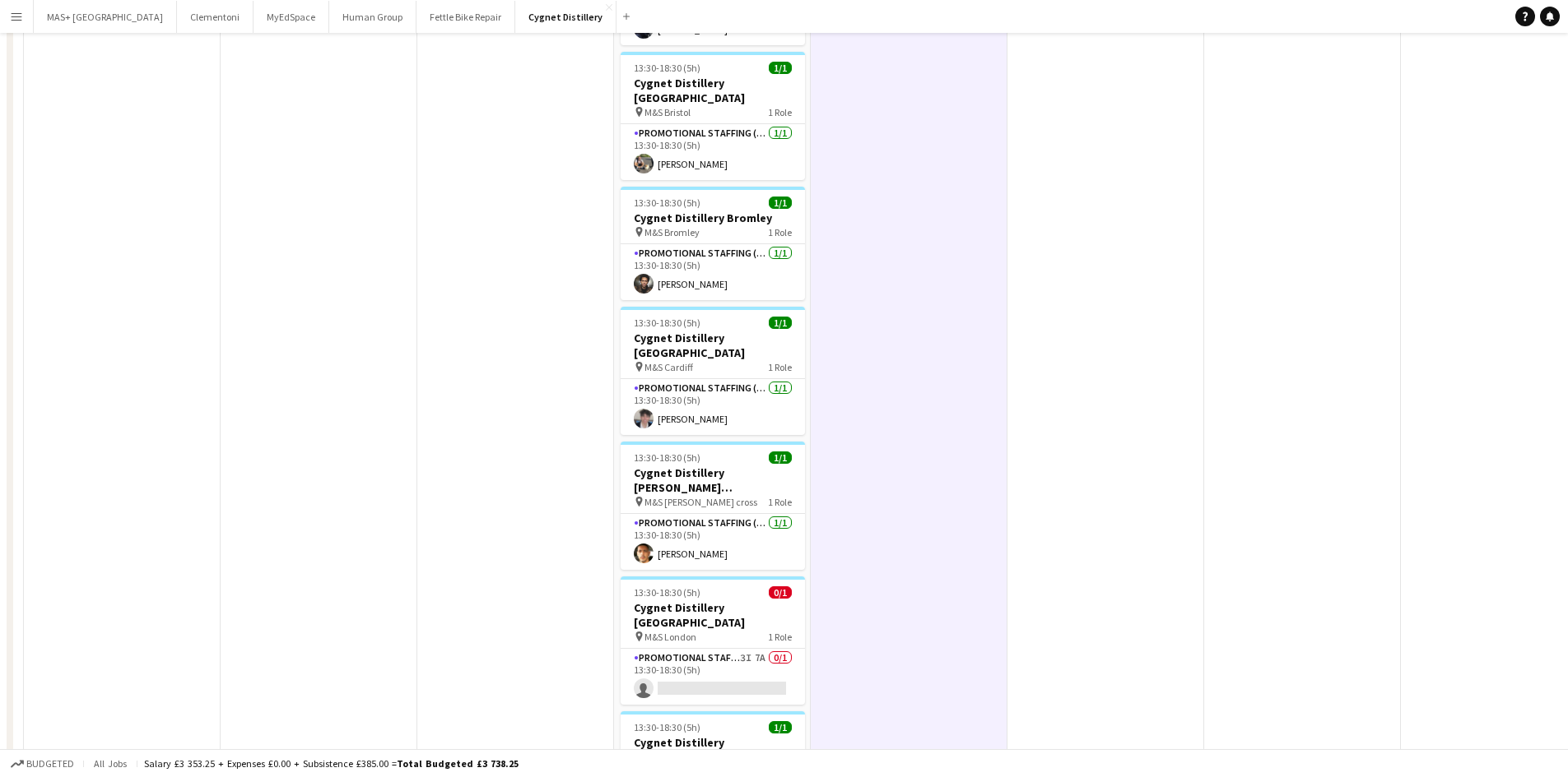
scroll to position [494, 0]
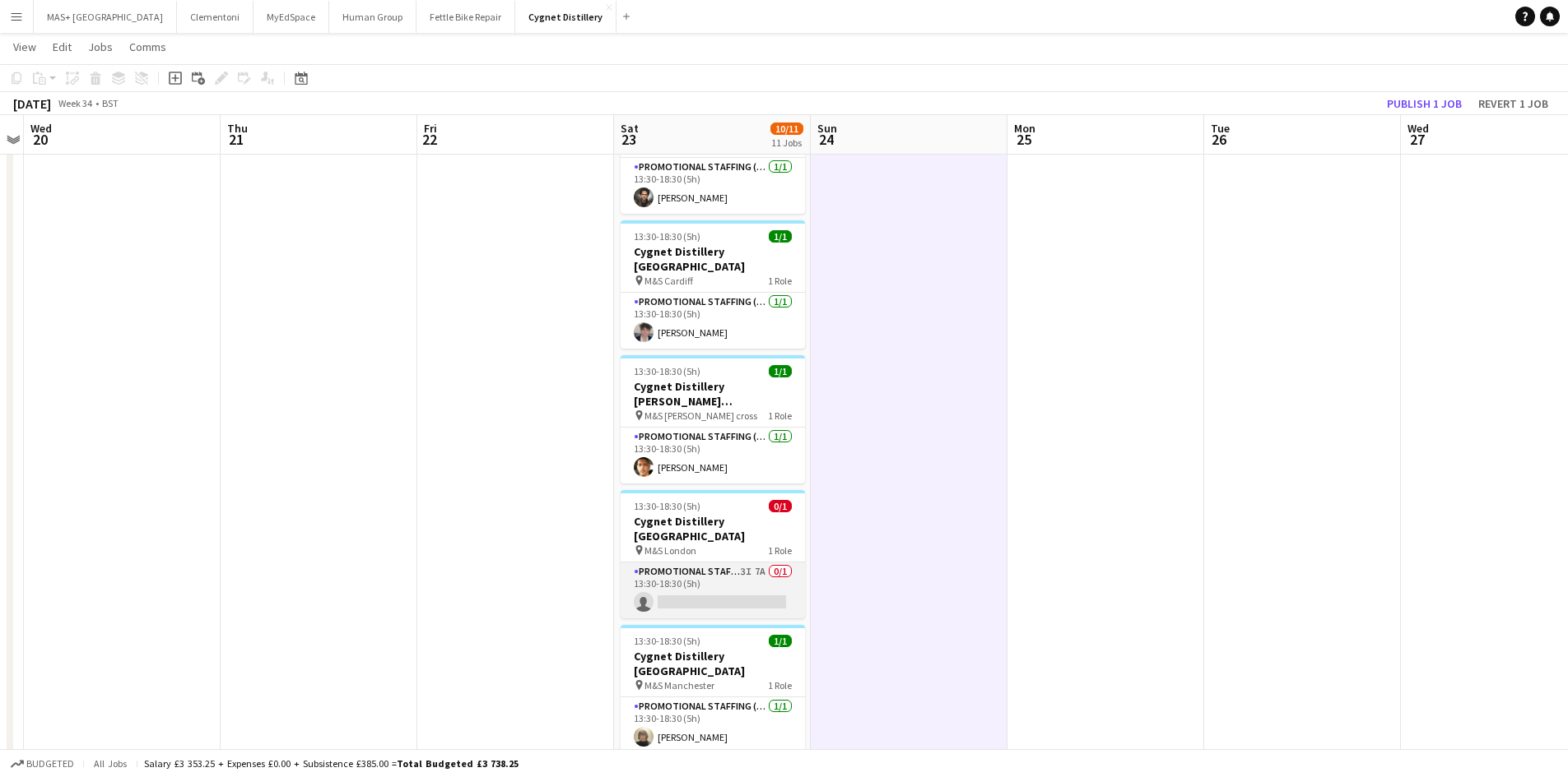
click at [679, 563] on app-card-role "Promotional Staffing (Brand Ambassadors) 3I 7A 0/1 13:30-18:30 (5h) single-neut…" at bounding box center [712, 590] width 185 height 56
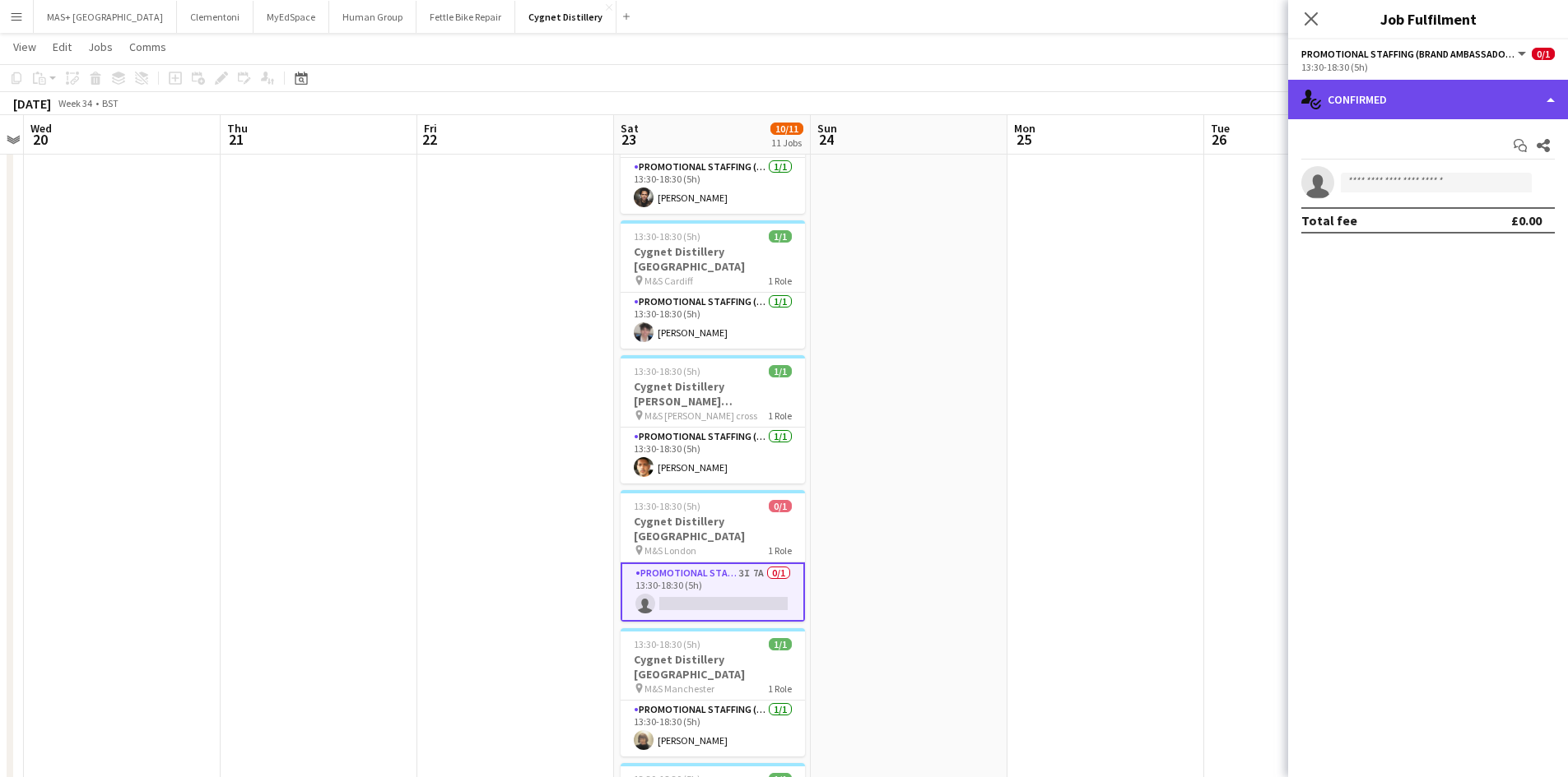
click at [1375, 111] on div "single-neutral-actions-check-2 Confirmed" at bounding box center [1428, 99] width 280 height 39
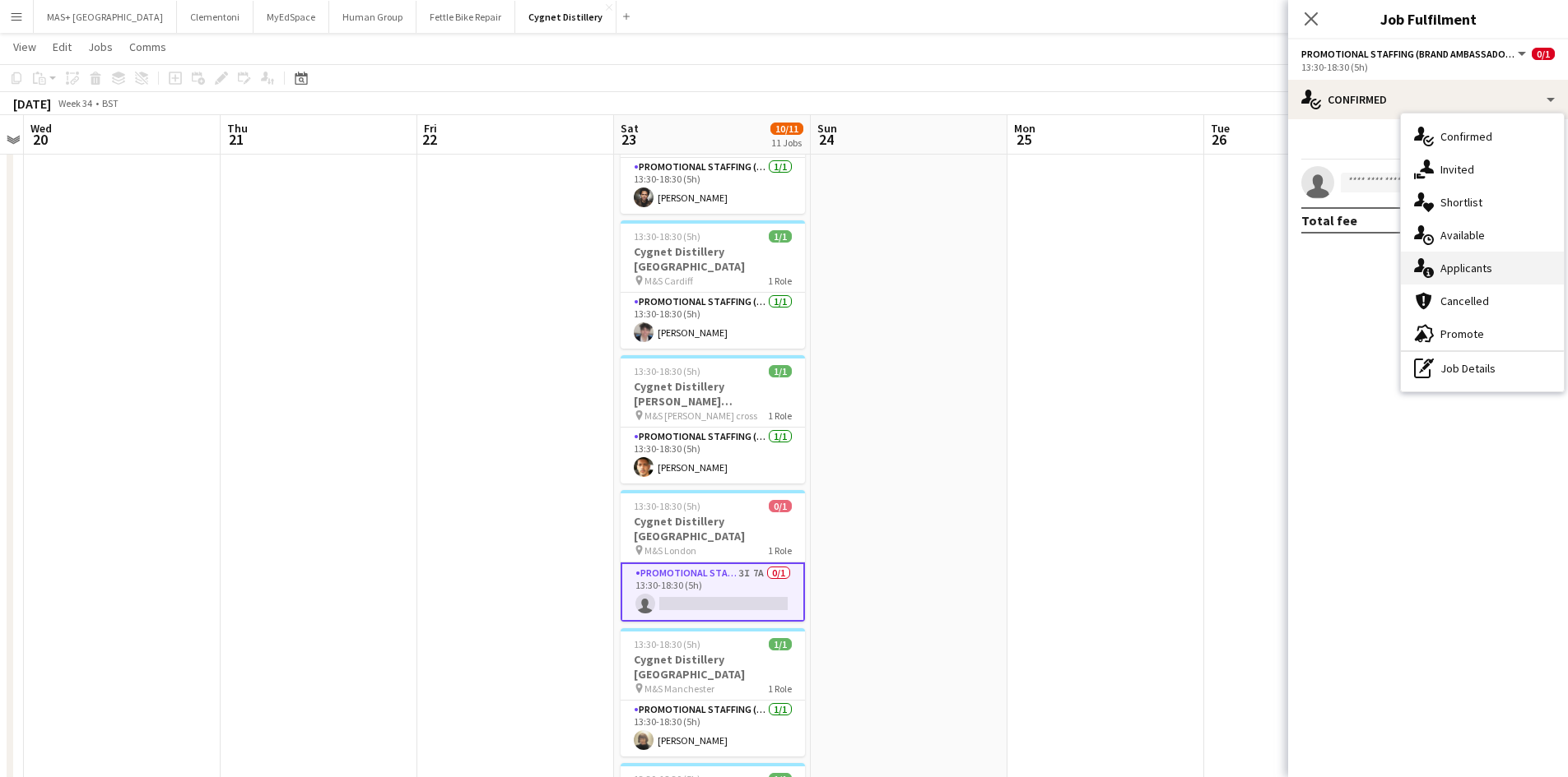
click at [1458, 273] on div "single-neutral-actions-information Applicants" at bounding box center [1482, 268] width 163 height 33
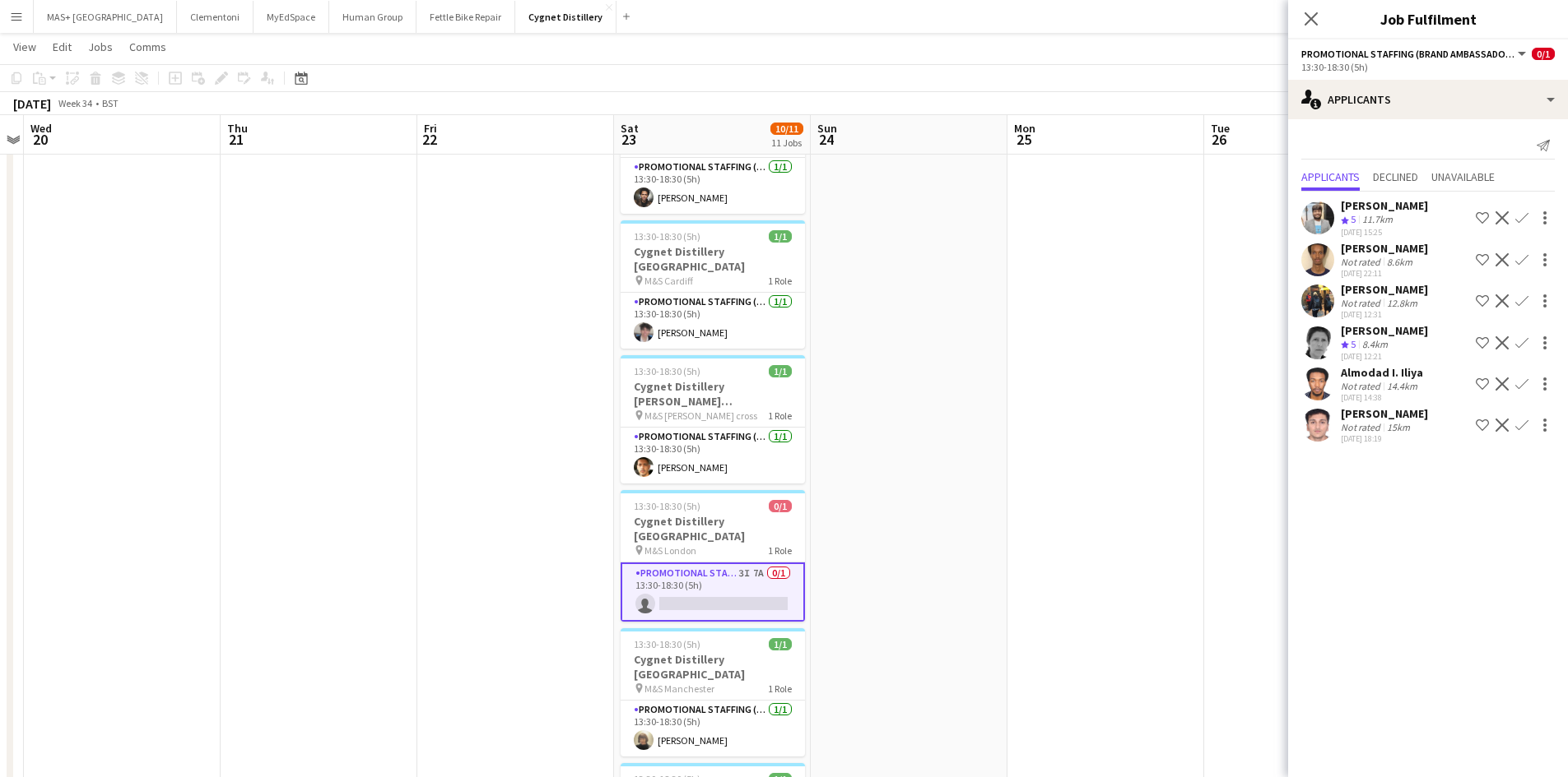
click at [918, 423] on app-date-cell at bounding box center [908, 456] width 196 height 1531
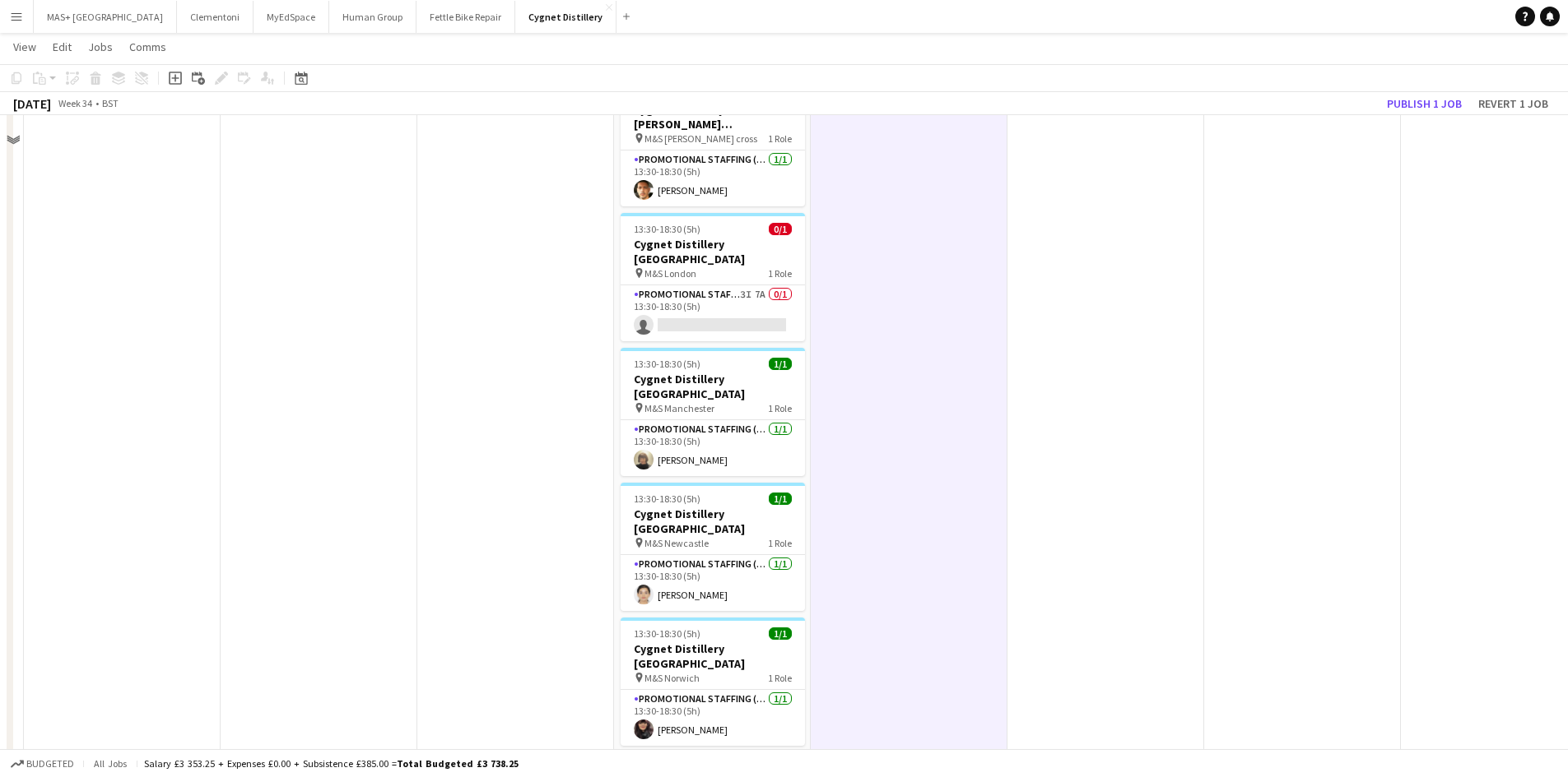
scroll to position [905, 0]
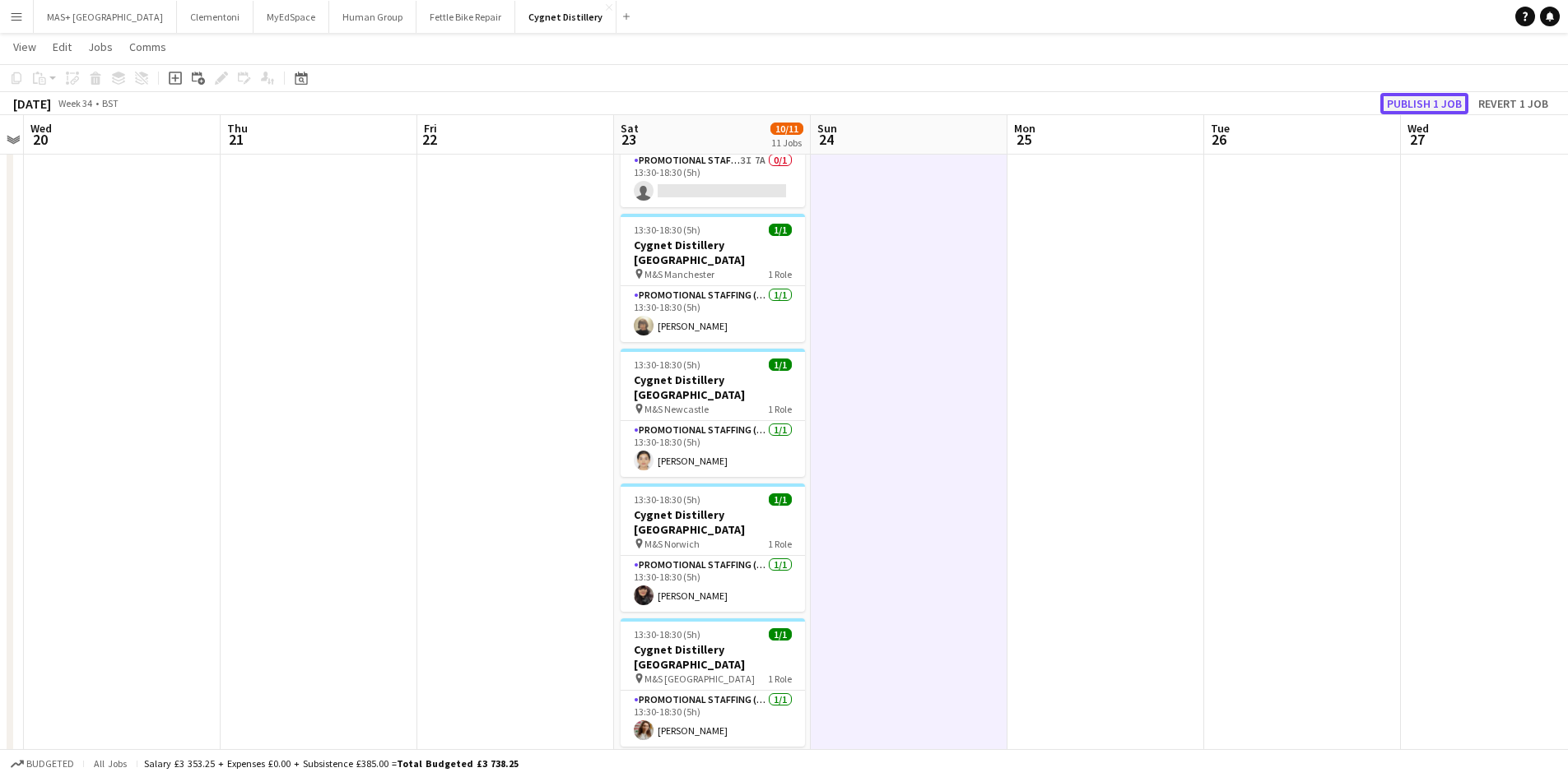
click at [1434, 97] on button "Publish 1 job" at bounding box center [1424, 103] width 88 height 21
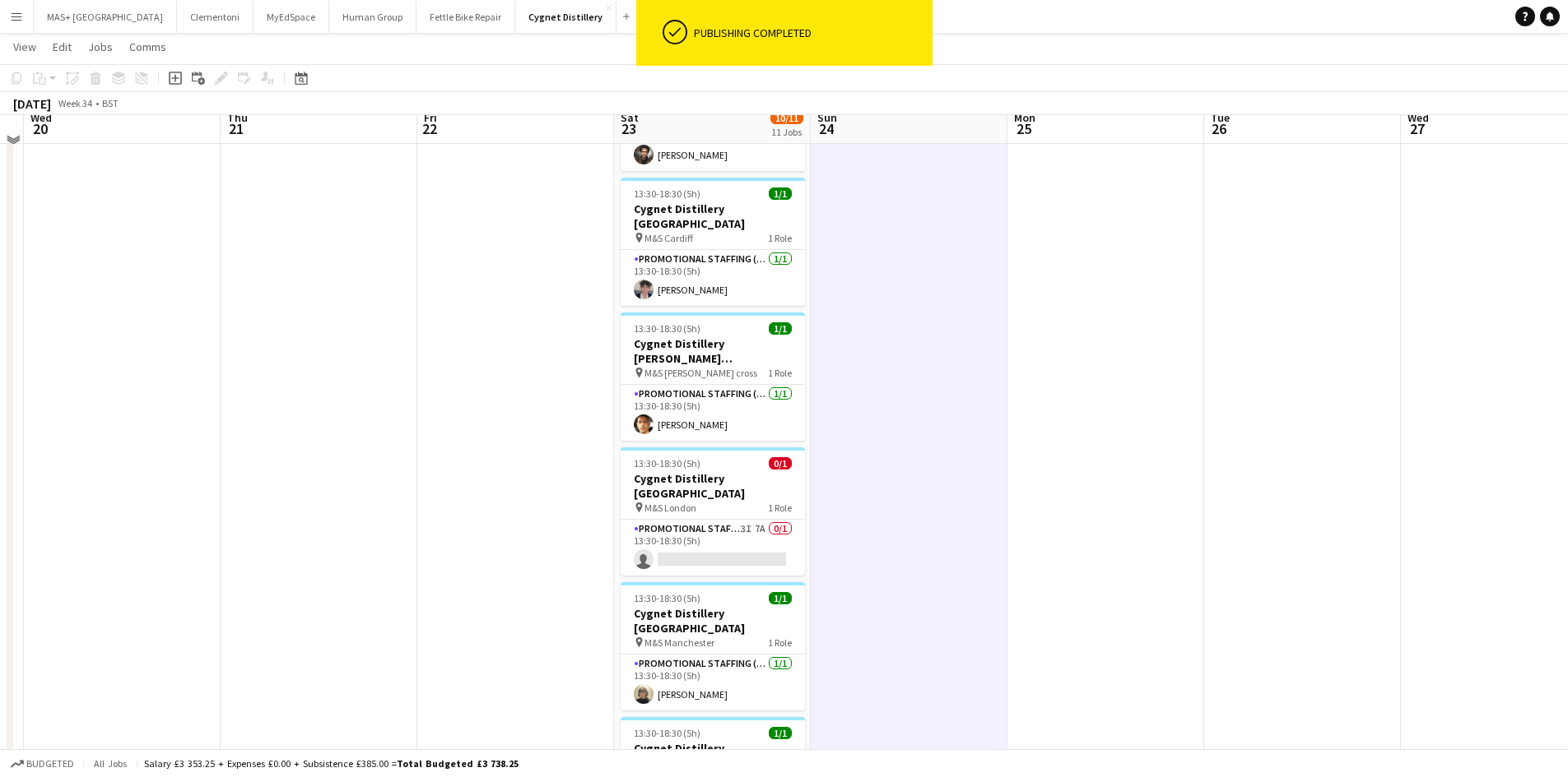
scroll to position [494, 0]
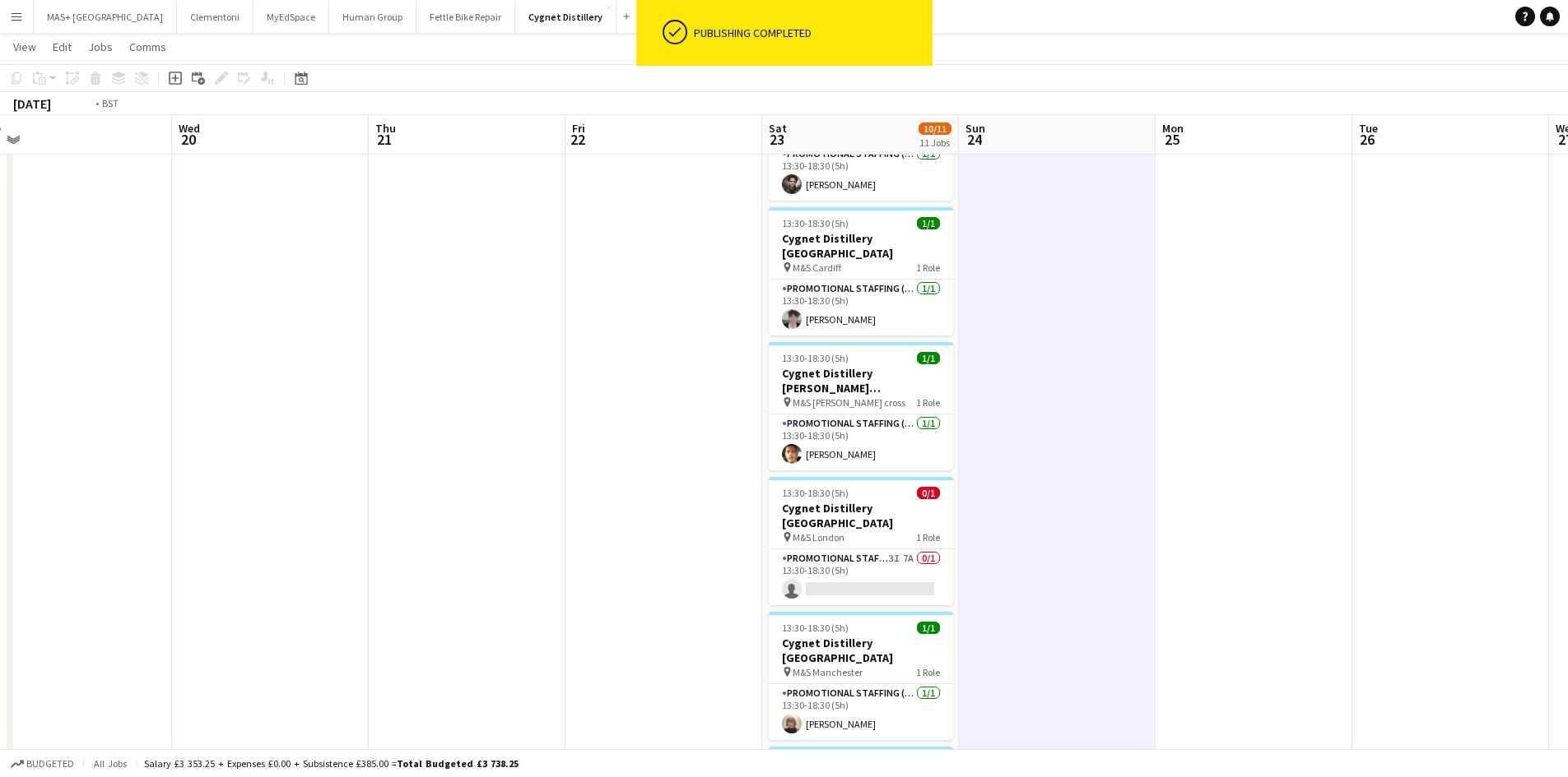
drag, startPoint x: 361, startPoint y: 491, endPoint x: 1327, endPoint y: 513, distance: 966.3
click at [1327, 513] on app-calendar-viewport "Sun 17 Mon 18 Tue 19 Wed 20 Thu 21 Fri 22 Sat 23 10/11 11 Jobs Sun 24 Mon 25 Tu…" at bounding box center [784, 396] width 1568 height 1652
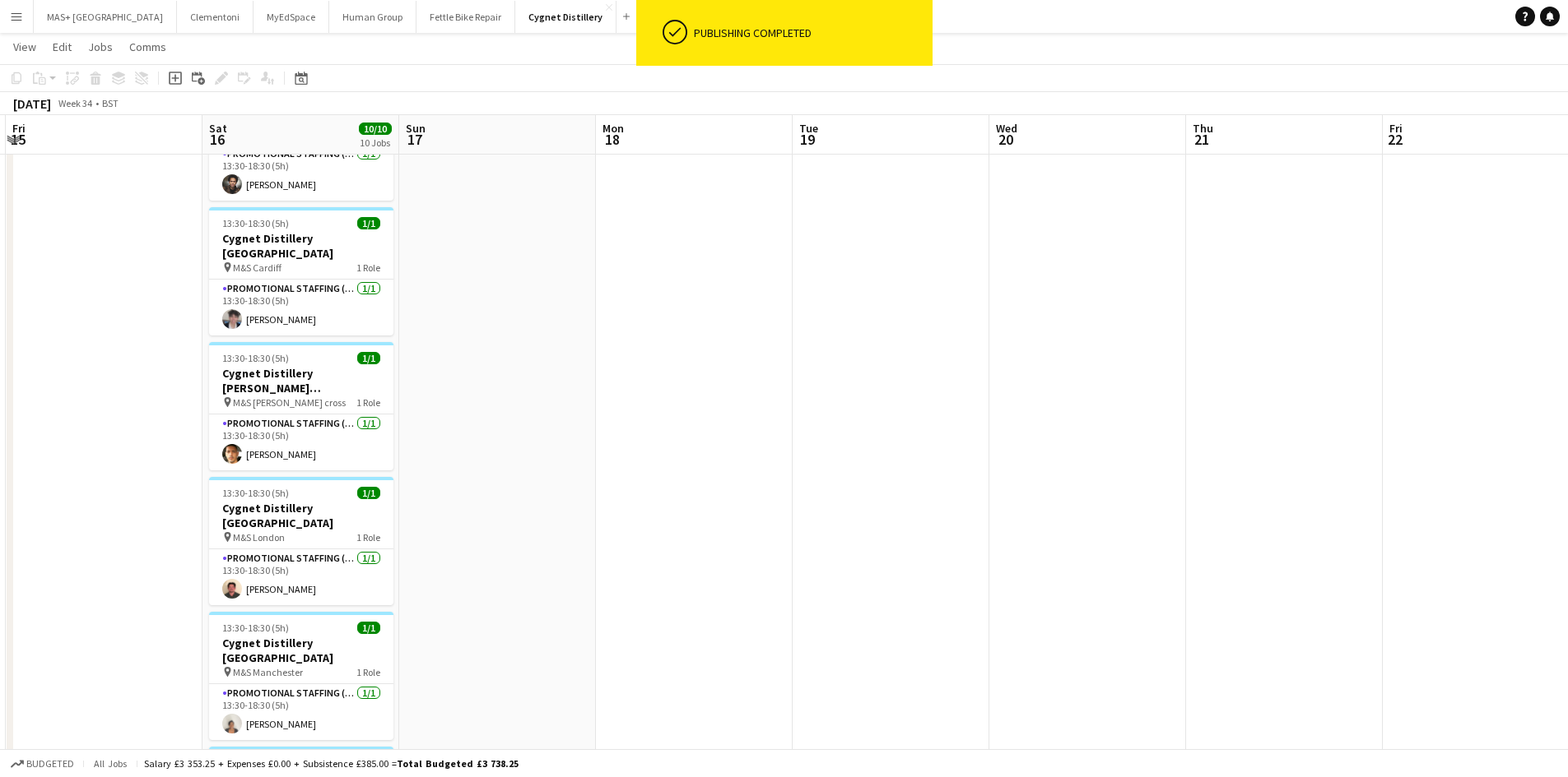
scroll to position [0, 367]
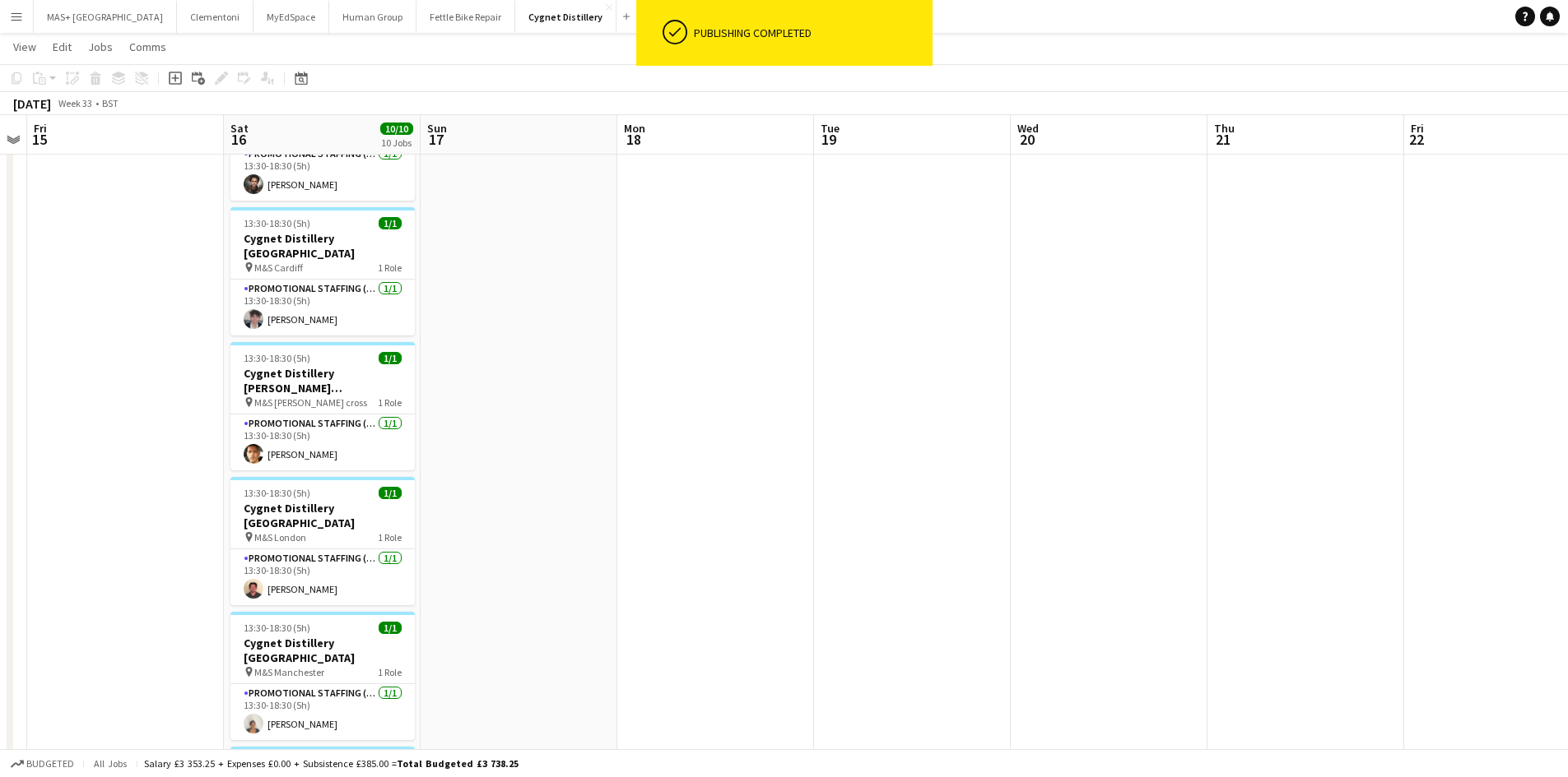
drag, startPoint x: 531, startPoint y: 524, endPoint x: 553, endPoint y: 520, distance: 22.4
click at [553, 520] on app-calendar-viewport "Wed 13 Thu 14 Fri 15 Sat 16 10/10 10 Jobs Sun 17 Mon 18 Tue 19 Wed 20 Thu 21 Fr…" at bounding box center [784, 396] width 1568 height 1652
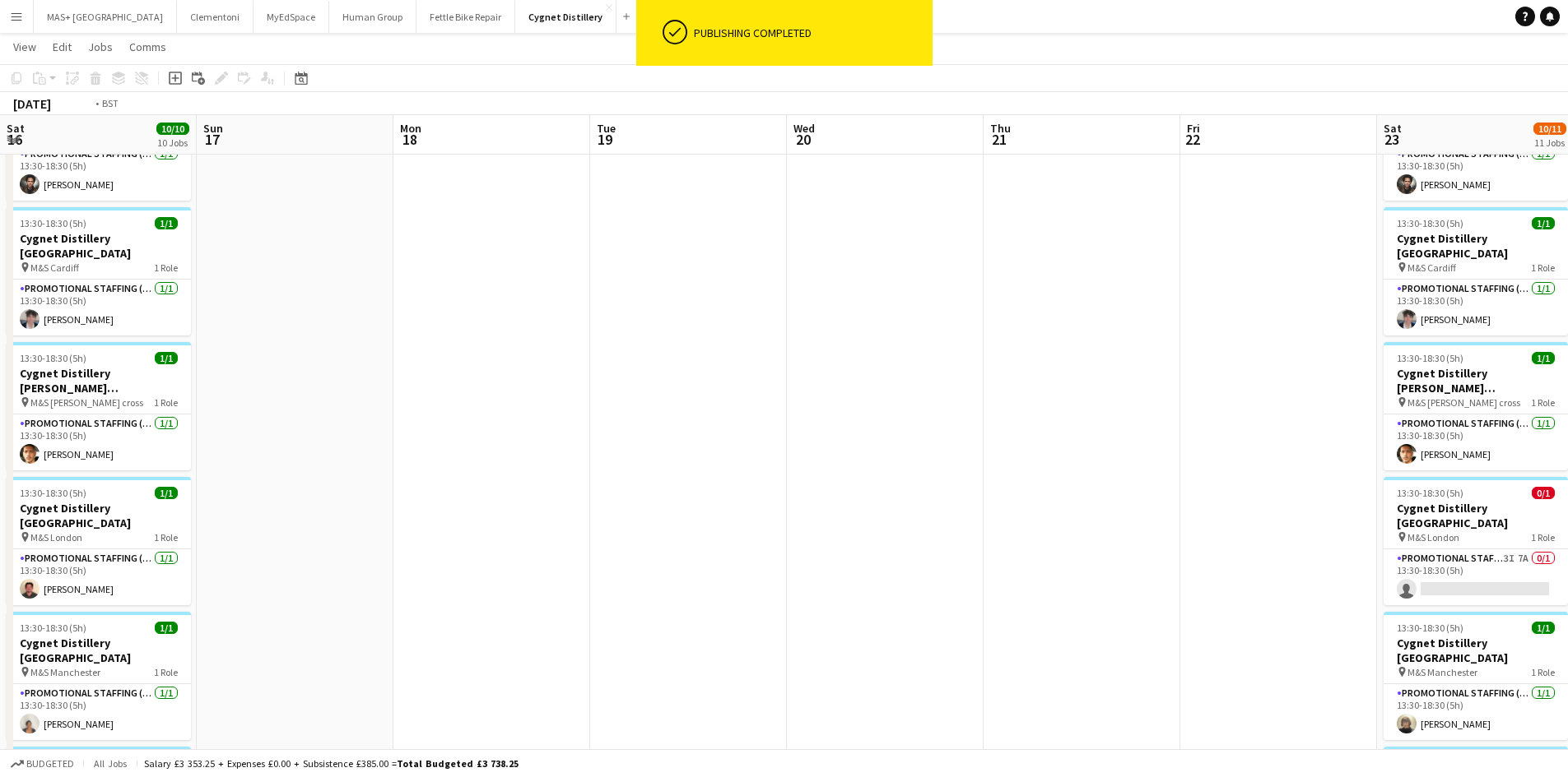
drag, startPoint x: 1118, startPoint y: 507, endPoint x: 226, endPoint y: 502, distance: 892.0
click at [226, 502] on app-calendar-viewport "Wed 13 Thu 14 Fri 15 Sat 16 10/10 10 Jobs Sun 17 Mon 18 Tue 19 Wed 20 Thu 21 Fr…" at bounding box center [784, 396] width 1568 height 1652
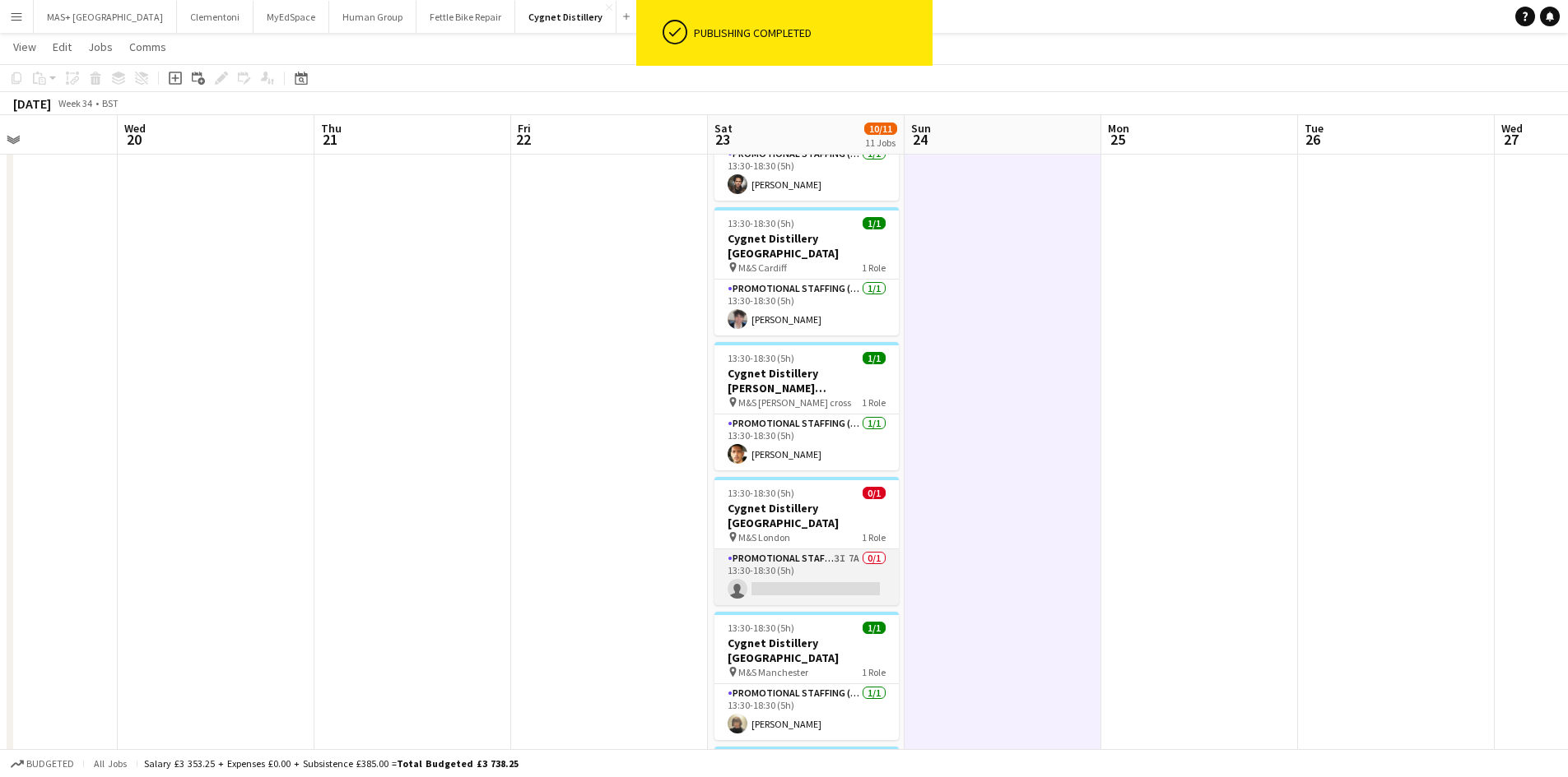
click at [771, 549] on app-card-role "Promotional Staffing (Brand Ambassadors) 3I 7A 0/1 13:30-18:30 (5h) single-neut…" at bounding box center [806, 577] width 185 height 56
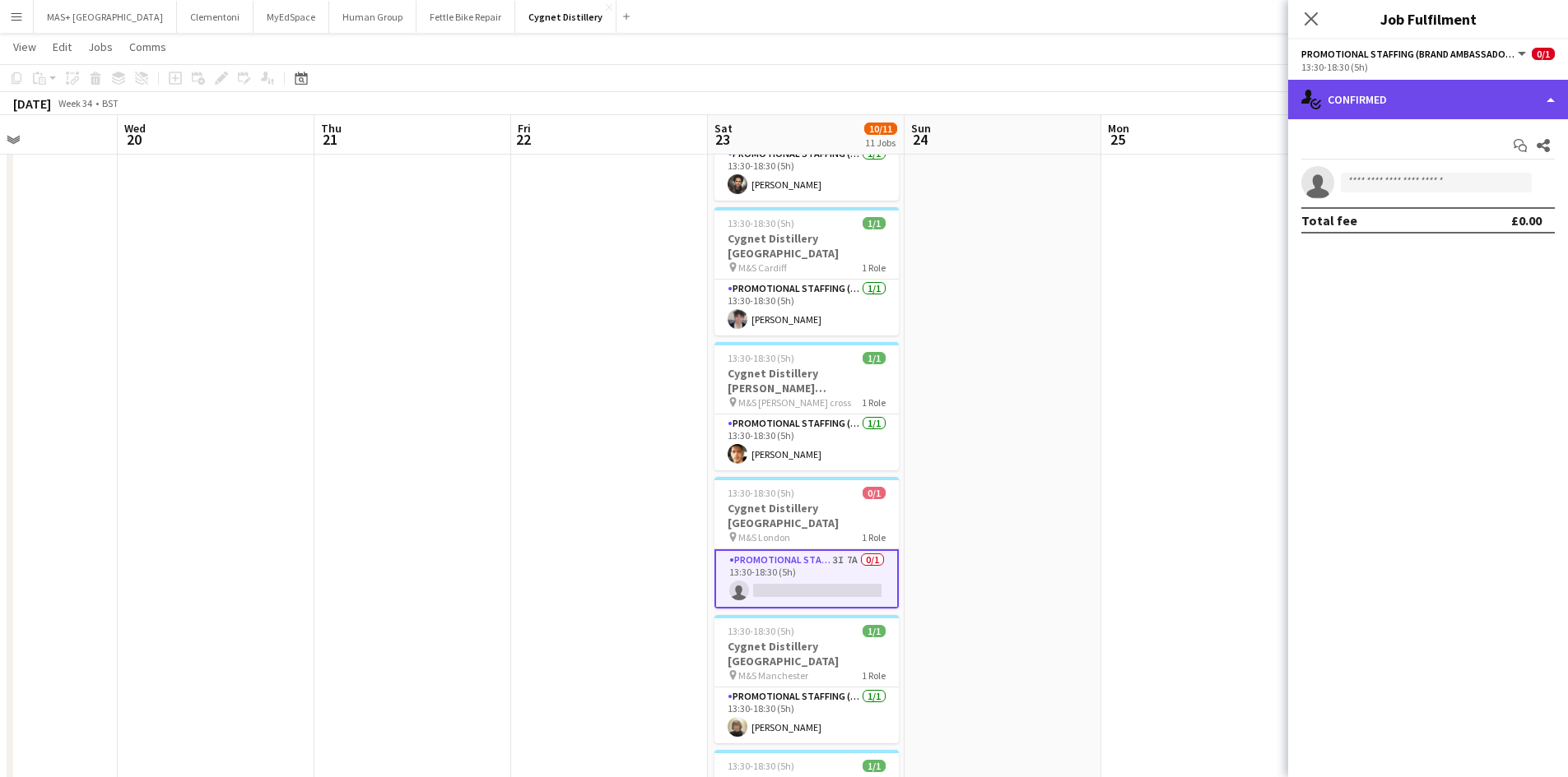
click at [1443, 104] on div "single-neutral-actions-check-2 Confirmed" at bounding box center [1428, 99] width 280 height 39
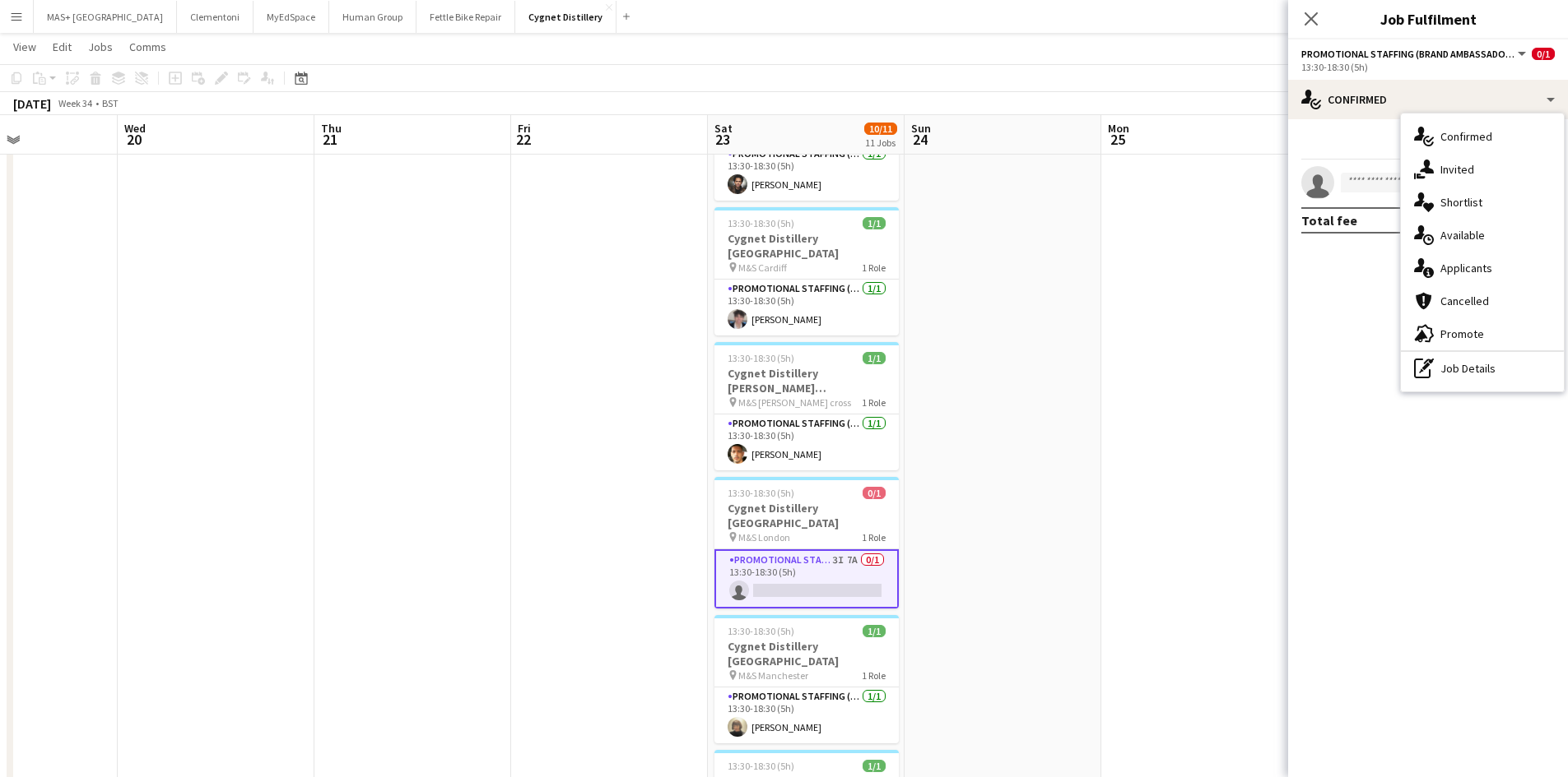
click at [1043, 344] on app-date-cell at bounding box center [1002, 456] width 196 height 1531
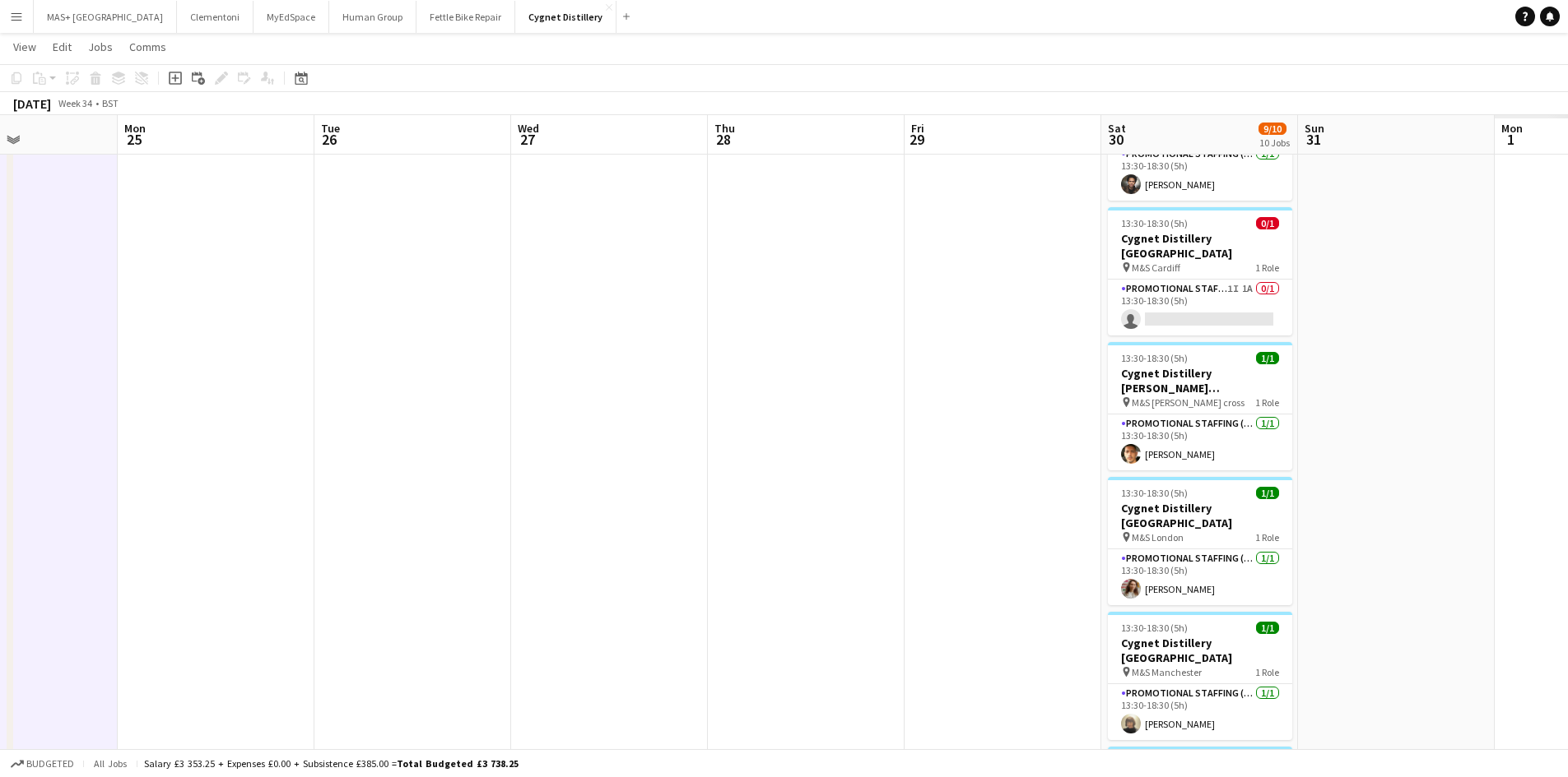
drag, startPoint x: 1253, startPoint y: 419, endPoint x: 448, endPoint y: 425, distance: 805.0
click at [440, 425] on app-calendar-viewport "Thu 21 Fri 22 Sat 23 10/11 11 Jobs Sun 24 Mon 25 Tue 26 Wed 27 Thu 28 Fri 29 Sa…" at bounding box center [784, 396] width 1568 height 1652
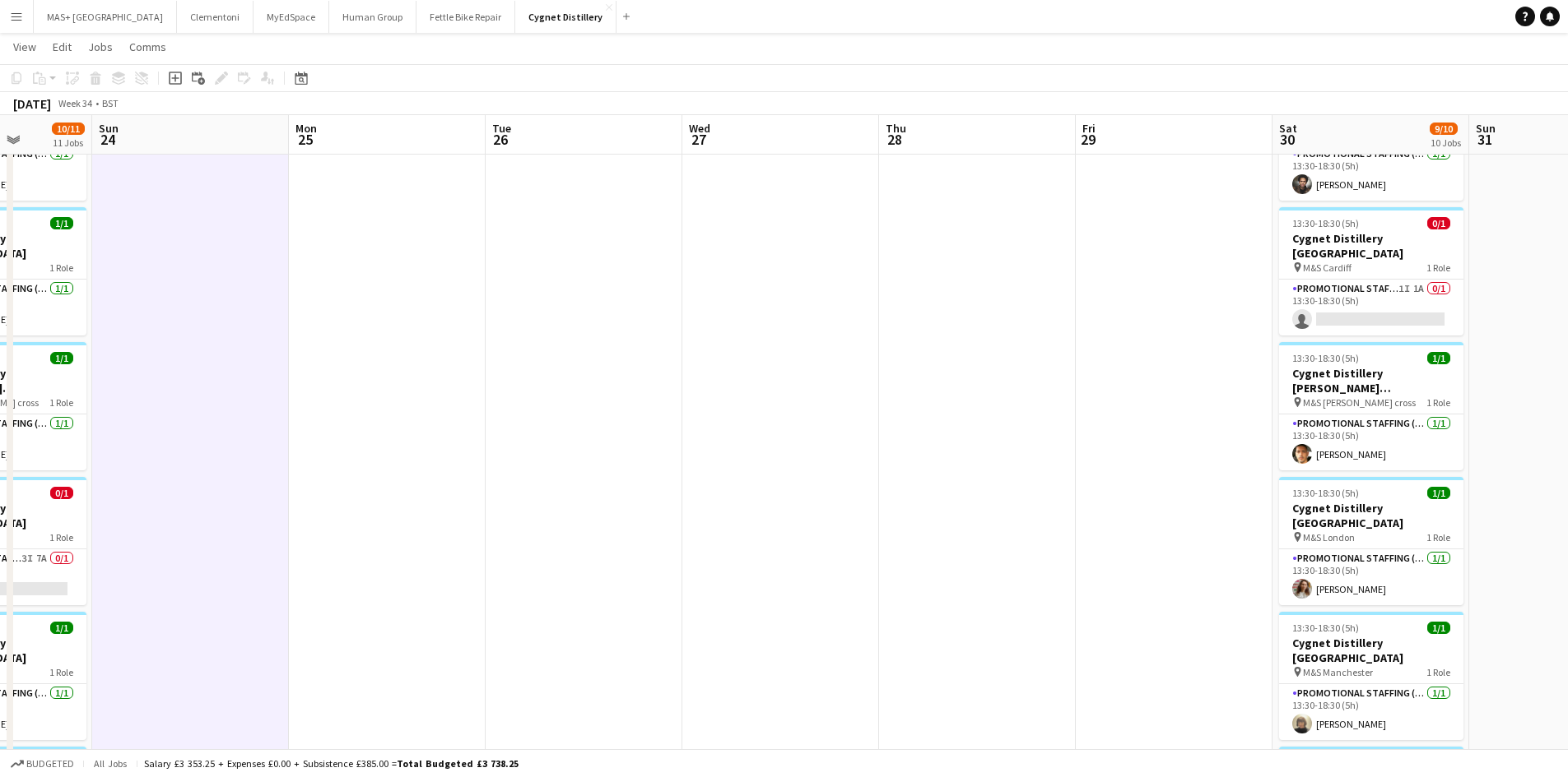
scroll to position [0, 739]
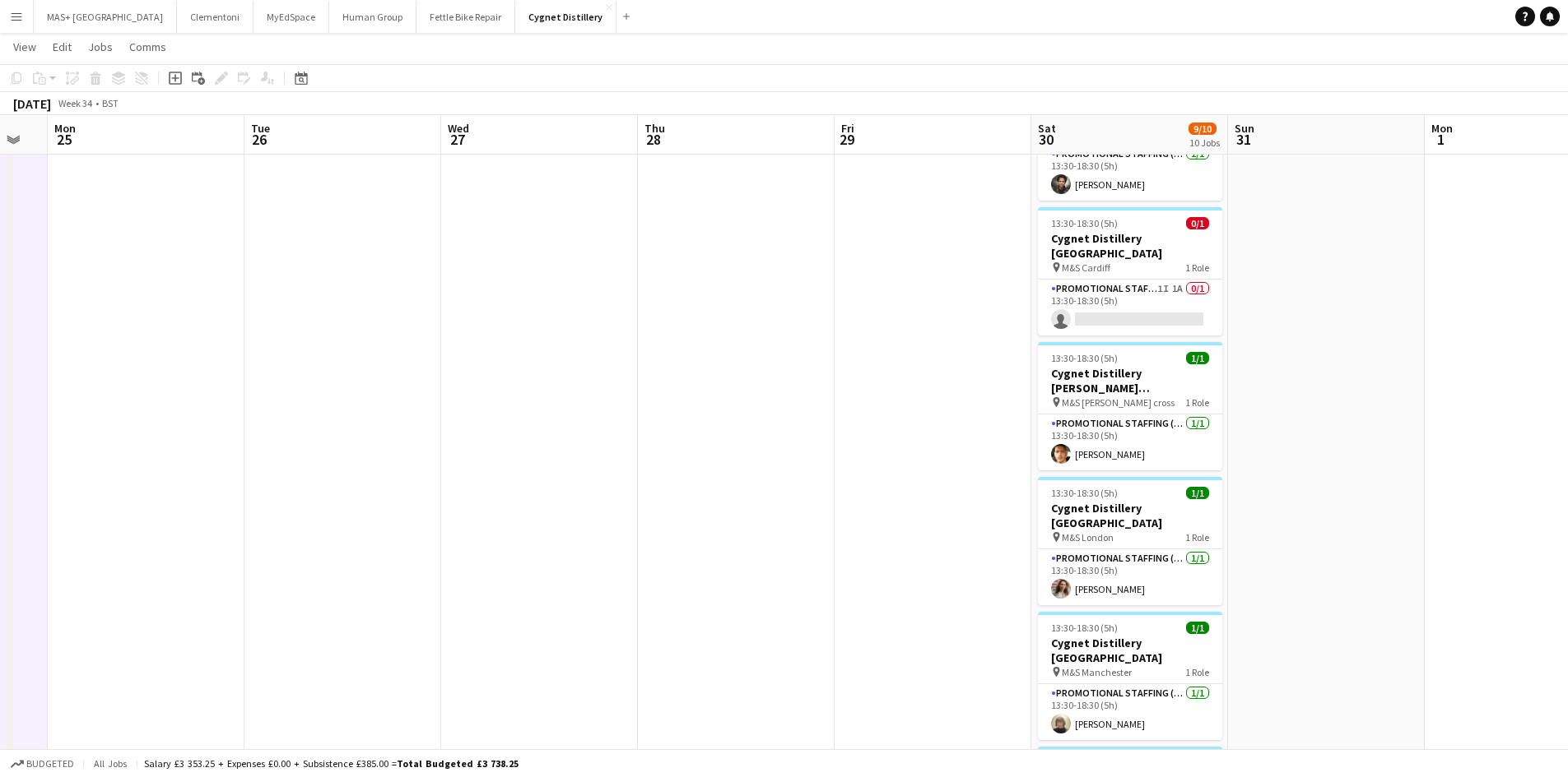
drag, startPoint x: 1148, startPoint y: 414, endPoint x: 907, endPoint y: 414, distance: 241.0
click at [907, 414] on app-calendar-viewport "Thu 21 Fri 22 Sat 23 10/11 11 Jobs Sun 24 Mon 25 Tue 26 Wed 27 Thu 28 Fri 29 Sa…" at bounding box center [784, 396] width 1568 height 1652
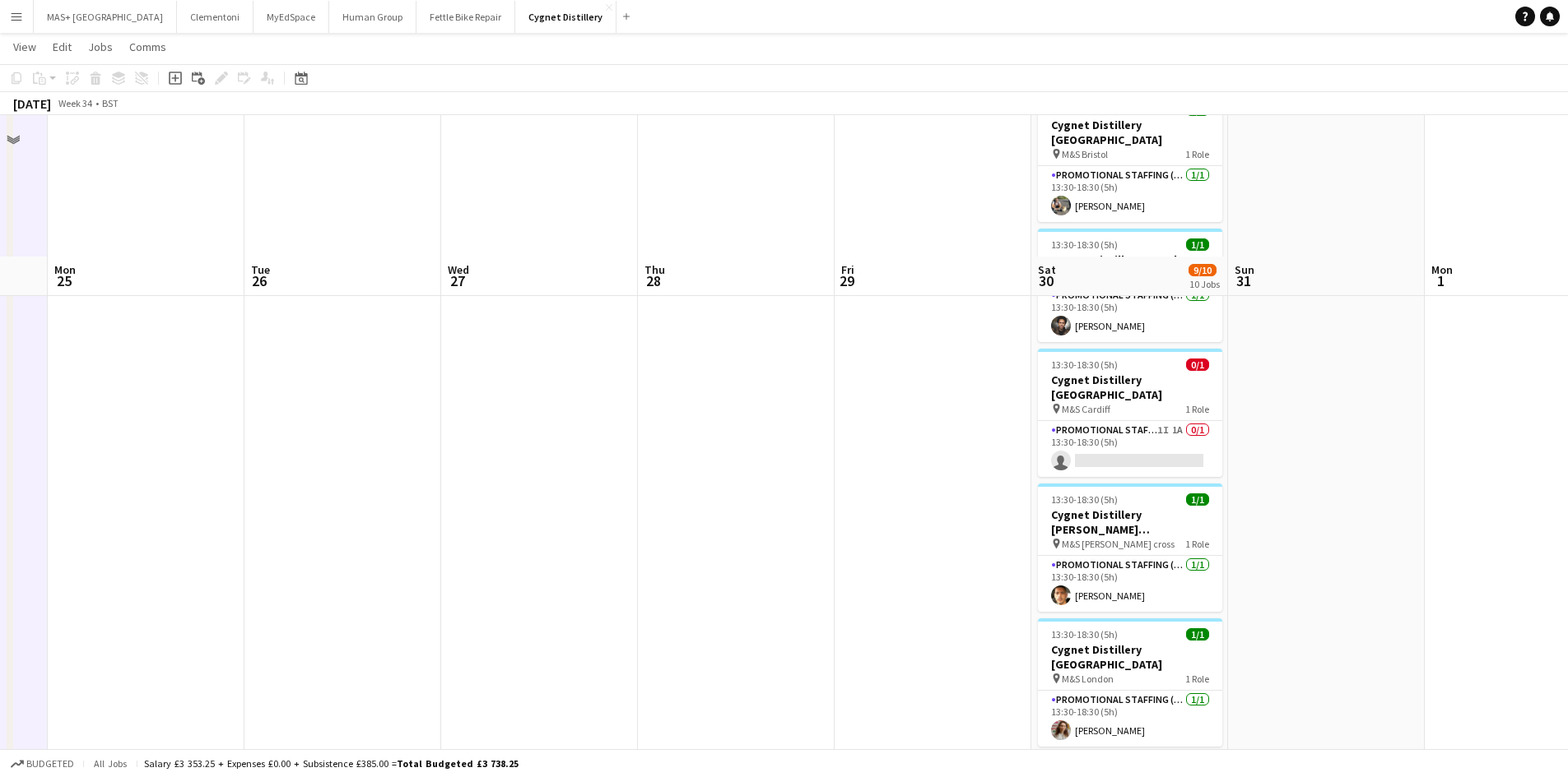
scroll to position [165, 0]
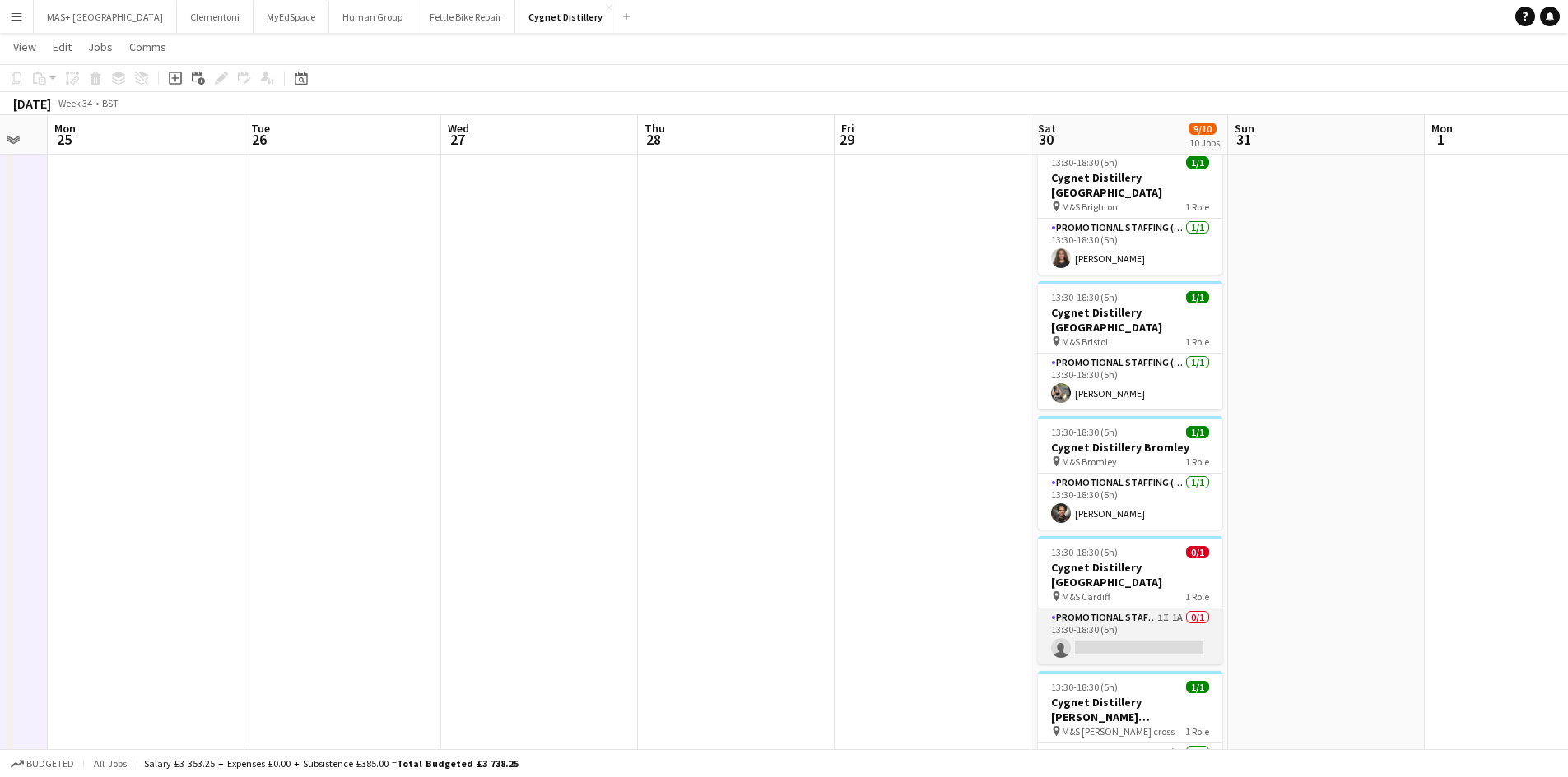
click at [1116, 609] on app-card-role "Promotional Staffing (Brand Ambassadors) 1I 1A 0/1 13:30-18:30 (5h) single-neut…" at bounding box center [1130, 636] width 185 height 56
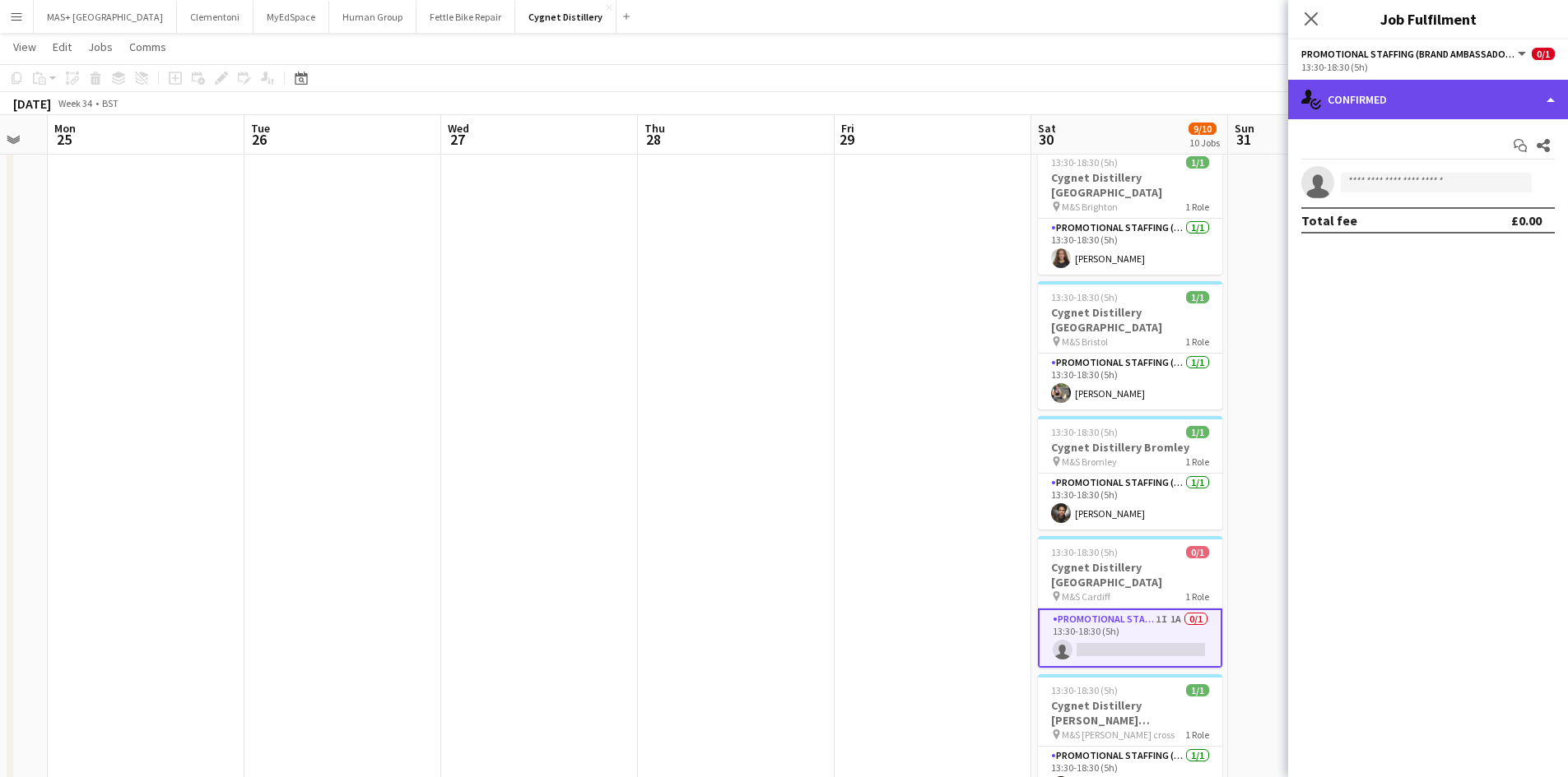
click at [1400, 111] on div "single-neutral-actions-check-2 Confirmed" at bounding box center [1428, 99] width 280 height 39
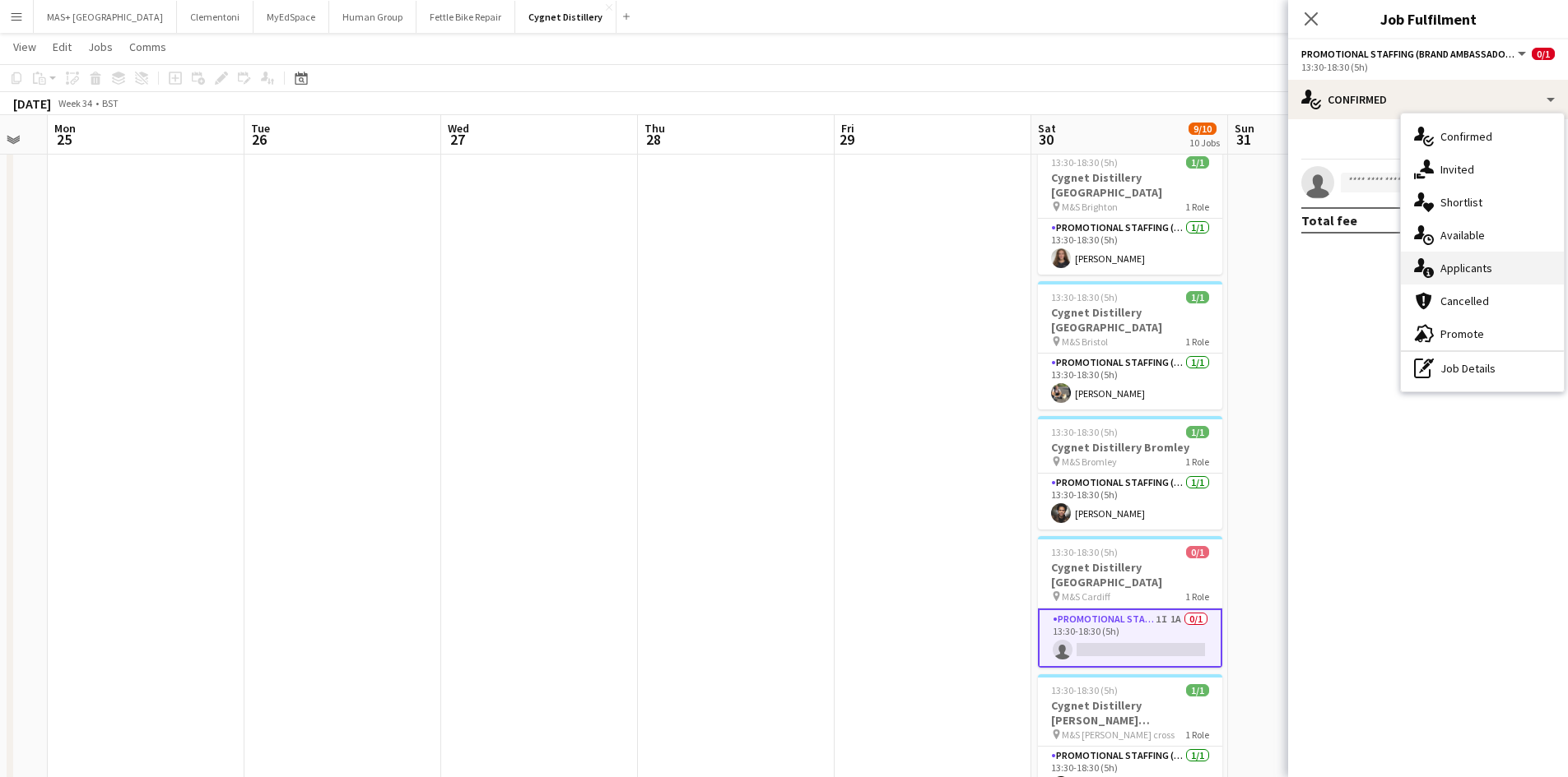
click at [1476, 270] on div "single-neutral-actions-information Applicants" at bounding box center [1482, 268] width 163 height 33
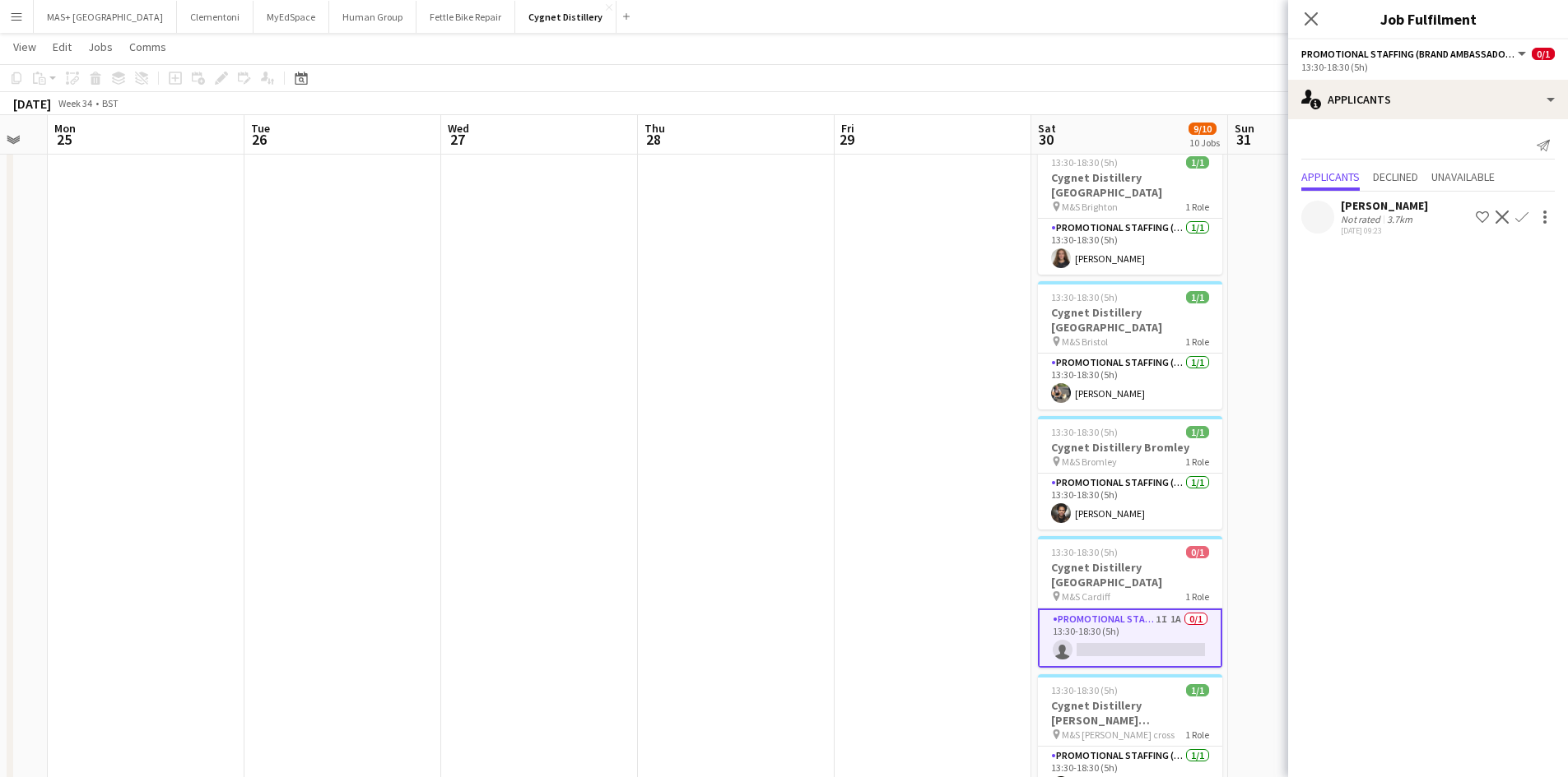
click at [1408, 225] on div "3.7km" at bounding box center [1400, 219] width 33 height 12
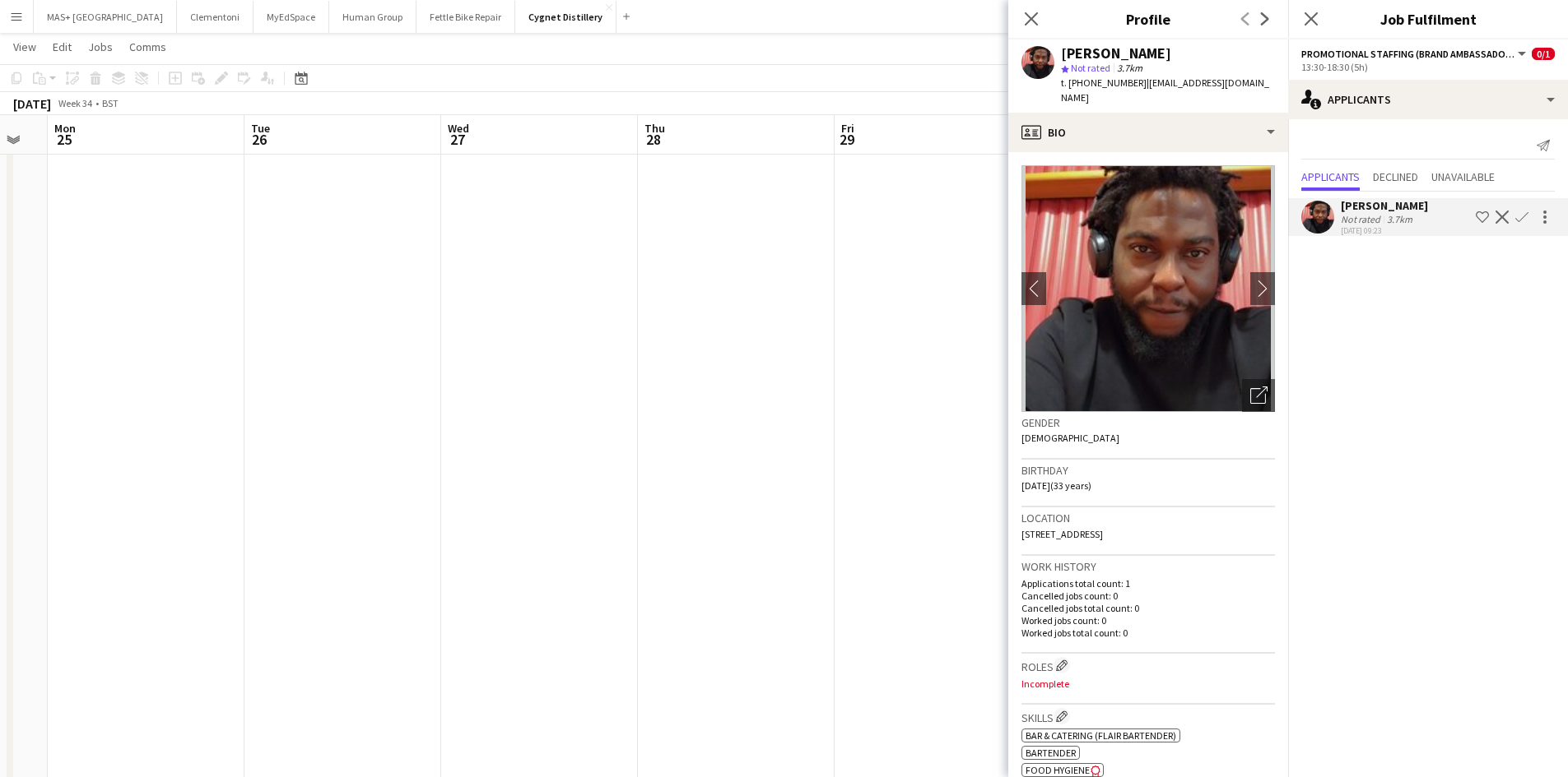
click at [1406, 220] on div "3.7km" at bounding box center [1400, 219] width 33 height 12
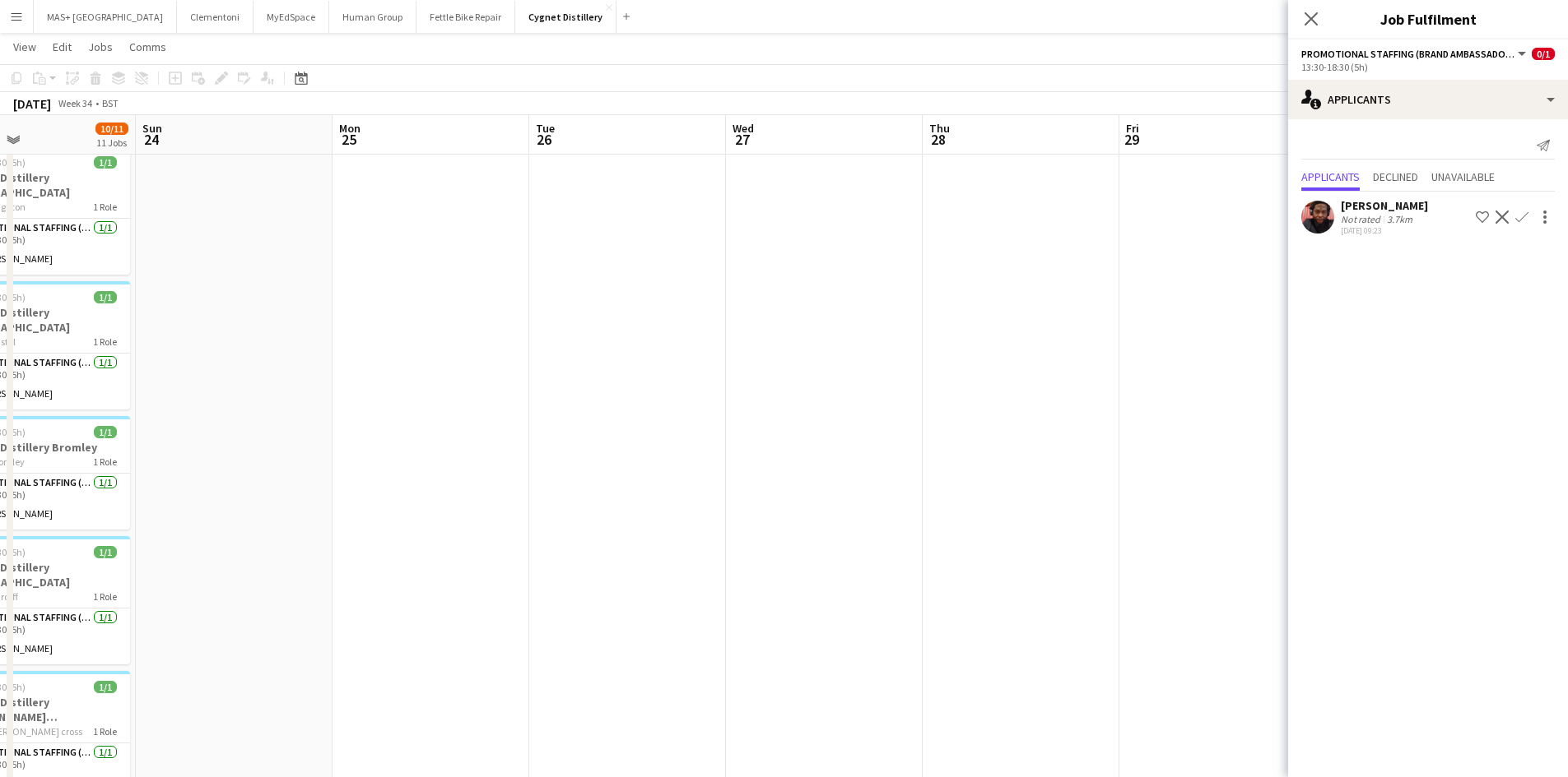
drag, startPoint x: 805, startPoint y: 542, endPoint x: 1385, endPoint y: 477, distance: 583.6
click at [1433, 477] on body "Menu Boards Boards Boards All jobs Status Workforce Workforce My Workforce Recr…" at bounding box center [784, 707] width 1568 height 1743
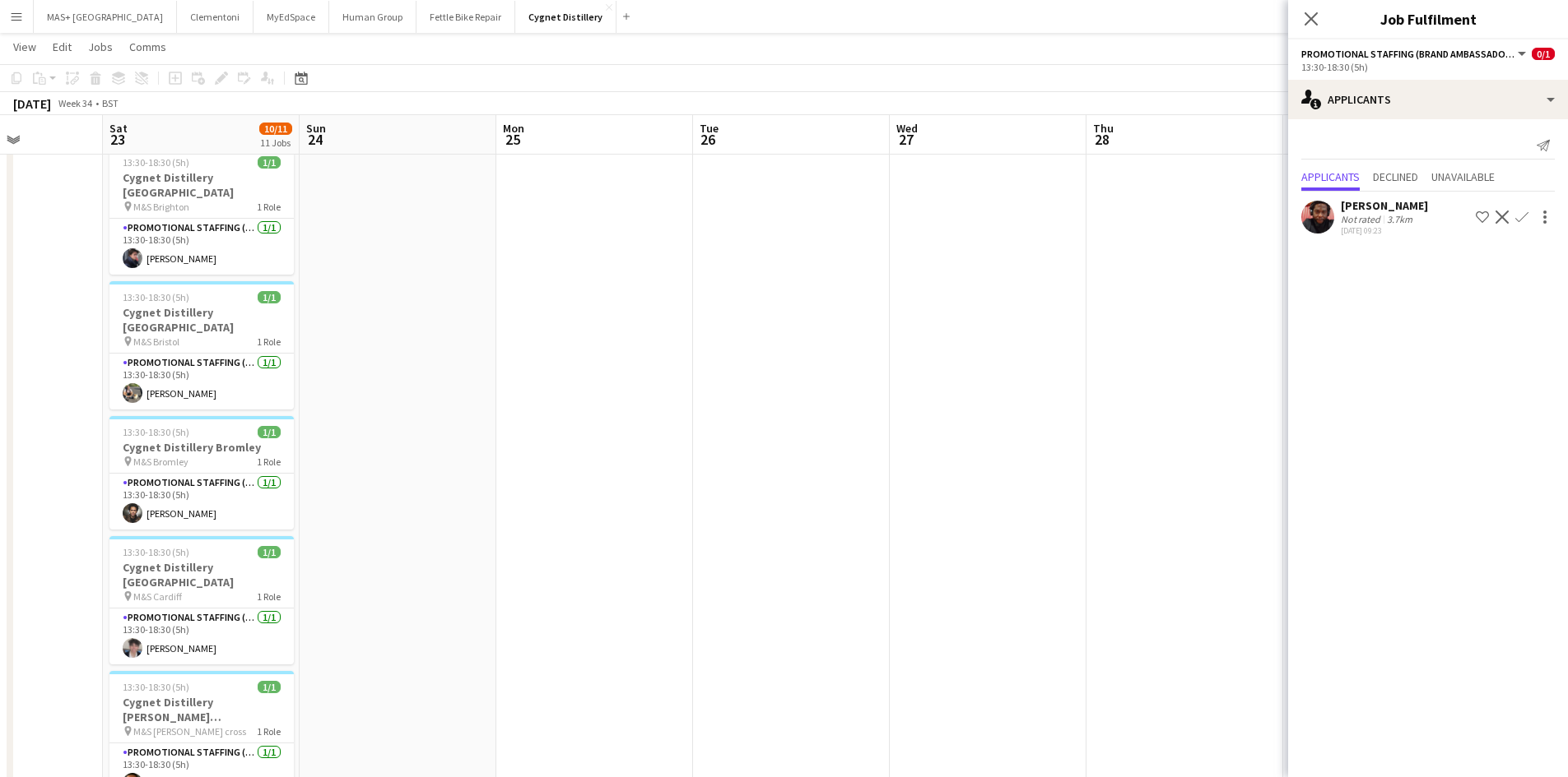
drag, startPoint x: 761, startPoint y: 477, endPoint x: 1122, endPoint y: 467, distance: 361.1
click at [1122, 467] on app-calendar-viewport "Wed 20 Thu 21 Fri 22 Sat 23 10/11 11 Jobs Sun 24 Mon 25 Tue 26 Wed 27 Thu 28 Fr…" at bounding box center [784, 725] width 1568 height 1652
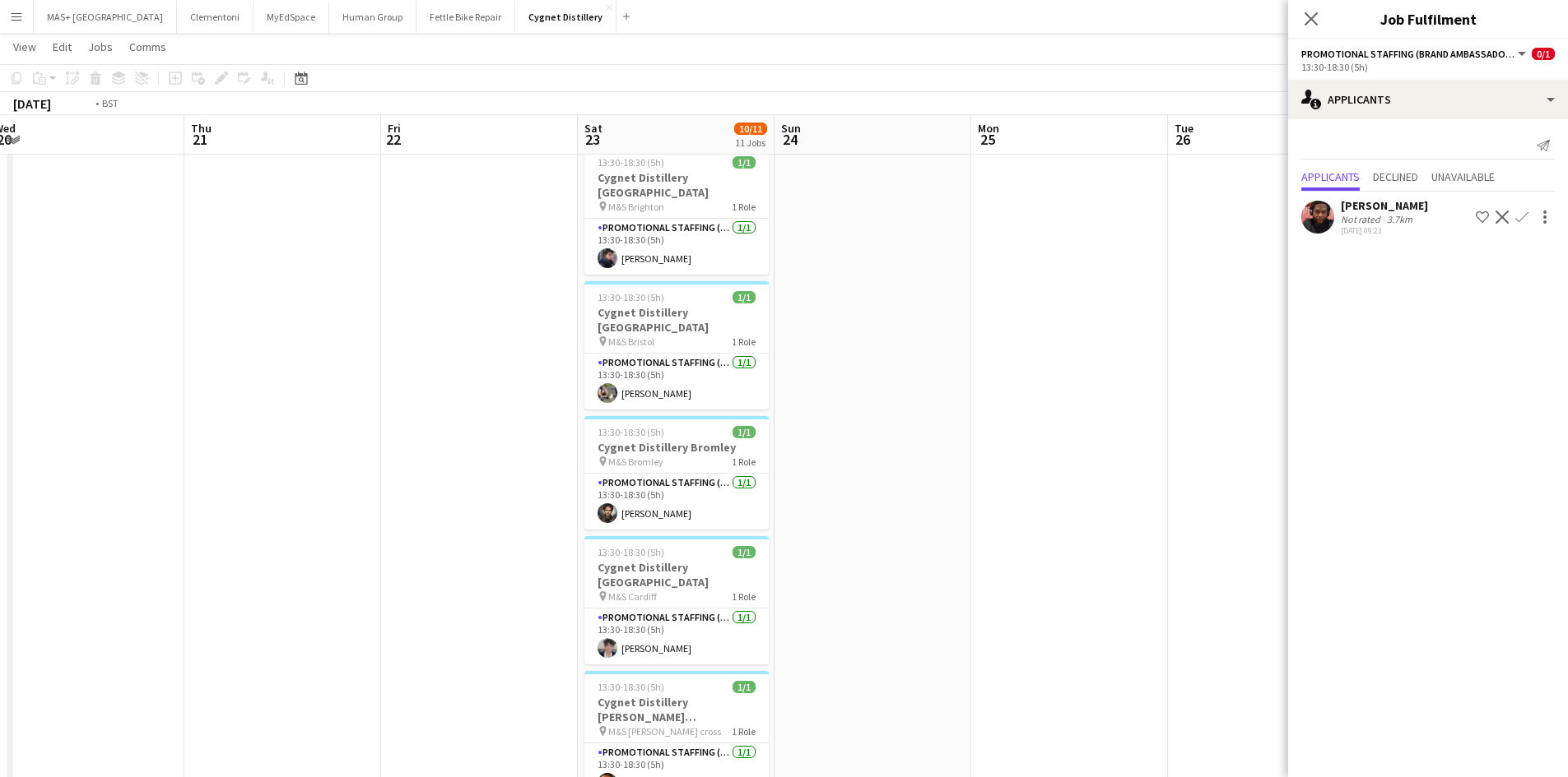
drag, startPoint x: 544, startPoint y: 467, endPoint x: 1154, endPoint y: 473, distance: 610.0
click at [1204, 473] on app-calendar-viewport "Mon 18 Tue 19 Wed 20 Thu 21 Fri 22 Sat 23 10/11 11 Jobs Sun 24 Mon 25 Tue 26 We…" at bounding box center [784, 725] width 1568 height 1652
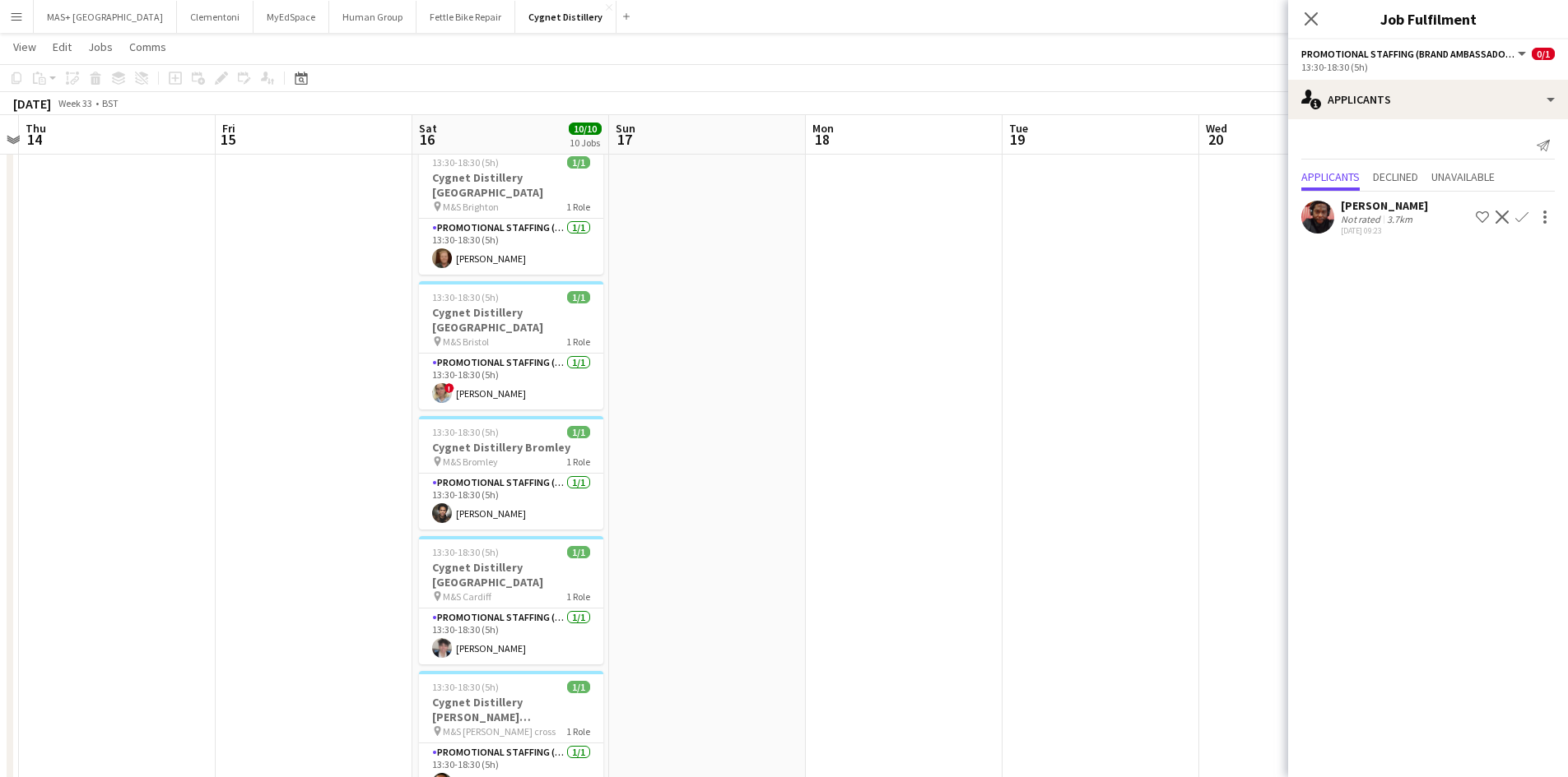
drag, startPoint x: 568, startPoint y: 477, endPoint x: 1165, endPoint y: 482, distance: 597.0
click at [1165, 482] on app-calendar-viewport "Tue 12 Wed 13 Thu 14 Fri 15 Sat 16 10/10 10 Jobs Sun 17 Mon 18 Tue 19 Wed 20 Th…" at bounding box center [784, 725] width 1568 height 1652
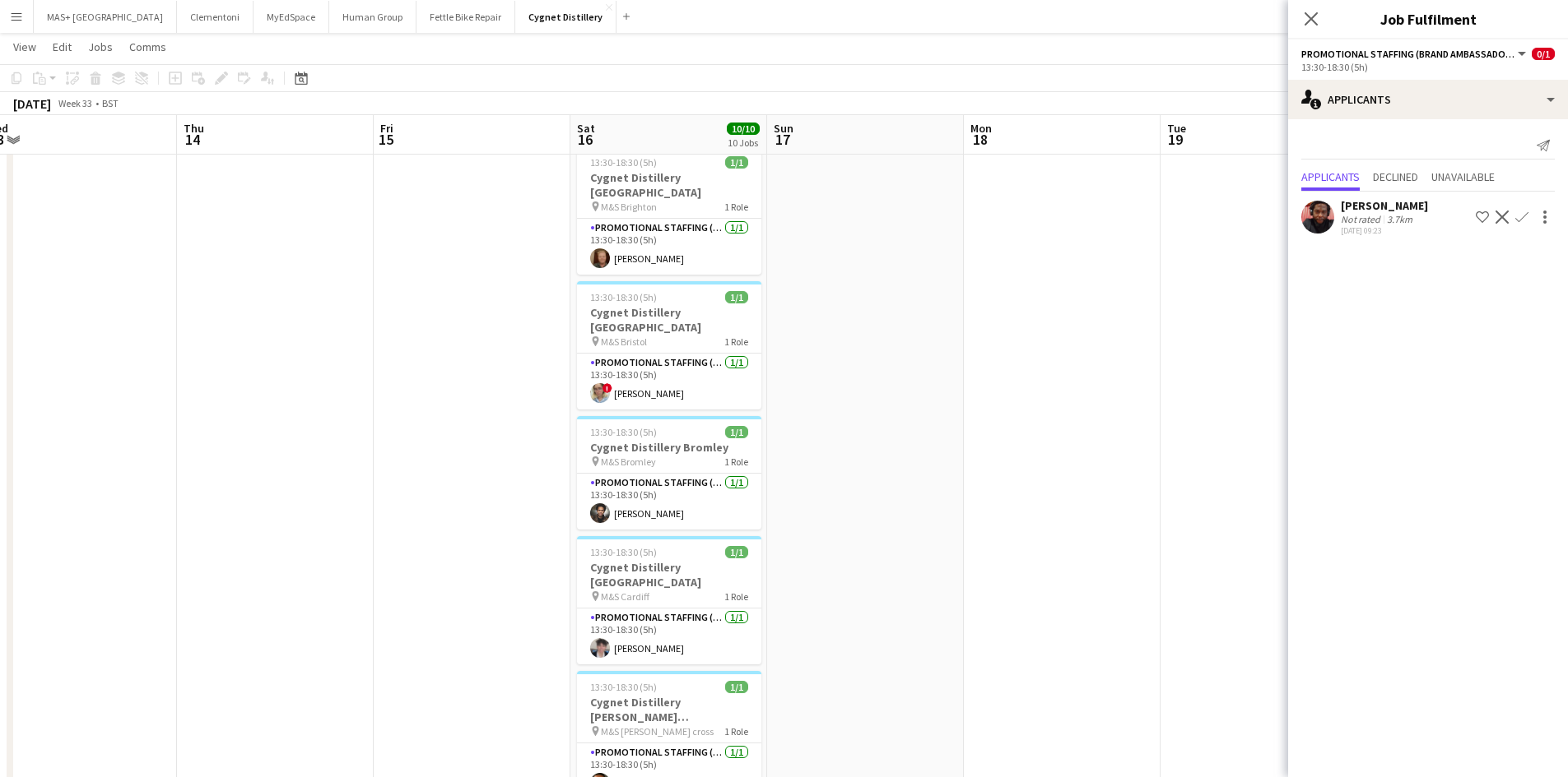
drag, startPoint x: 820, startPoint y: 473, endPoint x: 978, endPoint y: 473, distance: 158.0
click at [978, 473] on app-calendar-viewport "Mon 11 Tue 12 Wed 13 Thu 14 Fri 15 Sat 16 10/10 10 Jobs Sun 17 Mon 18 Tue 19 We…" at bounding box center [784, 725] width 1568 height 1652
drag, startPoint x: 520, startPoint y: 452, endPoint x: 701, endPoint y: 476, distance: 182.6
click at [1246, 453] on app-calendar-viewport "Mon 11 Tue 12 Wed 13 Thu 14 Fri 15 Sat 16 10/10 10 Jobs Sun 17 Mon 18 Tue 19 We…" at bounding box center [784, 725] width 1568 height 1652
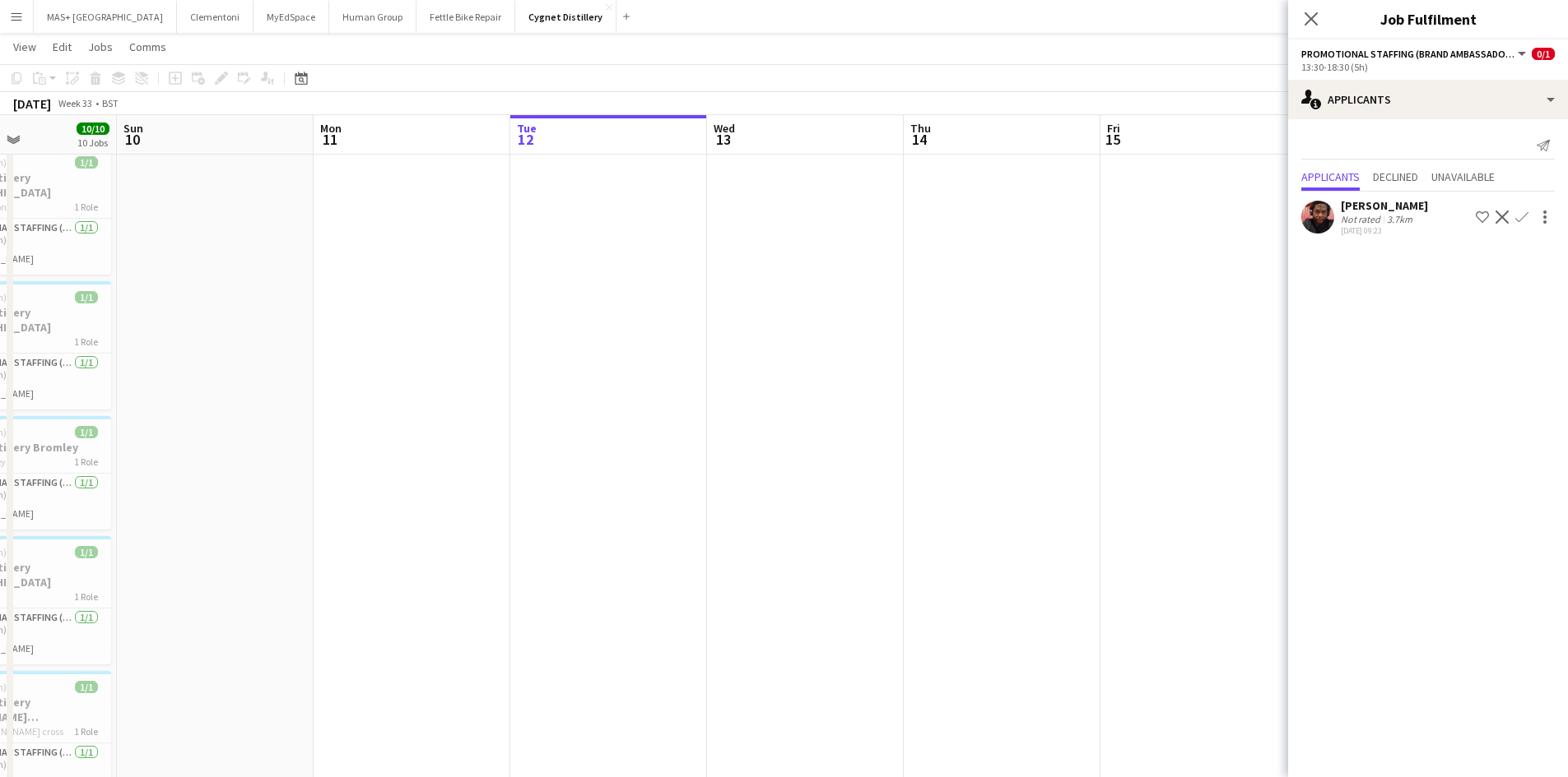
scroll to position [0, 523]
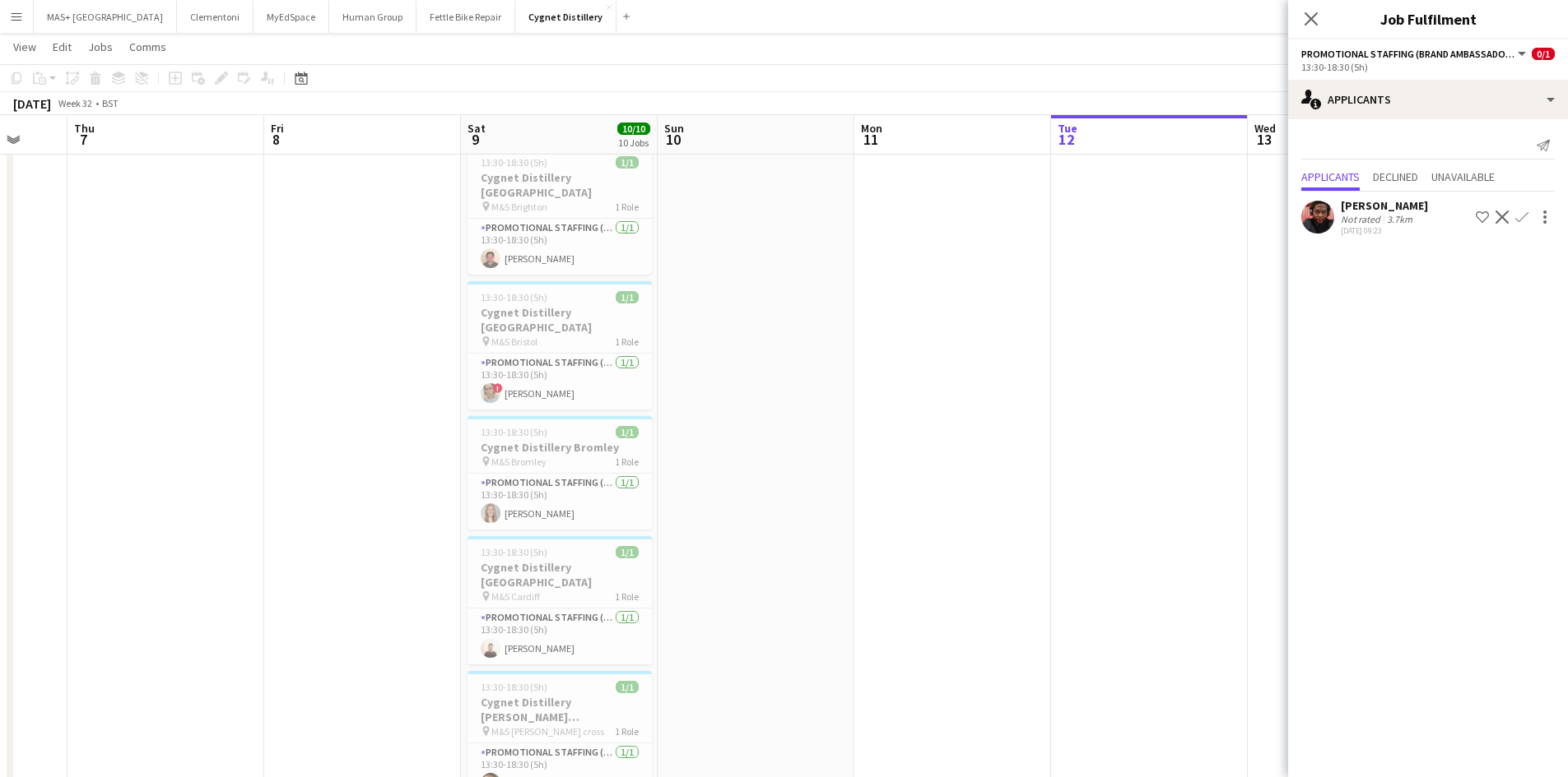
click at [1144, 490] on app-calendar-viewport "Mon 4 Tue 5 Wed 6 Thu 7 Fri 8 Sat 9 10/10 10 Jobs Sun 10 Mon 11 Tue 12 Wed 13 T…" at bounding box center [784, 725] width 1568 height 1652
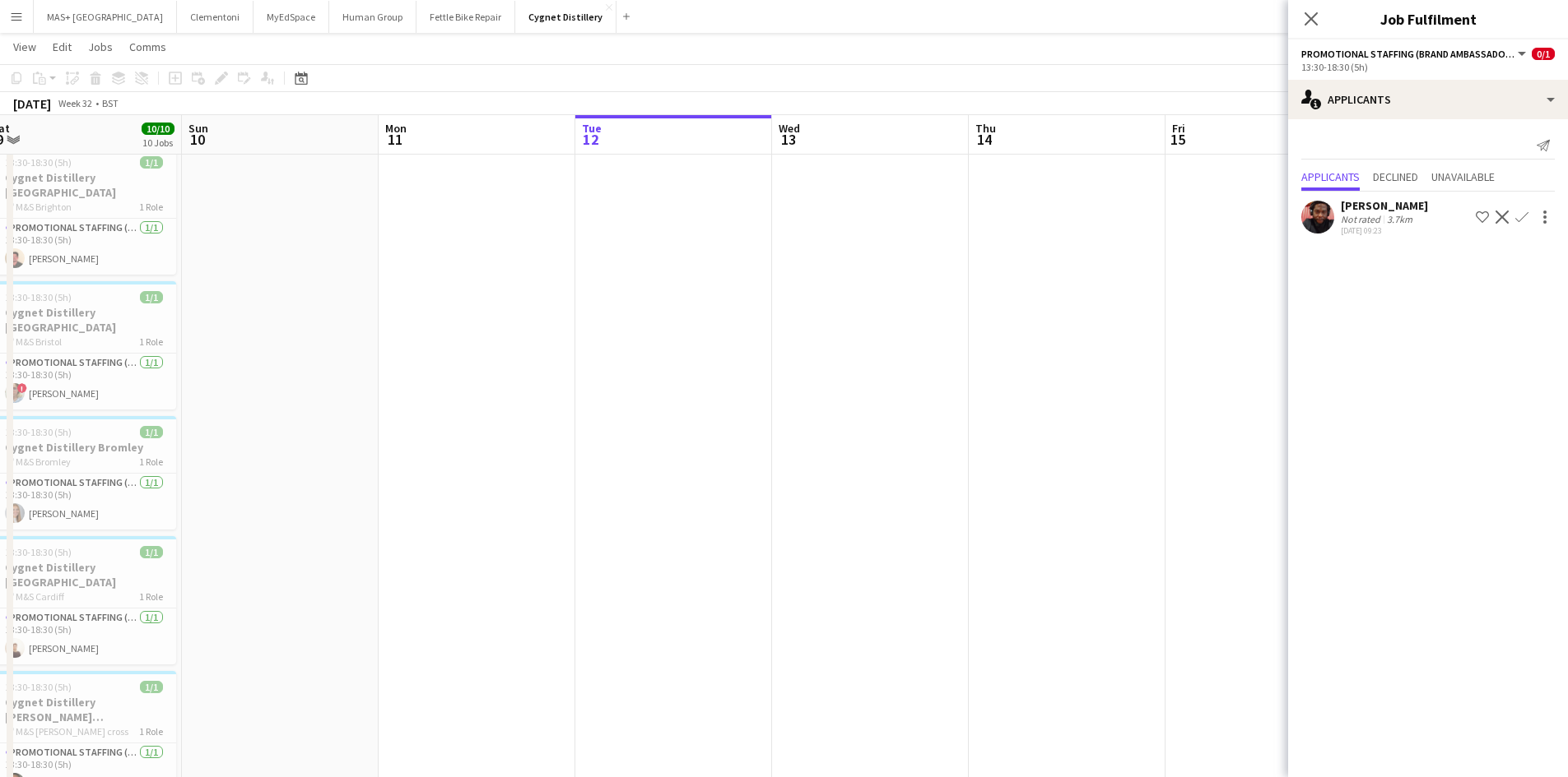
drag, startPoint x: 719, startPoint y: 287, endPoint x: 1579, endPoint y: 411, distance: 868.9
click at [717, 289] on app-calendar-viewport "Wed 6 Thu 7 Fri 8 Sat 9 10/10 10 Jobs Sun 10 Mon 11 Tue 12 Wed 13 Thu 14 Fri 15…" at bounding box center [784, 725] width 1568 height 1652
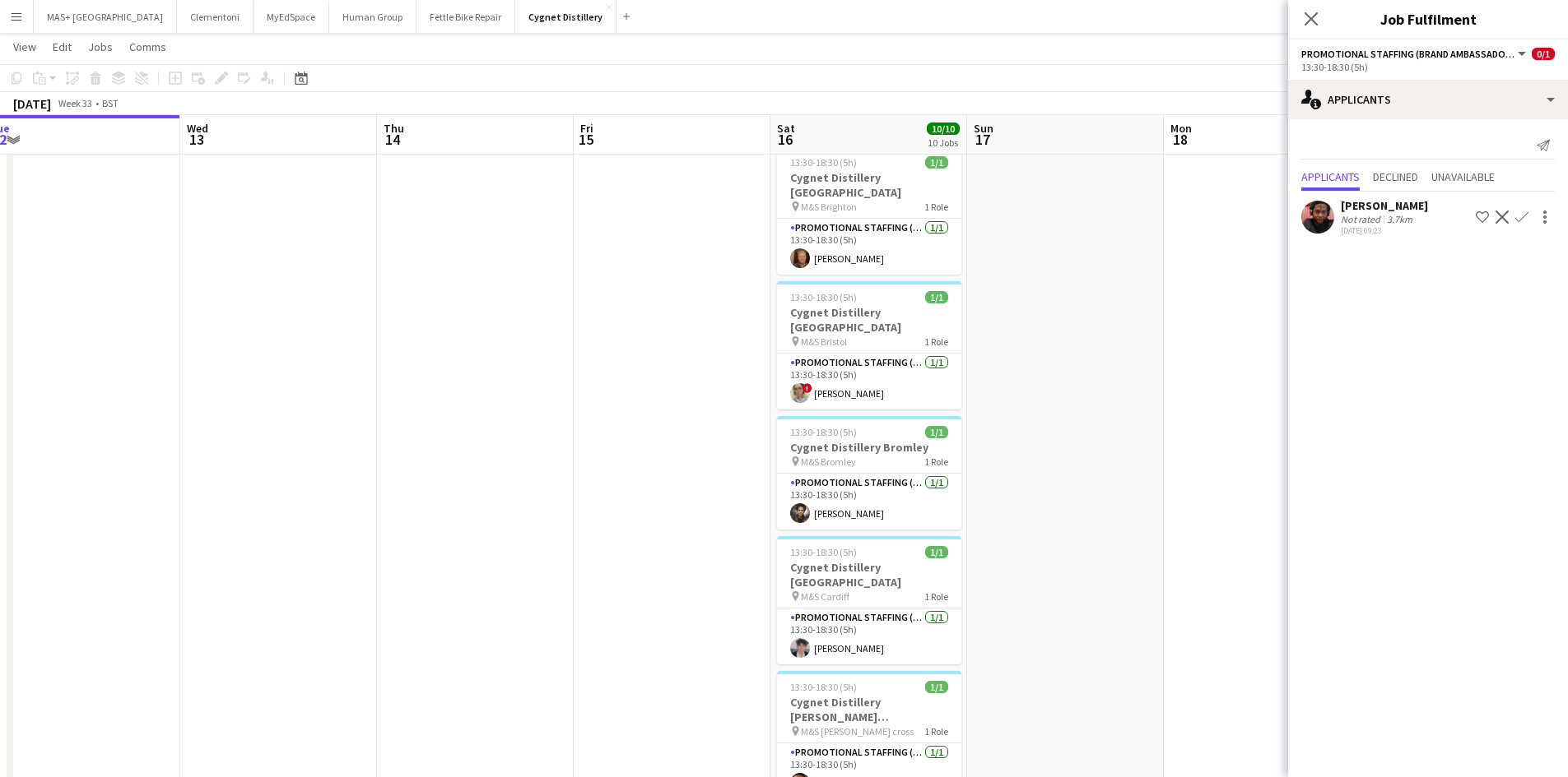
drag, startPoint x: 1136, startPoint y: 372, endPoint x: 332, endPoint y: 259, distance: 811.9
click at [328, 244] on app-calendar-viewport "Sat 9 10/10 10 Jobs Sun 10 Mon 11 Tue 12 Wed 13 Thu 14 Fri 15 Sat 16 10/10 10 J…" at bounding box center [784, 725] width 1568 height 1652
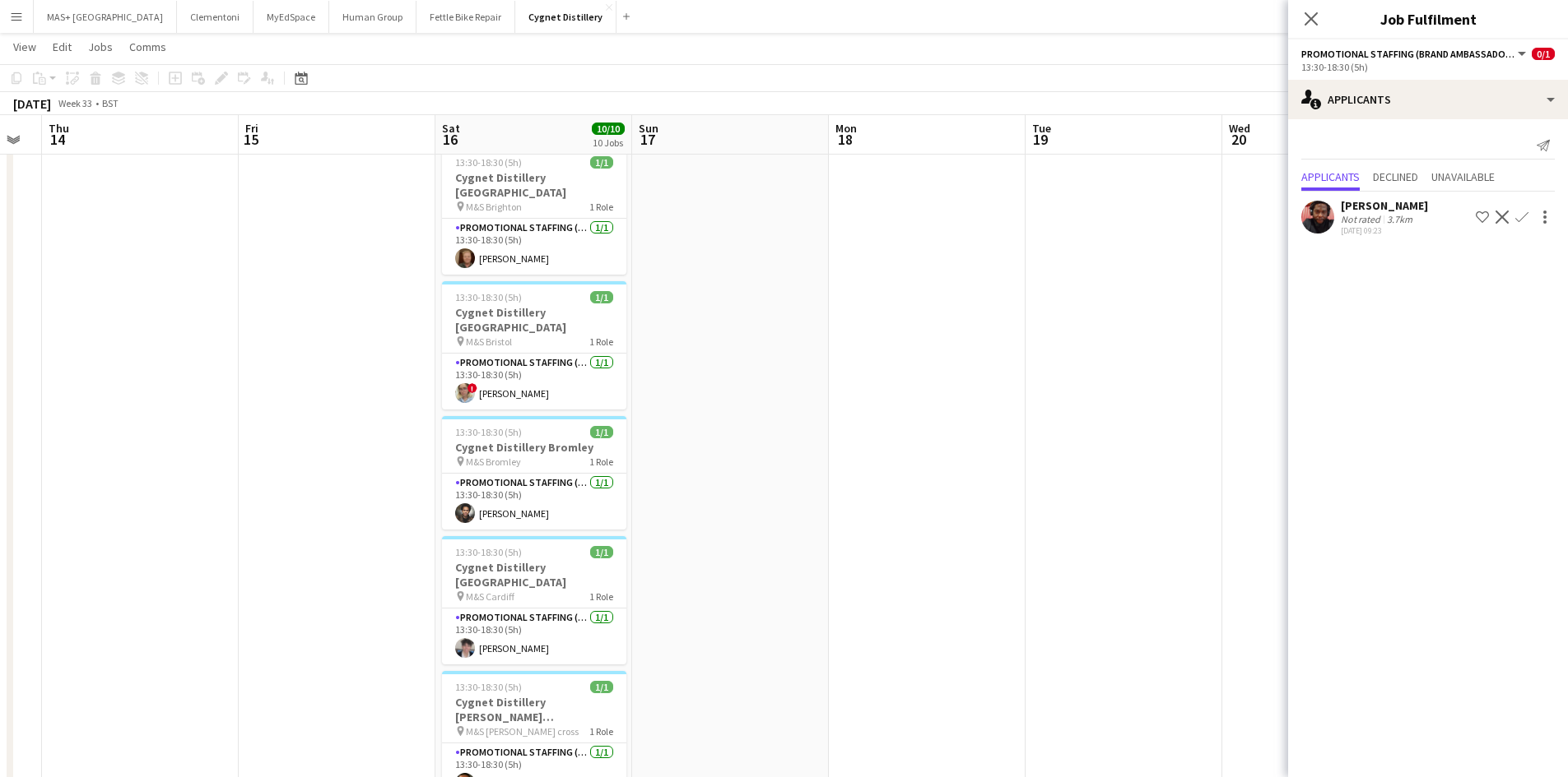
drag, startPoint x: 580, startPoint y: 343, endPoint x: 387, endPoint y: 334, distance: 193.2
click at [387, 334] on app-calendar-viewport "Mon 11 Tue 12 Wed 13 Thu 14 Fri 15 Sat 16 10/10 10 Jobs Sun 17 Mon 18 Tue 19 We…" at bounding box center [784, 725] width 1568 height 1652
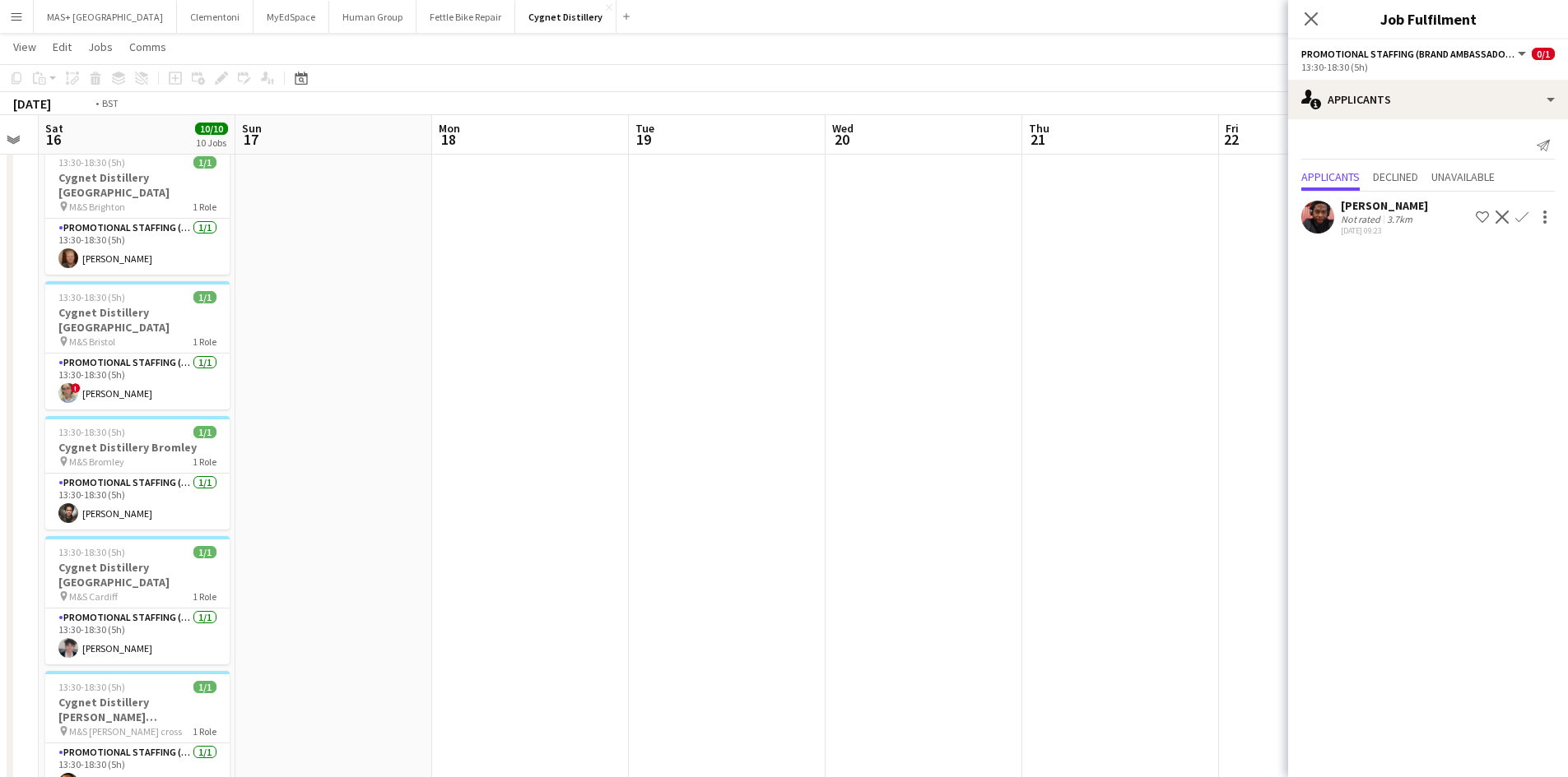
scroll to position [0, 777]
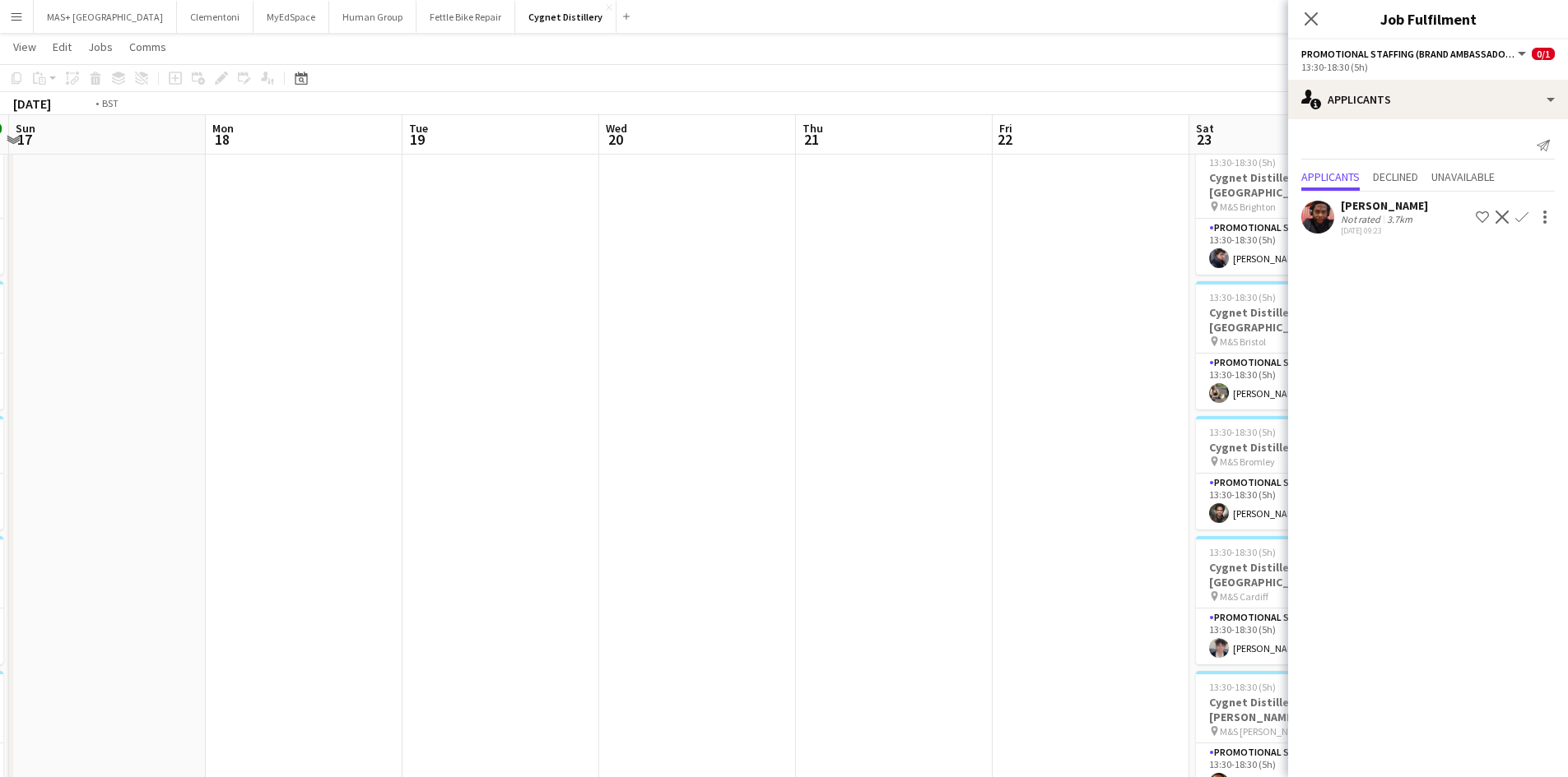
click at [367, 320] on app-calendar-viewport "Wed 13 Thu 14 Fri 15 Sat 16 10/10 10 Jobs Sun 17 Mon 18 Tue 19 Wed 20 Thu 21 Fr…" at bounding box center [784, 725] width 1568 height 1652
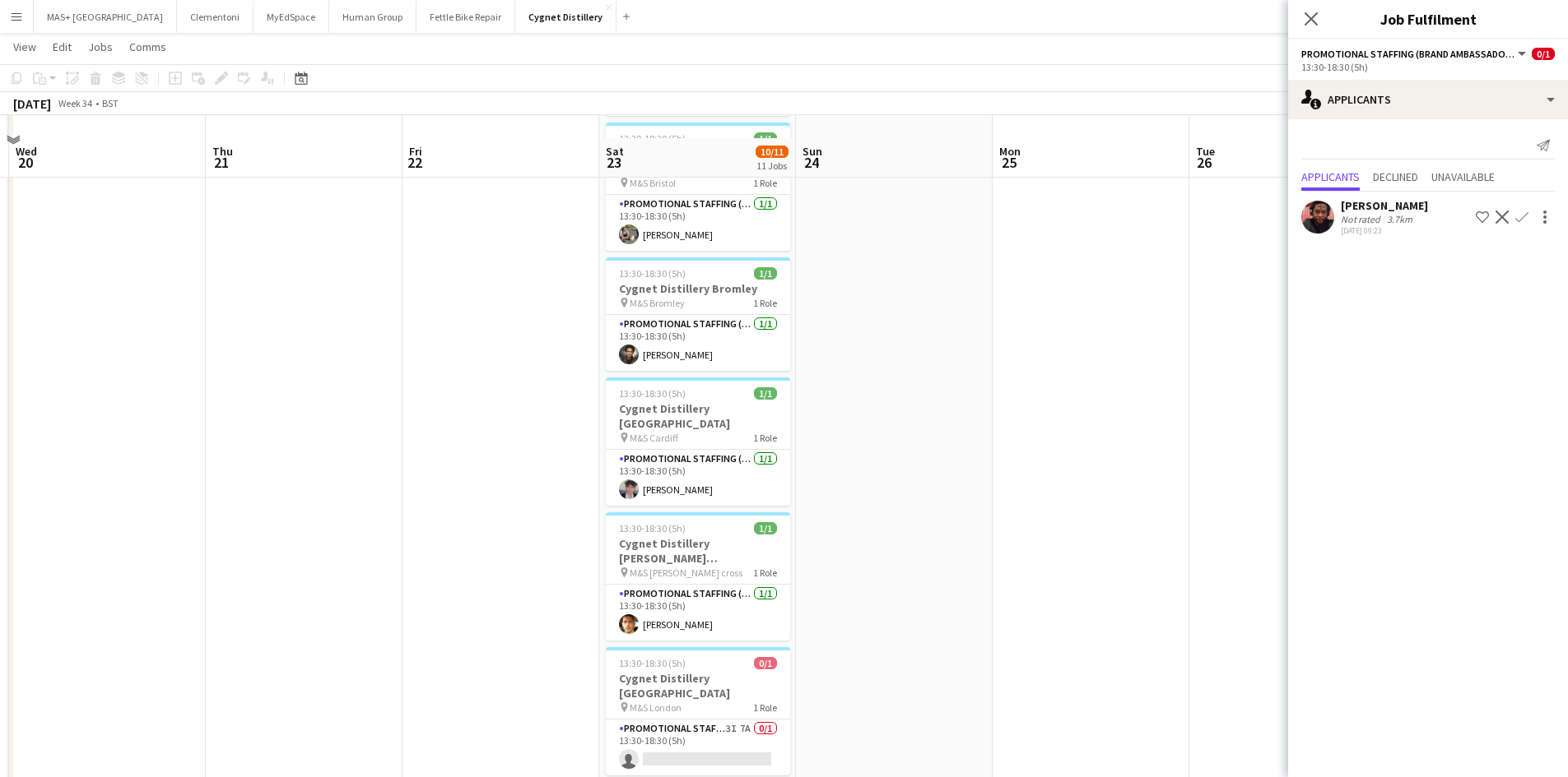
scroll to position [411, 0]
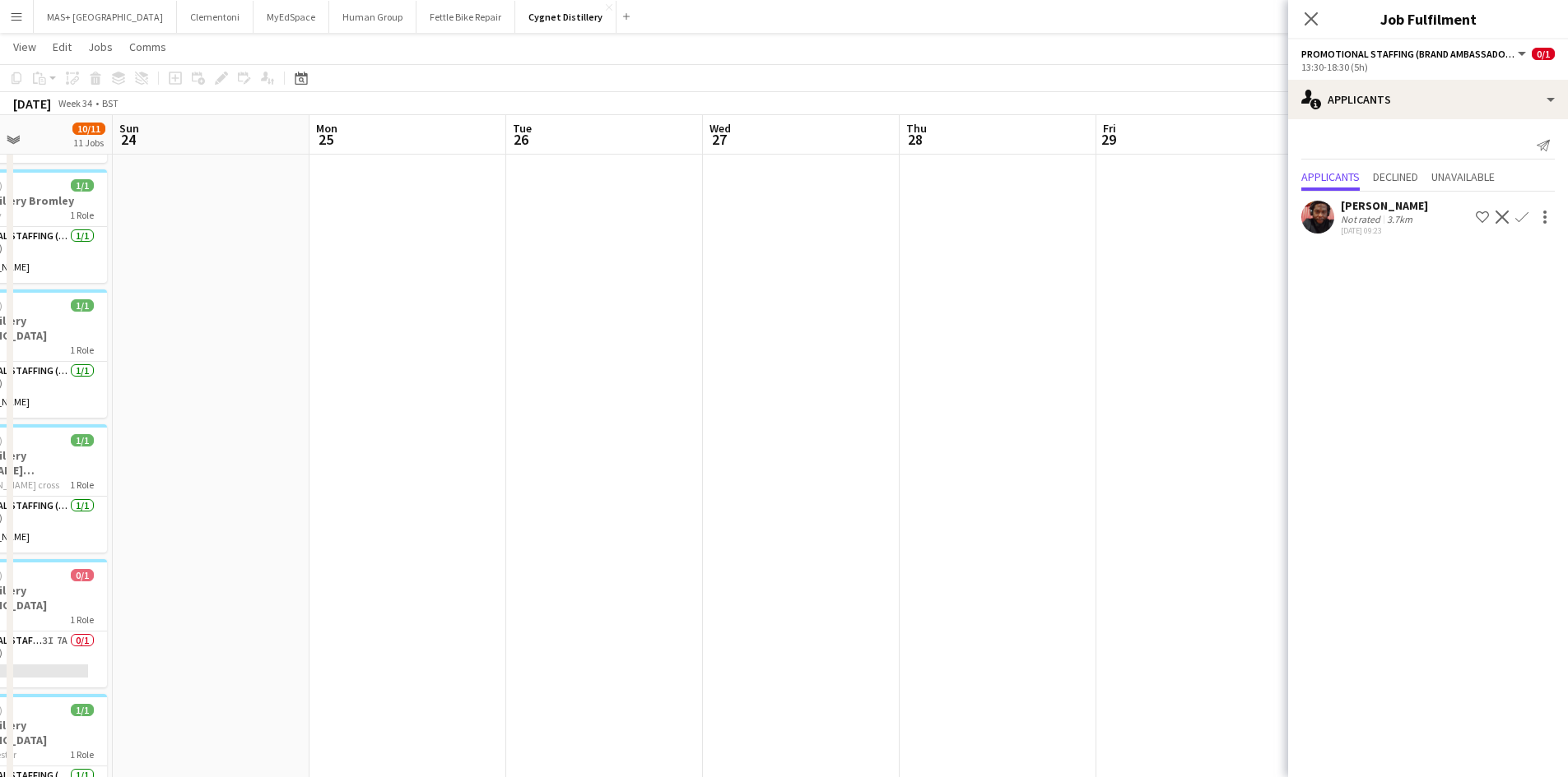
drag, startPoint x: 1007, startPoint y: 522, endPoint x: 325, endPoint y: 512, distance: 682.1
click at [325, 512] on app-calendar-viewport "Thu 21 Fri 22 Sat 23 10/11 11 Jobs Sun 24 Mon 25 Tue 26 Wed 27 Thu 28 Fri 29 Sa…" at bounding box center [784, 478] width 1568 height 1652
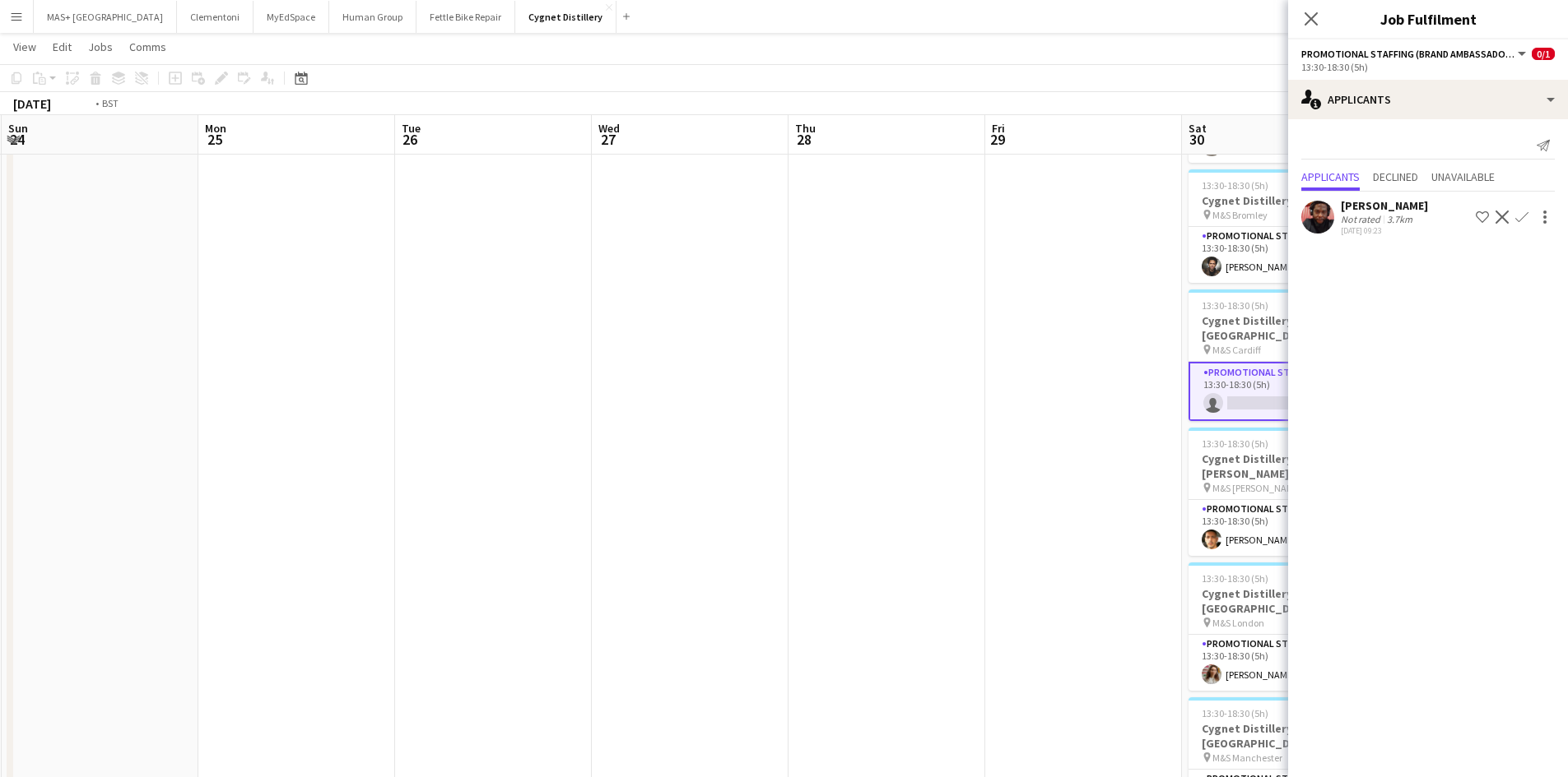
drag, startPoint x: 895, startPoint y: 521, endPoint x: 193, endPoint y: 496, distance: 702.4
click at [193, 496] on app-calendar-viewport "Thu 21 Fri 22 Sat 23 10/11 11 Jobs Sun 24 Mon 25 Tue 26 Wed 27 Thu 28 Fri 29 Sa…" at bounding box center [784, 478] width 1568 height 1652
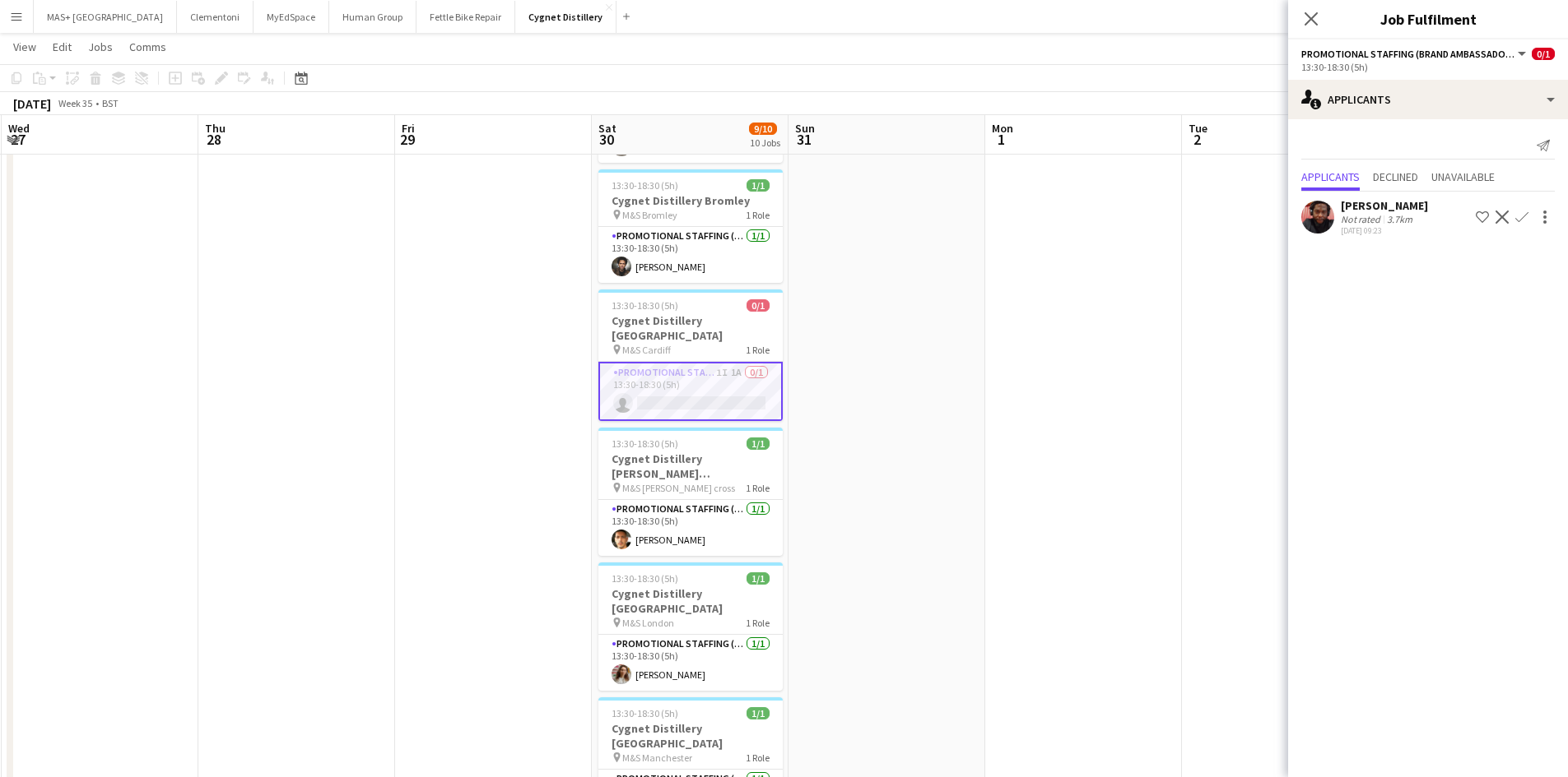
click at [1341, 203] on div "Emmanuel Orhewere" at bounding box center [1384, 205] width 87 height 14
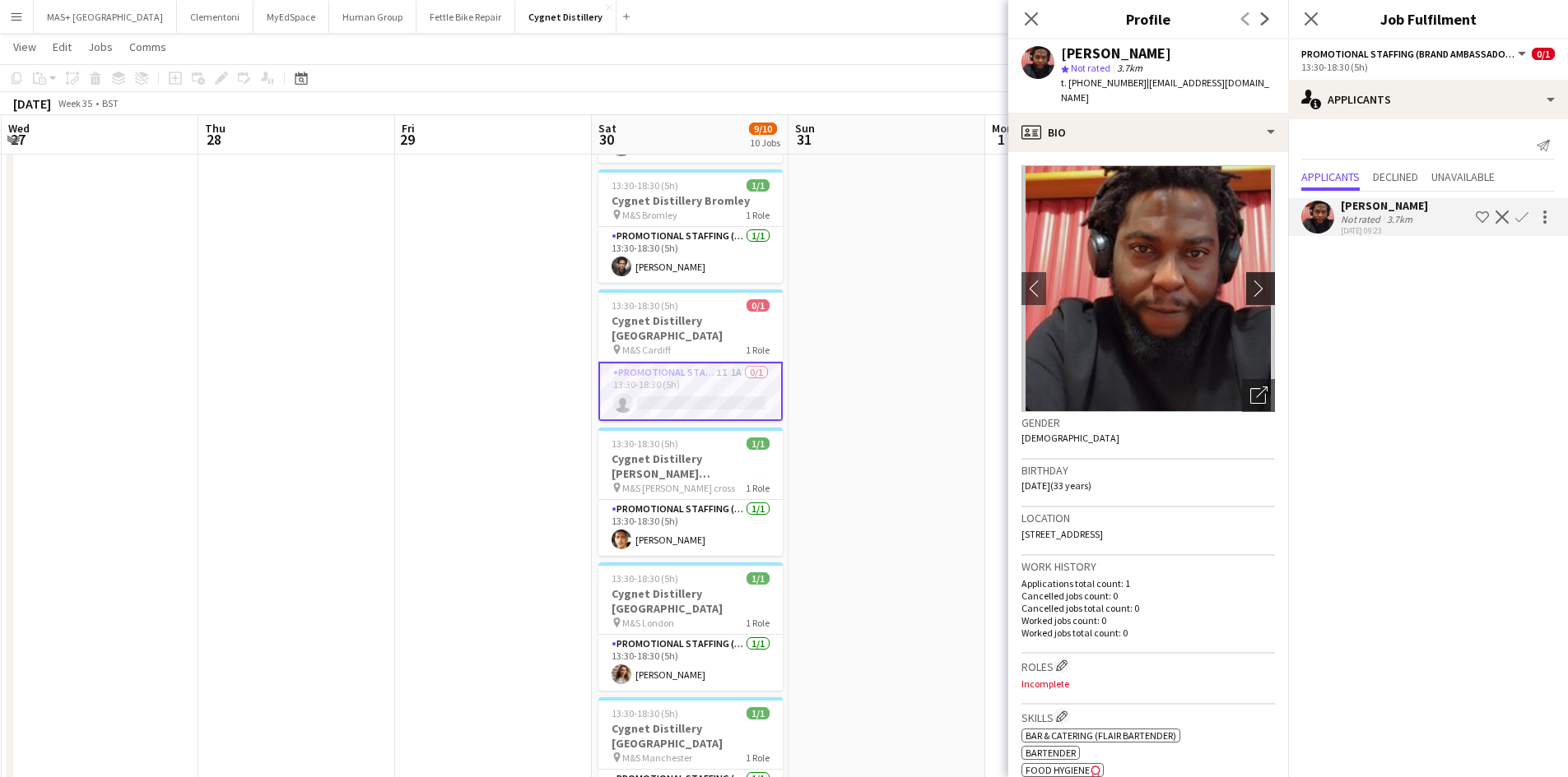
click at [1250, 279] on app-icon "chevron-right" at bounding box center [1263, 288] width 26 height 17
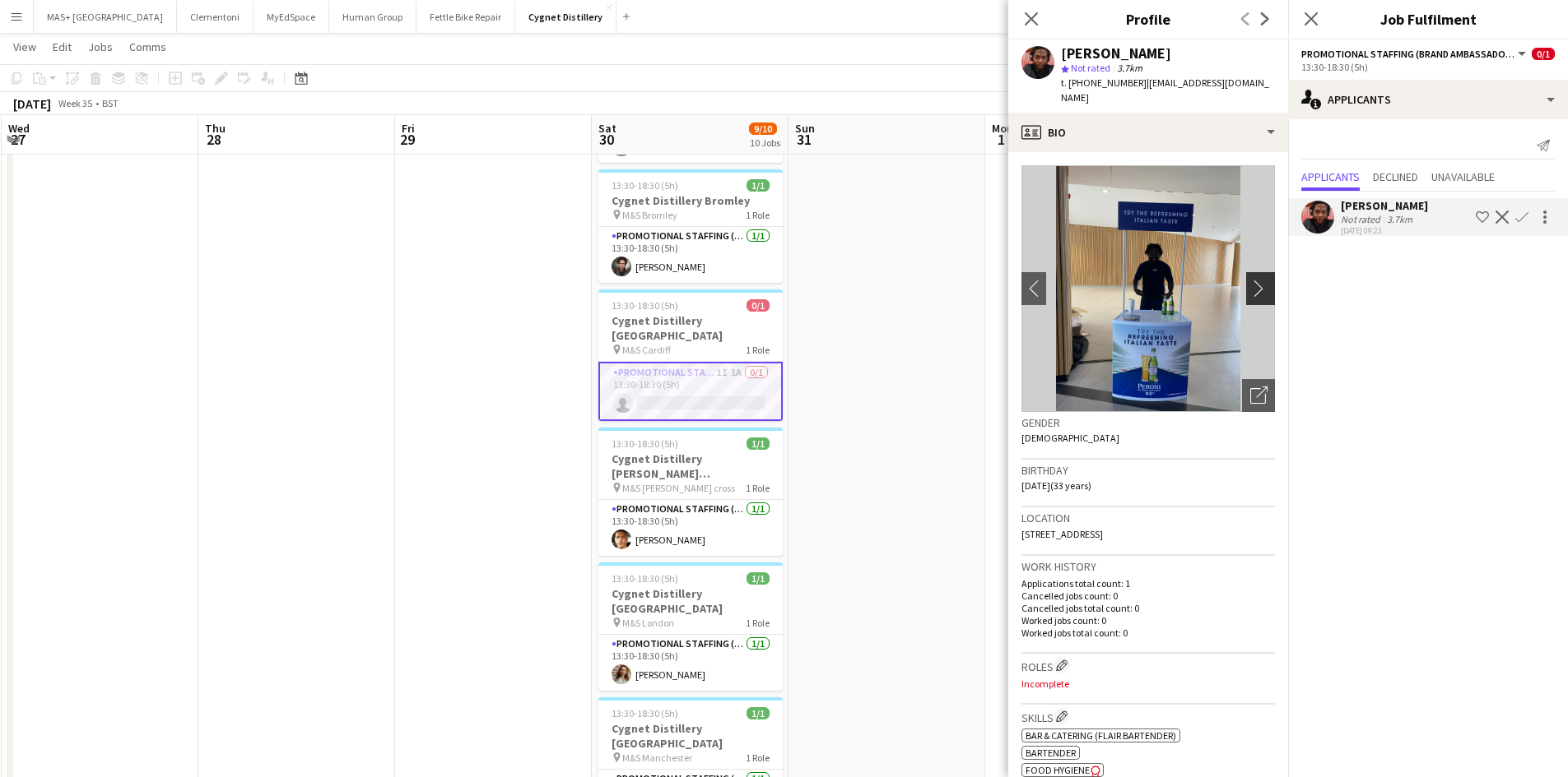
click at [1250, 279] on app-icon "chevron-right" at bounding box center [1263, 288] width 26 height 17
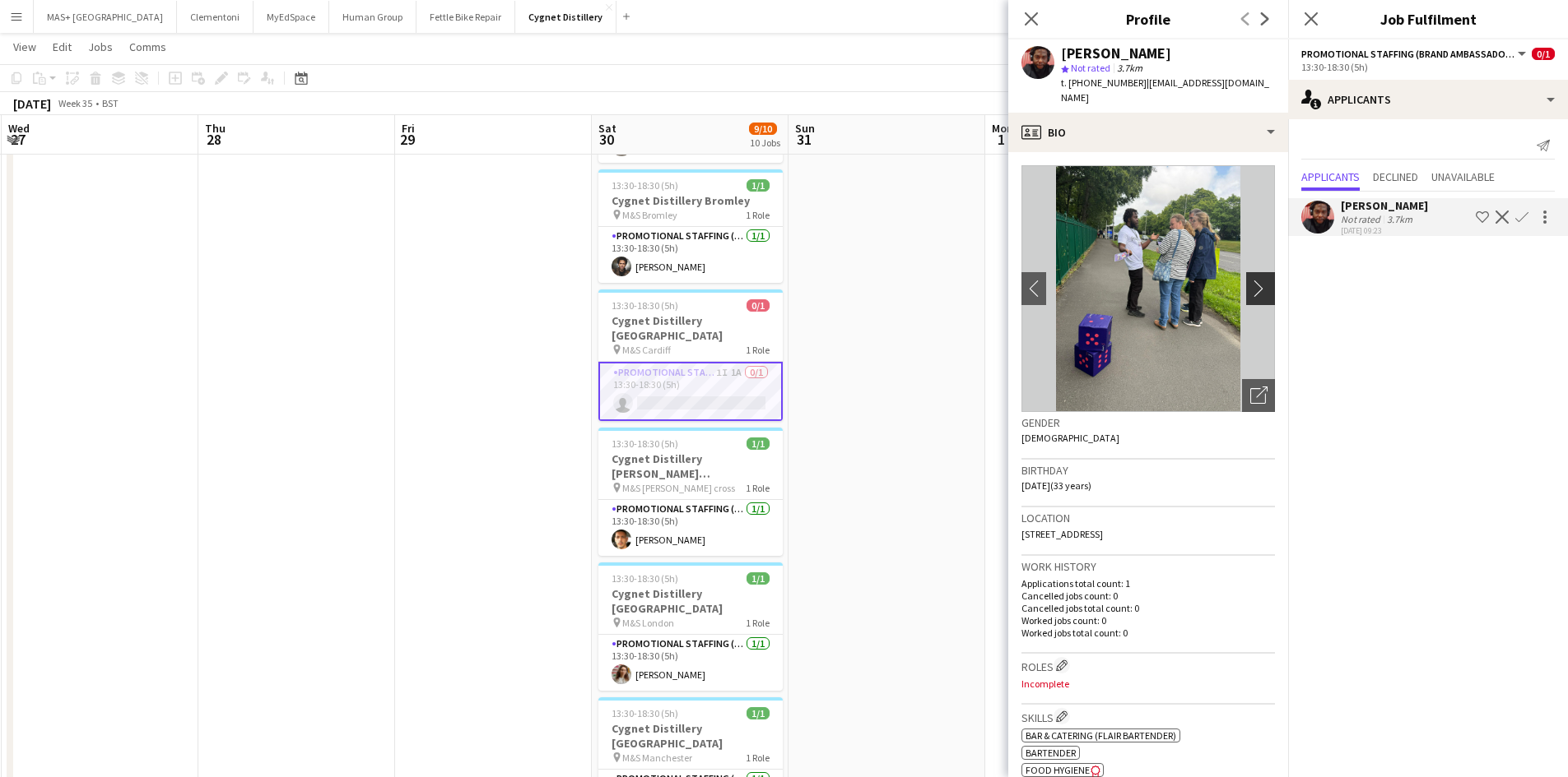
click at [1250, 279] on app-icon "chevron-right" at bounding box center [1263, 288] width 26 height 17
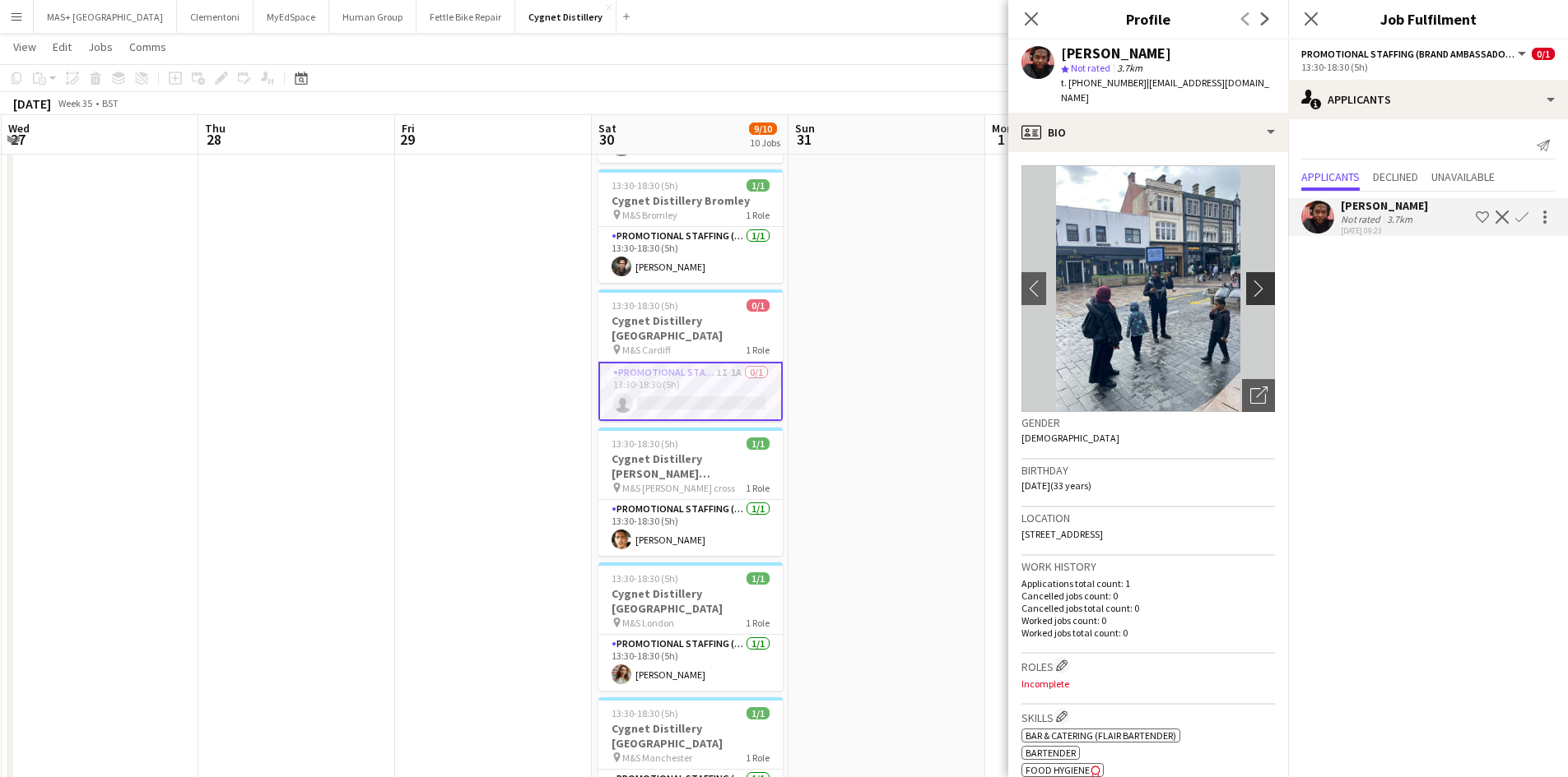
click at [1250, 279] on app-icon "chevron-right" at bounding box center [1263, 288] width 26 height 17
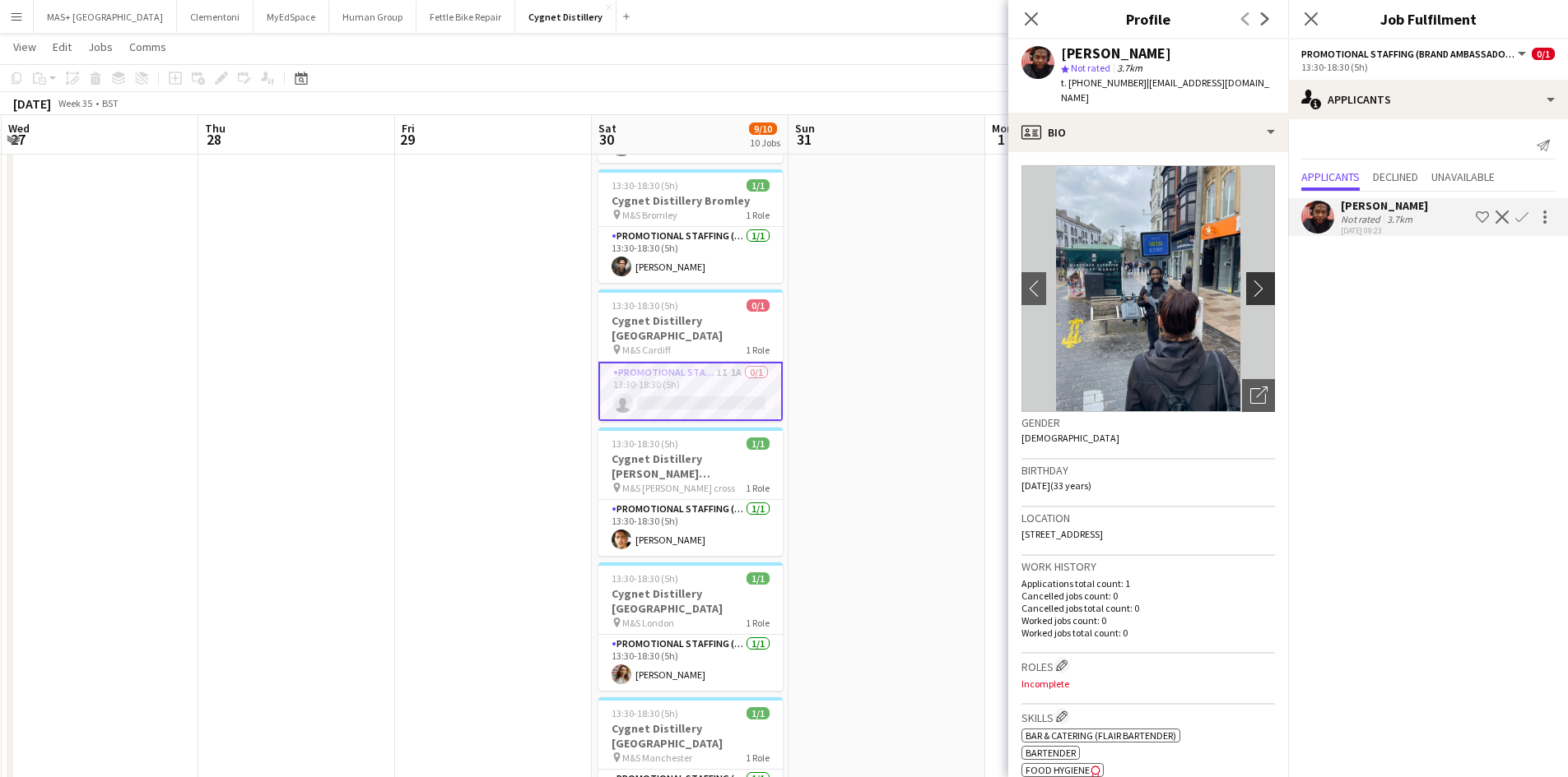
click at [1250, 279] on app-icon "chevron-right" at bounding box center [1263, 288] width 26 height 17
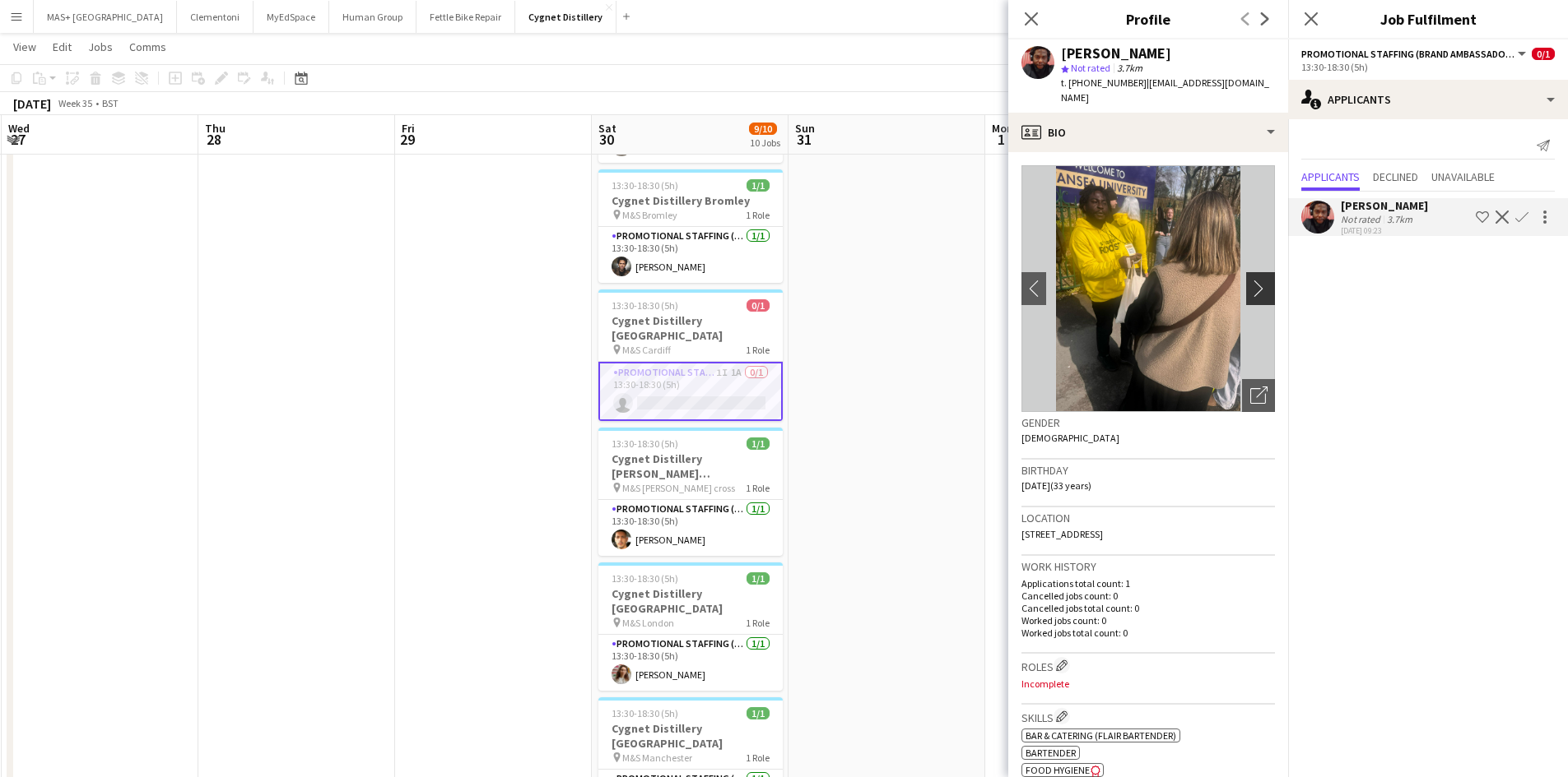
click at [1250, 279] on app-icon "chevron-right" at bounding box center [1263, 288] width 26 height 17
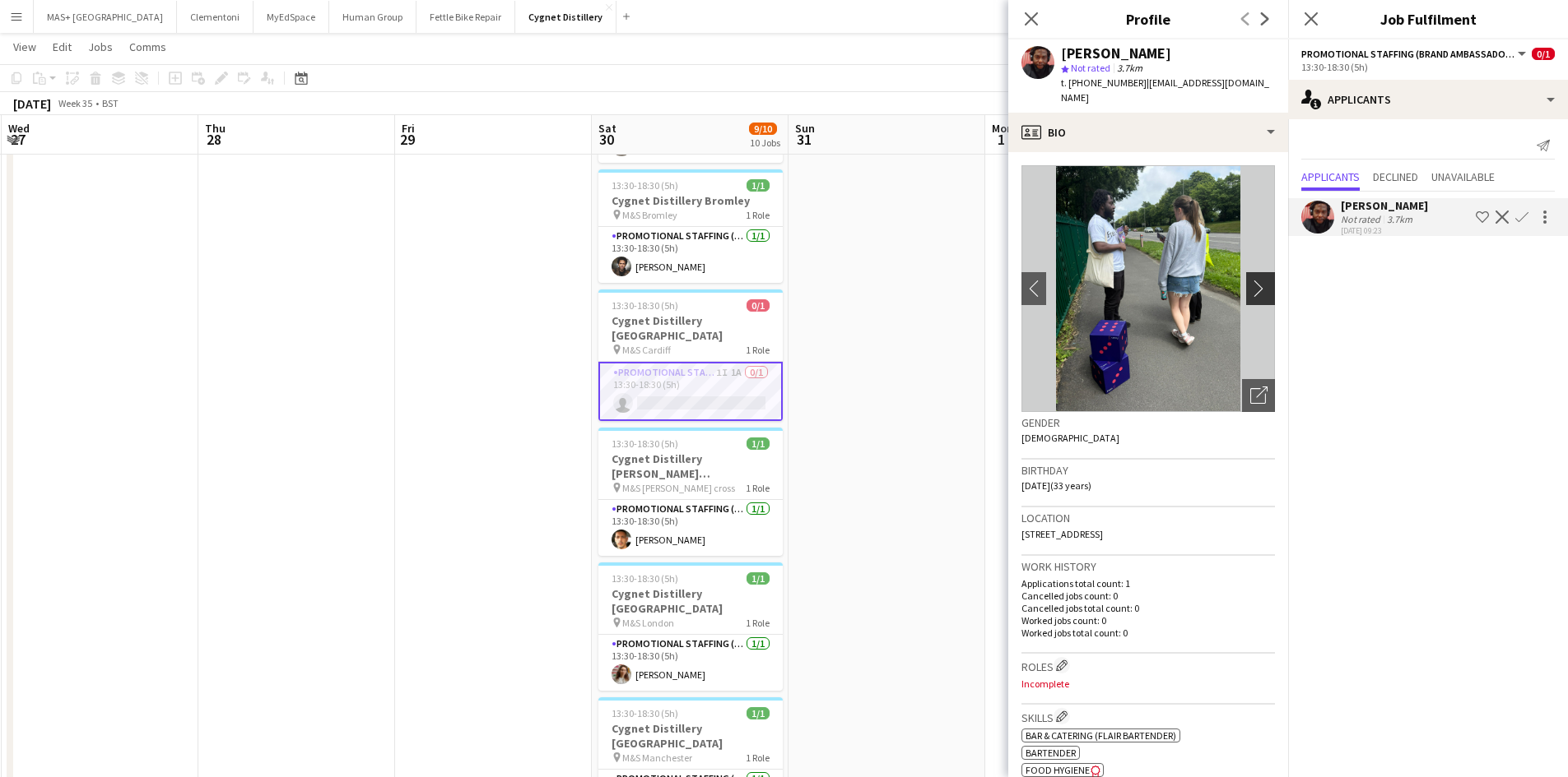
click at [1250, 279] on app-icon "chevron-right" at bounding box center [1263, 288] width 26 height 17
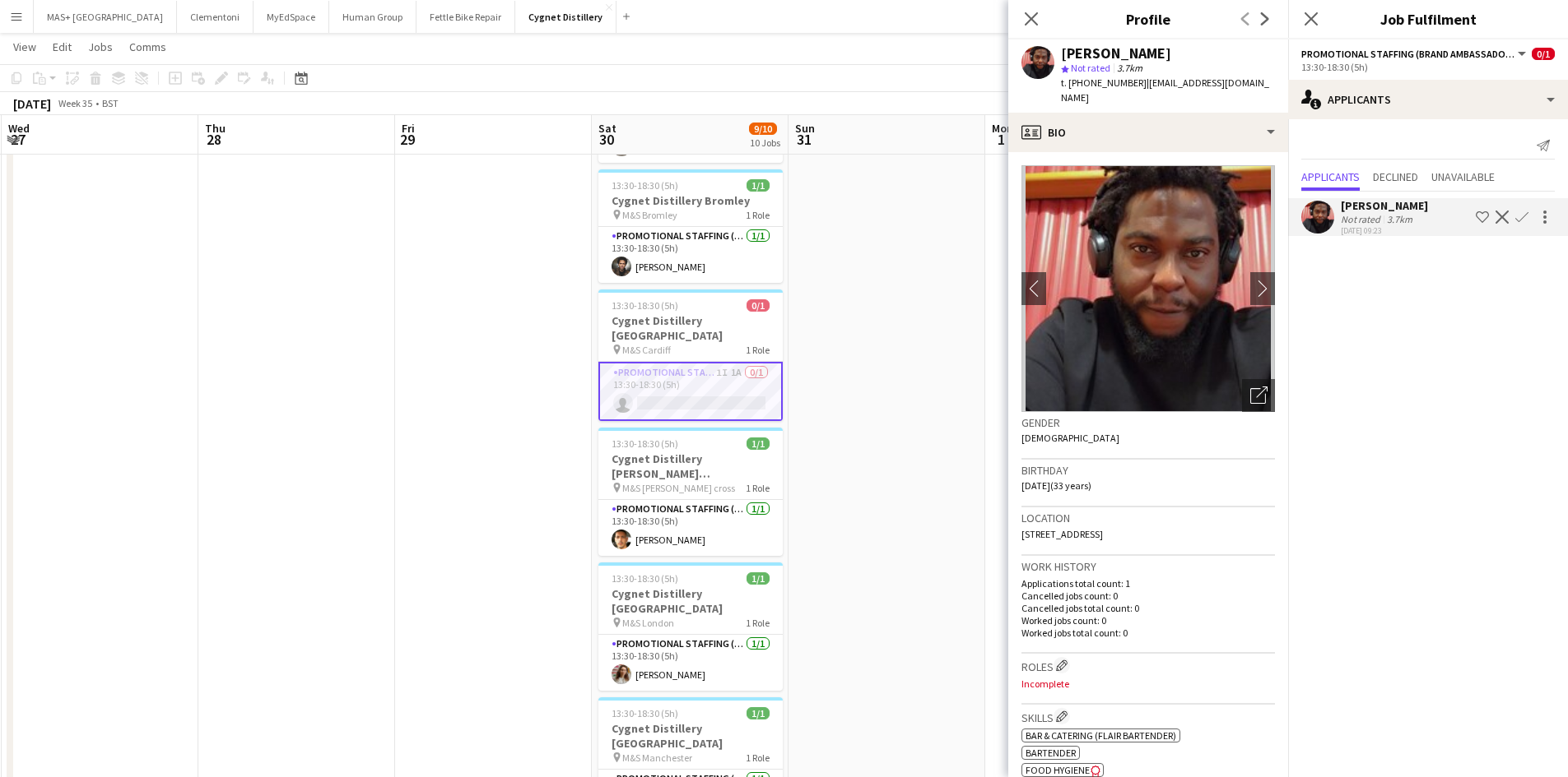
click at [891, 372] on app-date-cell at bounding box center [886, 539] width 196 height 1531
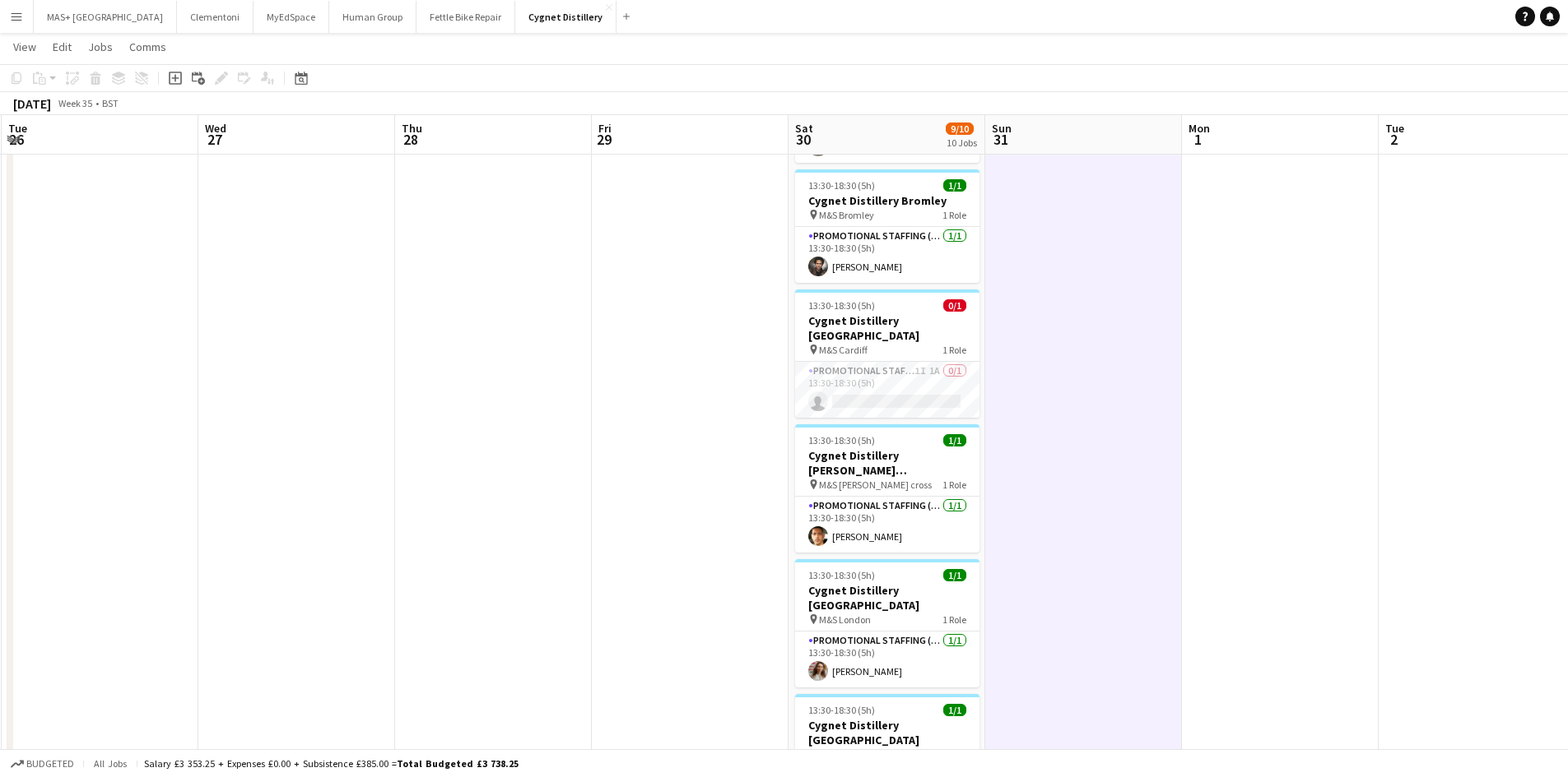
scroll to position [0, 0]
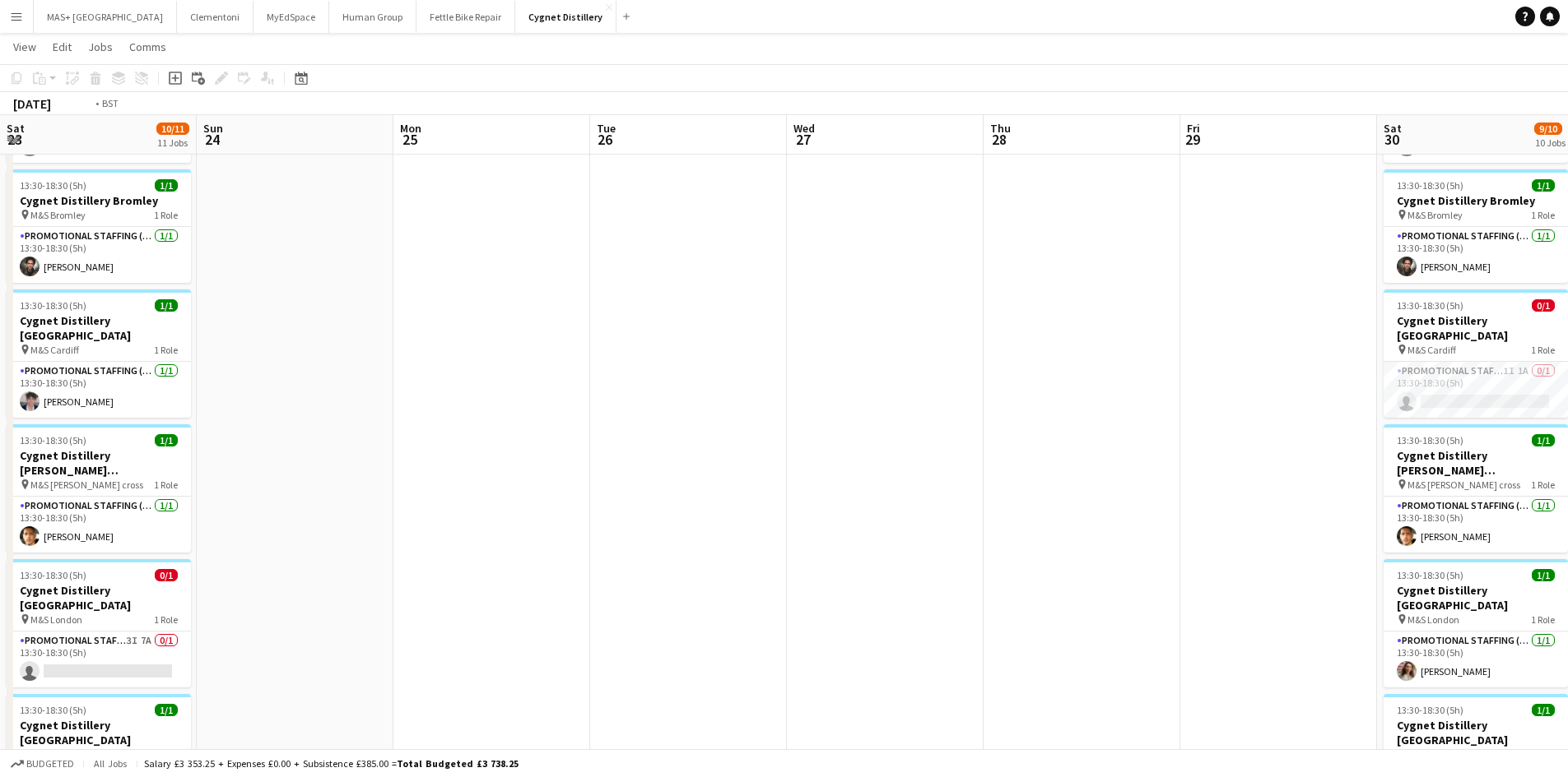
drag, startPoint x: 205, startPoint y: 430, endPoint x: 740, endPoint y: 449, distance: 535.3
click at [1104, 441] on app-calendar-viewport "Sat 23 10/11 11 Jobs Sun 24 Mon 25 Tue 26 Wed 27 Thu 28 Fri 29 Sat 30 9/10 10 J…" at bounding box center [784, 478] width 1568 height 1652
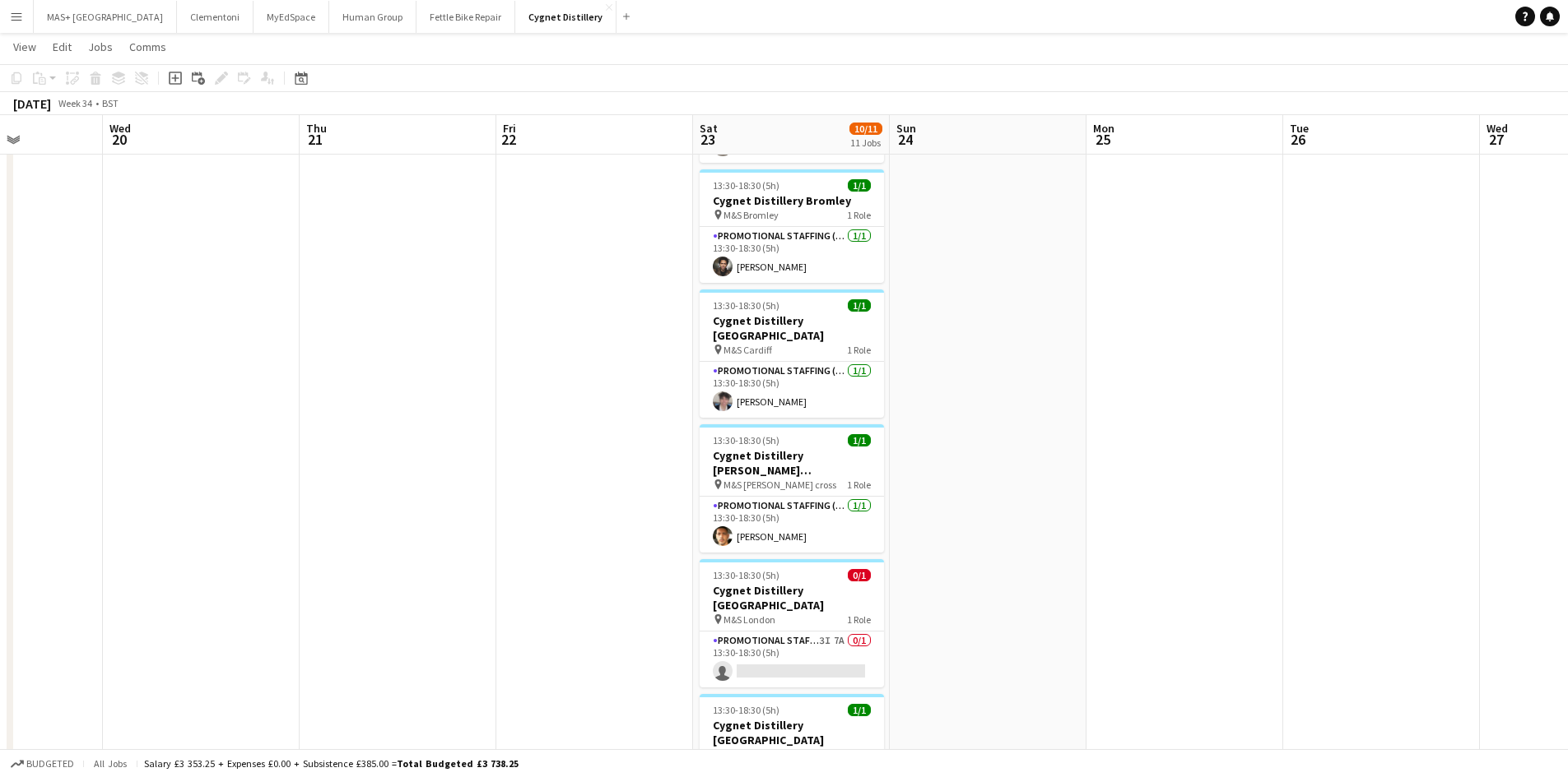
drag, startPoint x: 1292, startPoint y: 496, endPoint x: 1306, endPoint y: 496, distance: 14.0
click at [1306, 496] on app-calendar-viewport "Sun 17 Mon 18 Tue 19 Wed 20 Thu 21 Fri 22 Sat 23 10/11 11 Jobs Sun 24 Mon 25 Tu…" at bounding box center [784, 478] width 1568 height 1652
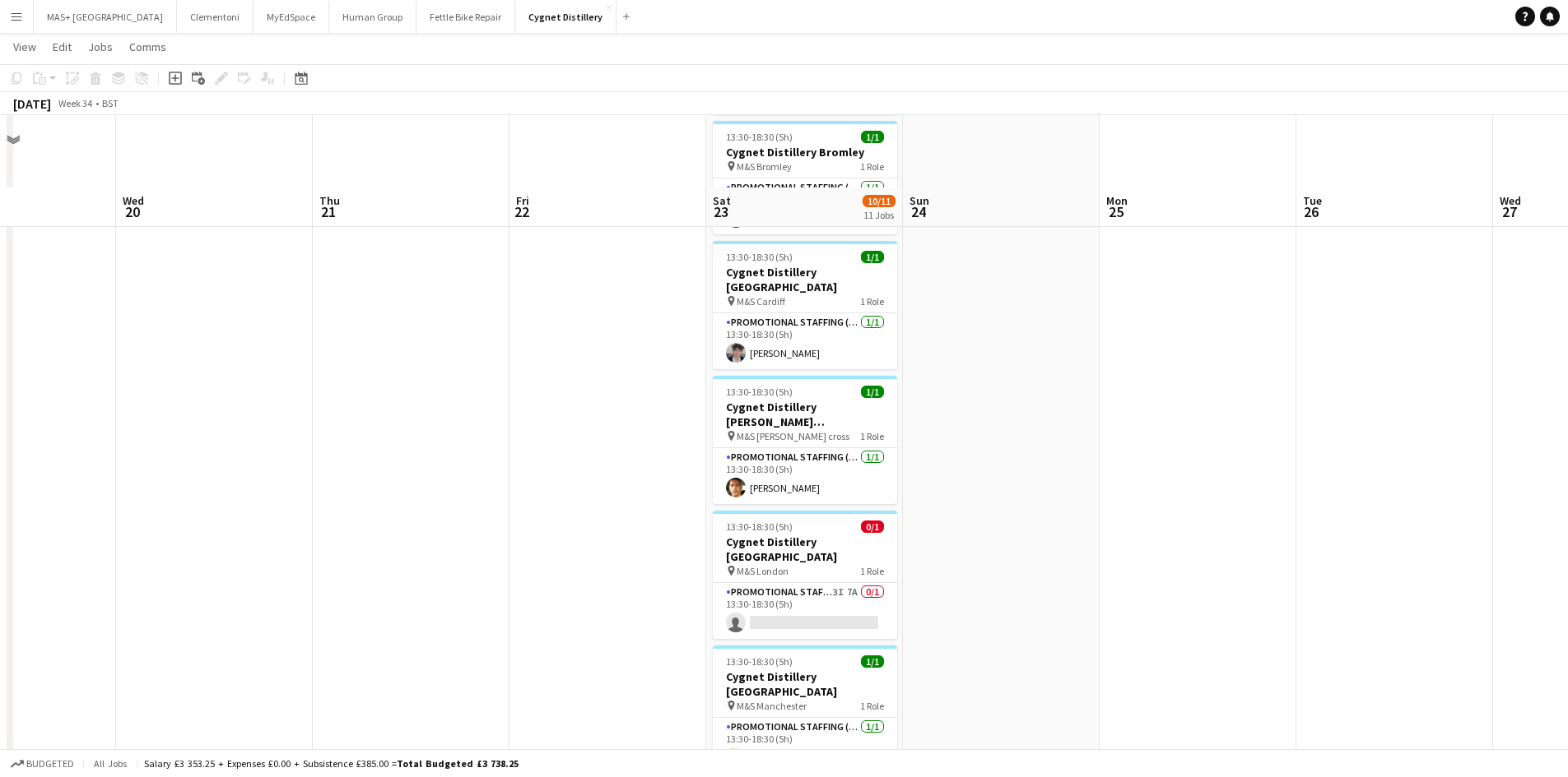
scroll to position [576, 0]
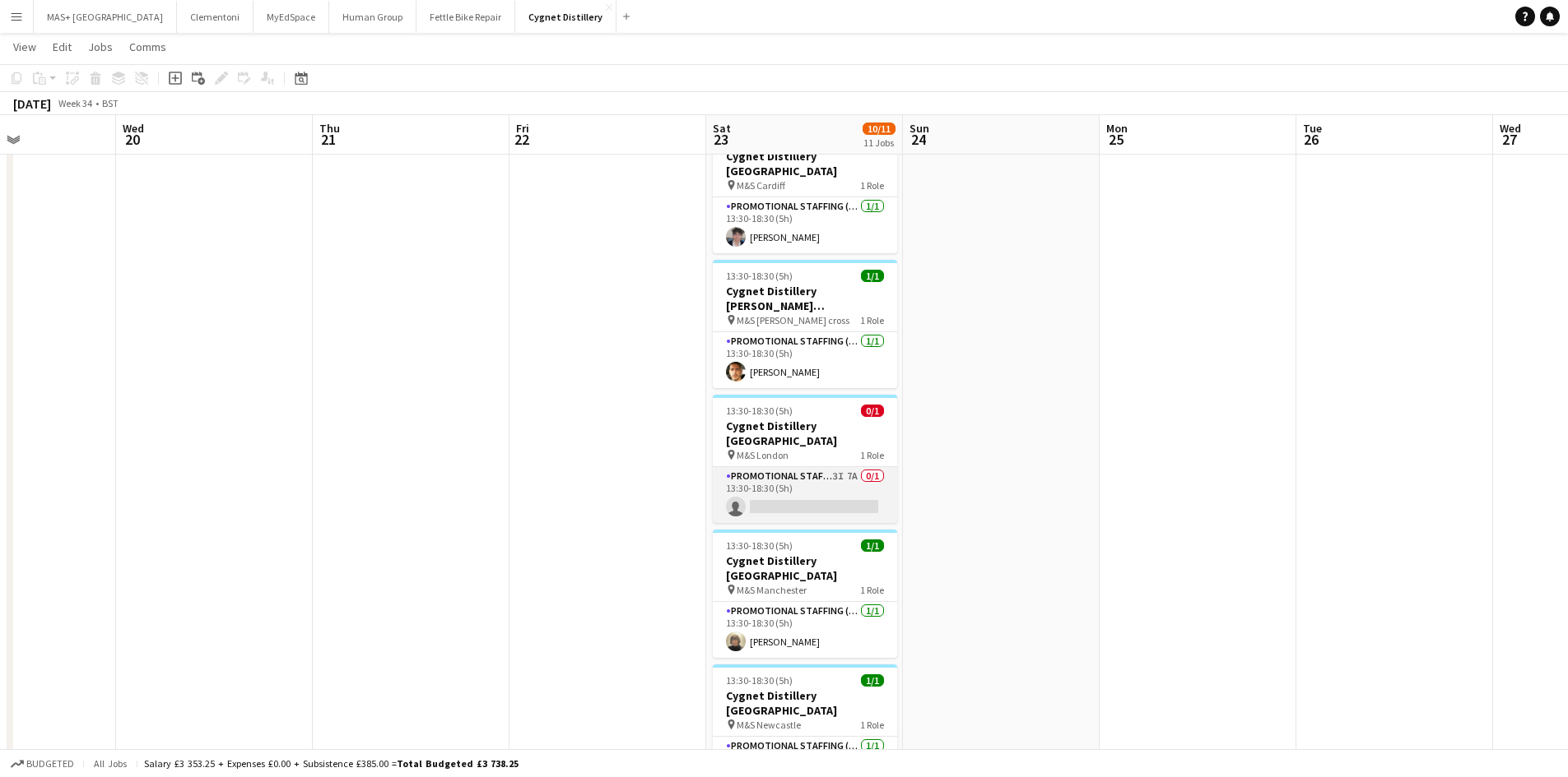
click at [832, 467] on app-card-role "Promotional Staffing (Brand Ambassadors) 3I 7A 0/1 13:30-18:30 (5h) single-neut…" at bounding box center [805, 495] width 185 height 56
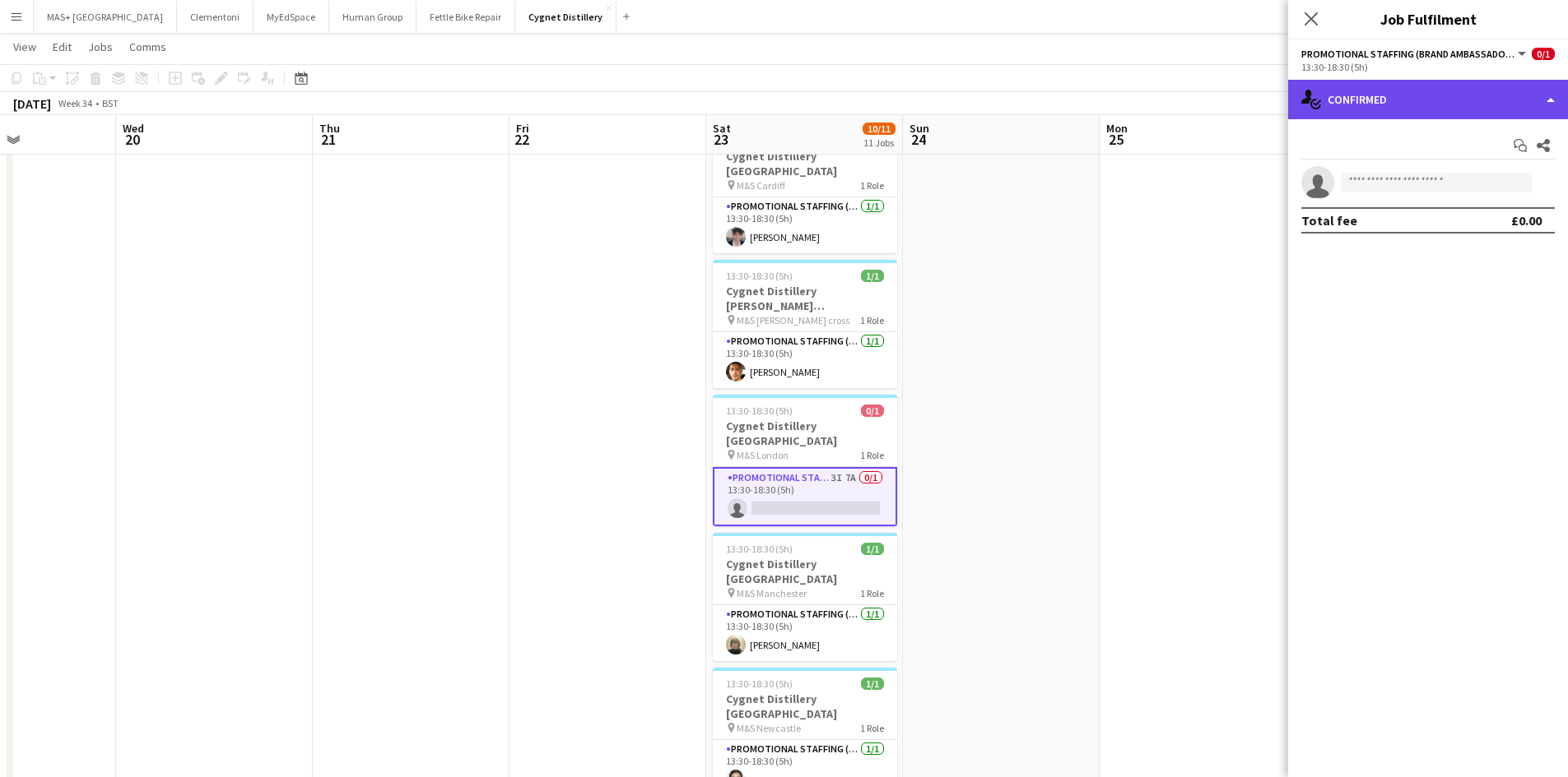
click at [1397, 114] on div "single-neutral-actions-check-2 Confirmed" at bounding box center [1428, 99] width 280 height 39
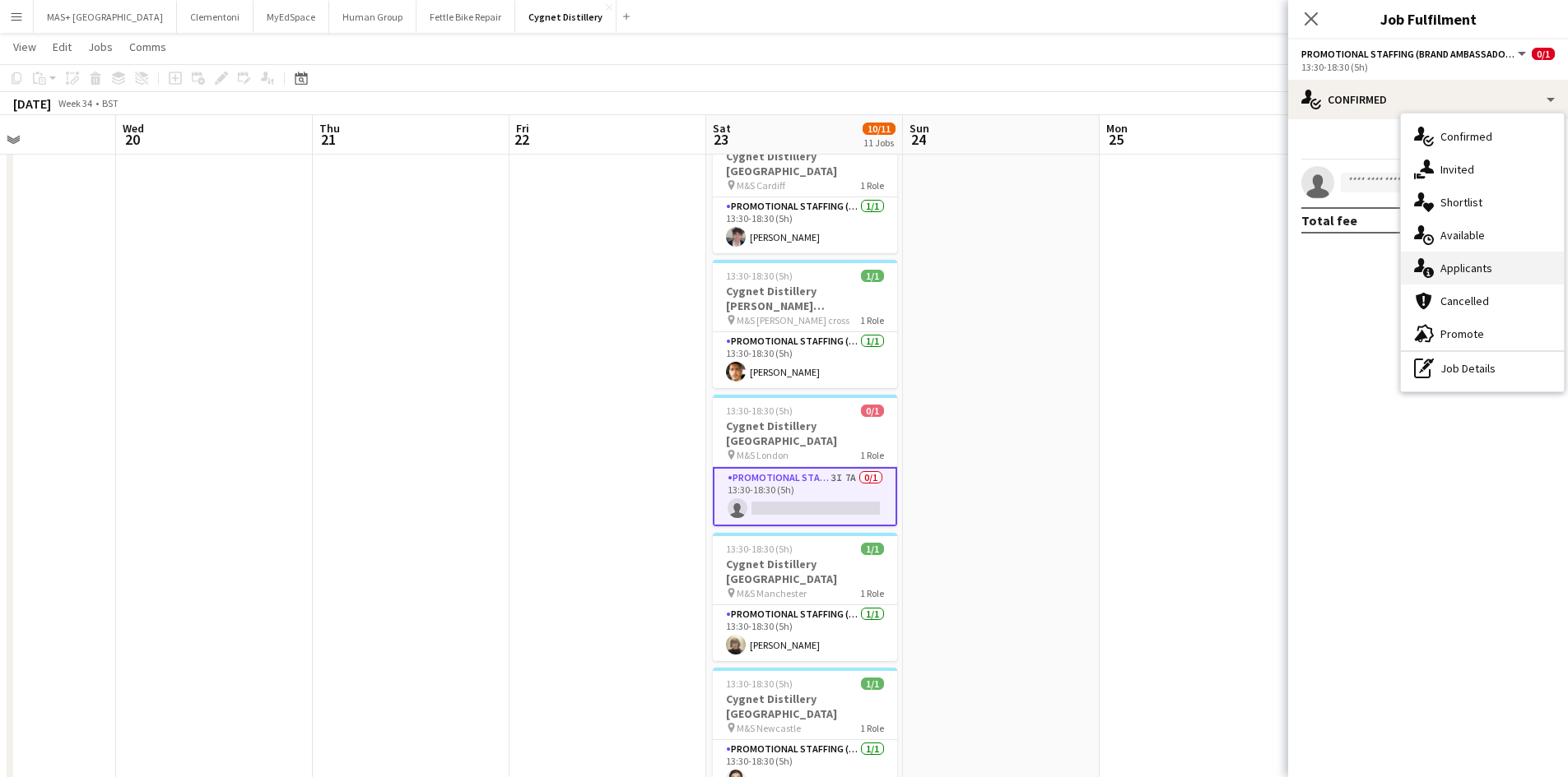
click at [1473, 255] on div "single-neutral-actions-information Applicants" at bounding box center [1482, 268] width 163 height 33
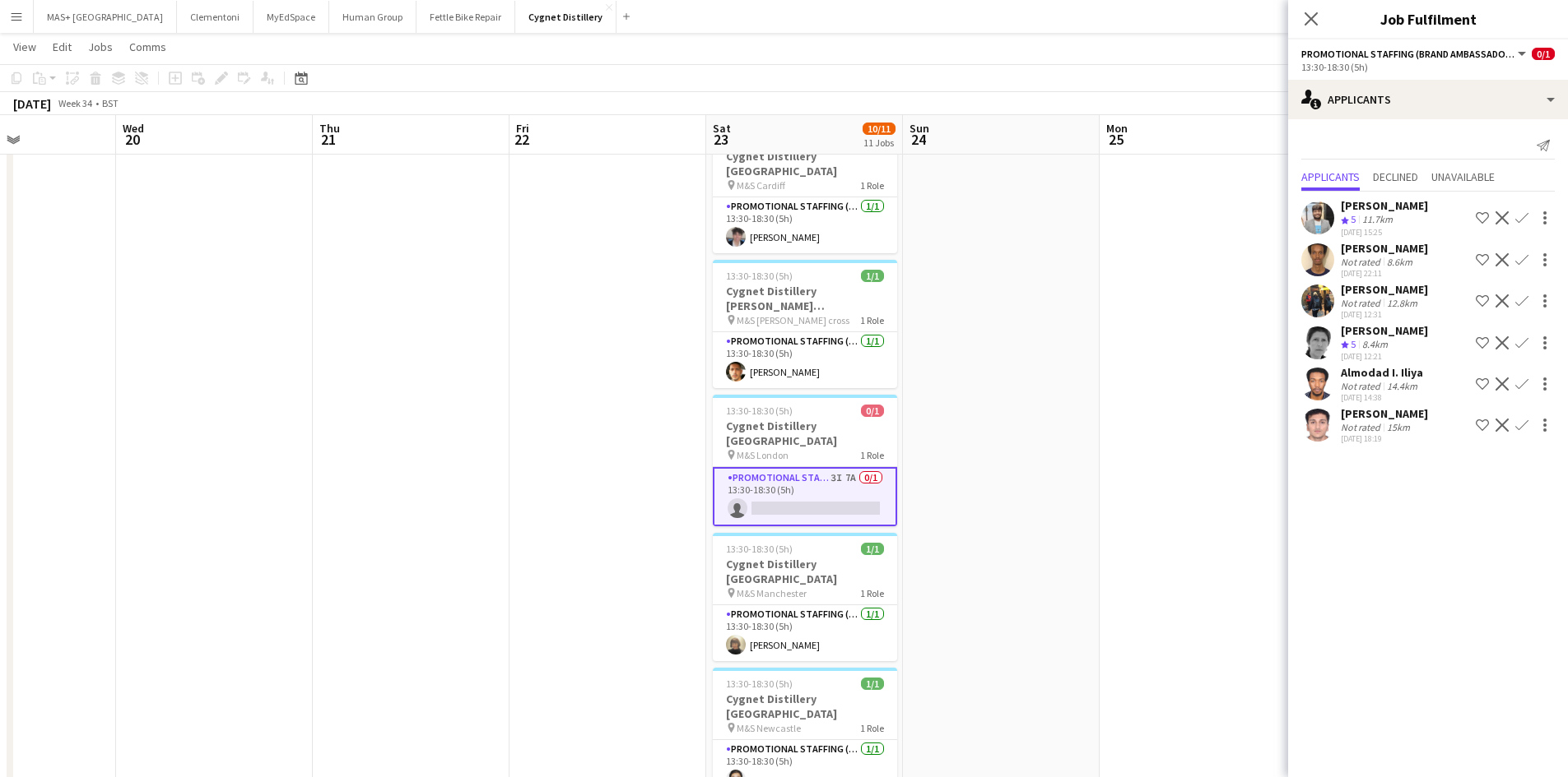
click at [1387, 339] on div "8.4km" at bounding box center [1375, 344] width 33 height 14
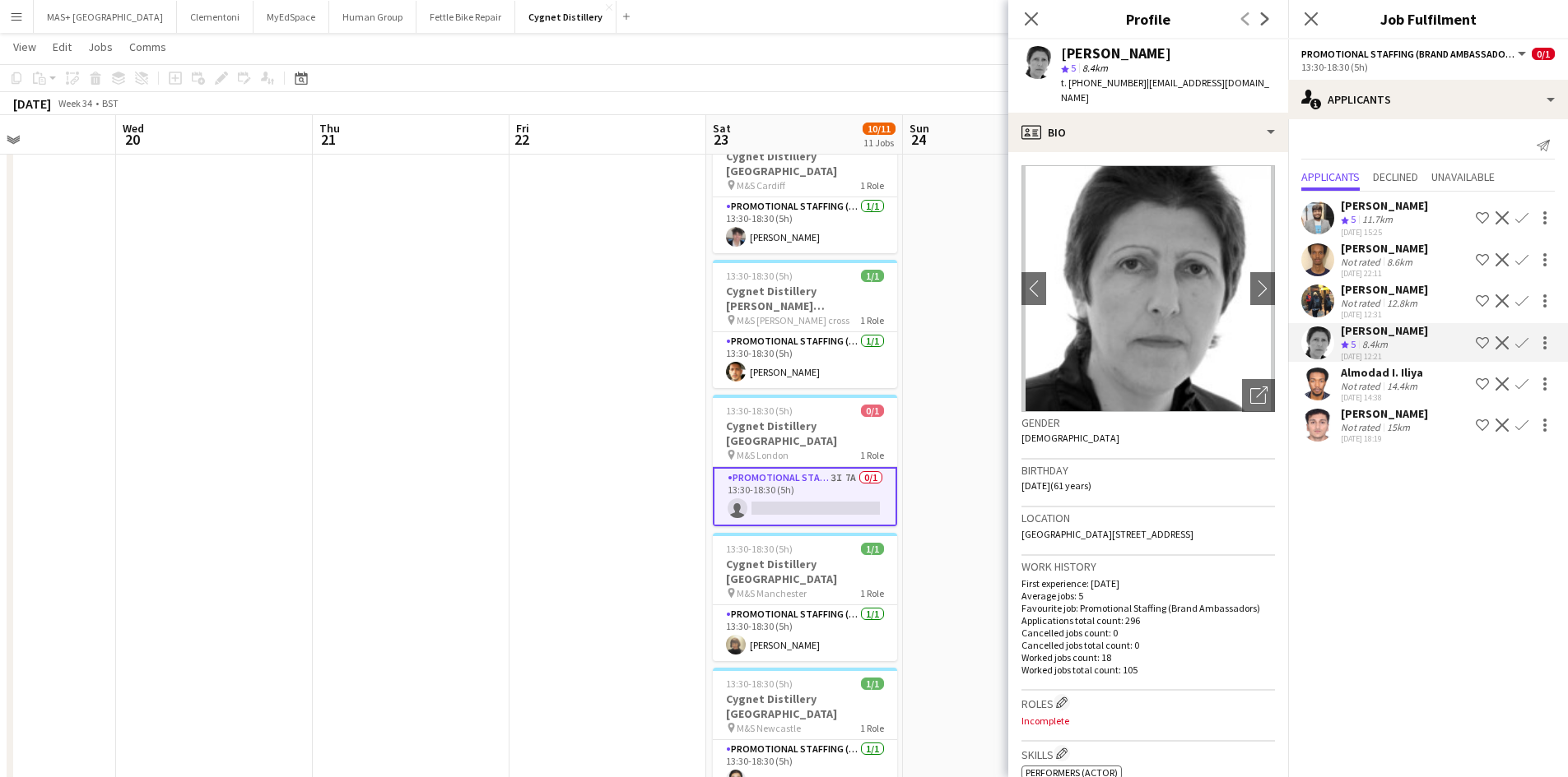
click at [1521, 343] on app-icon "Confirm" at bounding box center [1522, 344] width 13 height 13
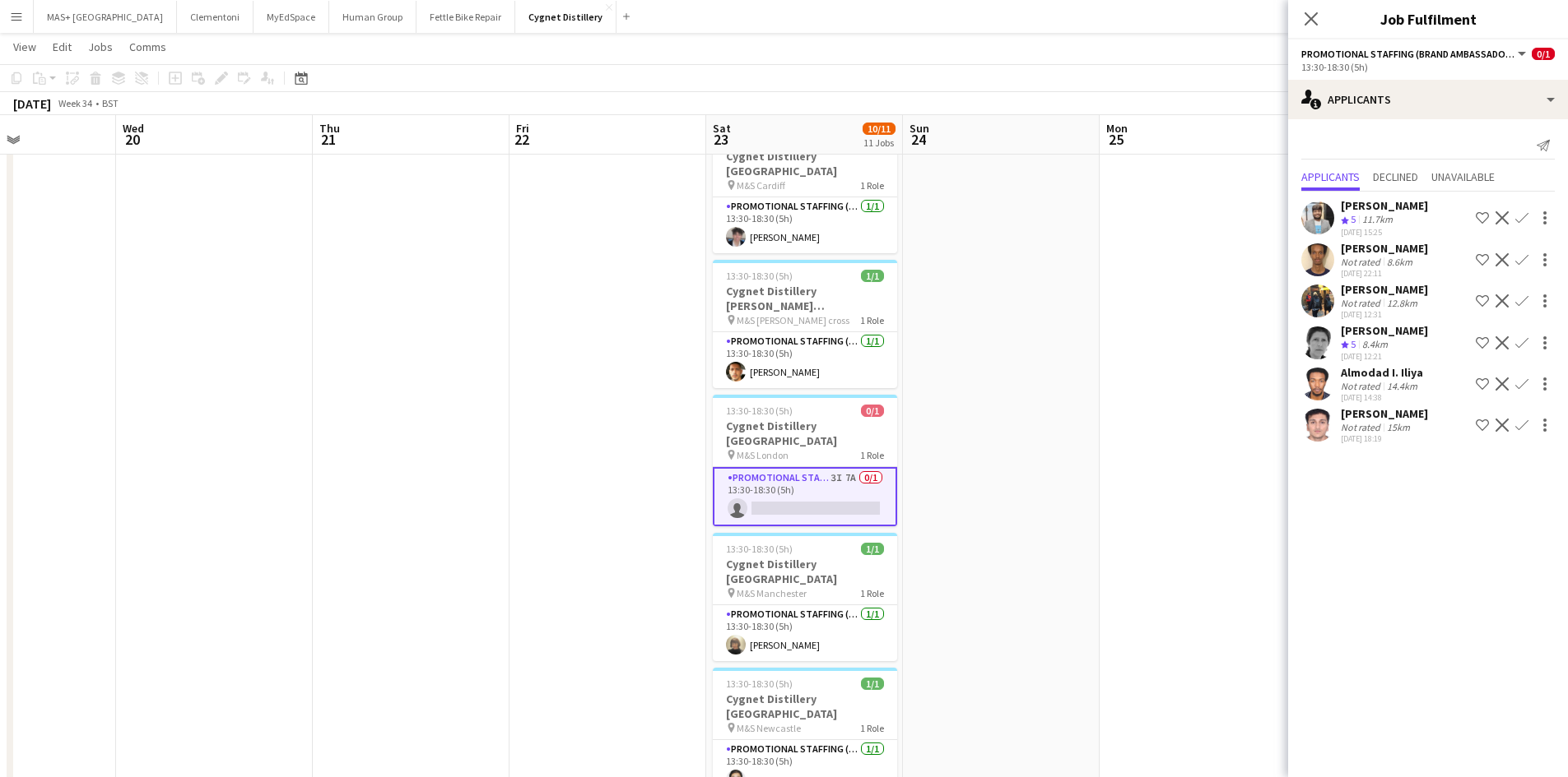
click at [1523, 343] on app-icon "Confirm" at bounding box center [1522, 344] width 13 height 13
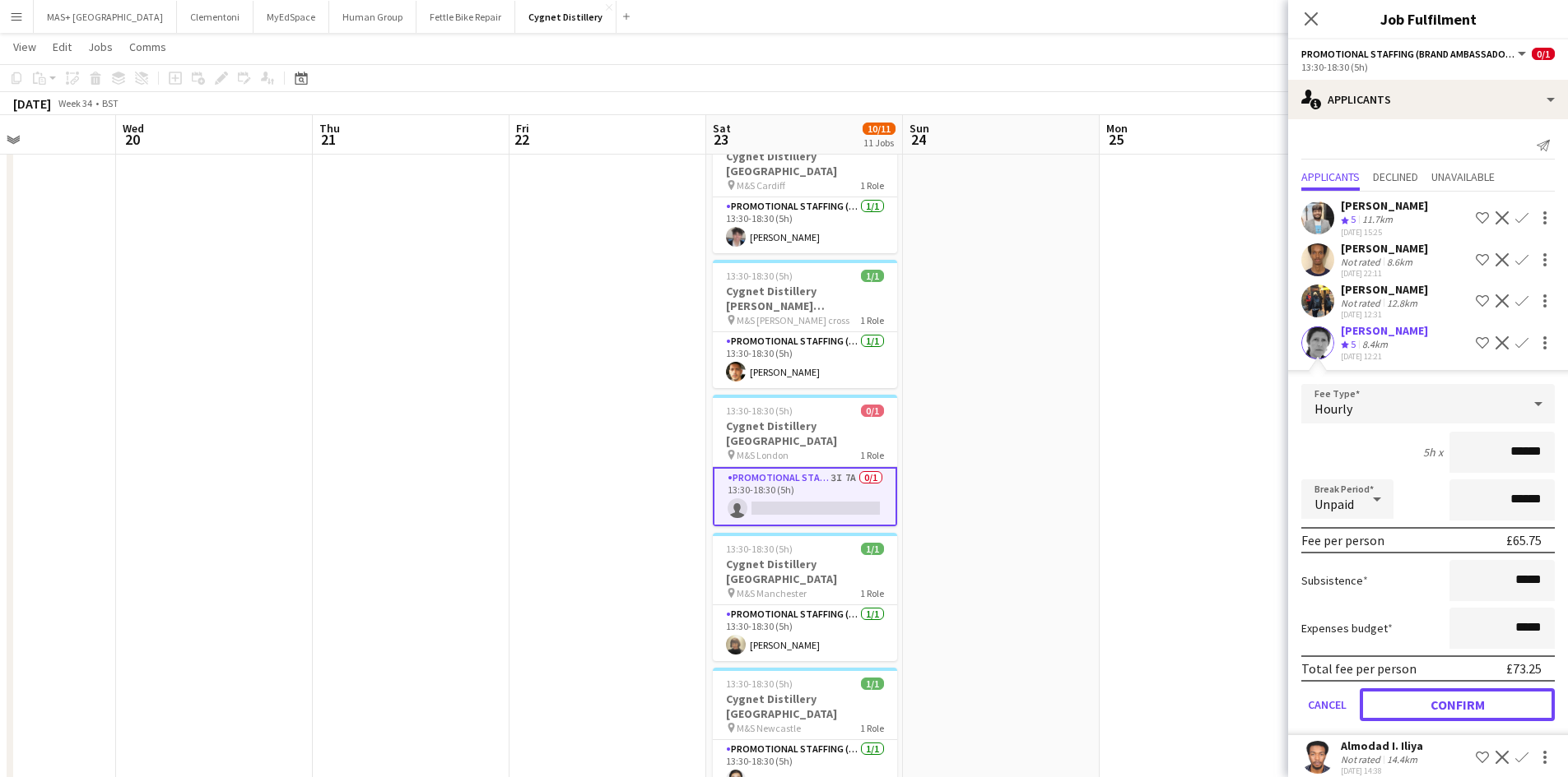
click at [1410, 712] on button "Confirm" at bounding box center [1457, 705] width 195 height 33
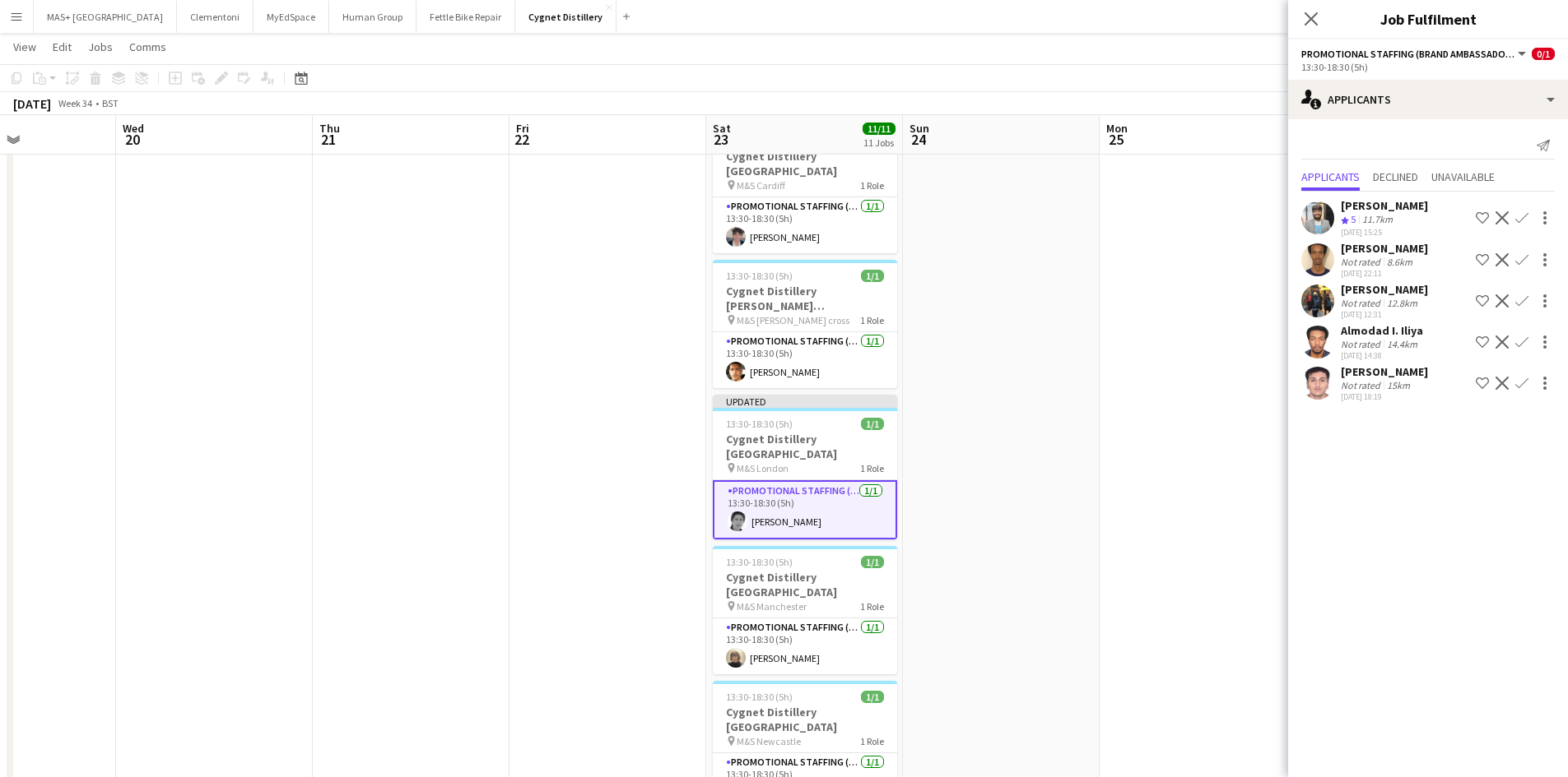
click at [1214, 642] on app-date-cell at bounding box center [1198, 374] width 196 height 1531
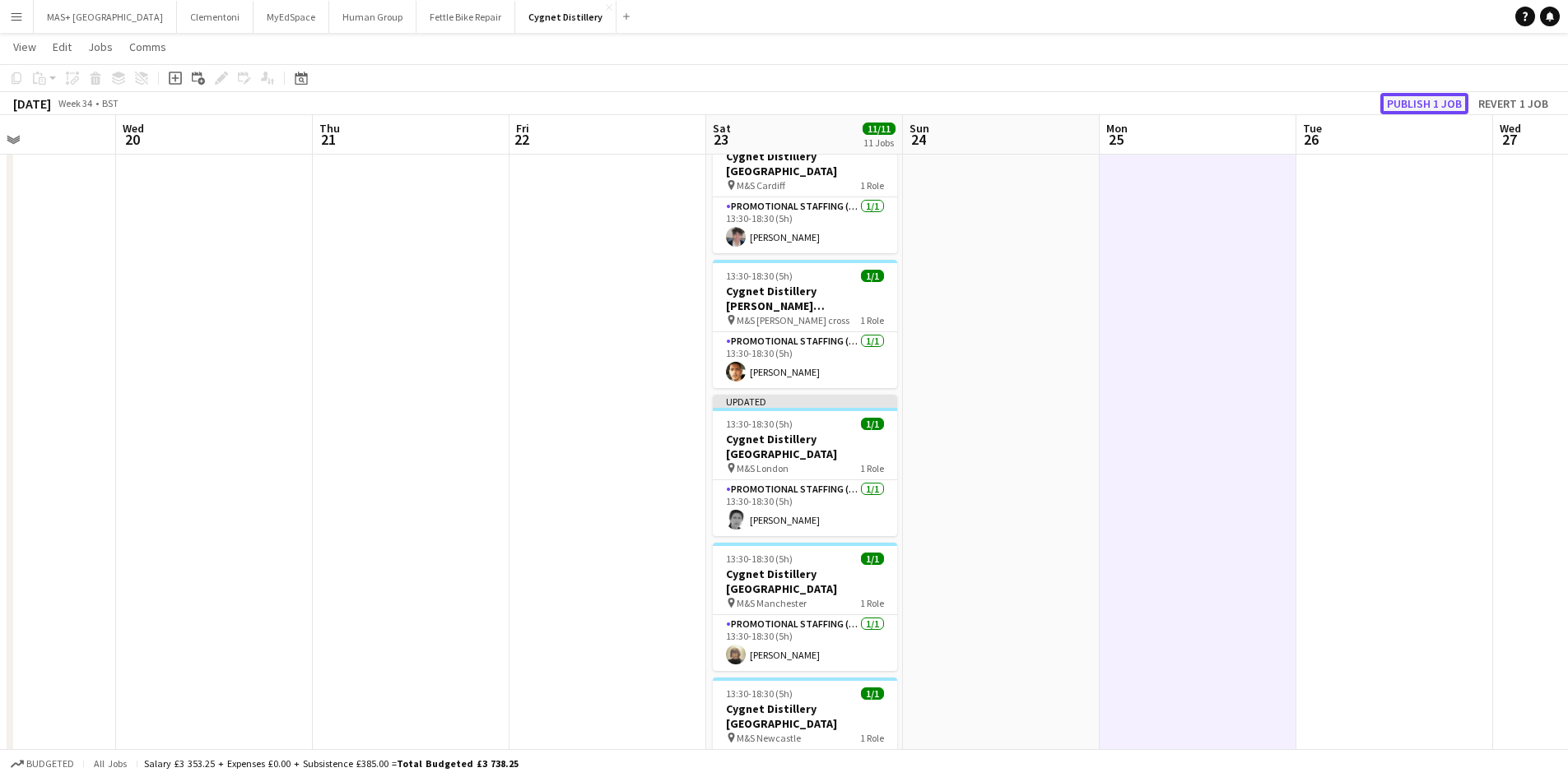
click at [1405, 105] on button "Publish 1 job" at bounding box center [1424, 103] width 88 height 21
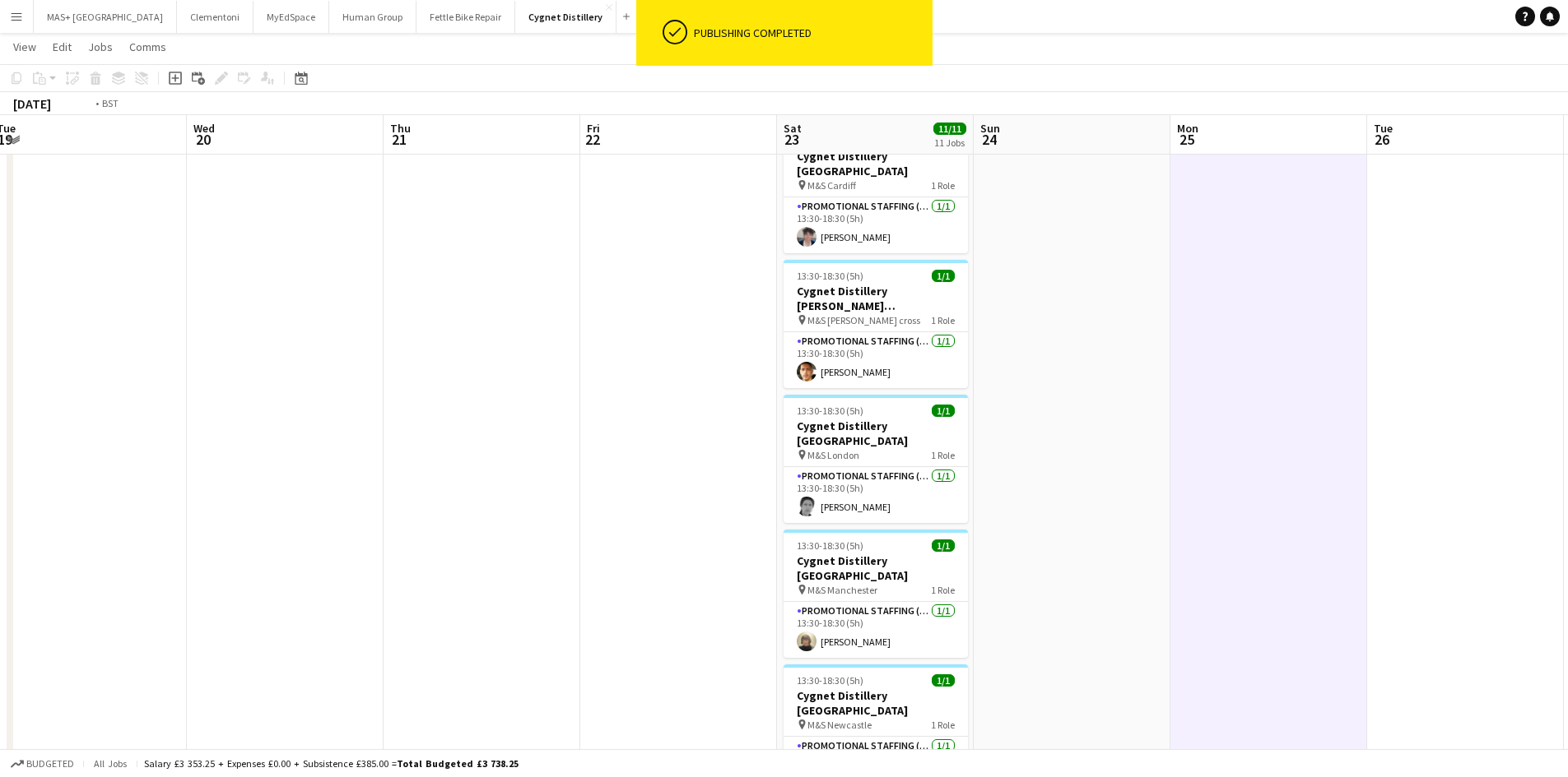
drag, startPoint x: 475, startPoint y: 543, endPoint x: 1101, endPoint y: 508, distance: 627.0
click at [1130, 507] on app-calendar-viewport "Sun 17 Mon 18 Tue 19 Wed 20 Thu 21 Fri 22 Sat 23 11/11 11 Jobs Sun 24 Mon 25 Tu…" at bounding box center [784, 314] width 1568 height 1652
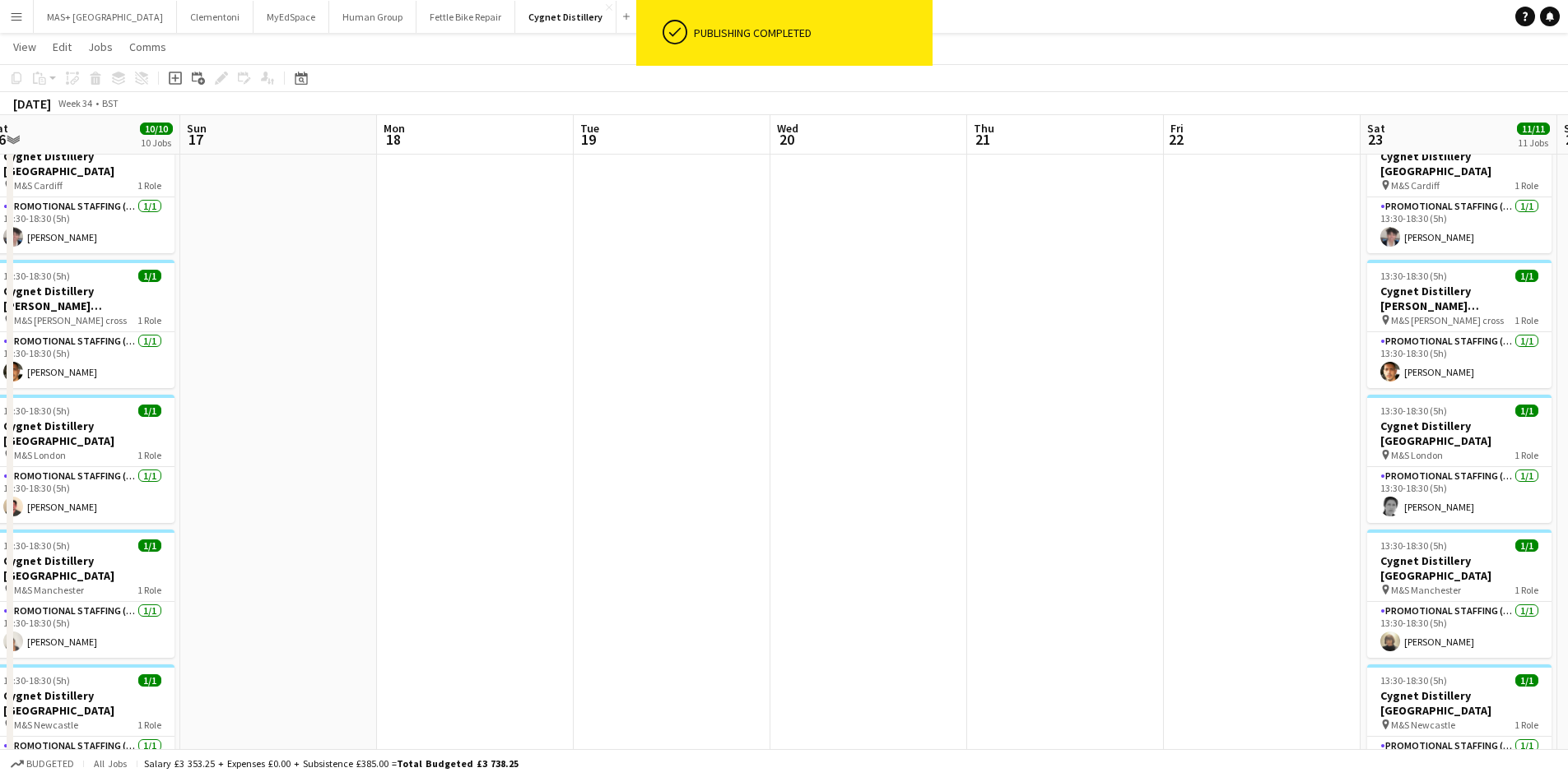
scroll to position [0, 360]
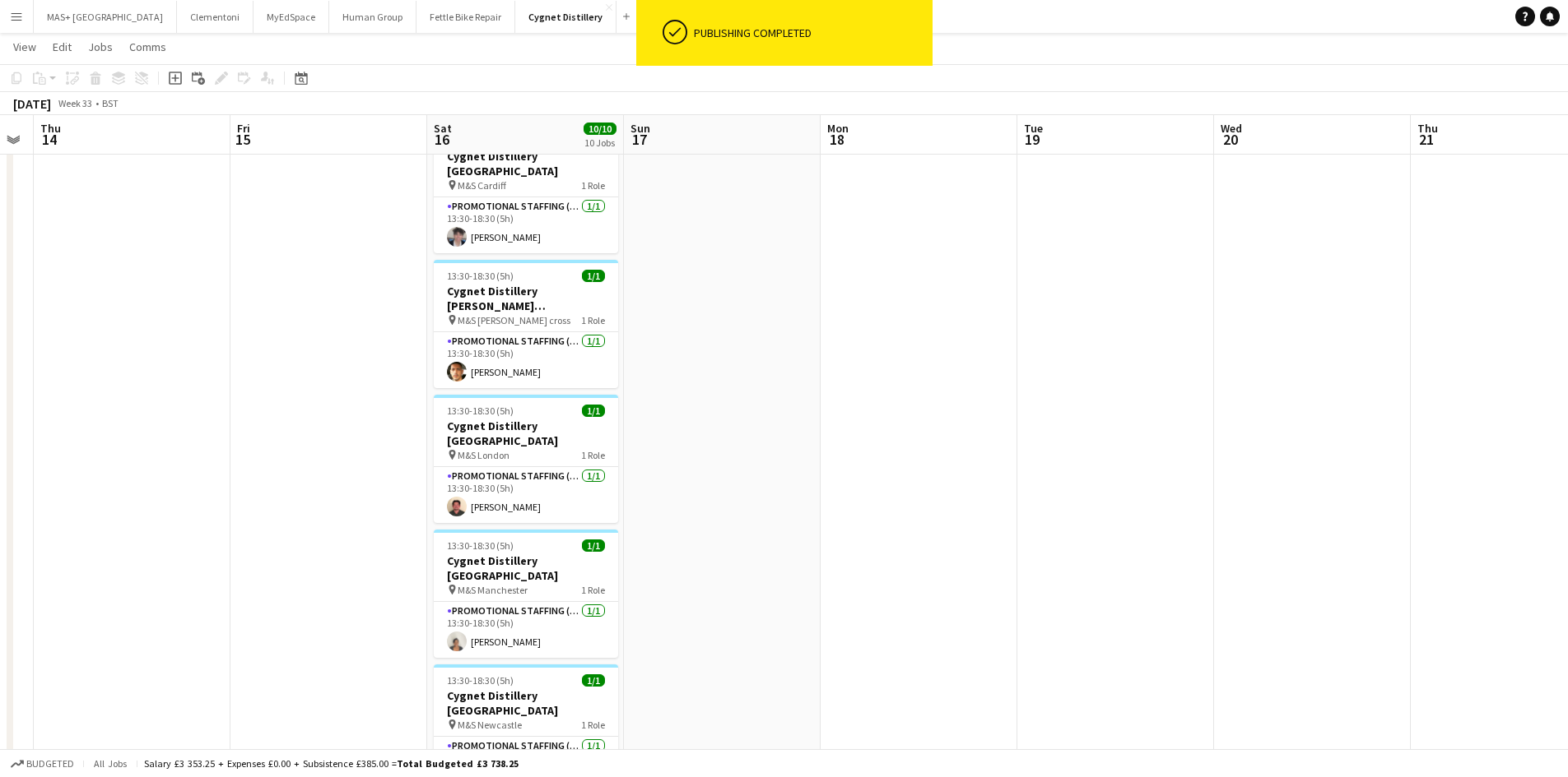
drag, startPoint x: 661, startPoint y: 531, endPoint x: 1105, endPoint y: 500, distance: 445.1
click at [1105, 500] on app-calendar-viewport "Tue 12 Wed 13 Thu 14 Fri 15 Sat 16 10/10 10 Jobs Sun 17 Mon 18 Tue 19 Wed 20 Th…" at bounding box center [784, 314] width 1568 height 1652
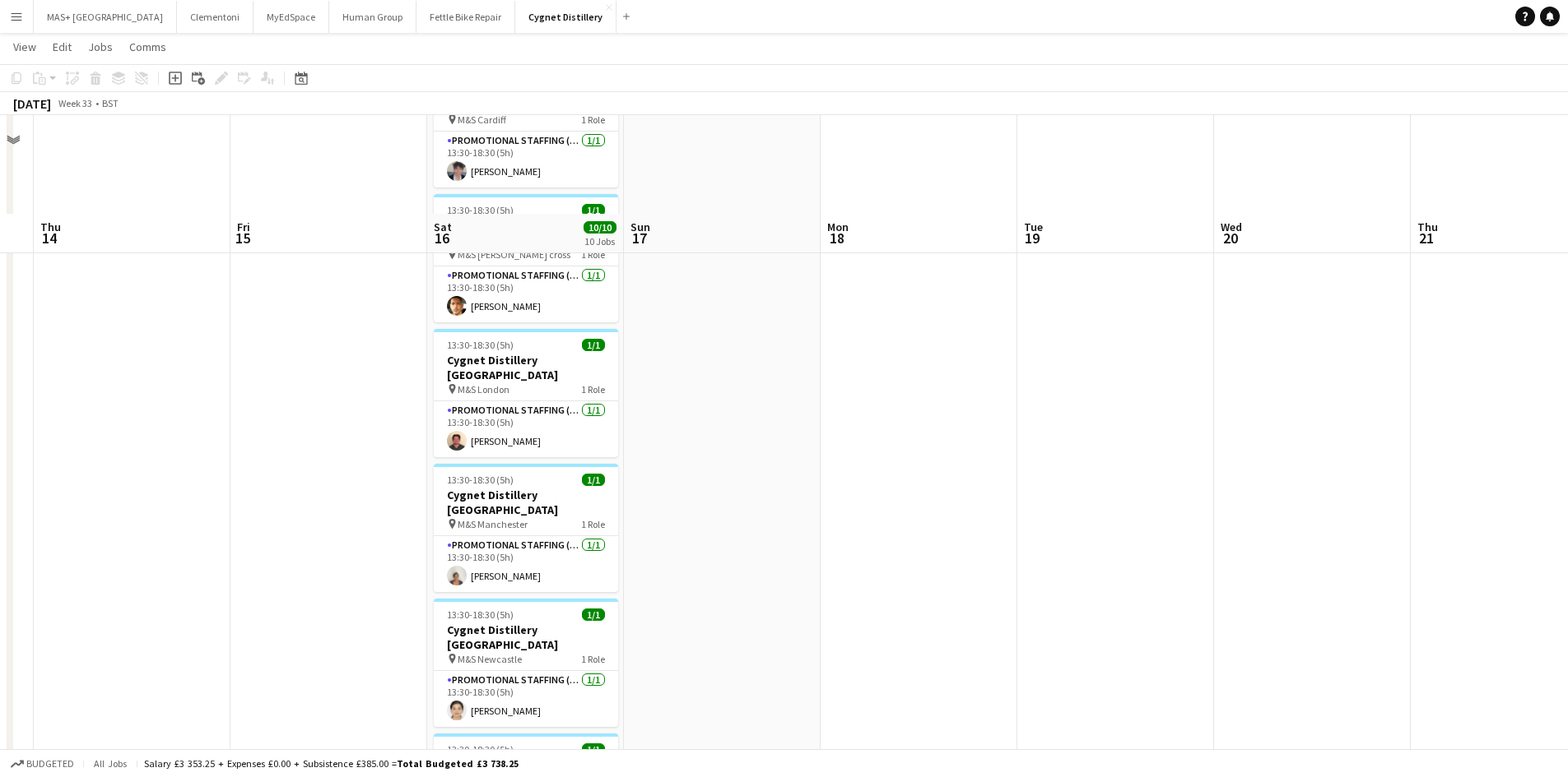
scroll to position [741, 0]
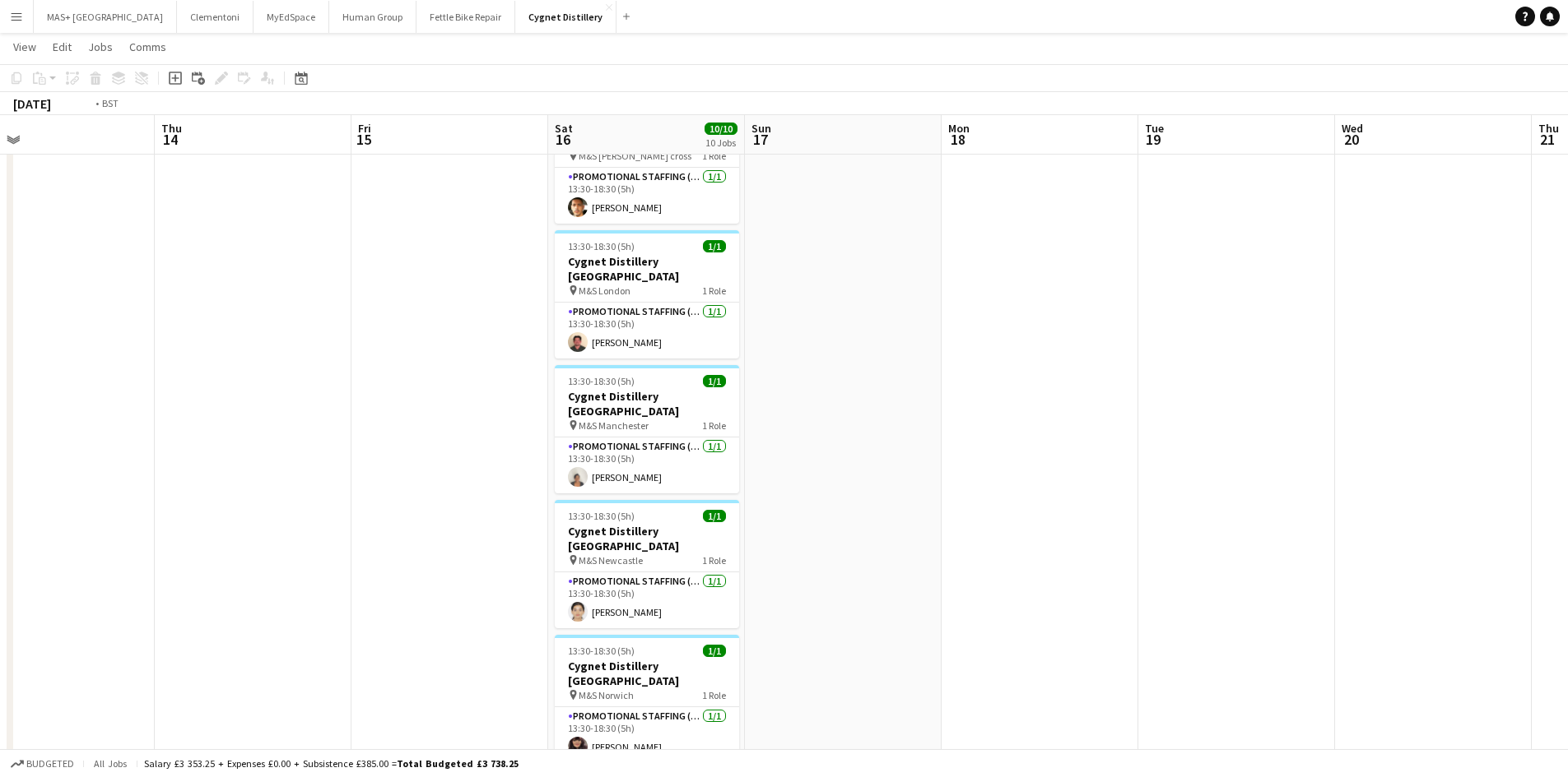
drag, startPoint x: 281, startPoint y: 554, endPoint x: 994, endPoint y: 496, distance: 715.4
click at [994, 496] on app-calendar-viewport "Mon 11 Tue 12 Wed 13 Thu 14 Fri 15 Sat 16 10/10 10 Jobs Sun 17 Mon 18 Tue 19 We…" at bounding box center [784, 149] width 1568 height 1652
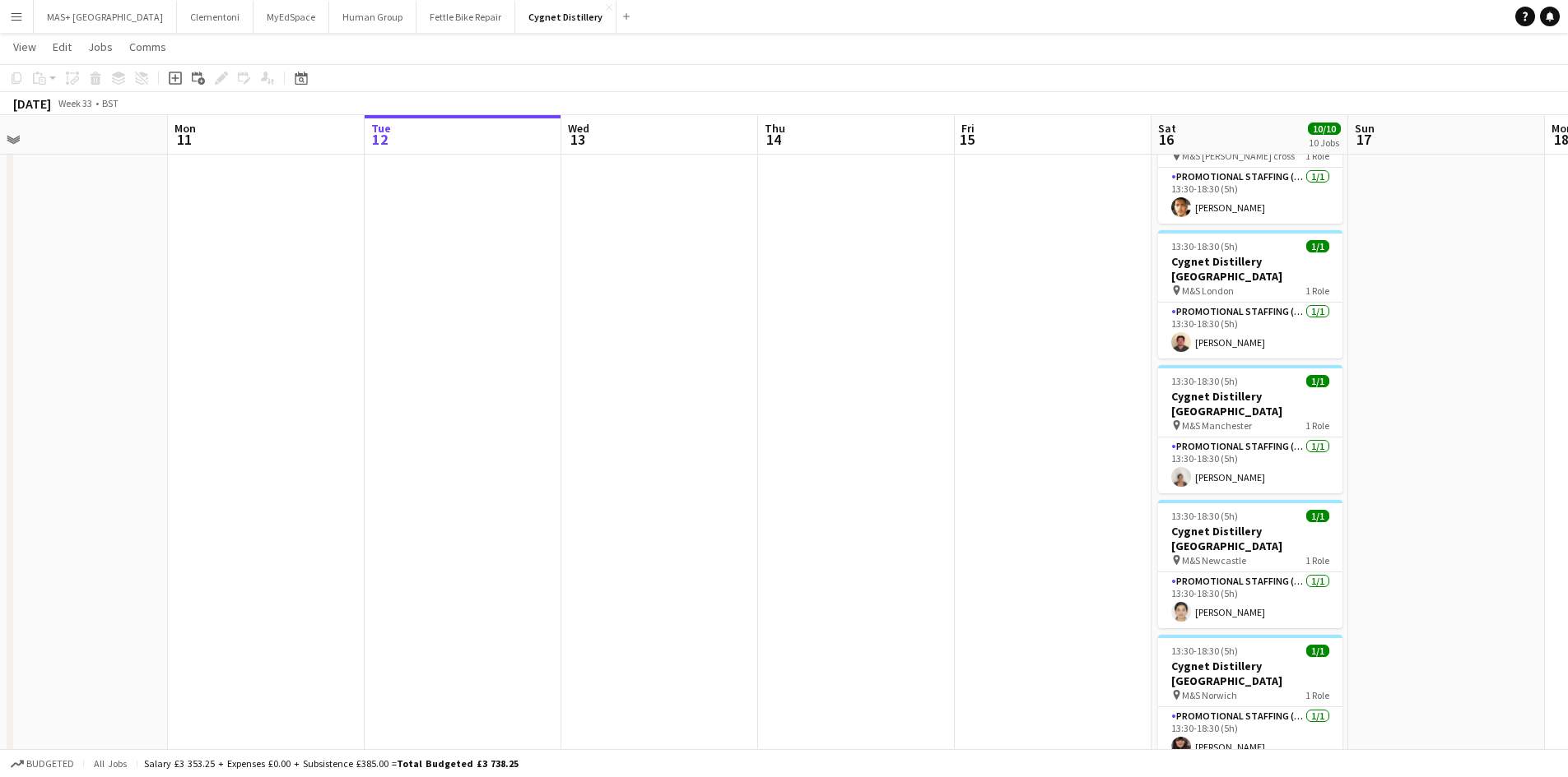
drag, startPoint x: 487, startPoint y: 537, endPoint x: 1100, endPoint y: 531, distance: 613.0
click at [1100, 531] on app-calendar-viewport "Fri 8 Sat 9 10/10 10 Jobs Sun 10 Mon 11 Tue 12 Wed 13 Thu 14 Fri 15 Sat 16 10/1…" at bounding box center [784, 149] width 1568 height 1652
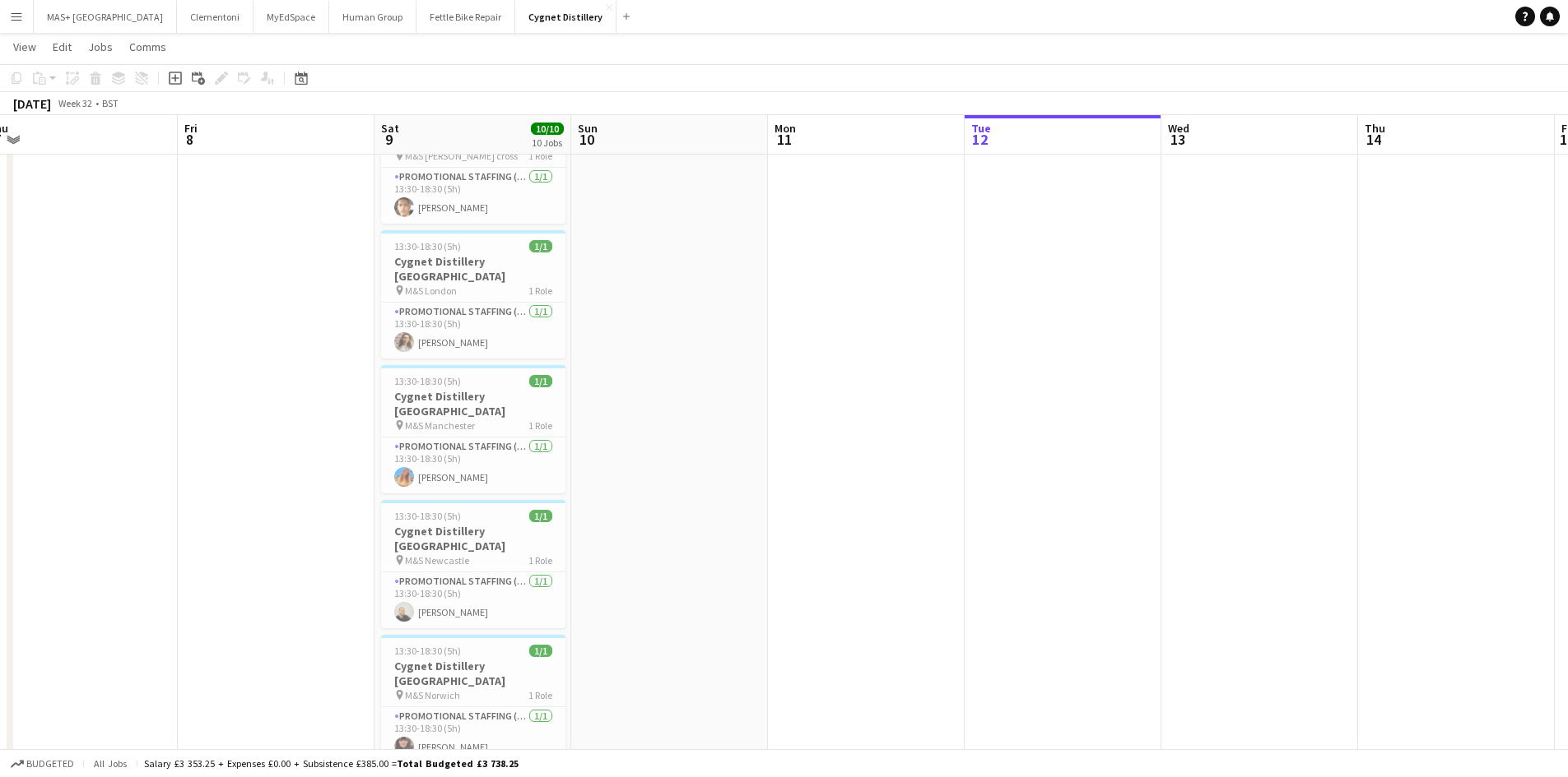
scroll to position [0, 521]
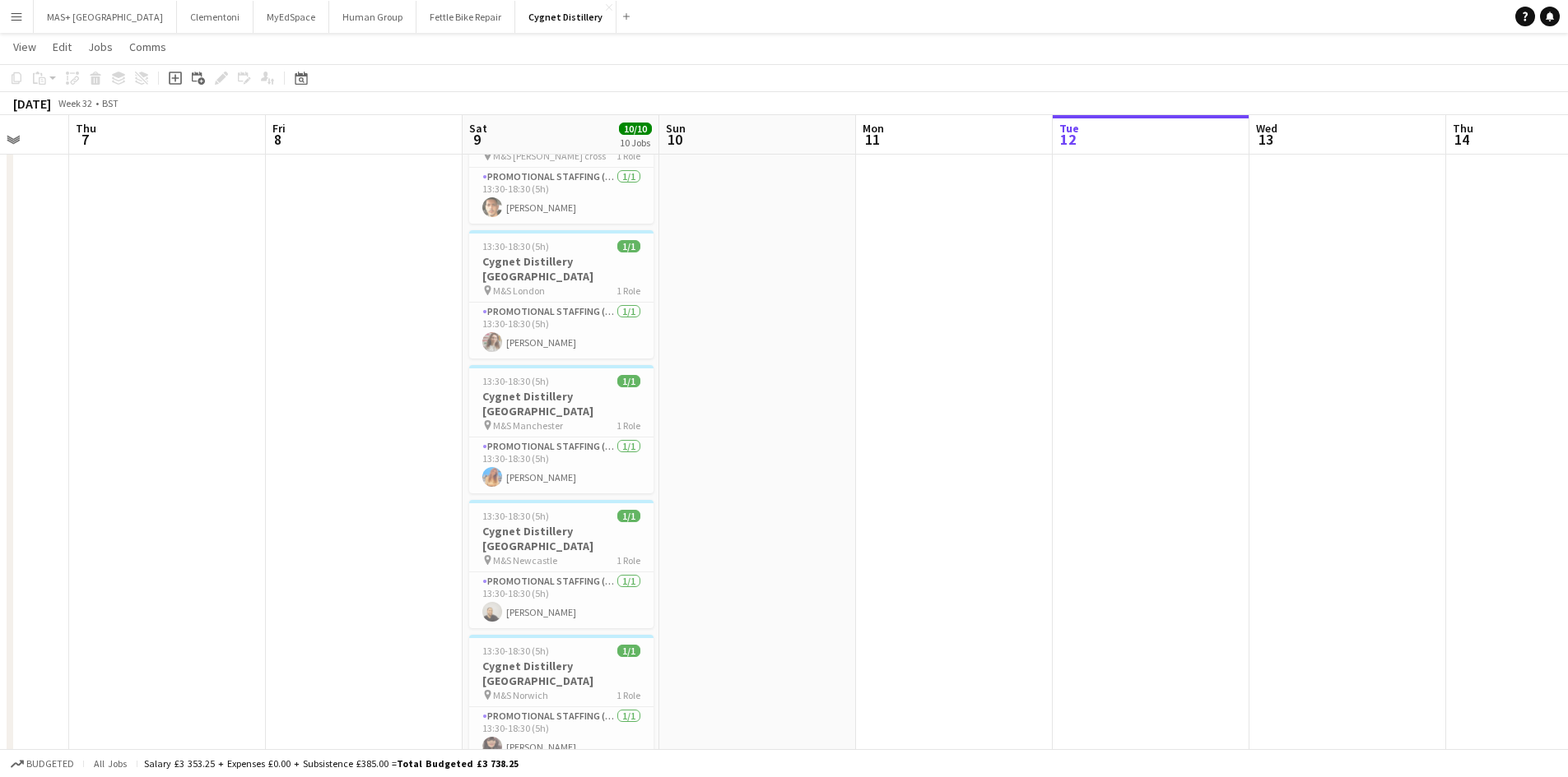
drag, startPoint x: 547, startPoint y: 544, endPoint x: 601, endPoint y: 544, distance: 54.0
click at [601, 544] on app-calendar-viewport "Mon 4 Tue 5 Wed 6 Thu 7 Fri 8 Sat 9 10/10 10 Jobs Sun 10 Mon 11 Tue 12 Wed 13 T…" at bounding box center [784, 149] width 1568 height 1652
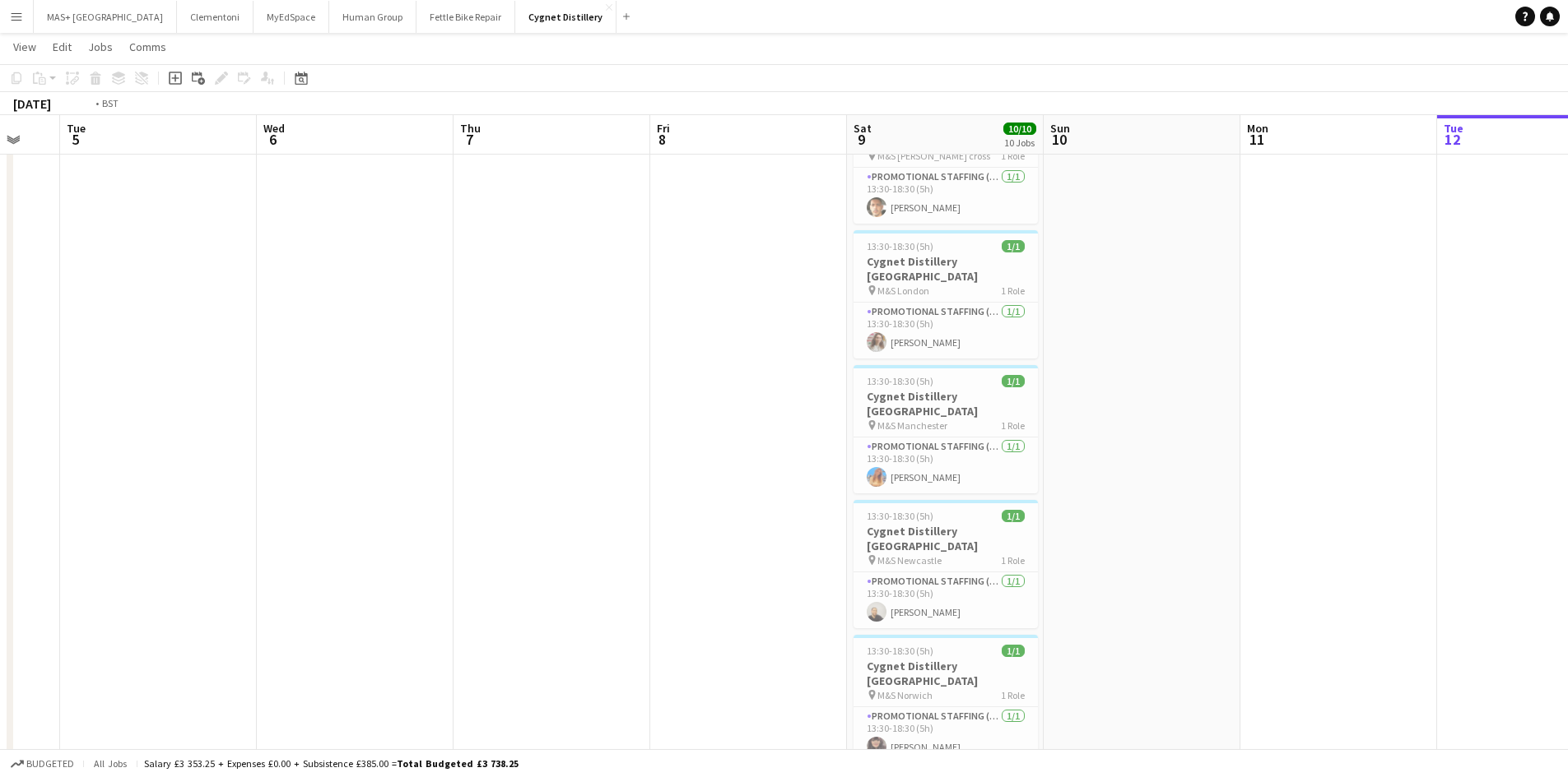
drag, startPoint x: 271, startPoint y: 570, endPoint x: 854, endPoint y: 568, distance: 583.0
click at [1132, 558] on app-calendar-viewport "Sat 2 Sun 3 Mon 4 Tue 5 Wed 6 Thu 7 Fri 8 Sat 9 10/10 10 Jobs Sun 10 Mon 11 Tue…" at bounding box center [784, 149] width 1568 height 1652
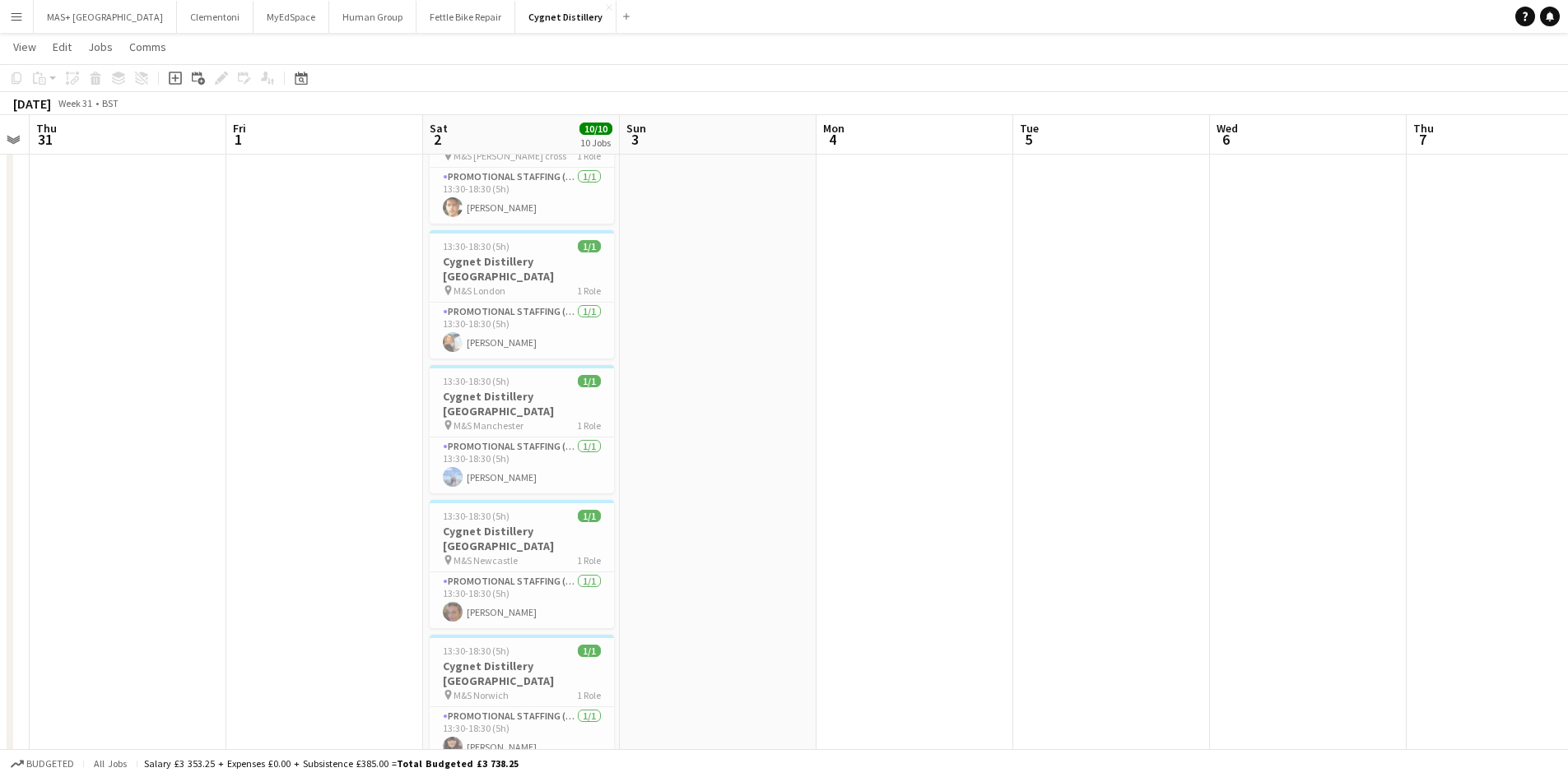
scroll to position [0, 352]
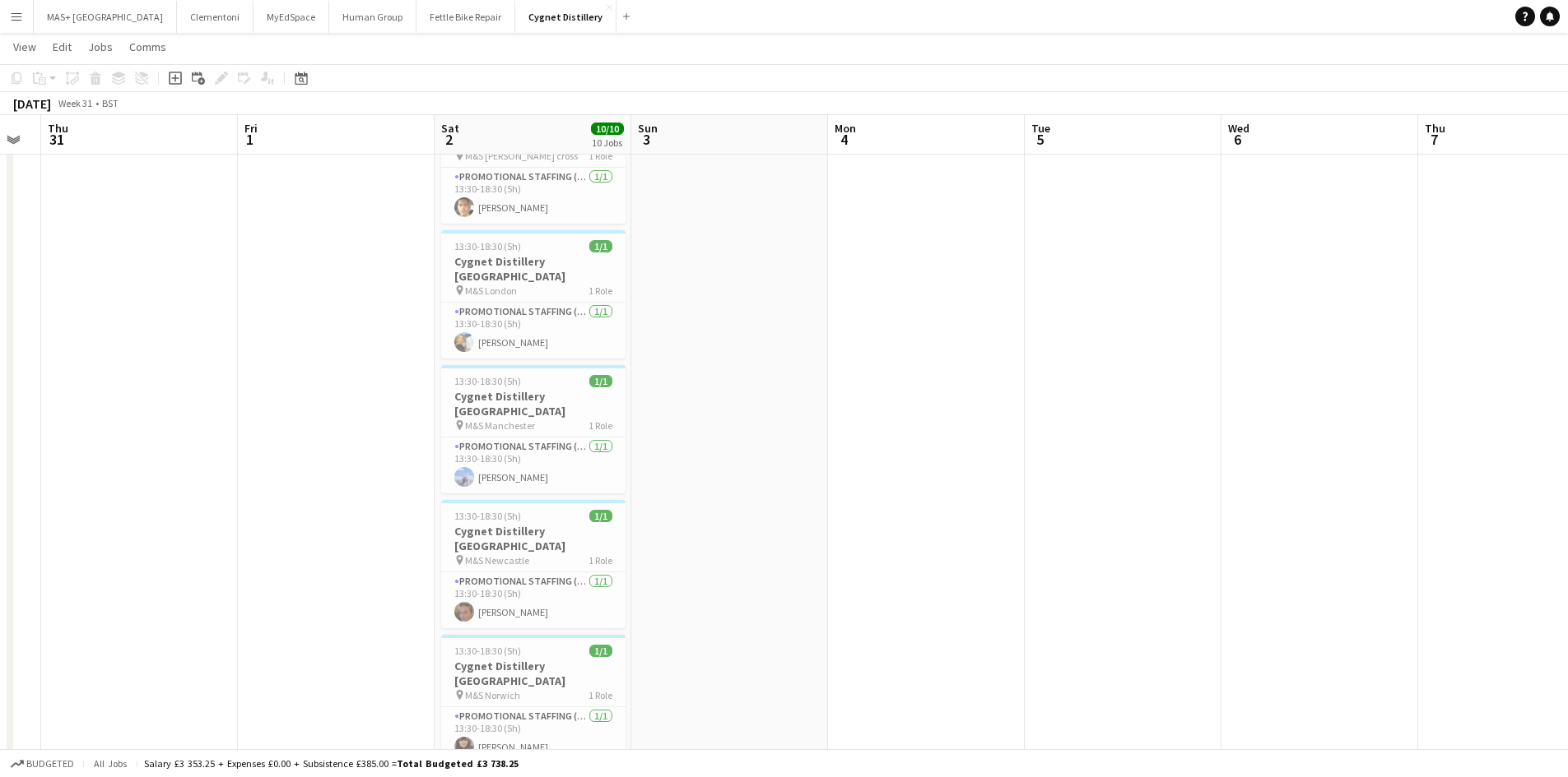
drag, startPoint x: 1122, startPoint y: 572, endPoint x: 1243, endPoint y: 572, distance: 121.0
click at [1243, 572] on app-calendar-viewport "Tue 29 Wed 30 Thu 31 Fri 1 Sat 2 10/10 10 Jobs Sun 3 Mon 4 Tue 5 Wed 6 Thu 7 Fr…" at bounding box center [784, 149] width 1568 height 1652
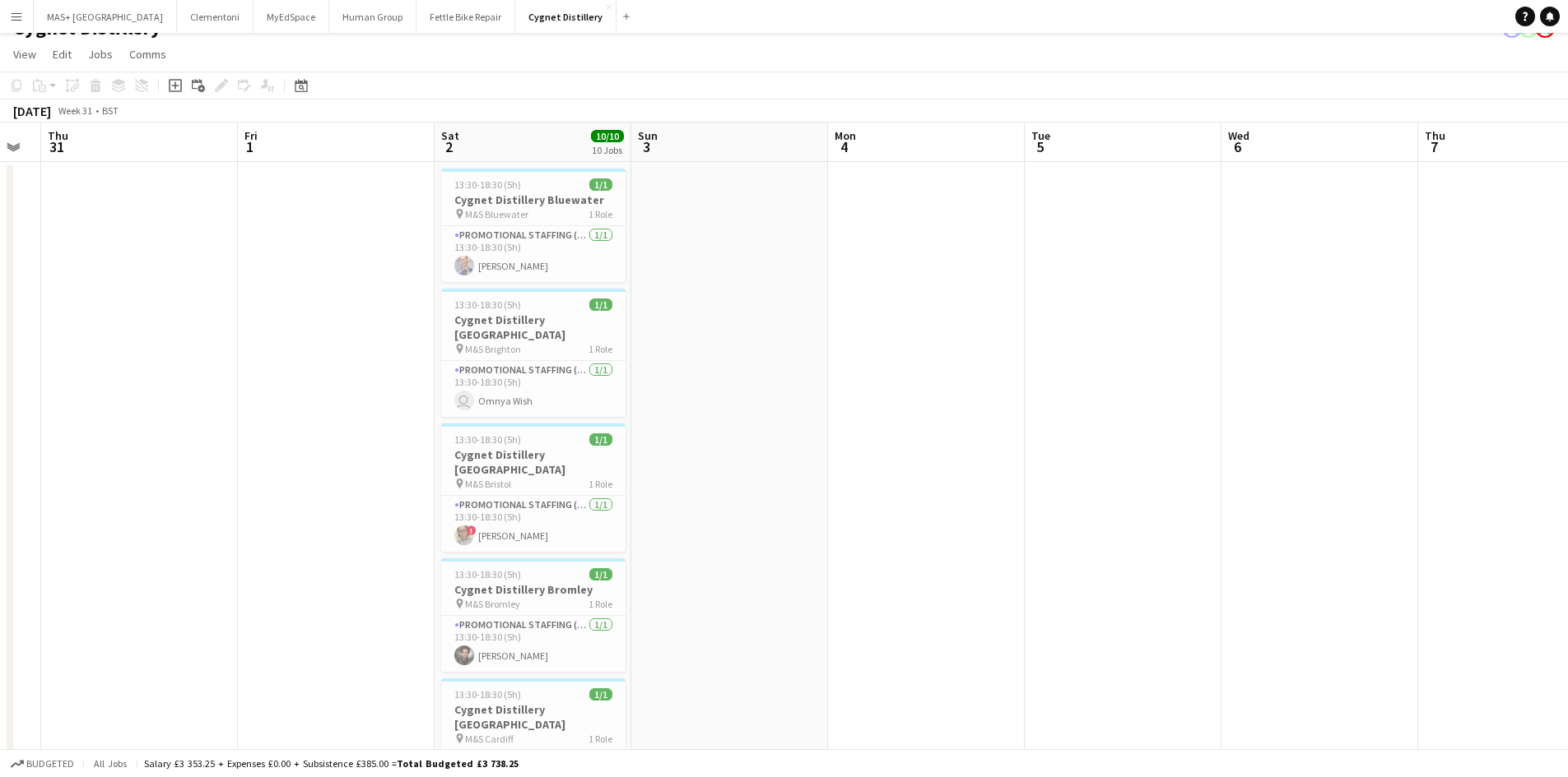
scroll to position [0, 0]
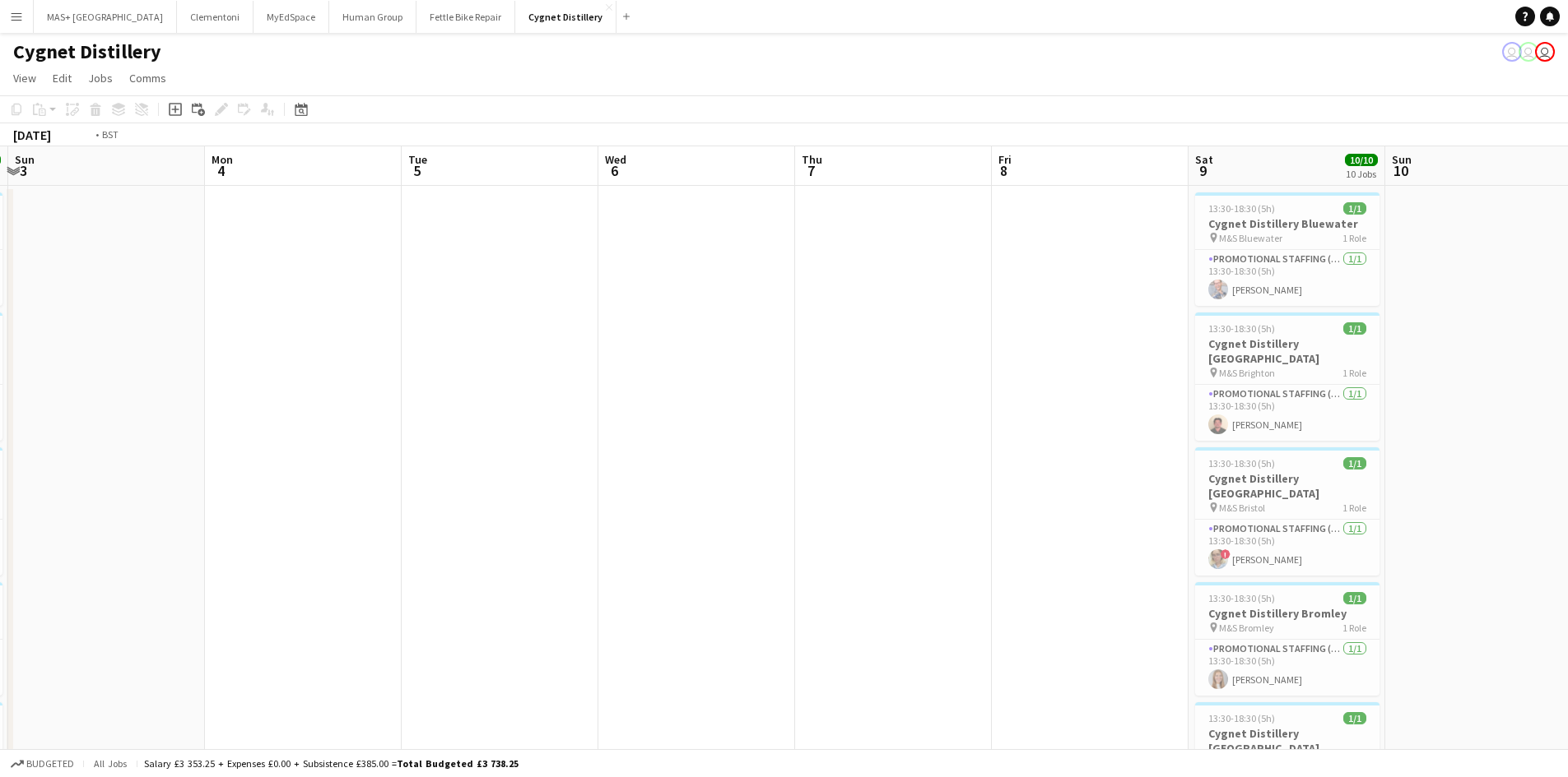
drag, startPoint x: 1109, startPoint y: 476, endPoint x: 297, endPoint y: 469, distance: 812.0
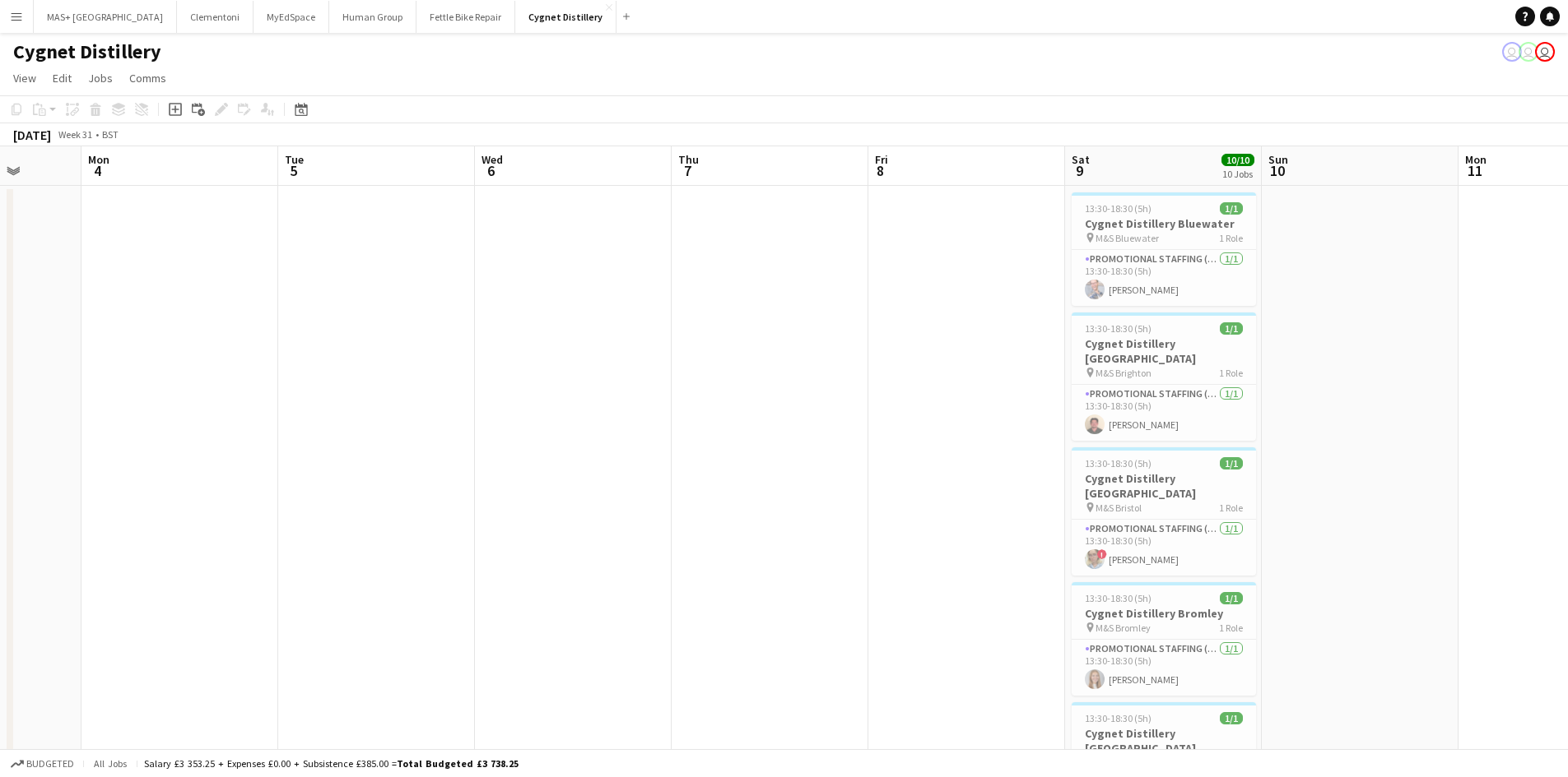
drag, startPoint x: 891, startPoint y: 515, endPoint x: 591, endPoint y: 510, distance: 300.0
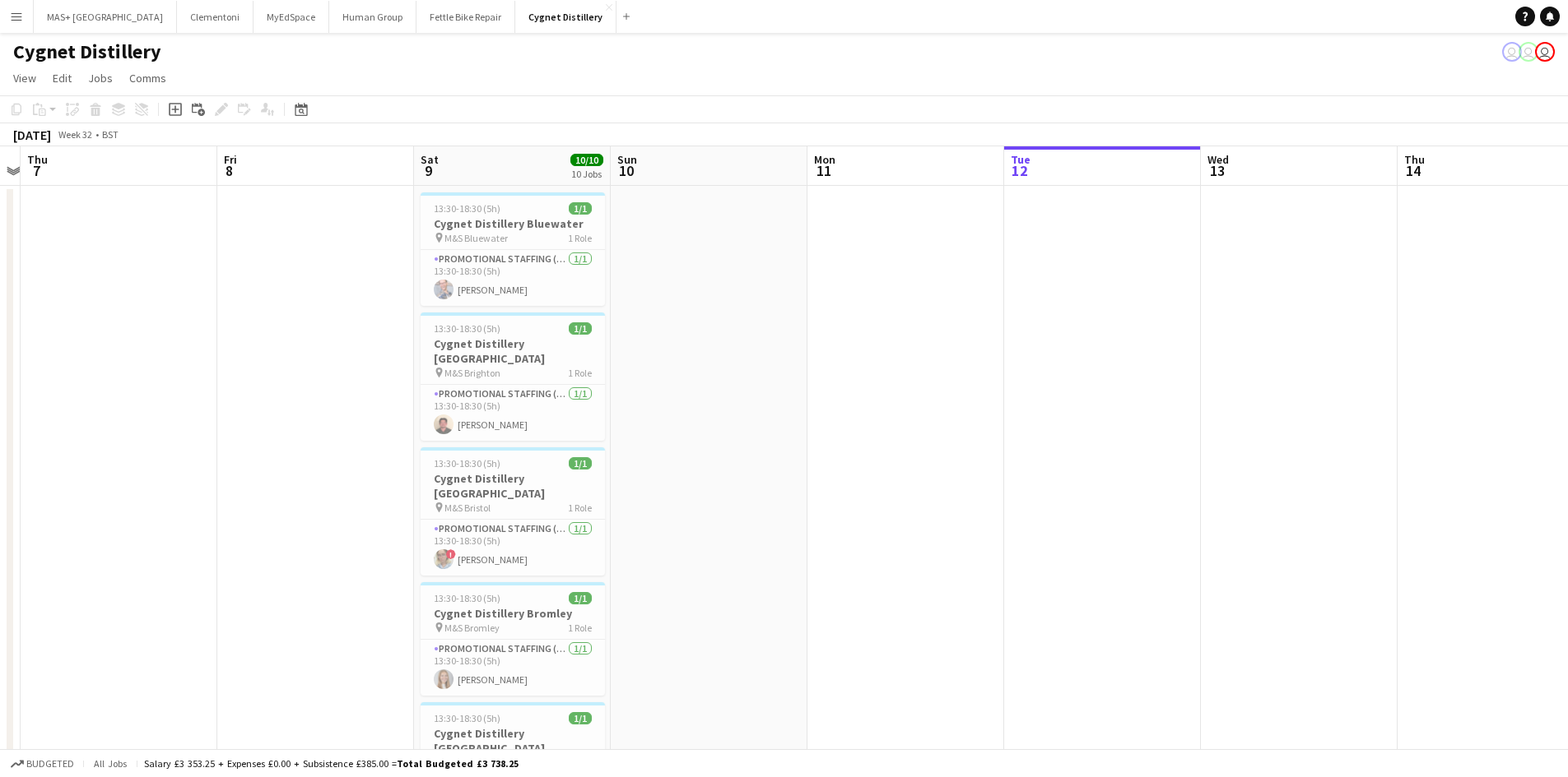
scroll to position [0, 840]
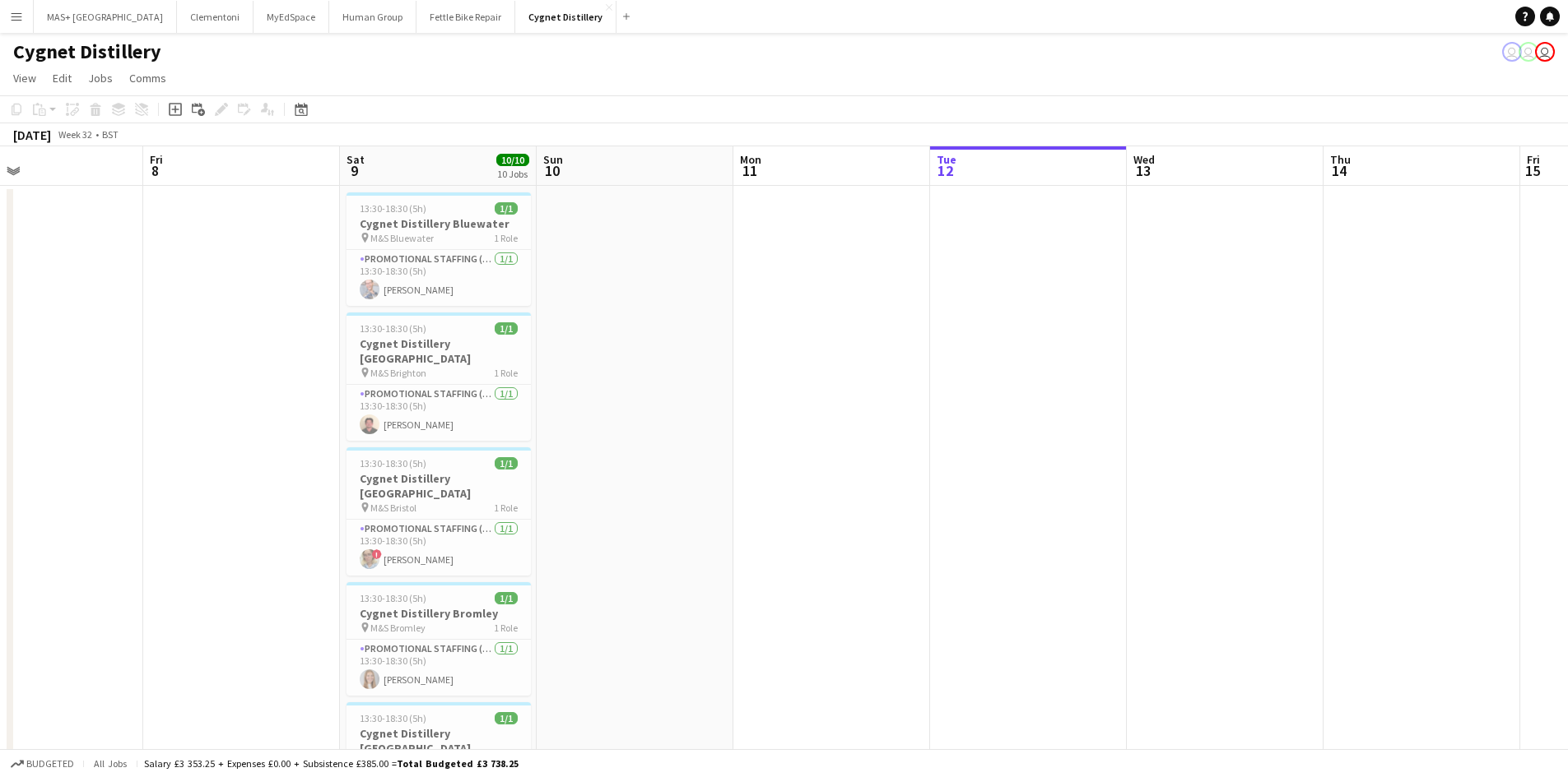
drag, startPoint x: 1056, startPoint y: 507, endPoint x: 729, endPoint y: 507, distance: 327.0
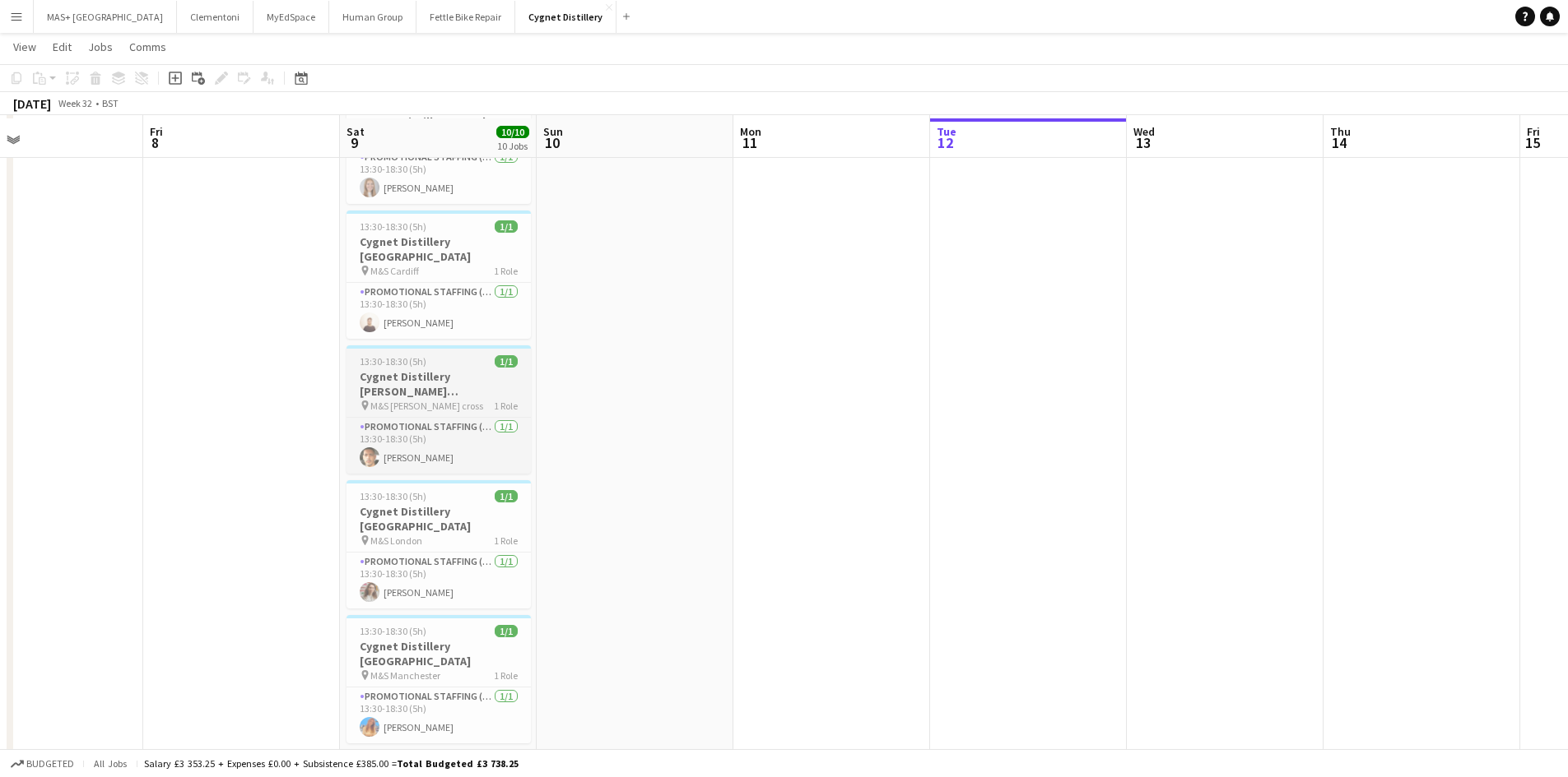
scroll to position [494, 0]
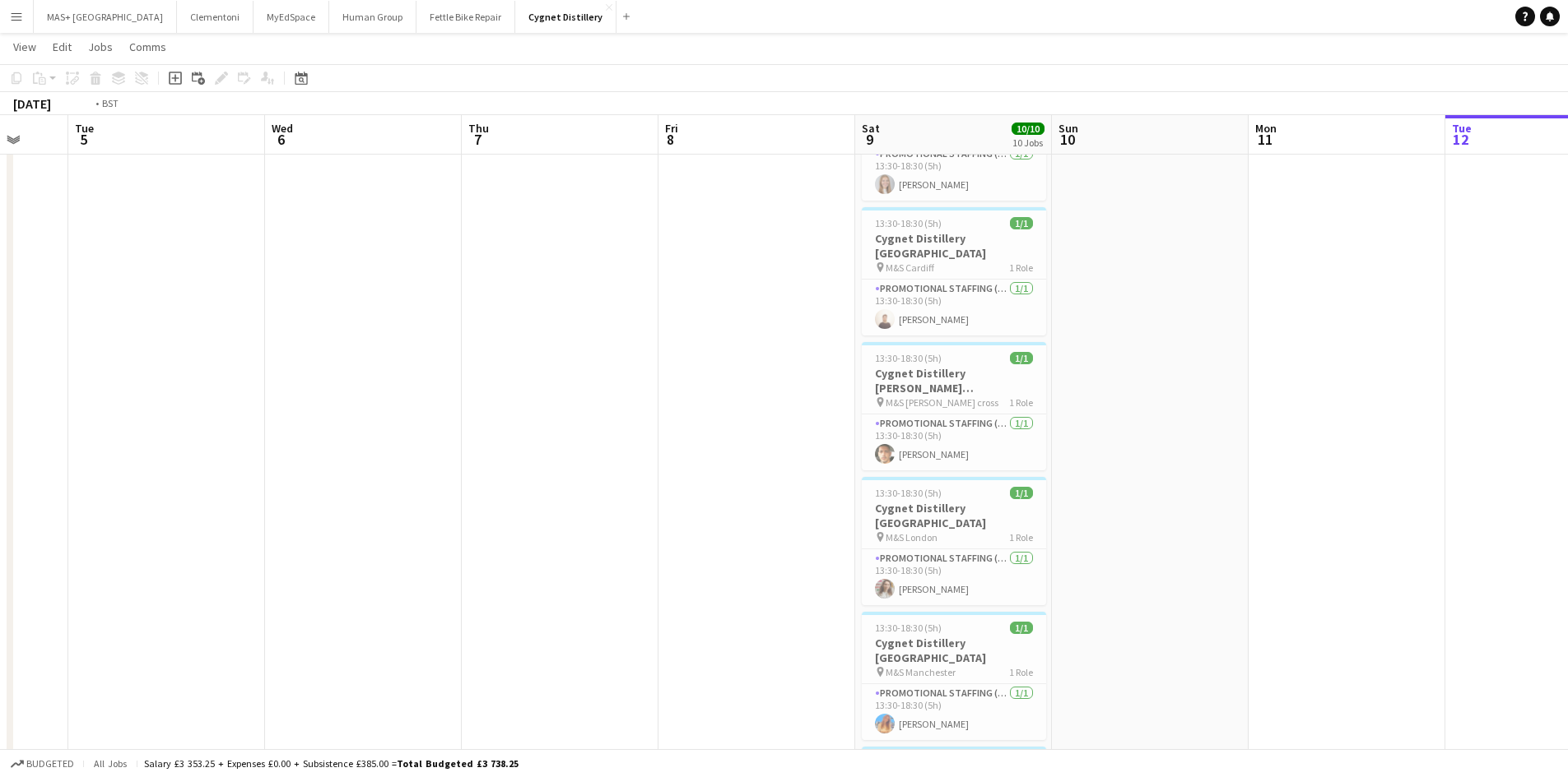
drag, startPoint x: 268, startPoint y: 444, endPoint x: 490, endPoint y: 530, distance: 238.1
click at [1019, 450] on app-calendar-viewport "Sun 3 Mon 4 Tue 5 Wed 6 Thu 7 Fri 8 Sat 9 10/10 10 Jobs Sun 10 Mon 11 Tue 12 We…" at bounding box center [784, 396] width 1568 height 1652
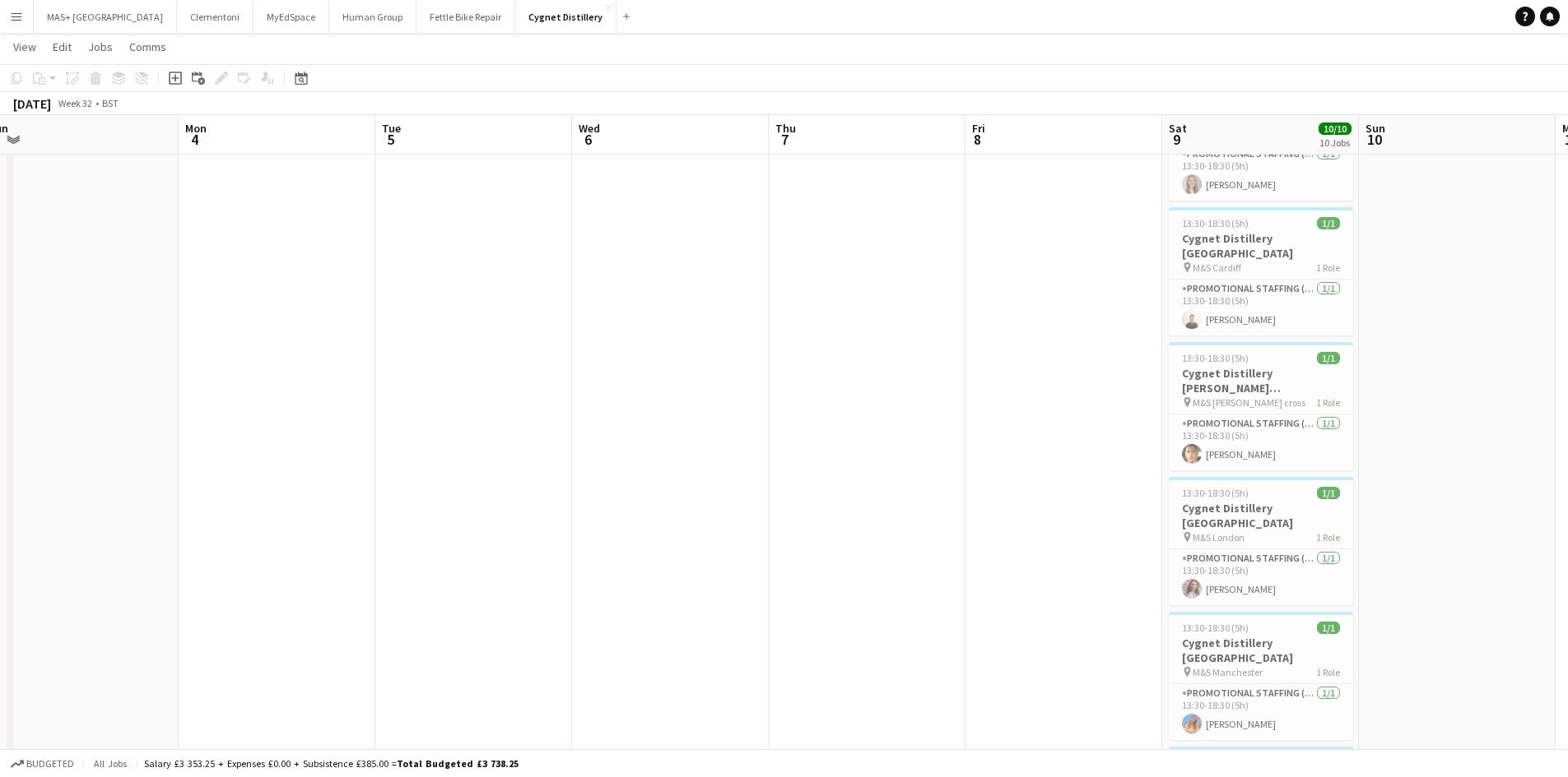
drag, startPoint x: 1176, startPoint y: 479, endPoint x: 1206, endPoint y: 478, distance: 30.0
click at [1206, 478] on app-calendar-viewport "Fri 1 Sat 2 10/10 10 Jobs Sun 3 Mon 4 Tue 5 Wed 6 Thu 7 Fri 8 Sat 9 10/10 10 Jo…" at bounding box center [784, 396] width 1568 height 1652
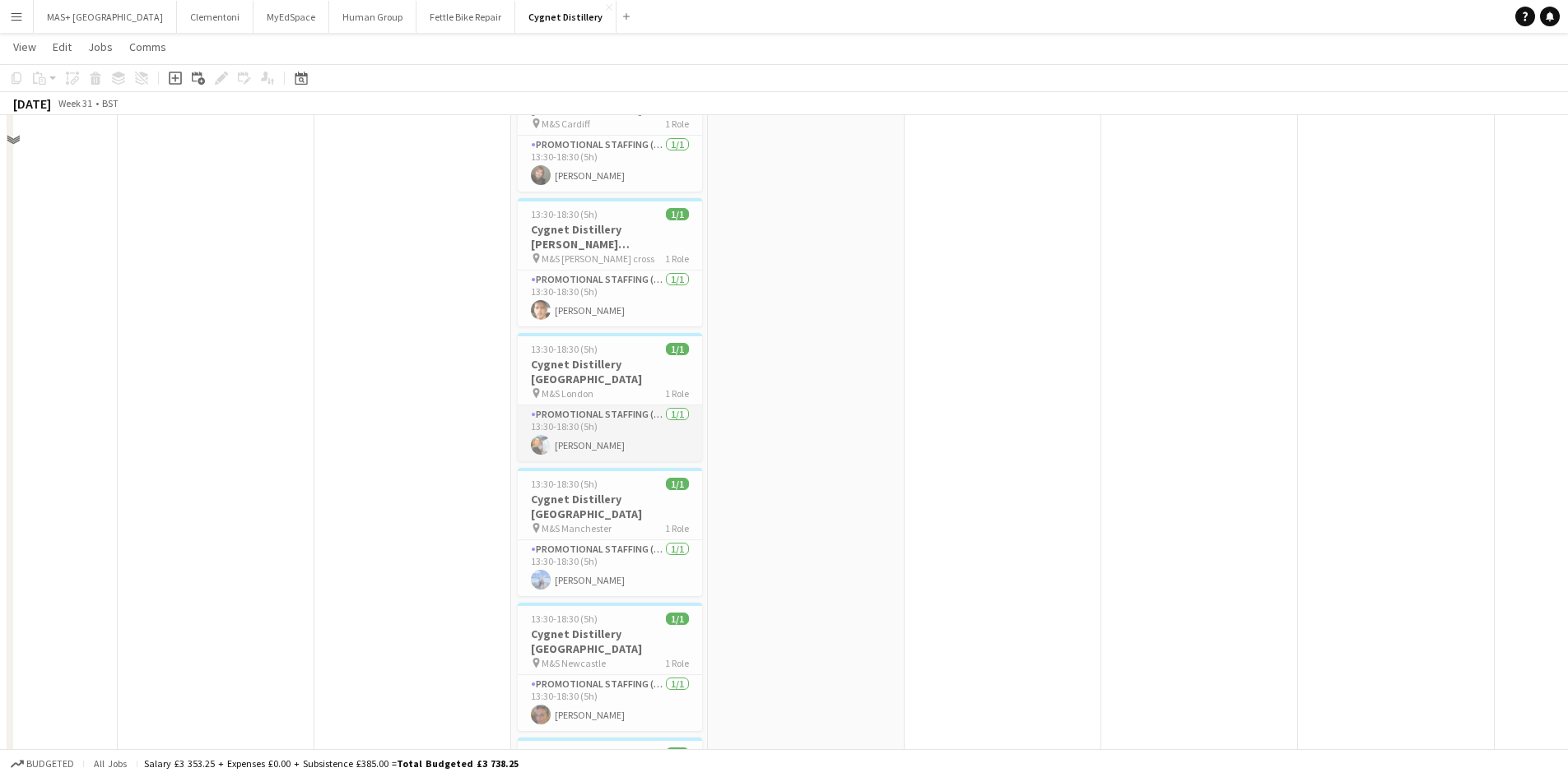
scroll to position [741, 0]
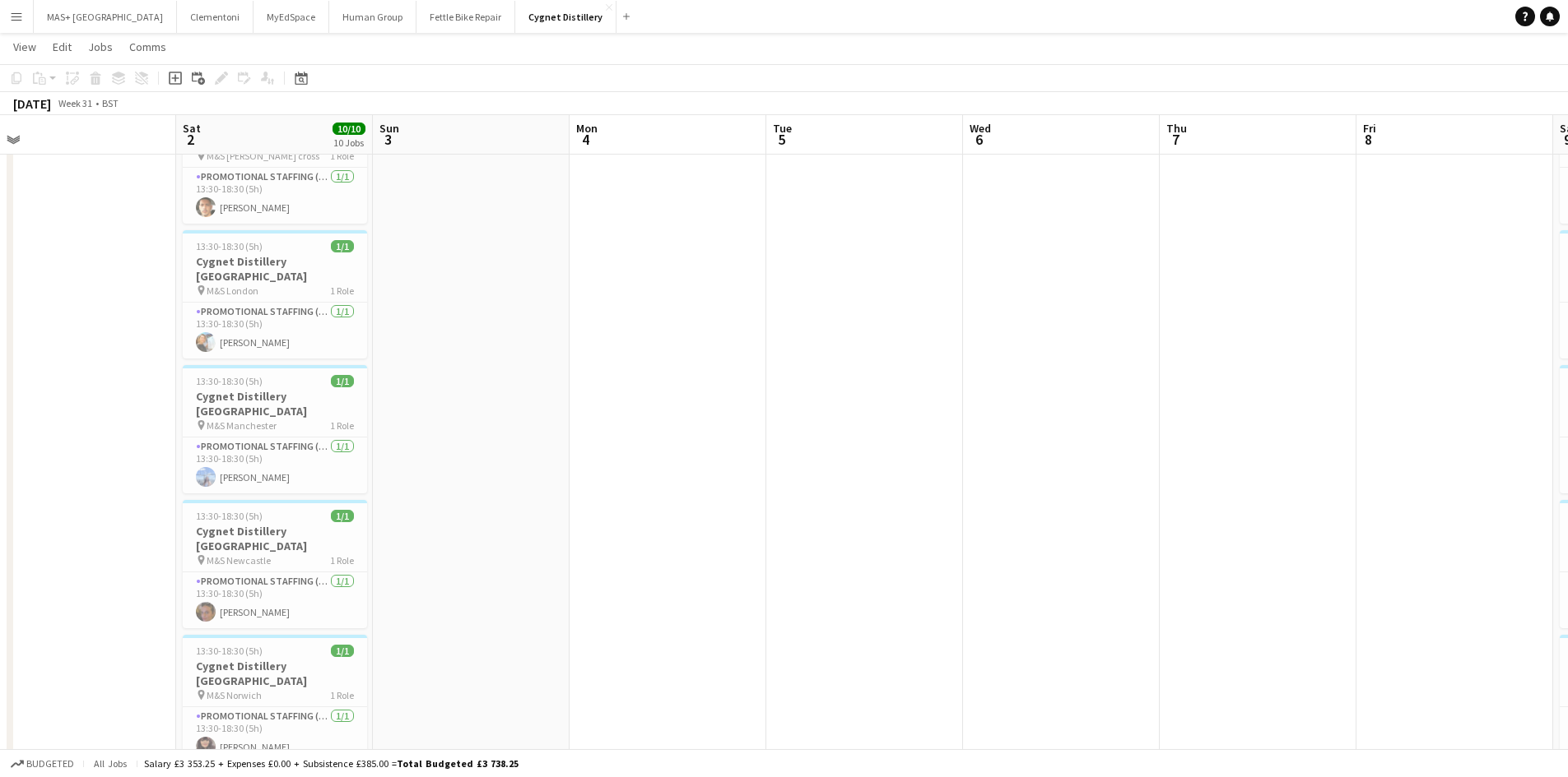
drag, startPoint x: 953, startPoint y: 474, endPoint x: 578, endPoint y: 509, distance: 376.6
click at [238, 455] on app-calendar-viewport "Mon 28 Tue 29 Wed 30 Thu 31 Fri 1 Sat 2 10/10 10 Jobs Sun 3 Mon 4 Tue 5 Wed 6 T…" at bounding box center [784, 149] width 1568 height 1652
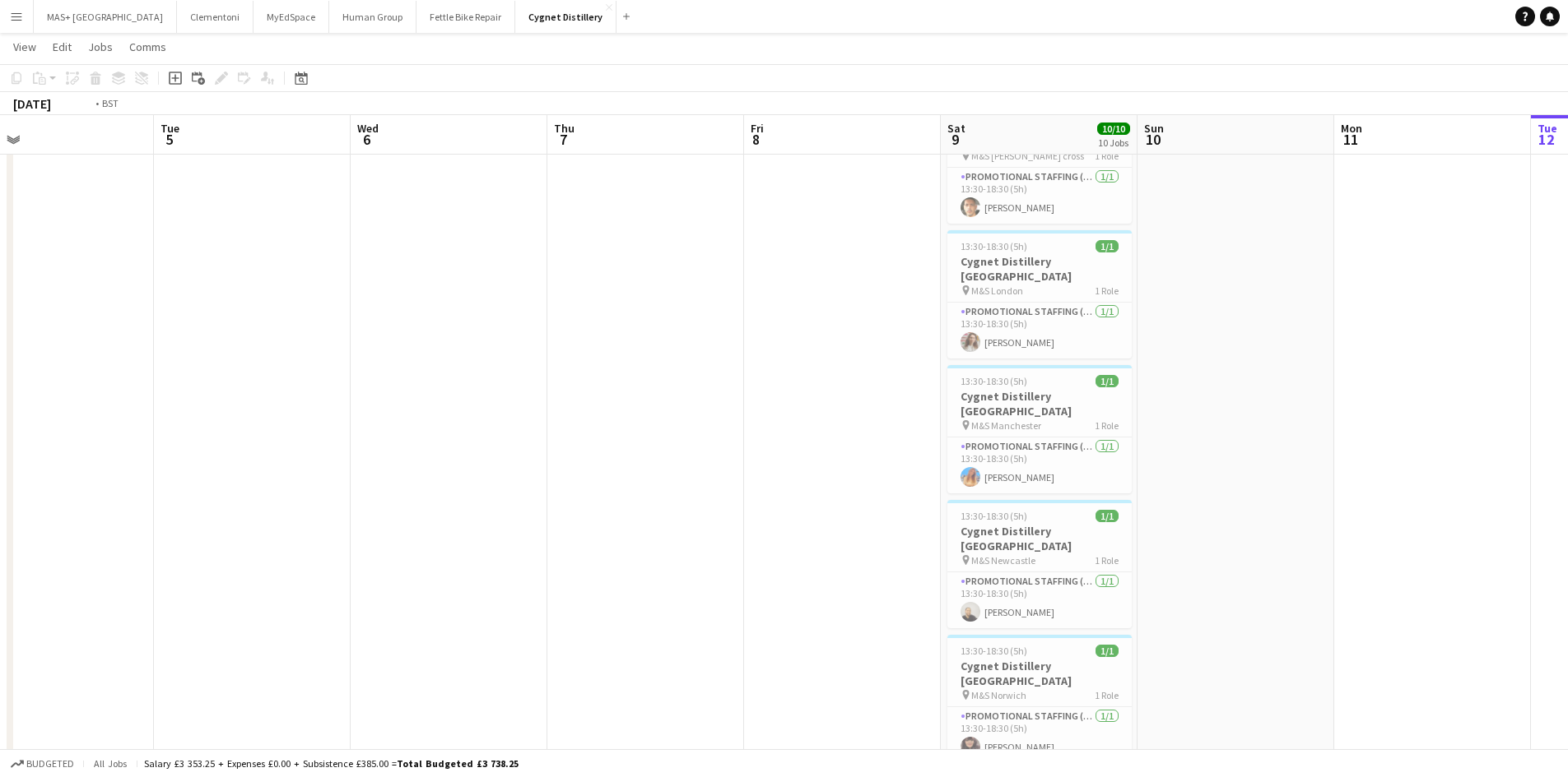
scroll to position [0, 733]
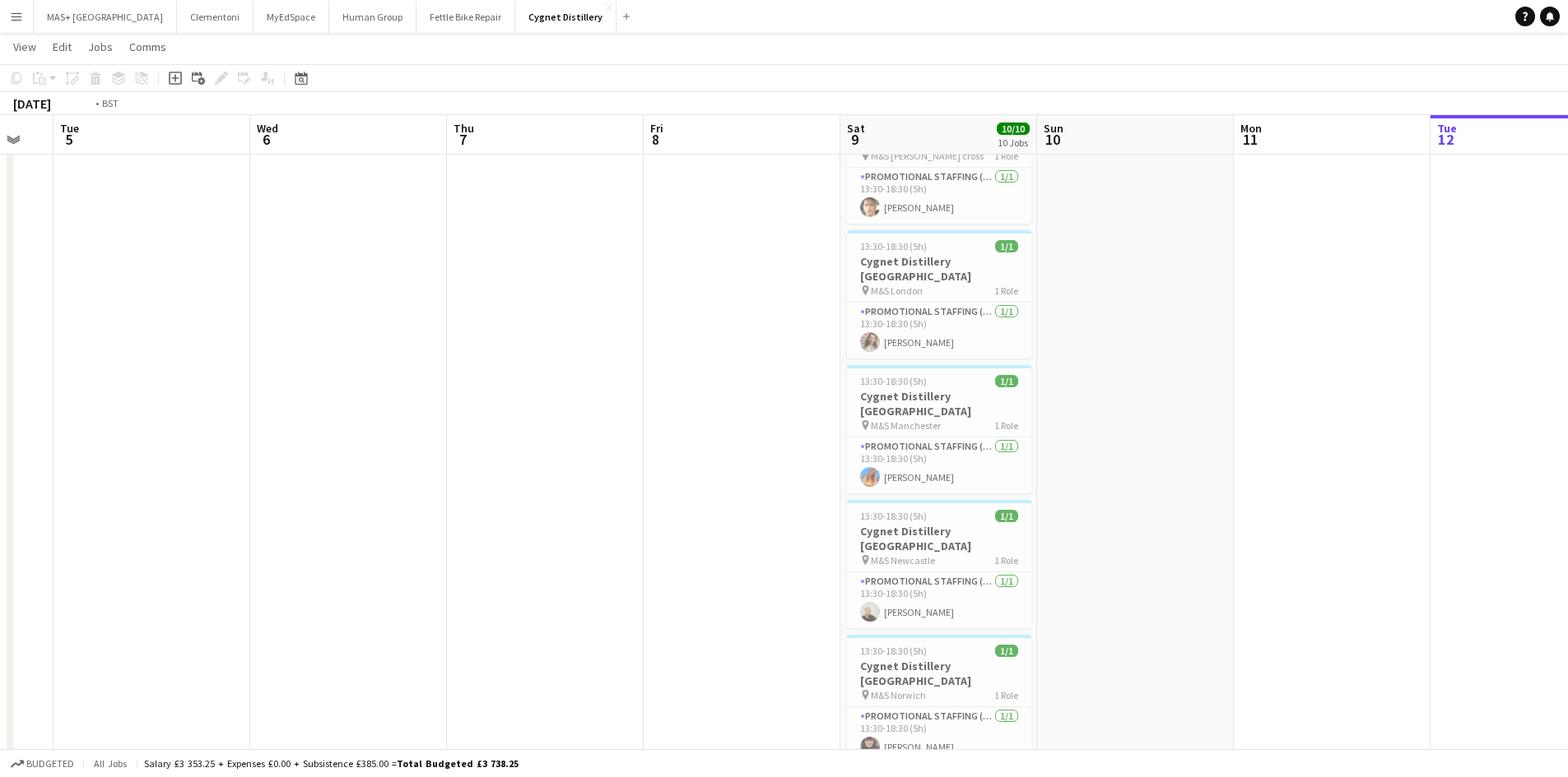
drag, startPoint x: 867, startPoint y: 499, endPoint x: 553, endPoint y: 499, distance: 314.0
click at [553, 499] on app-calendar-viewport "Fri 1 Sat 2 10/10 10 Jobs Sun 3 Mon 4 Tue 5 Wed 6 Thu 7 Fri 8 Sat 9 10/10 10 Jo…" at bounding box center [784, 149] width 1568 height 1652
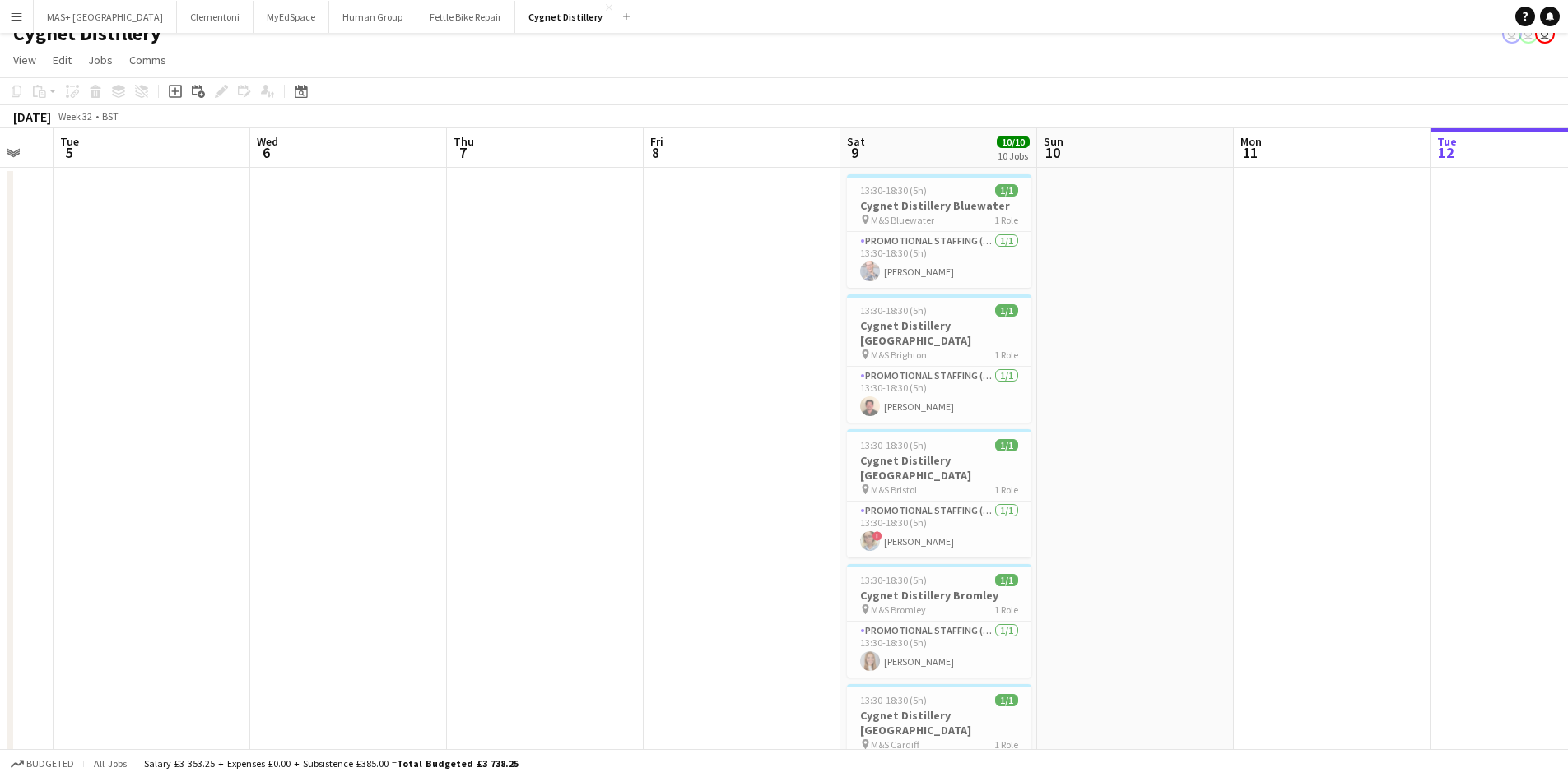
scroll to position [0, 0]
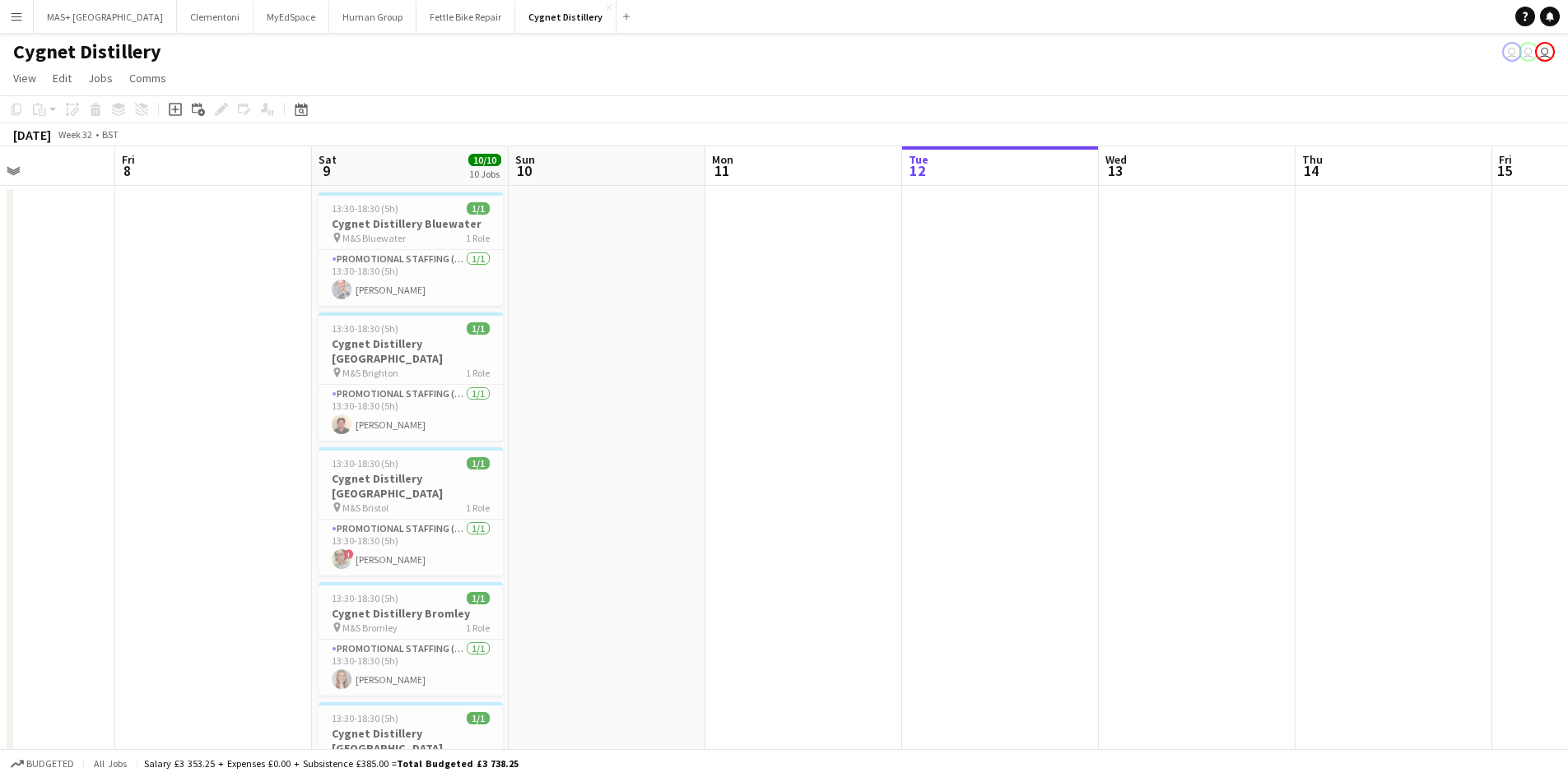
drag, startPoint x: 1331, startPoint y: 367, endPoint x: 995, endPoint y: 773, distance: 527.0
